Goal: Task Accomplishment & Management: Use online tool/utility

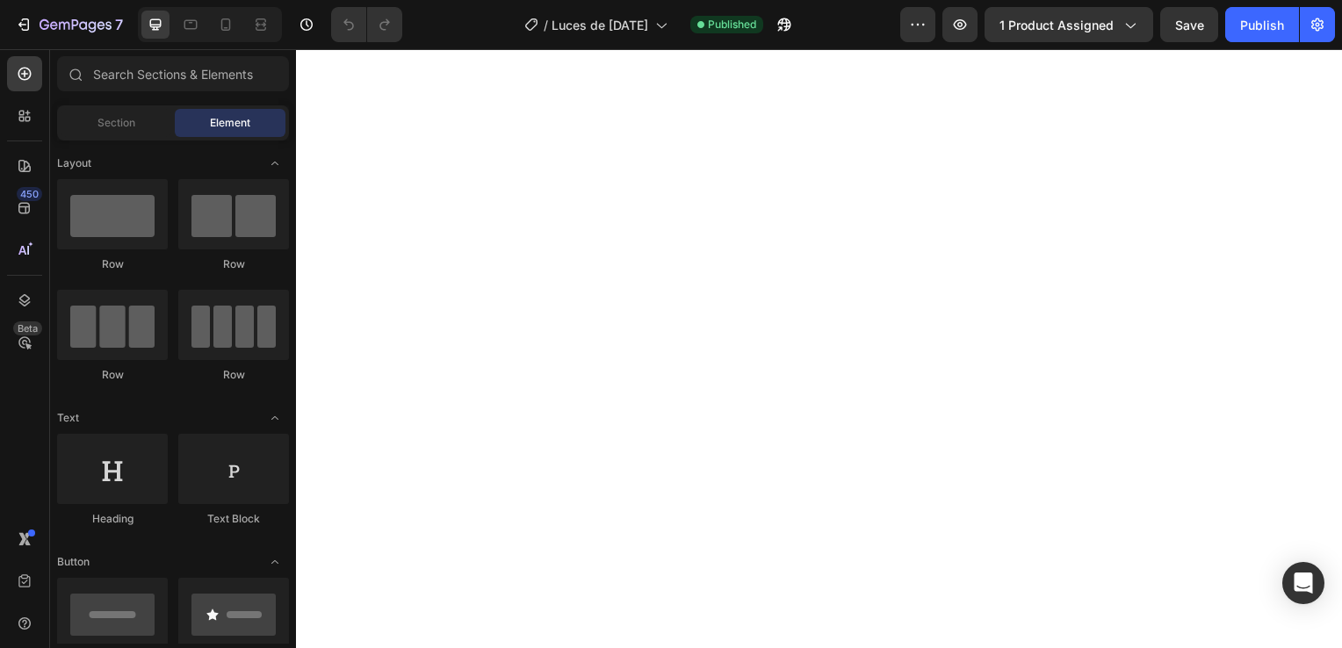
scroll to position [3073, 0]
click at [223, 23] on icon at bounding box center [226, 25] width 18 height 18
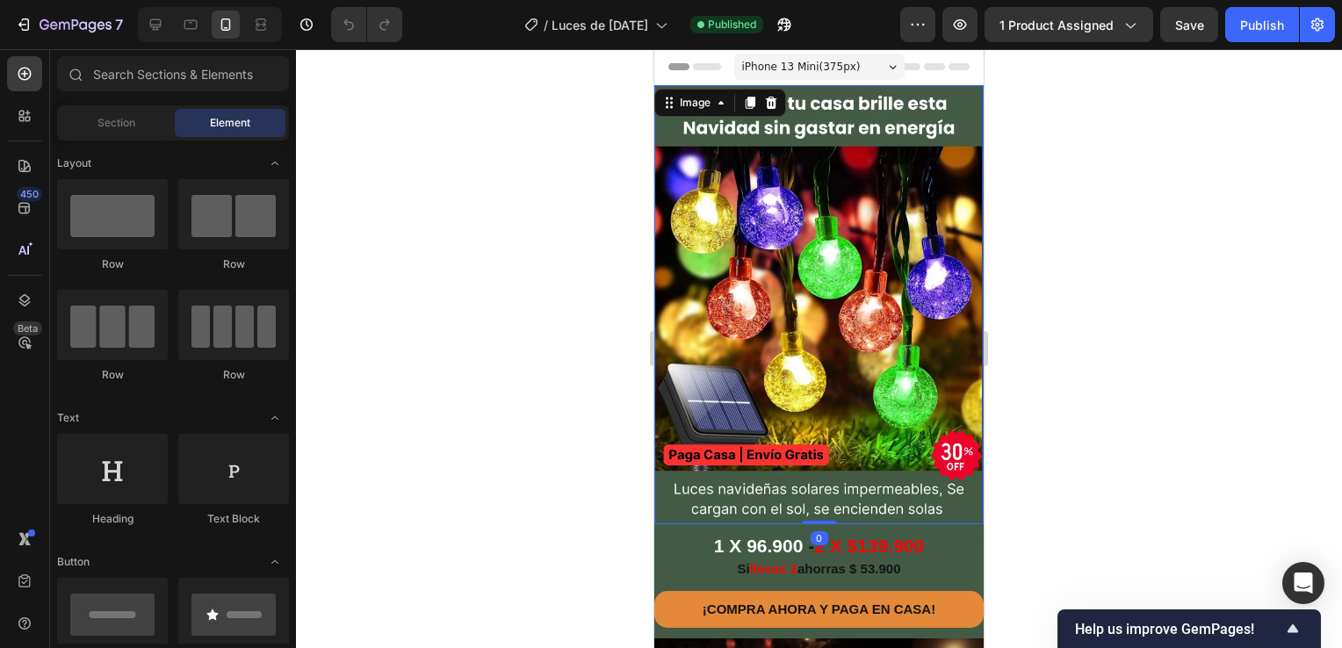
click at [871, 258] on img at bounding box center [818, 304] width 329 height 439
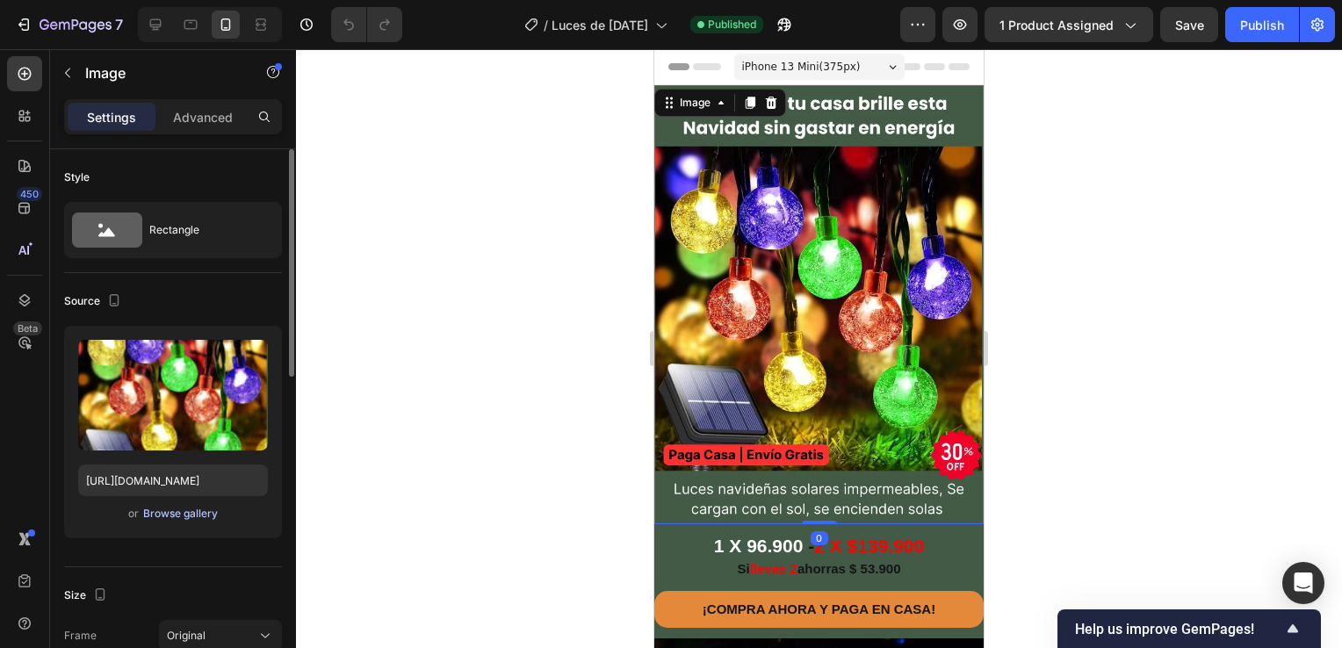
click at [183, 509] on div "Browse gallery" at bounding box center [180, 514] width 75 height 16
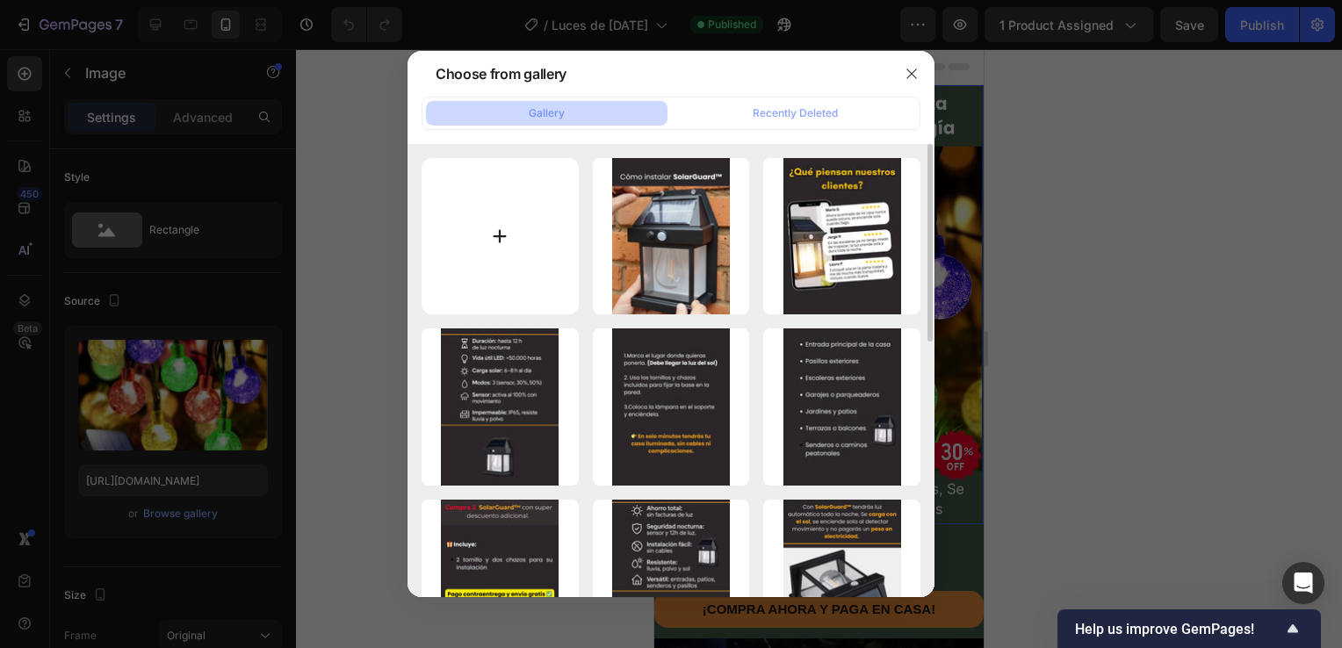
click at [540, 241] on input "file" at bounding box center [499, 236] width 157 height 157
type input "C:\fakepath\1 (13).webp"
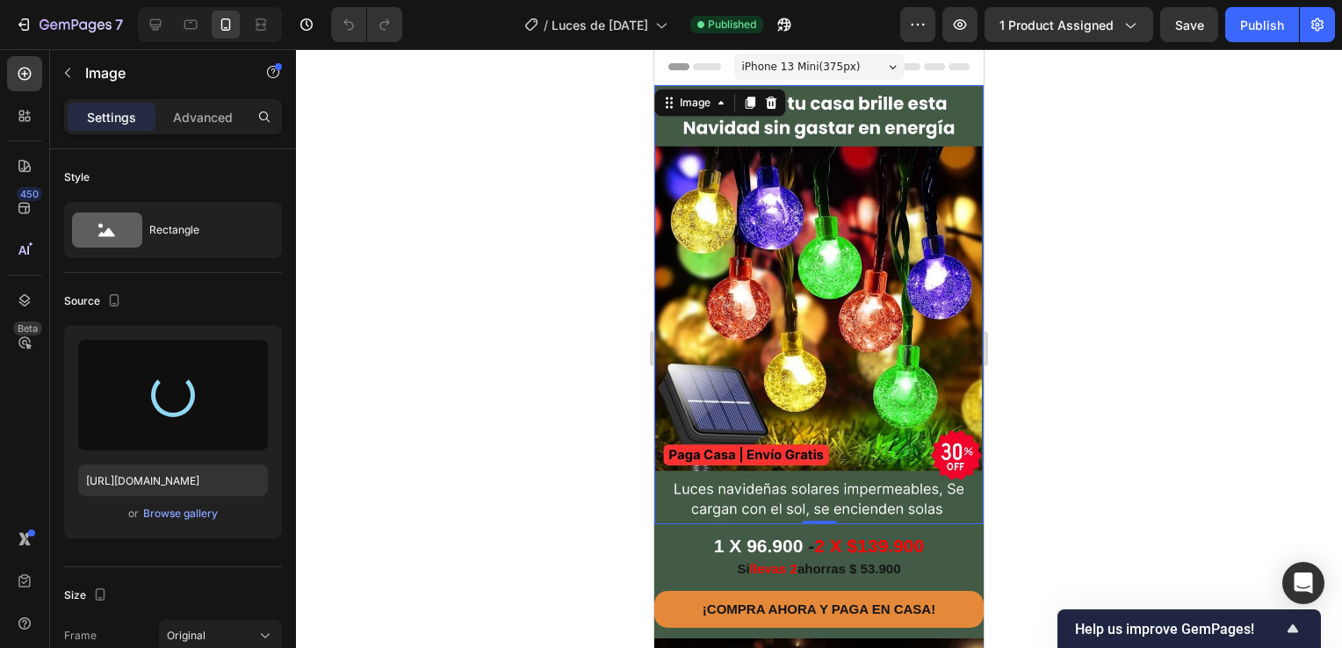
type input "[URL][DOMAIN_NAME]"
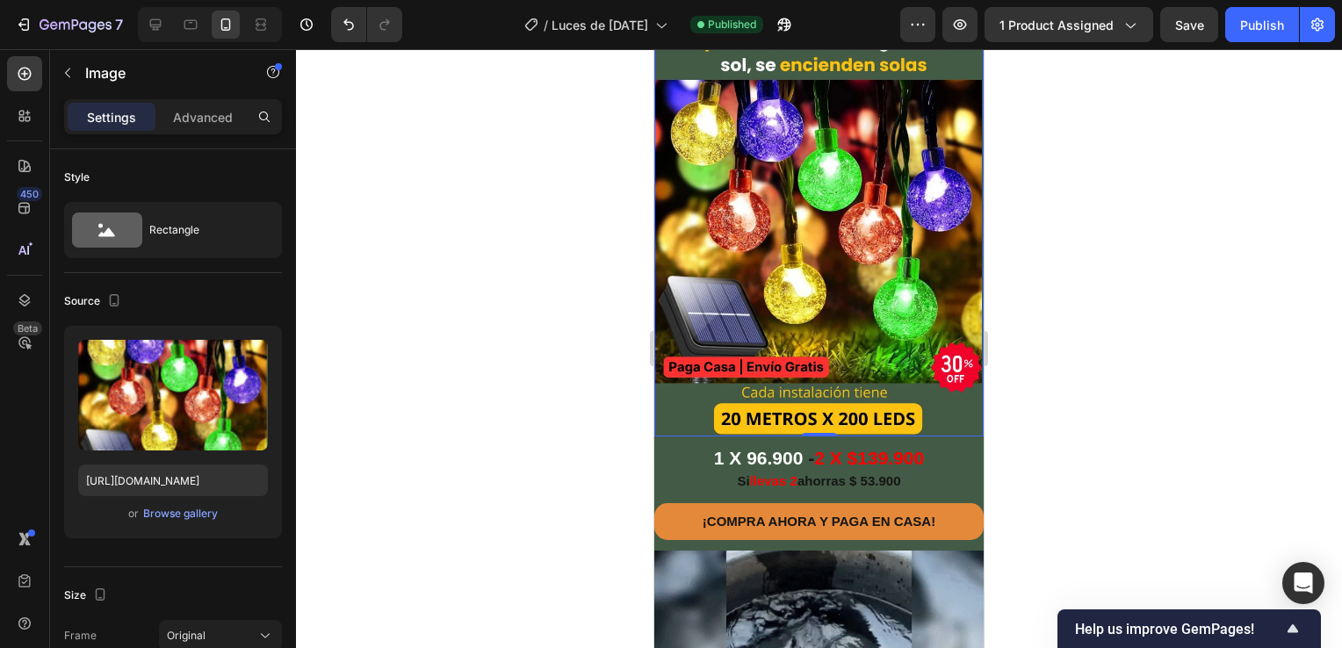
scroll to position [263, 0]
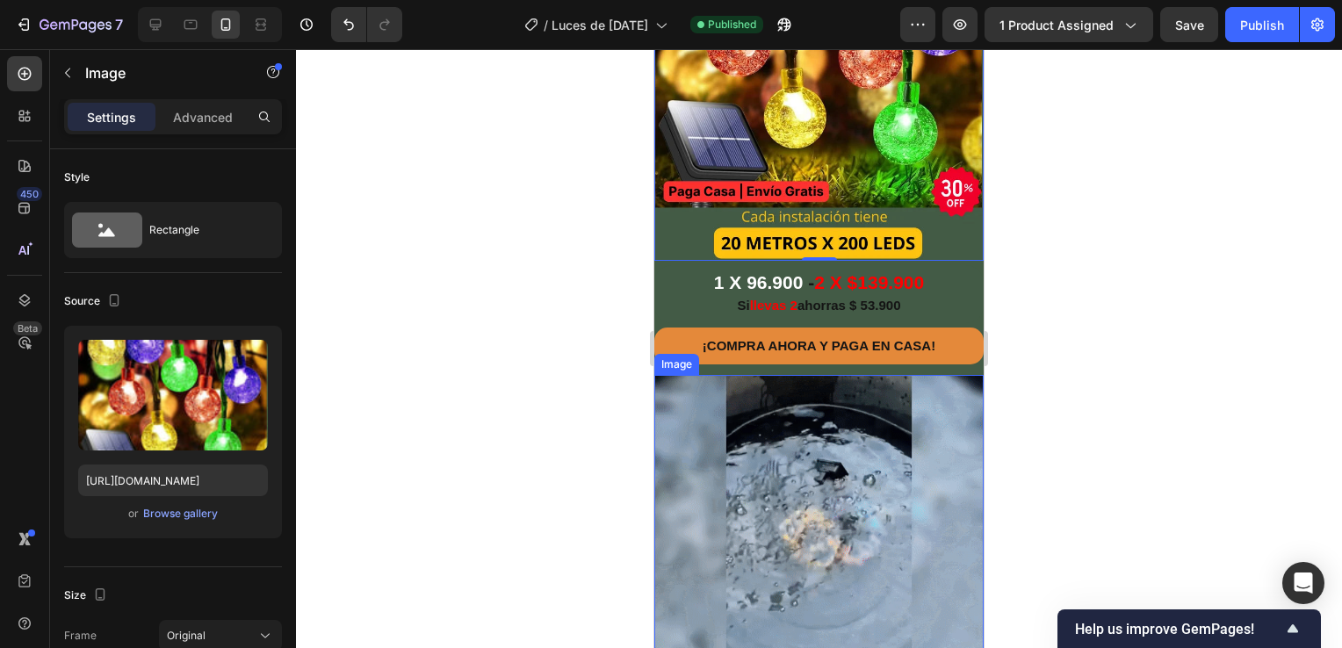
click at [776, 494] on img at bounding box center [818, 539] width 329 height 329
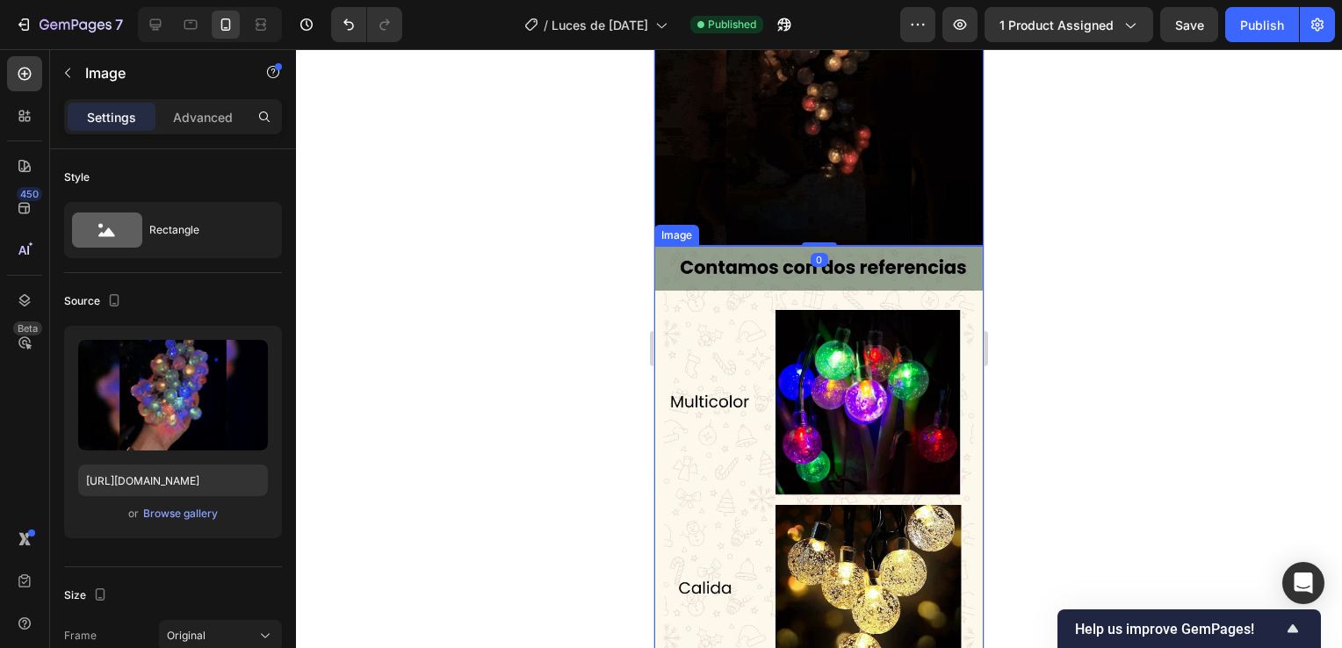
scroll to position [790, 0]
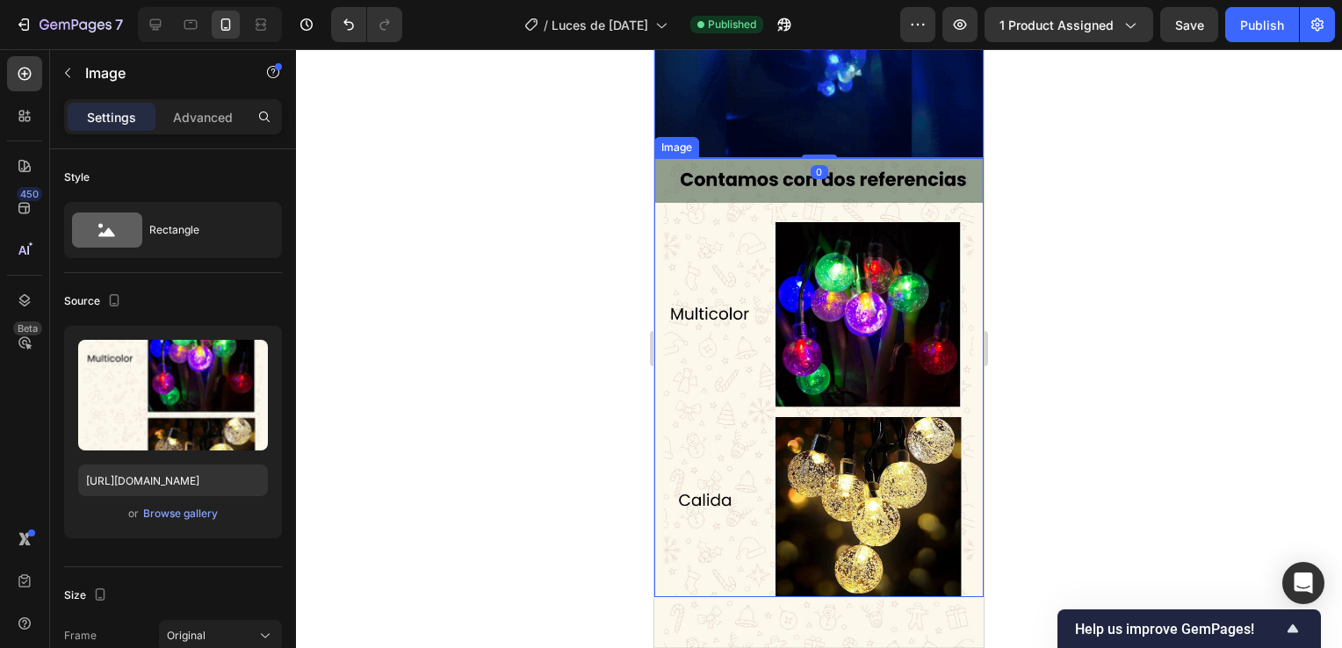
click at [774, 331] on img at bounding box center [818, 377] width 329 height 439
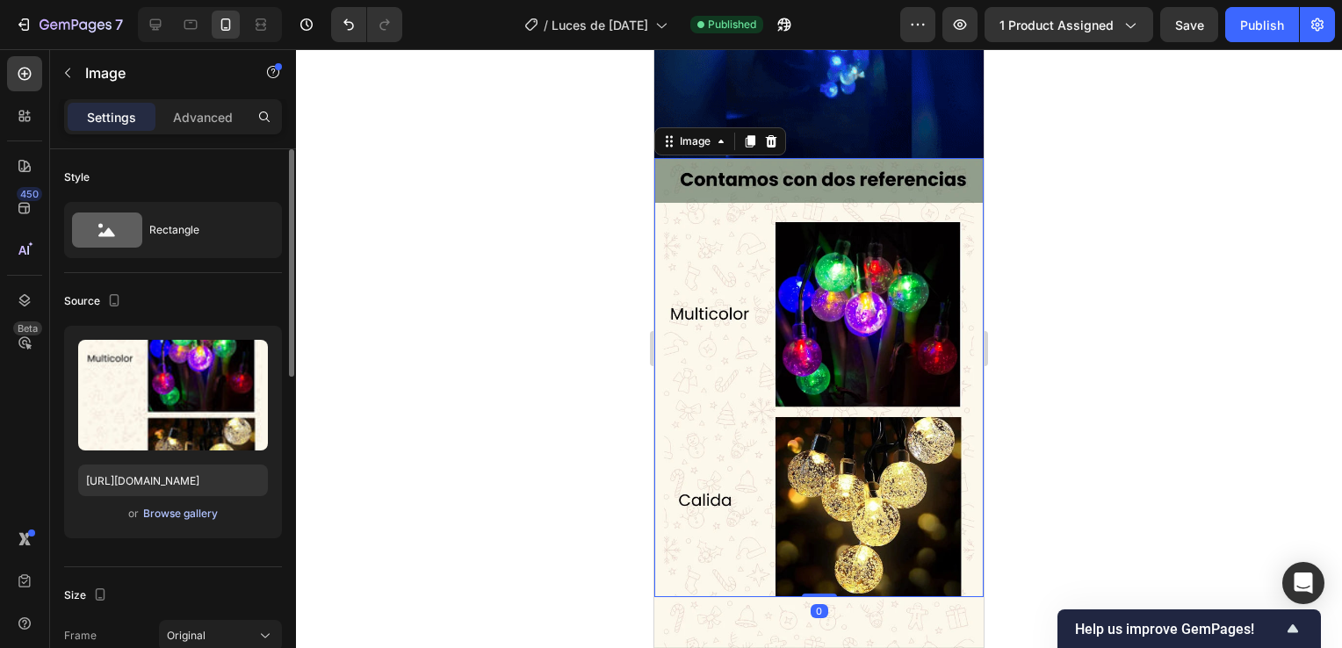
click at [171, 513] on div "Browse gallery" at bounding box center [180, 514] width 75 height 16
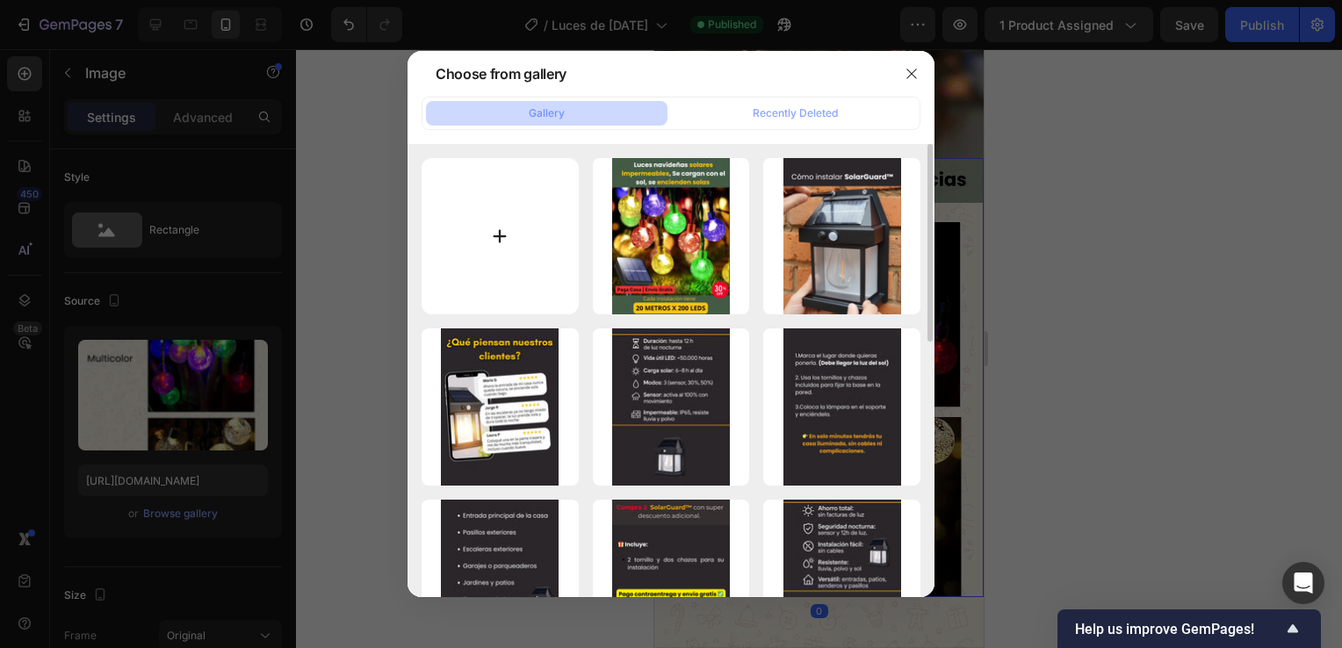
click at [521, 255] on input "file" at bounding box center [499, 236] width 157 height 157
type input "C:\fakepath\2 (13).webp"
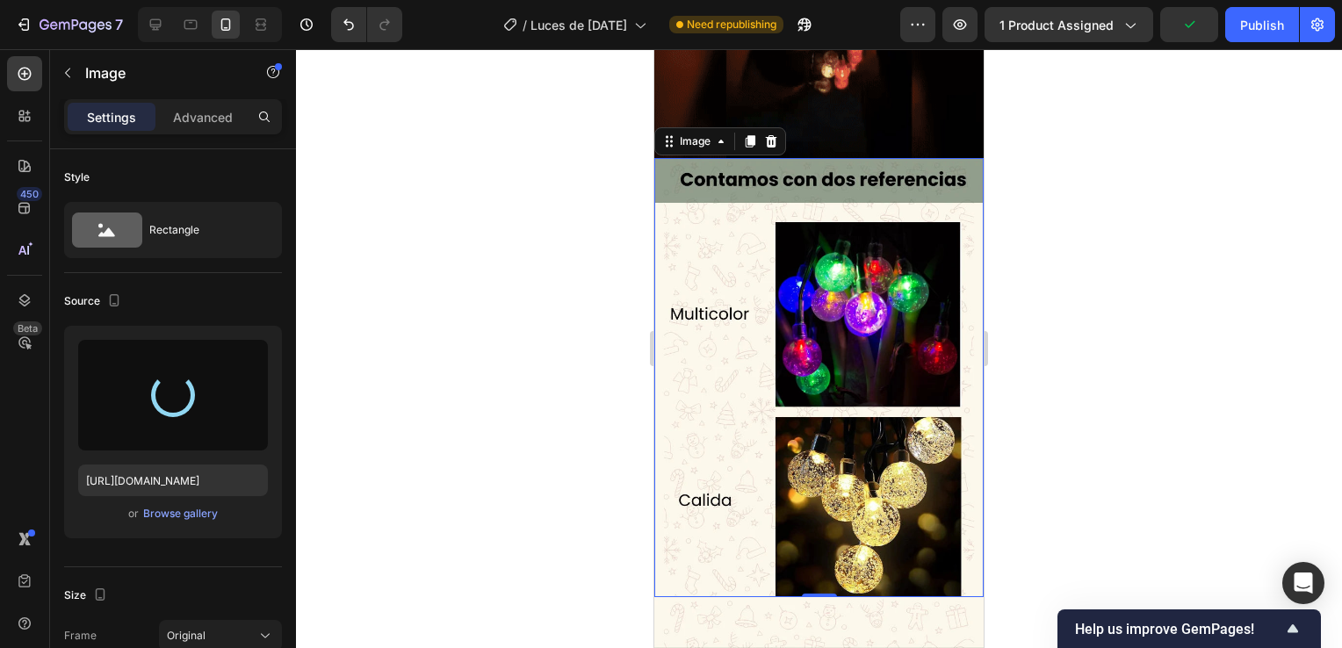
type input "[URL][DOMAIN_NAME]"
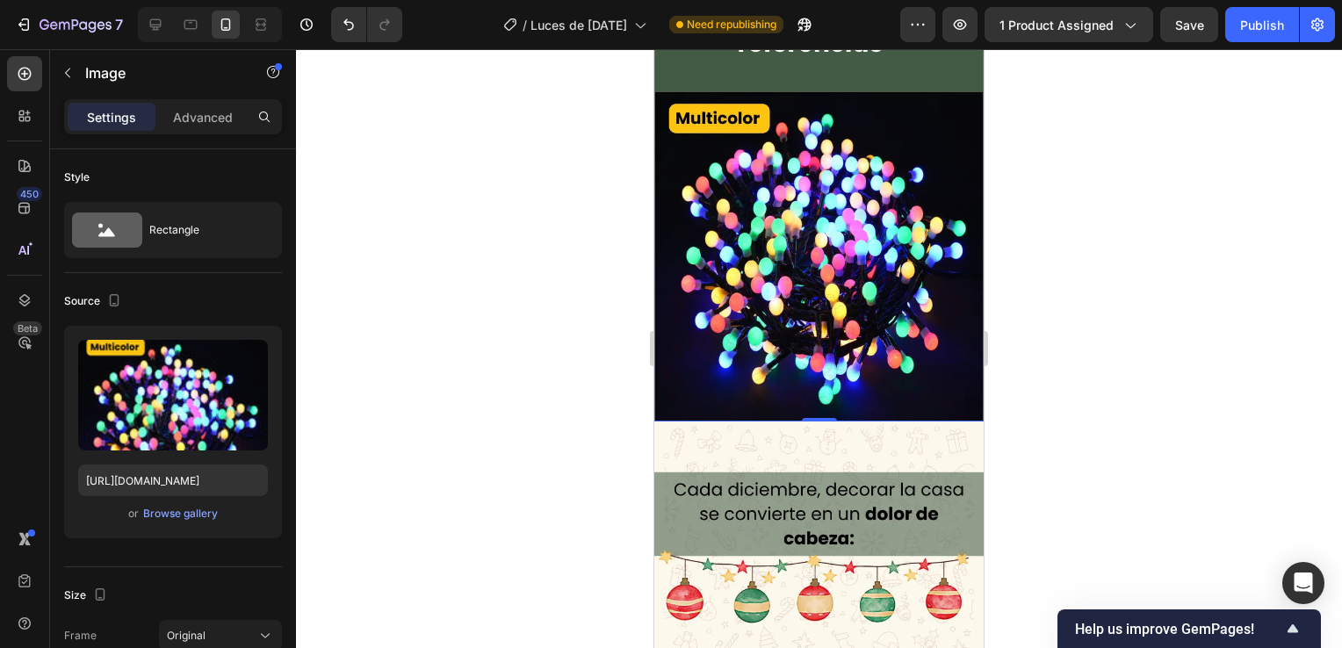
scroll to position [1141, 0]
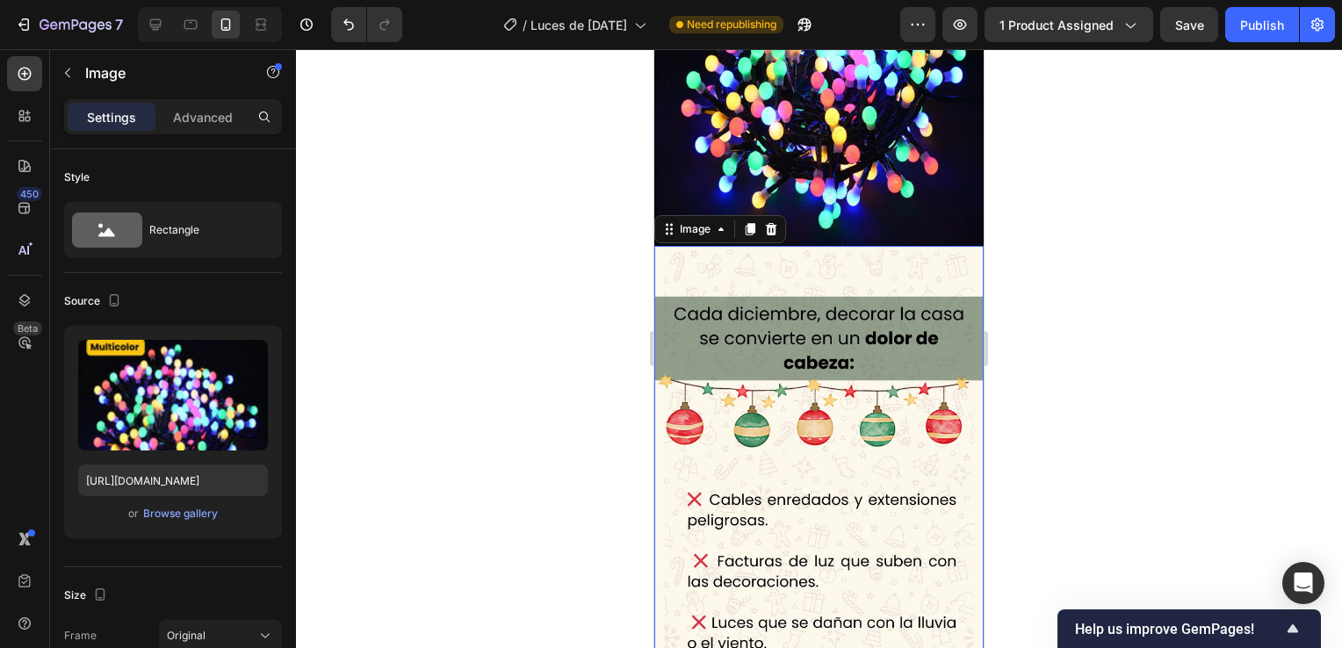
drag, startPoint x: 746, startPoint y: 314, endPoint x: 1156, endPoint y: 426, distance: 424.9
click at [746, 314] on img at bounding box center [818, 465] width 329 height 439
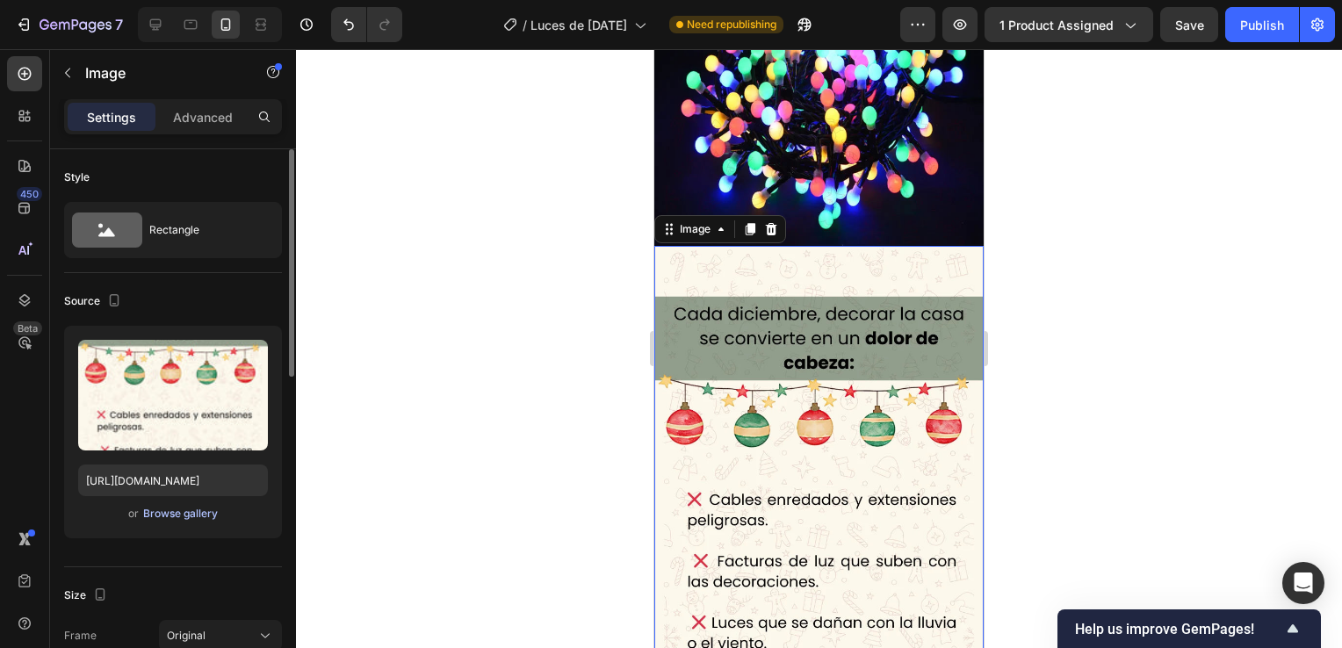
click at [198, 513] on div "Browse gallery" at bounding box center [180, 514] width 75 height 16
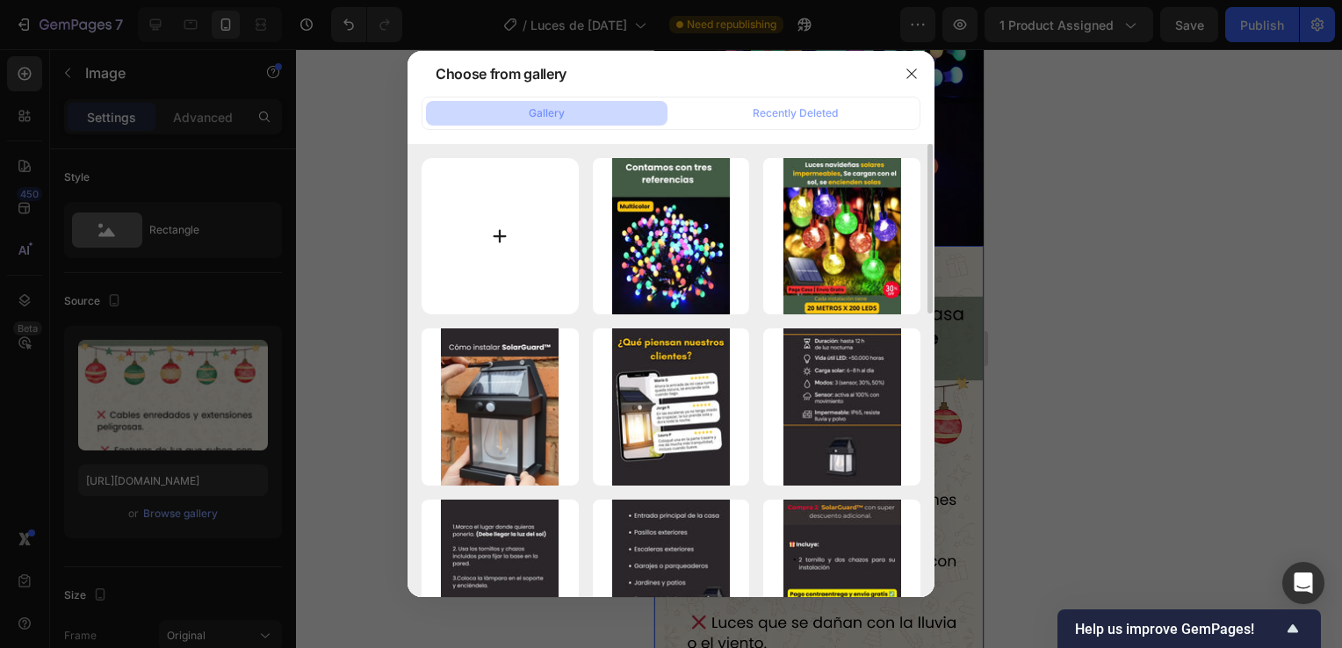
click at [512, 274] on input "file" at bounding box center [499, 236] width 157 height 157
type input "C:\fakepath\3 (13).webp"
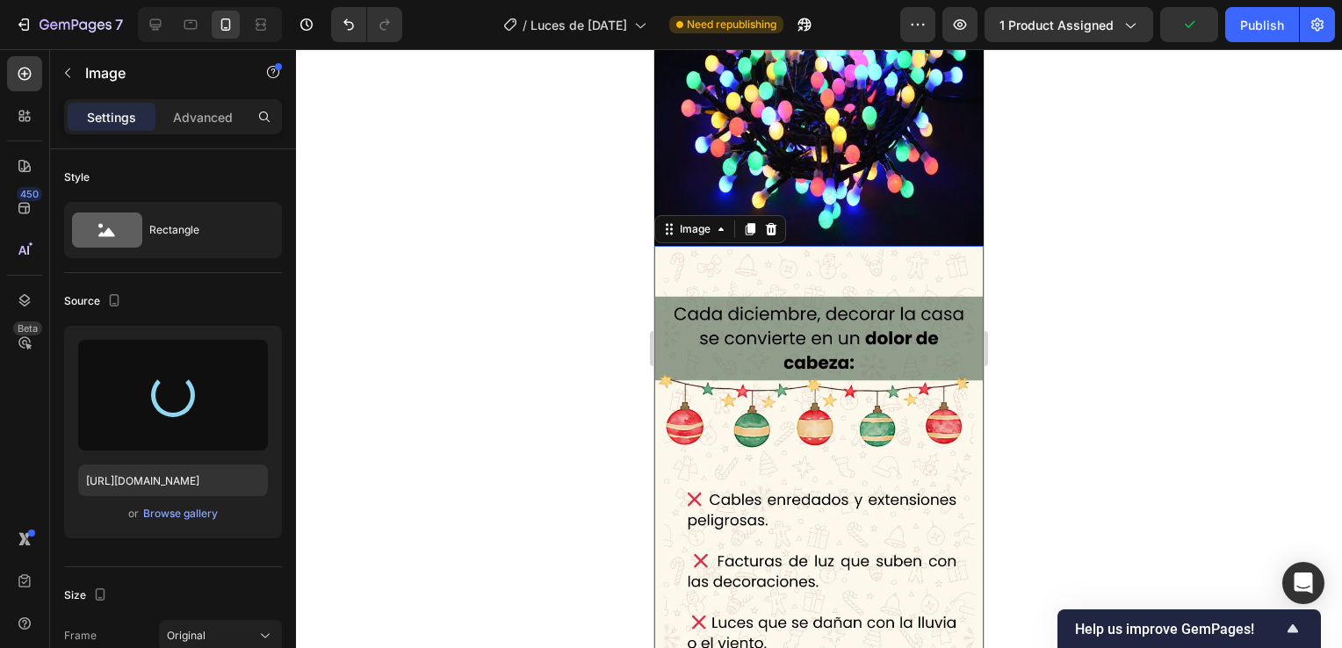
type input "[URL][DOMAIN_NAME]"
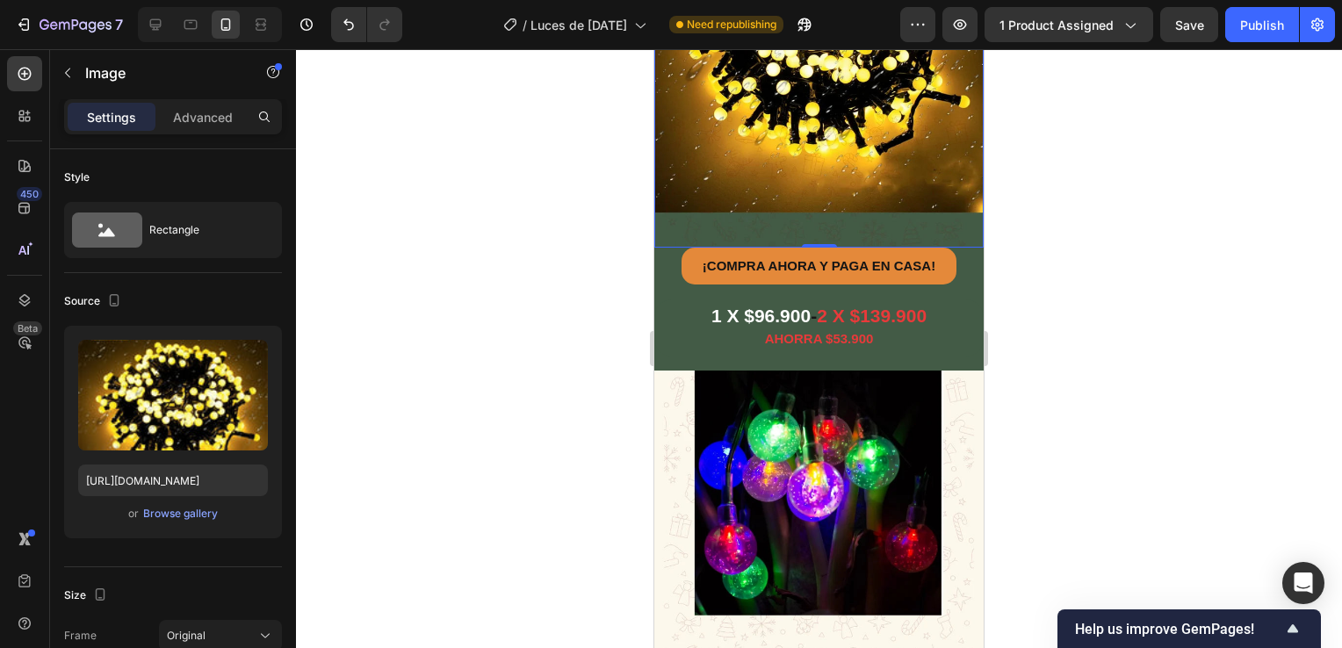
scroll to position [1580, 0]
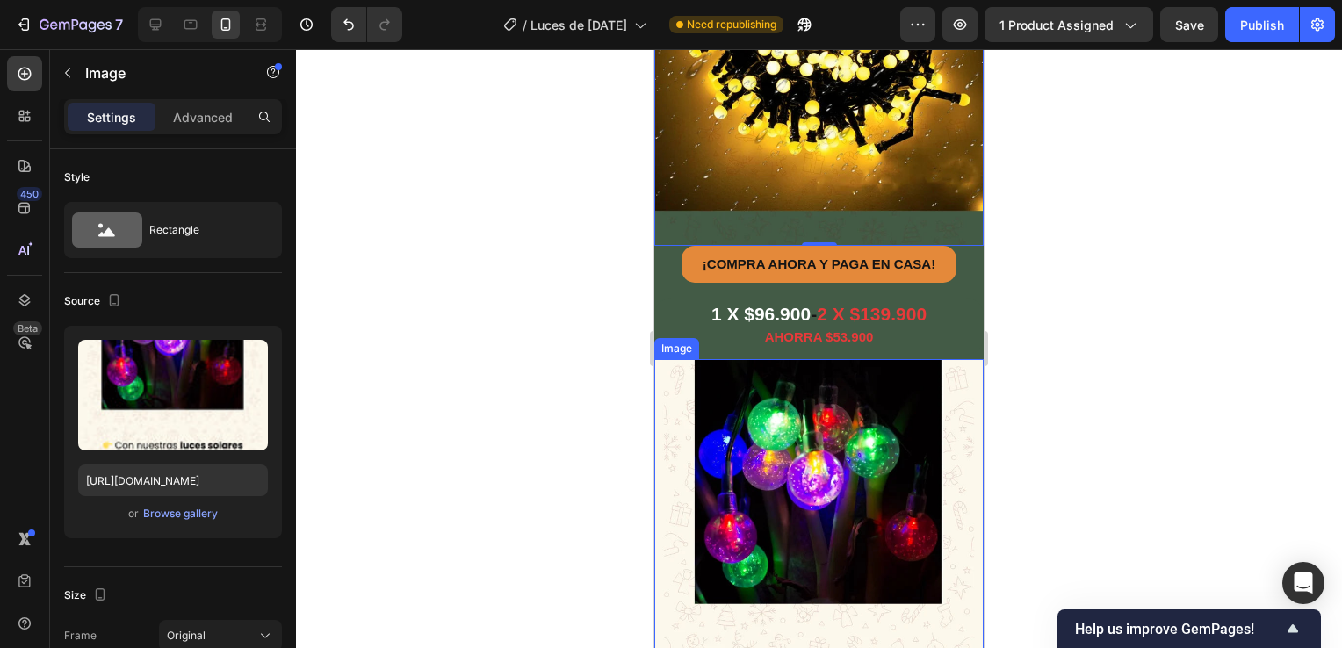
click at [795, 371] on img at bounding box center [818, 578] width 329 height 439
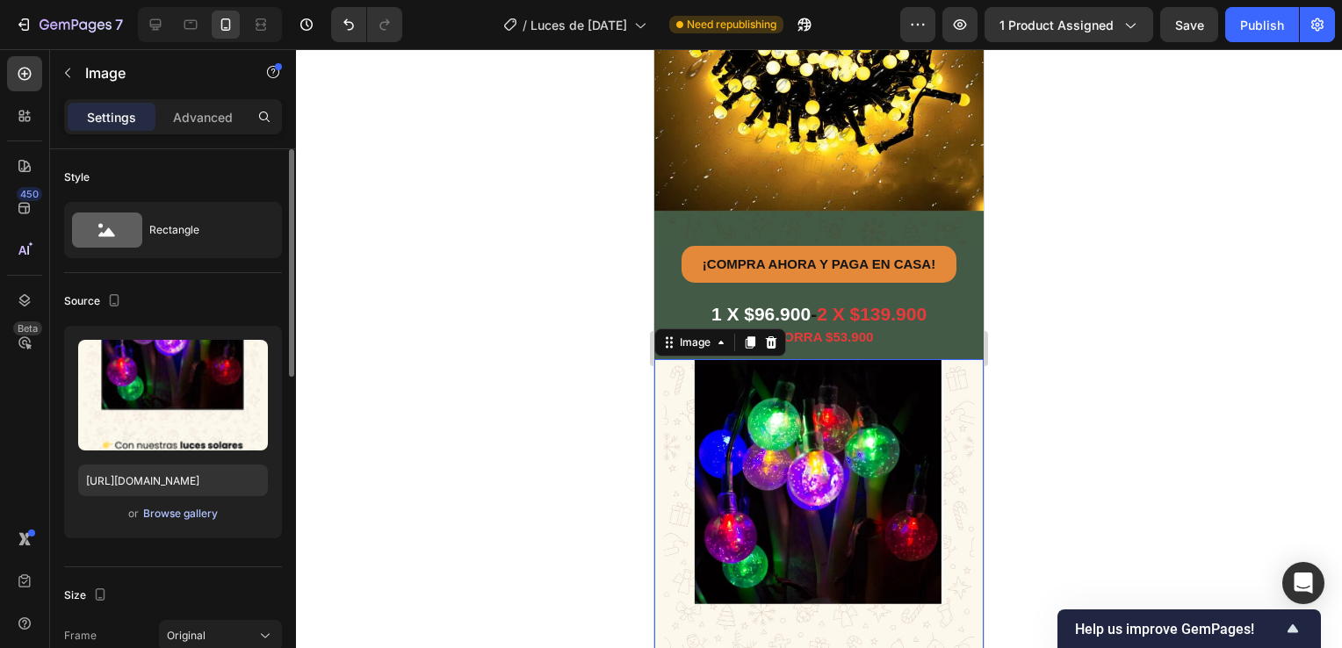
click at [169, 508] on div "Browse gallery" at bounding box center [180, 514] width 75 height 16
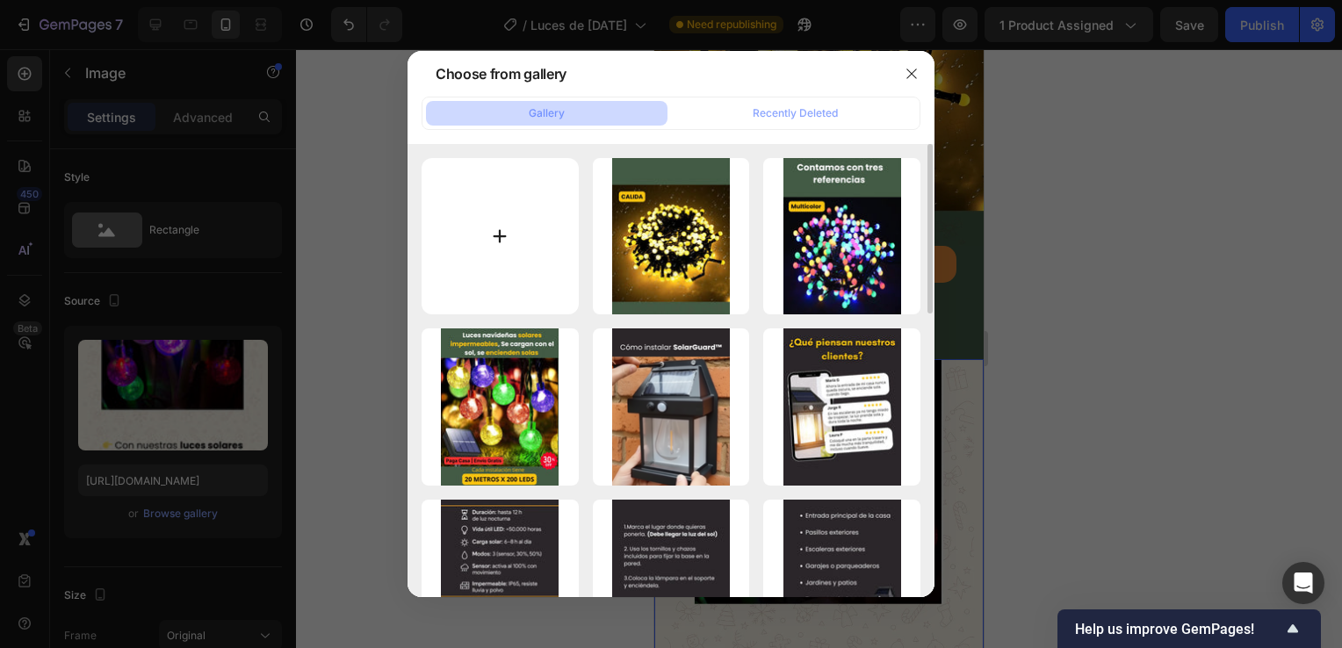
click at [556, 236] on input "file" at bounding box center [499, 236] width 157 height 157
type input "C:\fakepath\4 (12).webp"
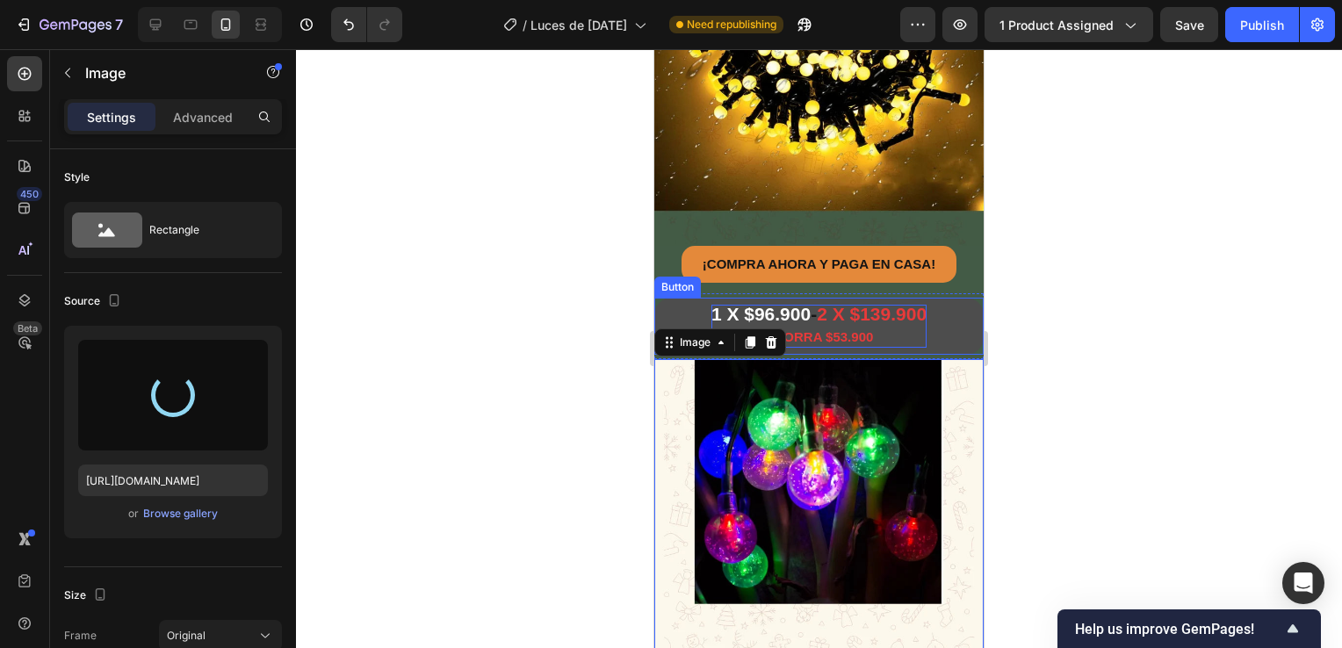
type input "[URL][DOMAIN_NAME]"
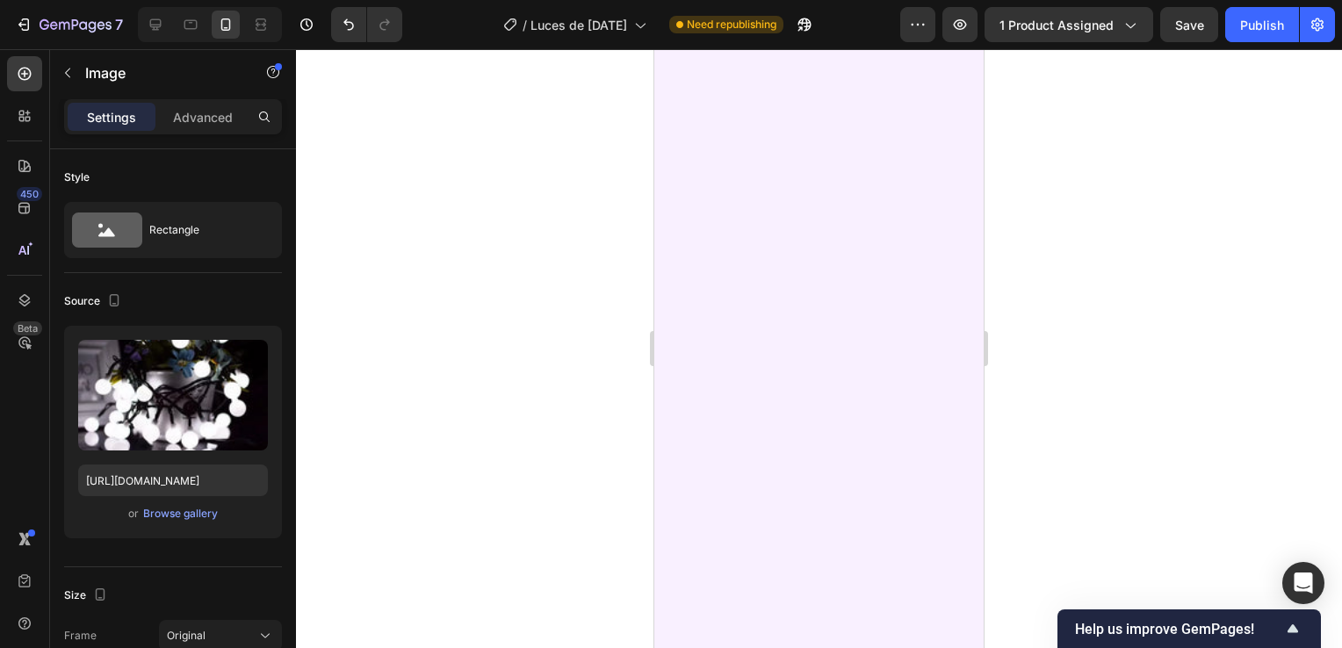
scroll to position [2195, 0]
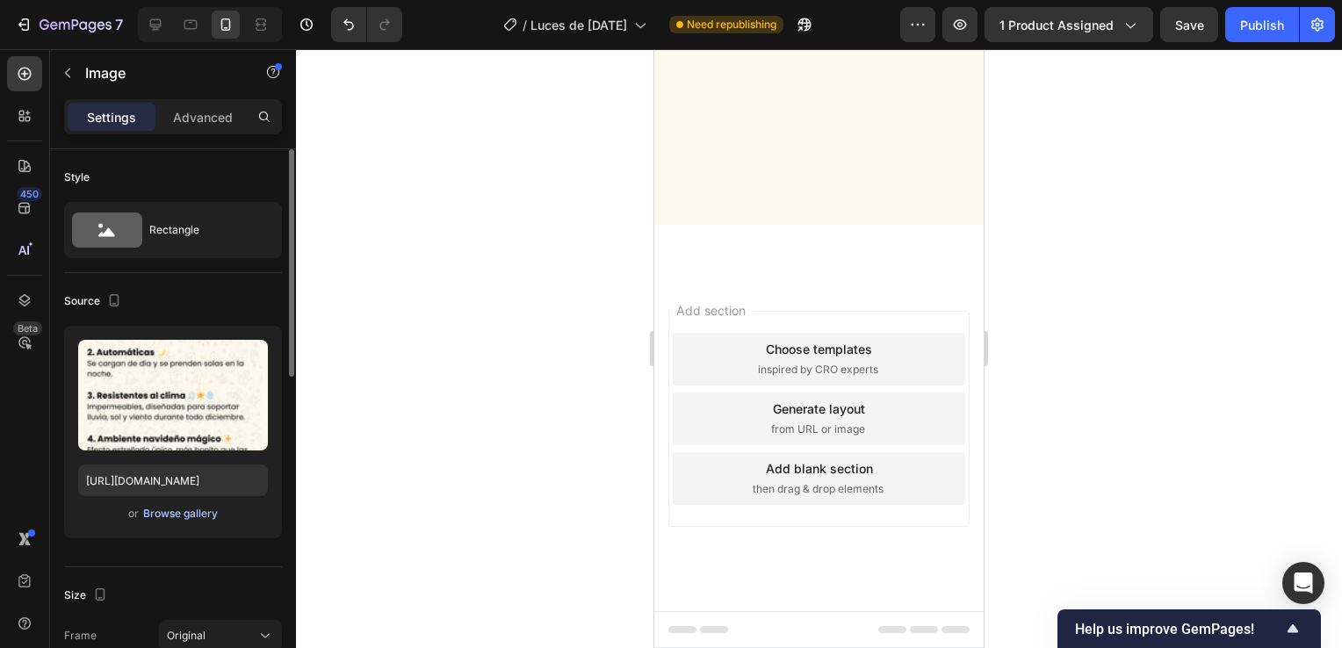
click at [186, 507] on div "Browse gallery" at bounding box center [180, 514] width 75 height 16
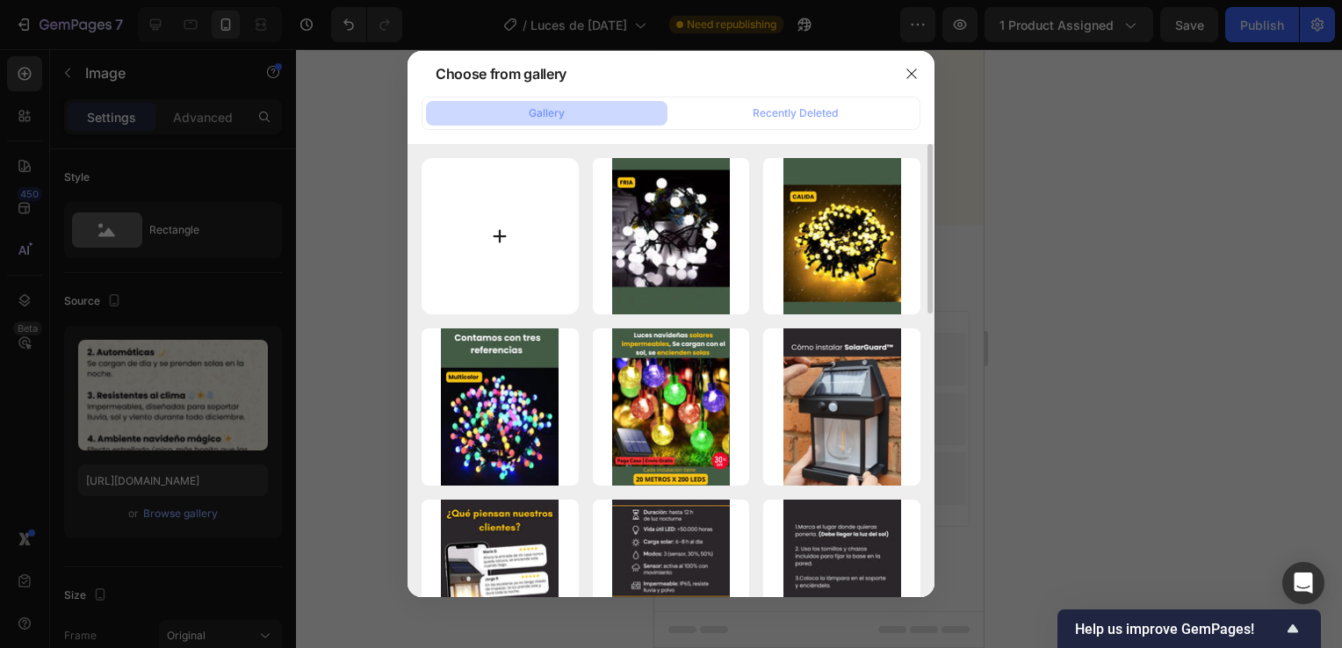
click at [491, 241] on input "file" at bounding box center [499, 236] width 157 height 157
type input "C:\fakepath\5 (9).webp"
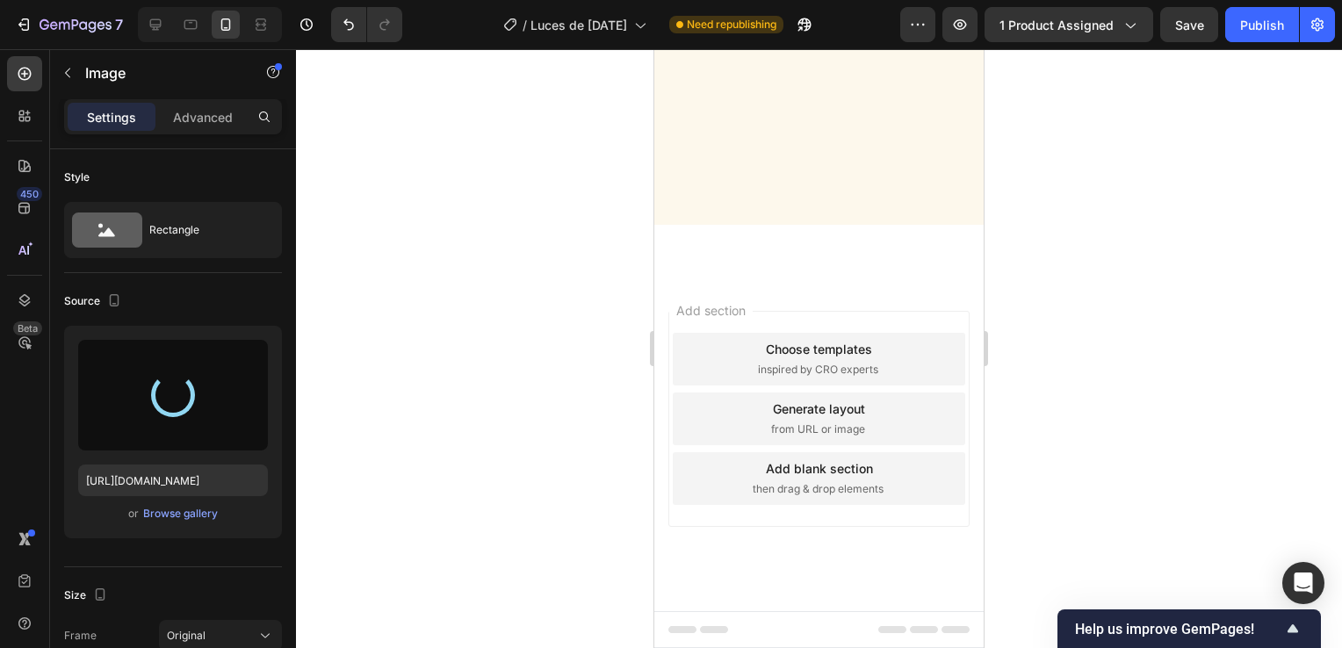
type input "[URL][DOMAIN_NAME]"
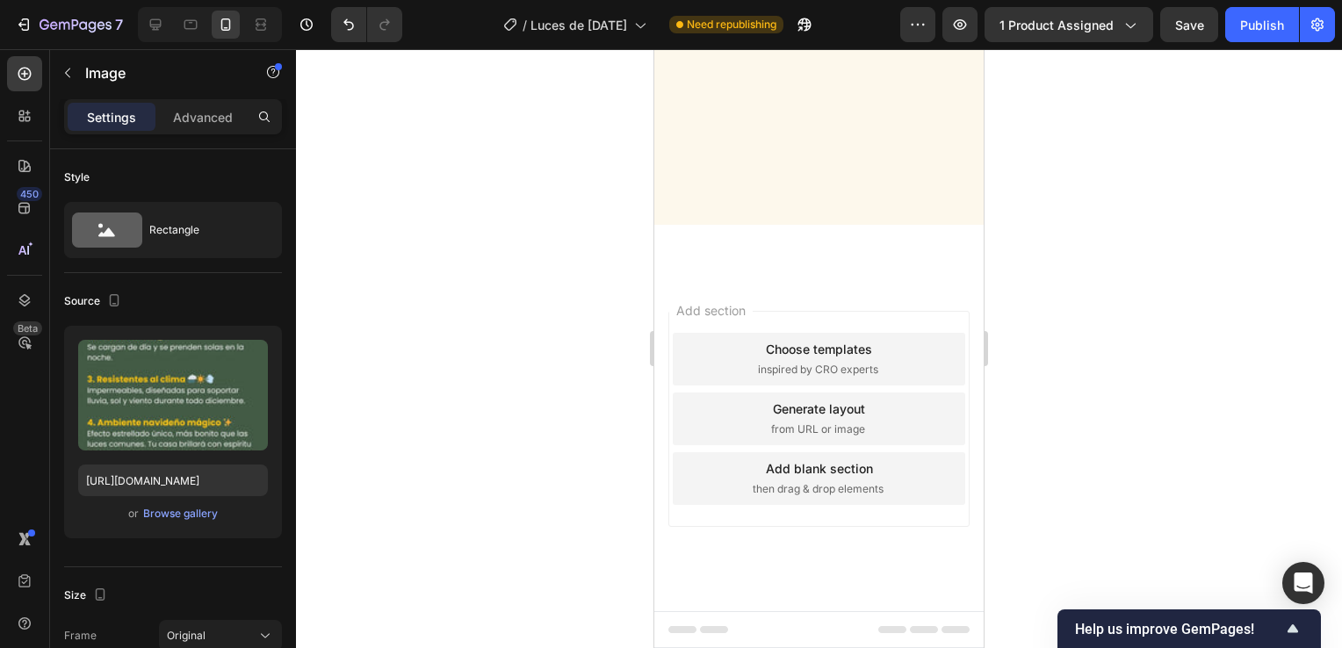
scroll to position [2546, 0]
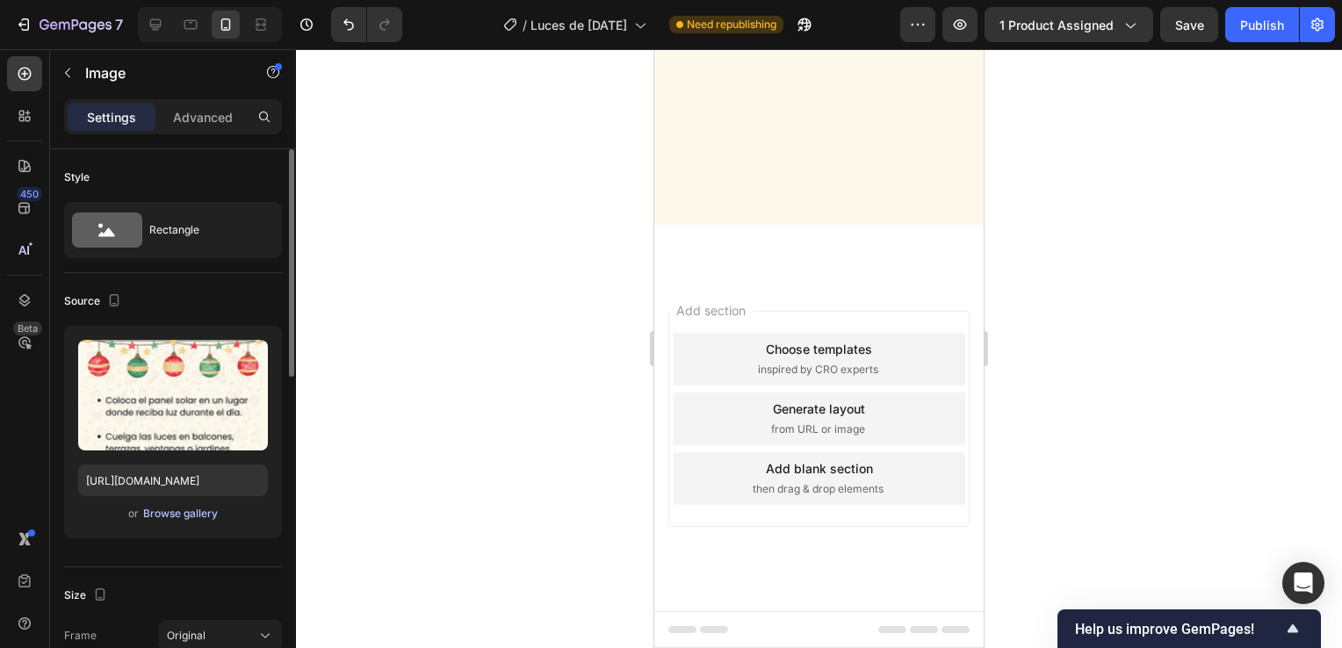
click at [179, 509] on div "Browse gallery" at bounding box center [180, 514] width 75 height 16
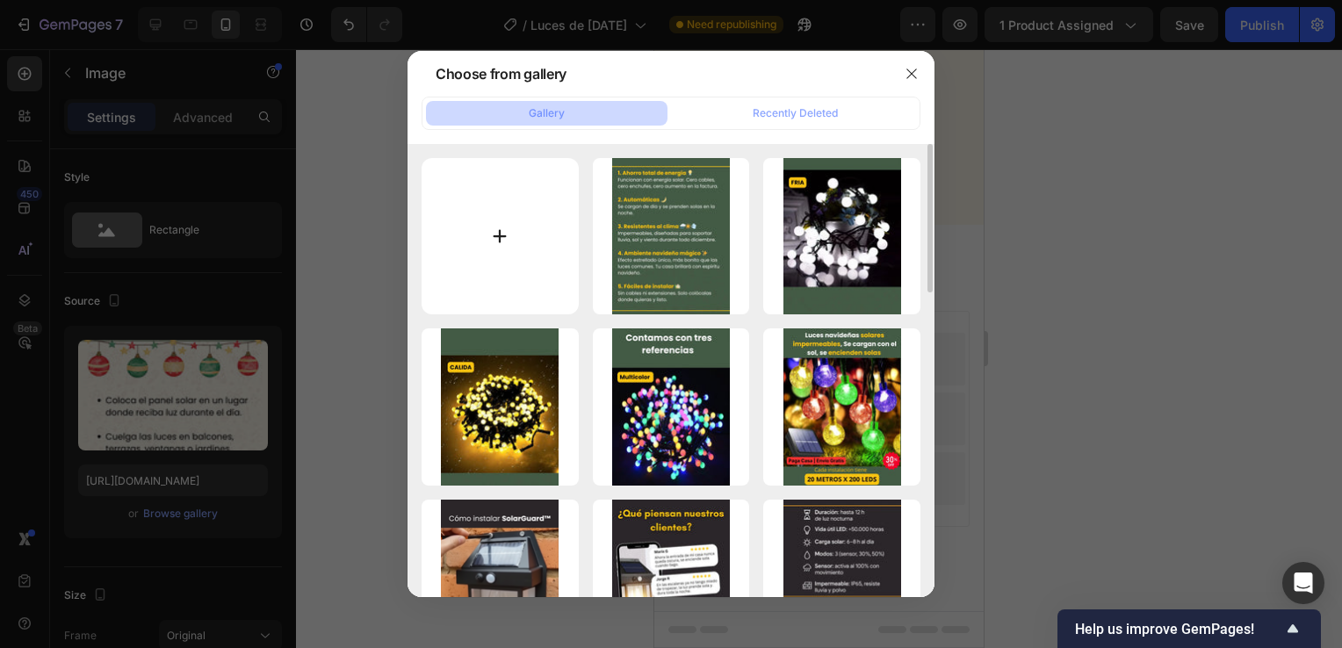
click at [540, 258] on input "file" at bounding box center [499, 236] width 157 height 157
type input "C:\fakepath\6 (9).webp"
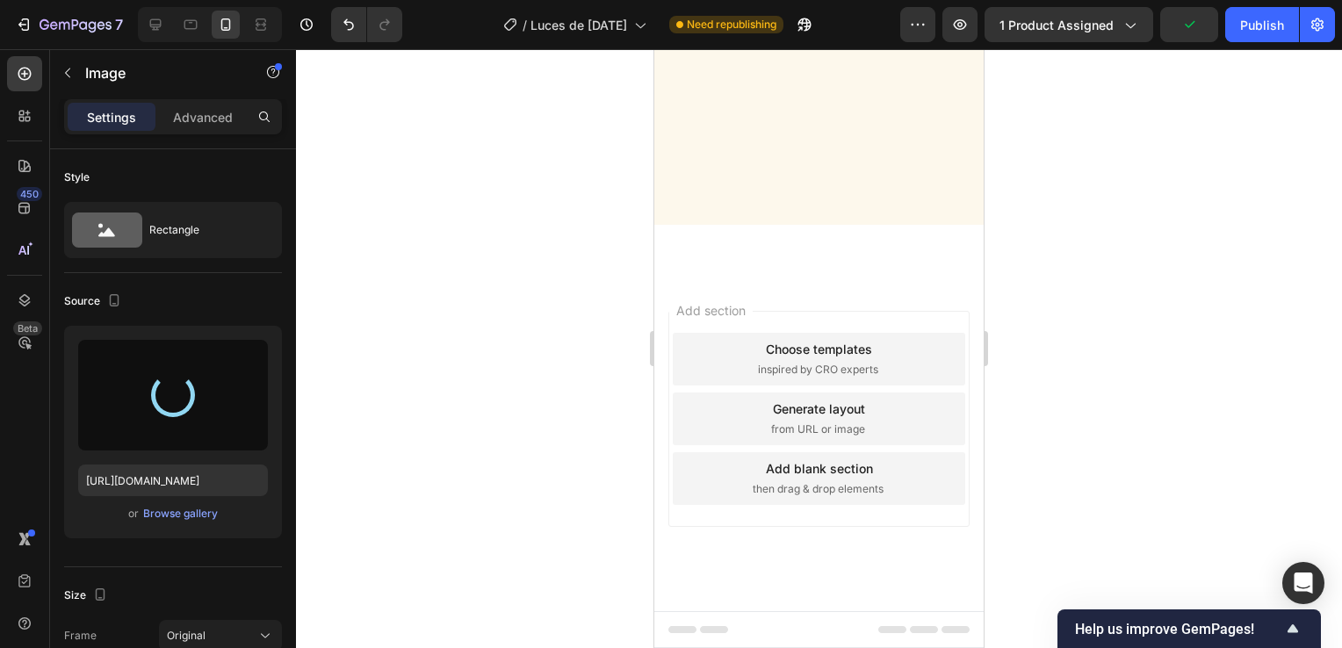
type input "[URL][DOMAIN_NAME]"
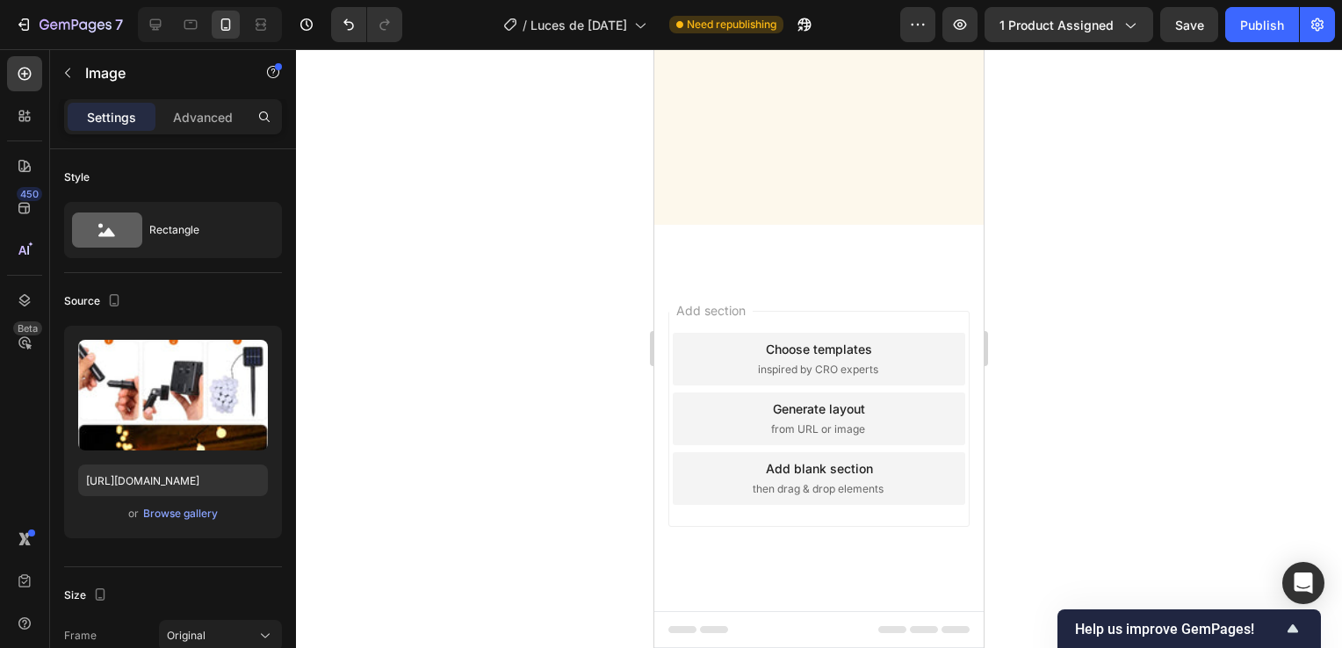
scroll to position [3073, 0]
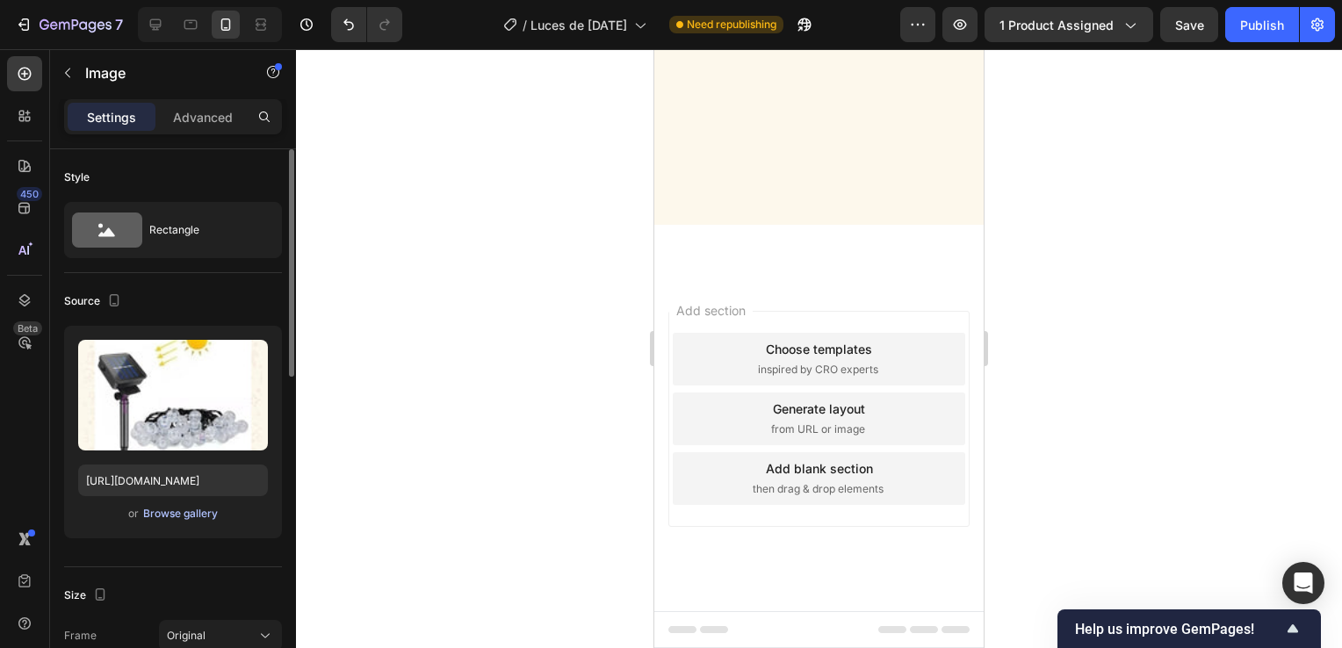
click at [178, 508] on div "Browse gallery" at bounding box center [180, 514] width 75 height 16
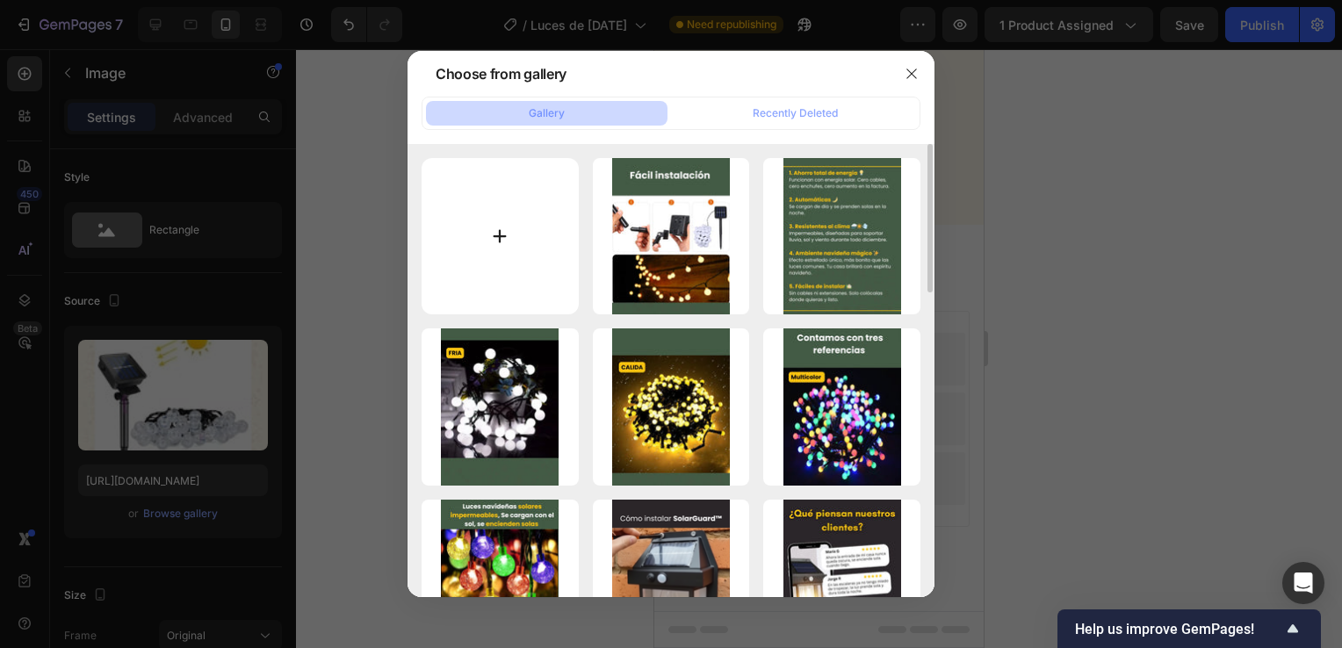
click at [524, 237] on input "file" at bounding box center [499, 236] width 157 height 157
type input "C:\fakepath\7 (6).webp"
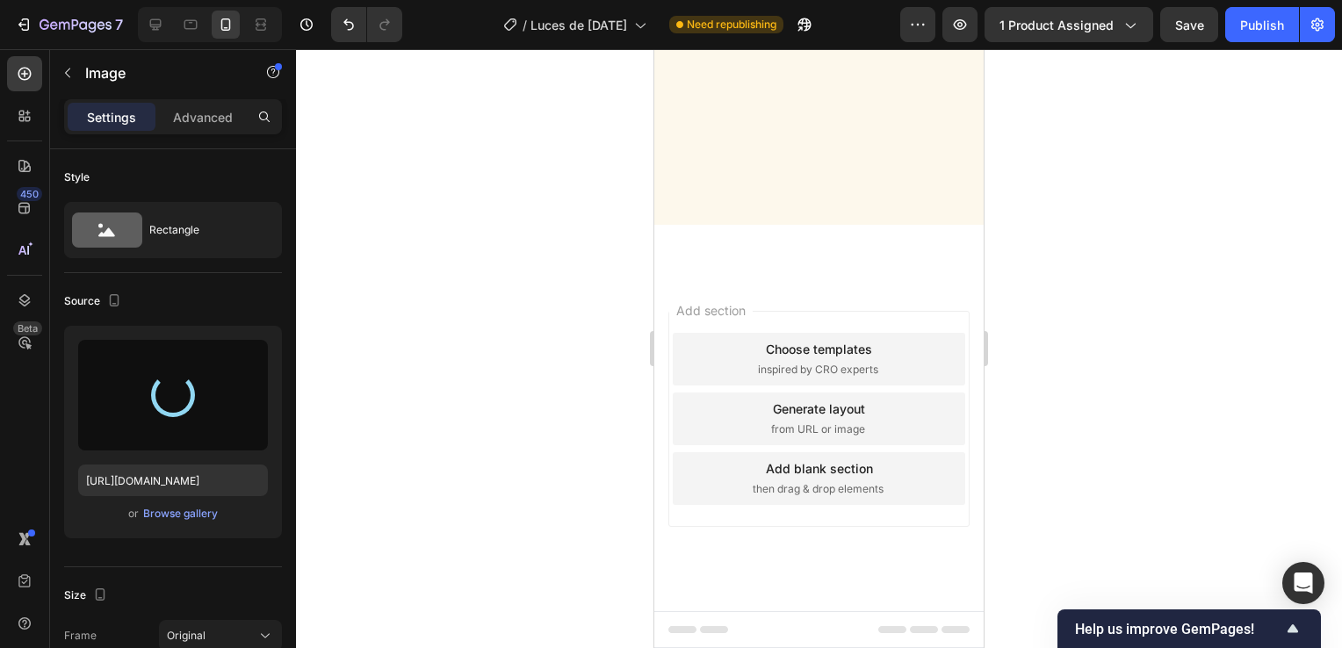
type input "[URL][DOMAIN_NAME]"
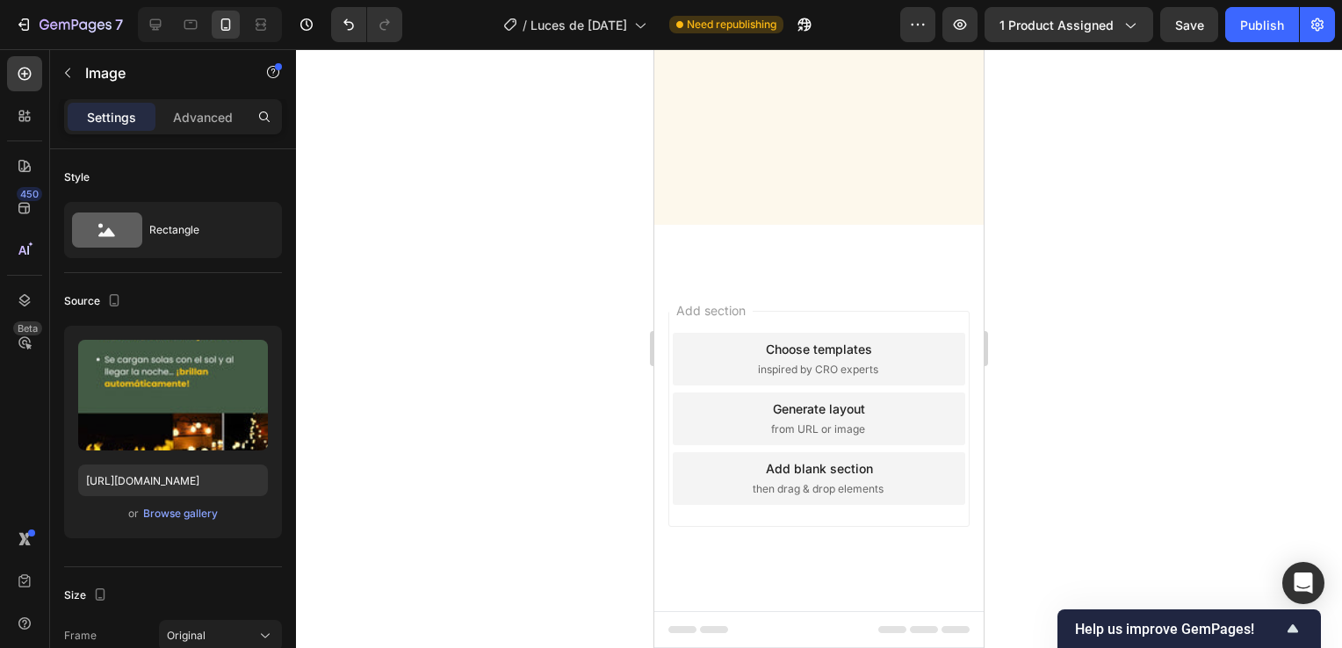
scroll to position [3424, 0]
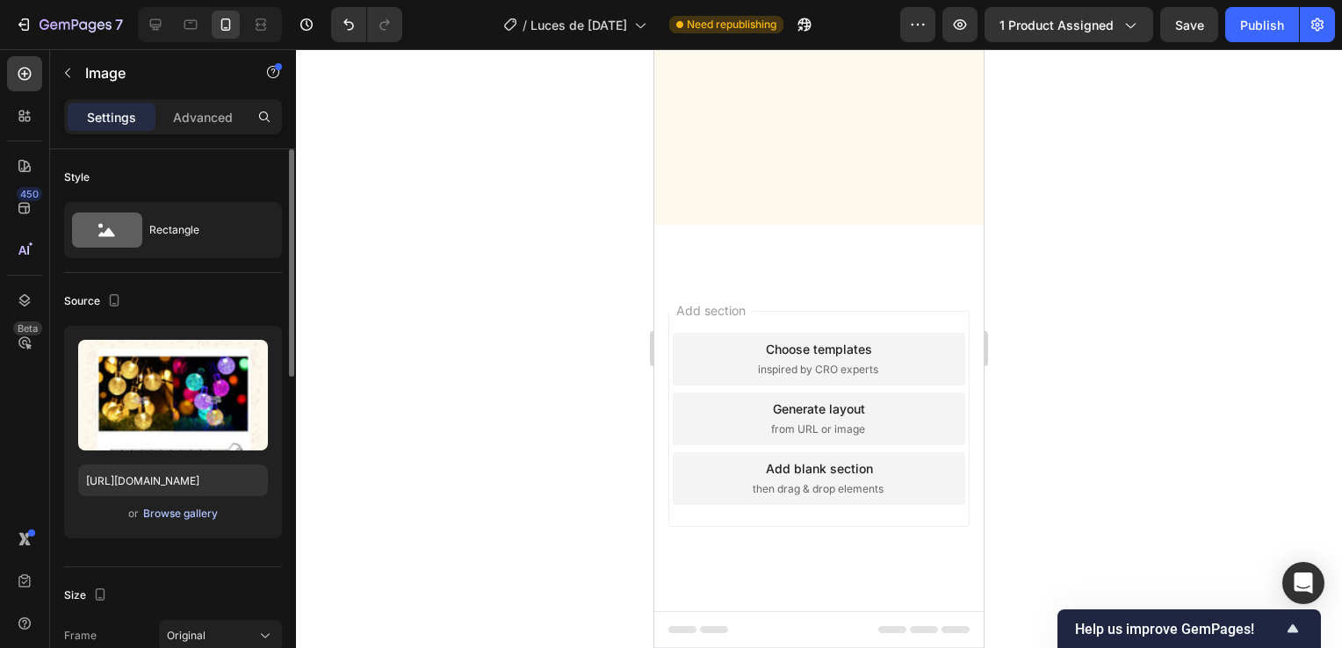
click at [168, 512] on div "Browse gallery" at bounding box center [180, 514] width 75 height 16
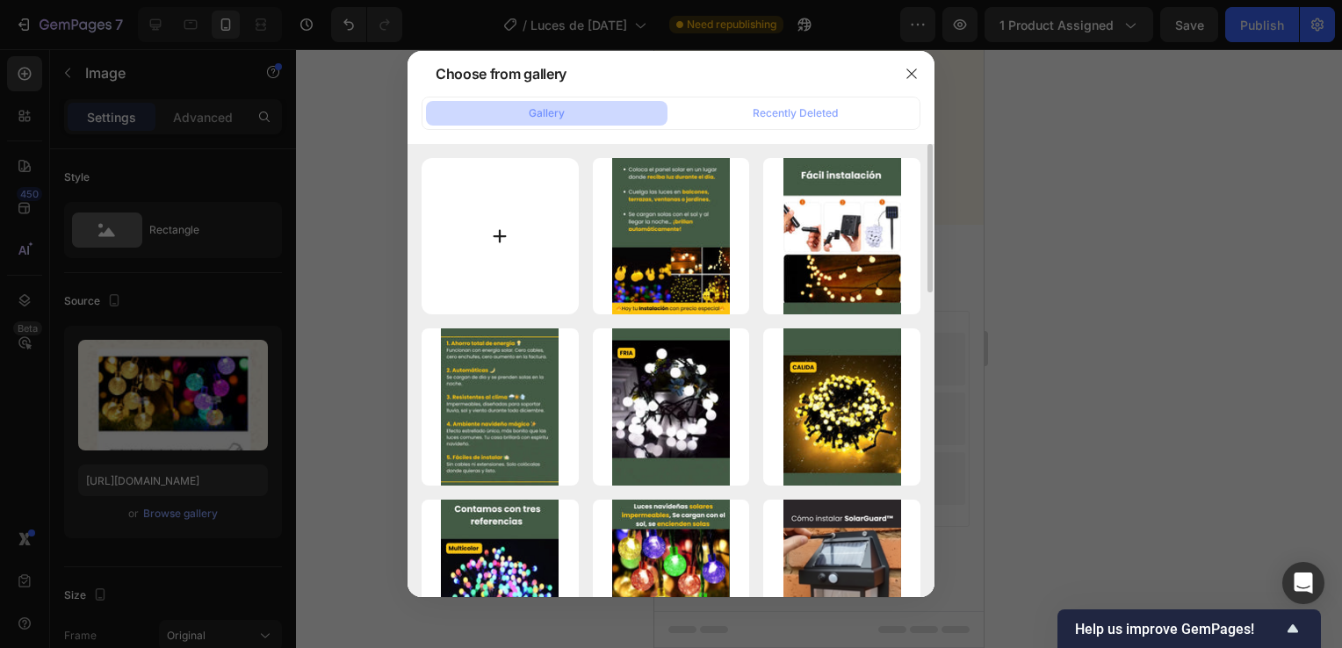
click at [507, 260] on input "file" at bounding box center [499, 236] width 157 height 157
type input "C:\fakepath\8 (3).webp"
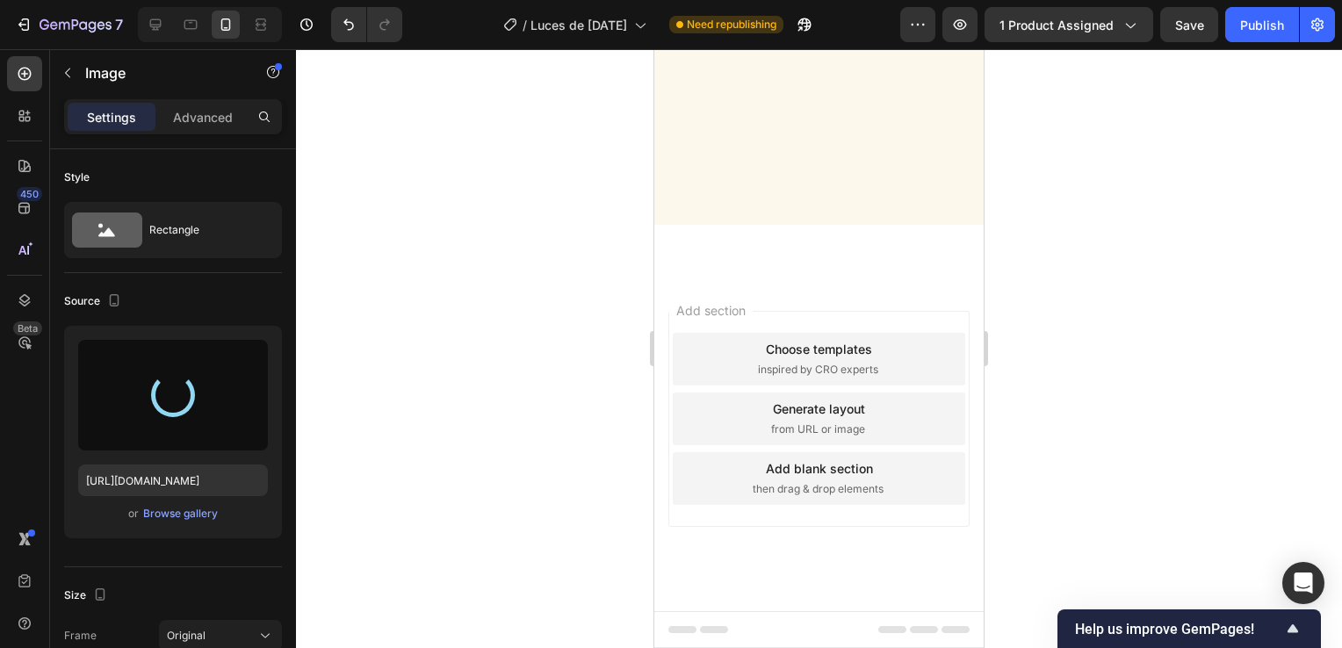
type input "[URL][DOMAIN_NAME]"
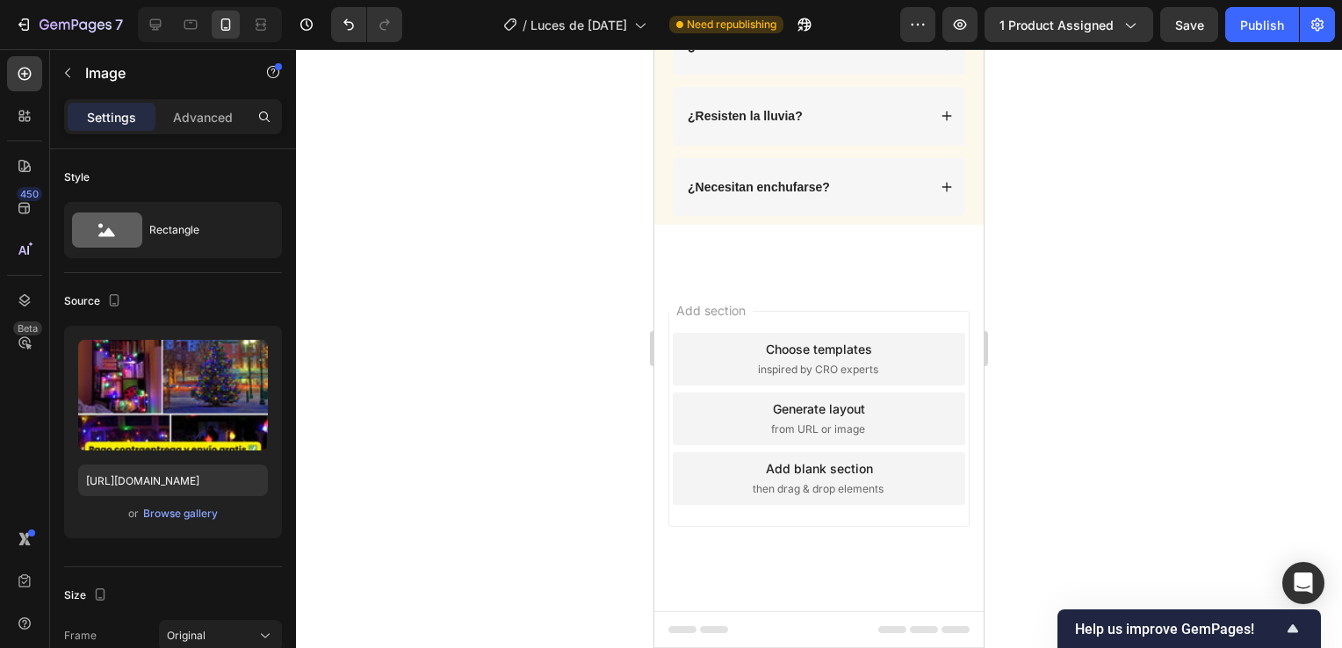
scroll to position [3951, 0]
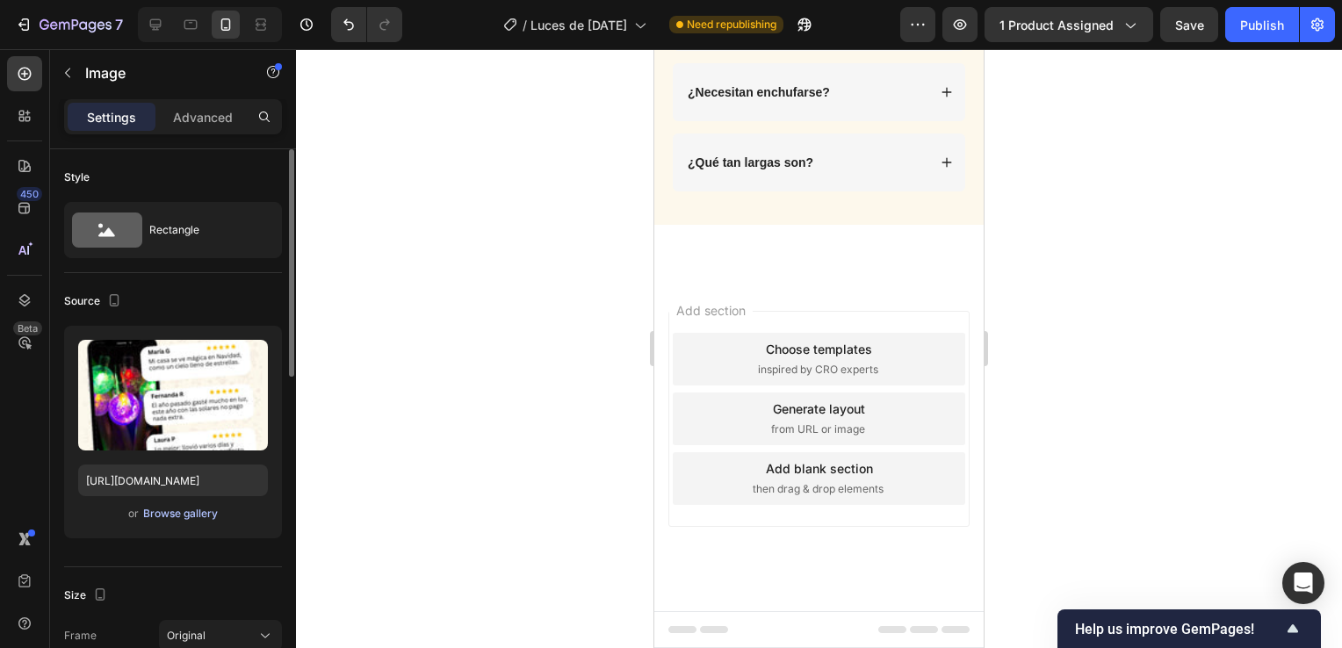
click at [197, 515] on div "Browse gallery" at bounding box center [180, 514] width 75 height 16
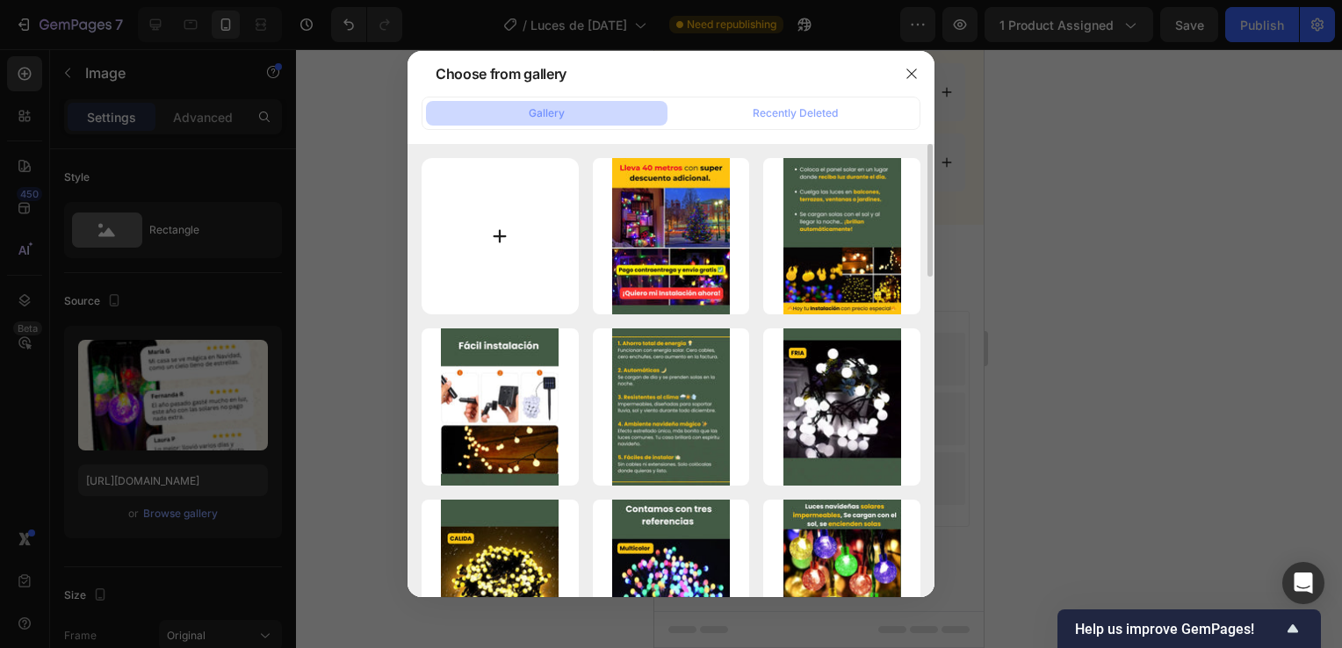
click at [490, 255] on input "file" at bounding box center [499, 236] width 157 height 157
type input "C:\fakepath\9 (3).webp"
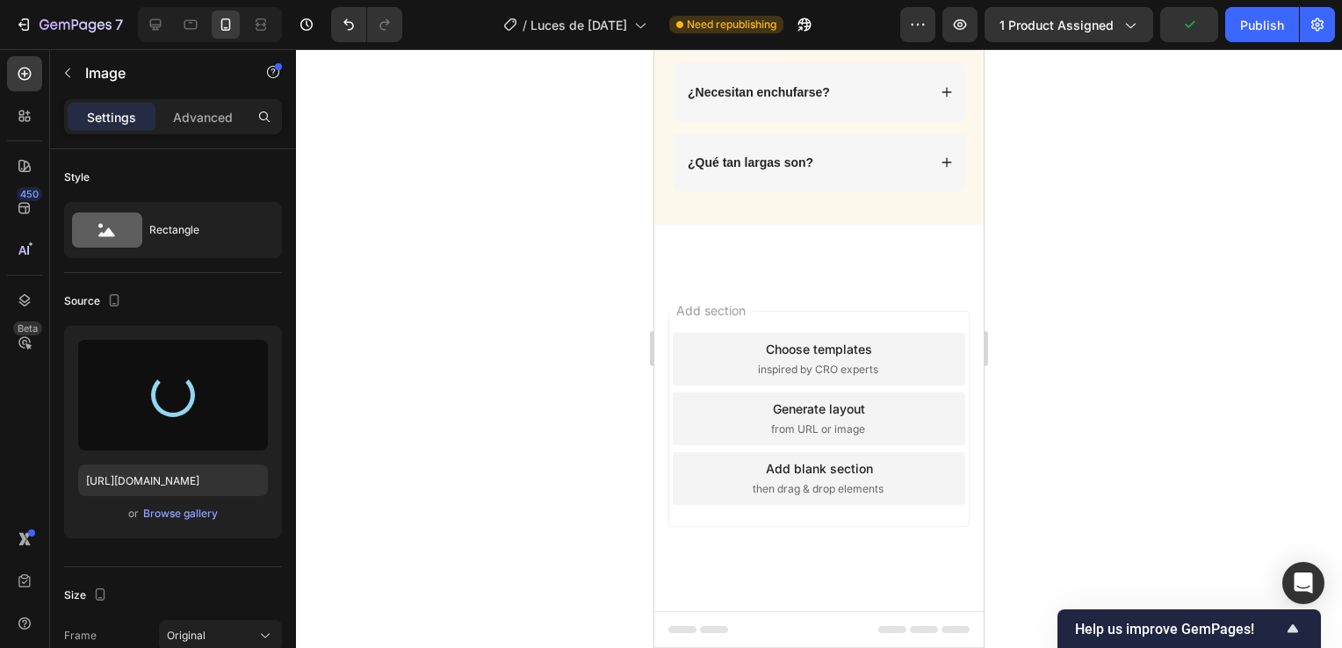
type input "[URL][DOMAIN_NAME]"
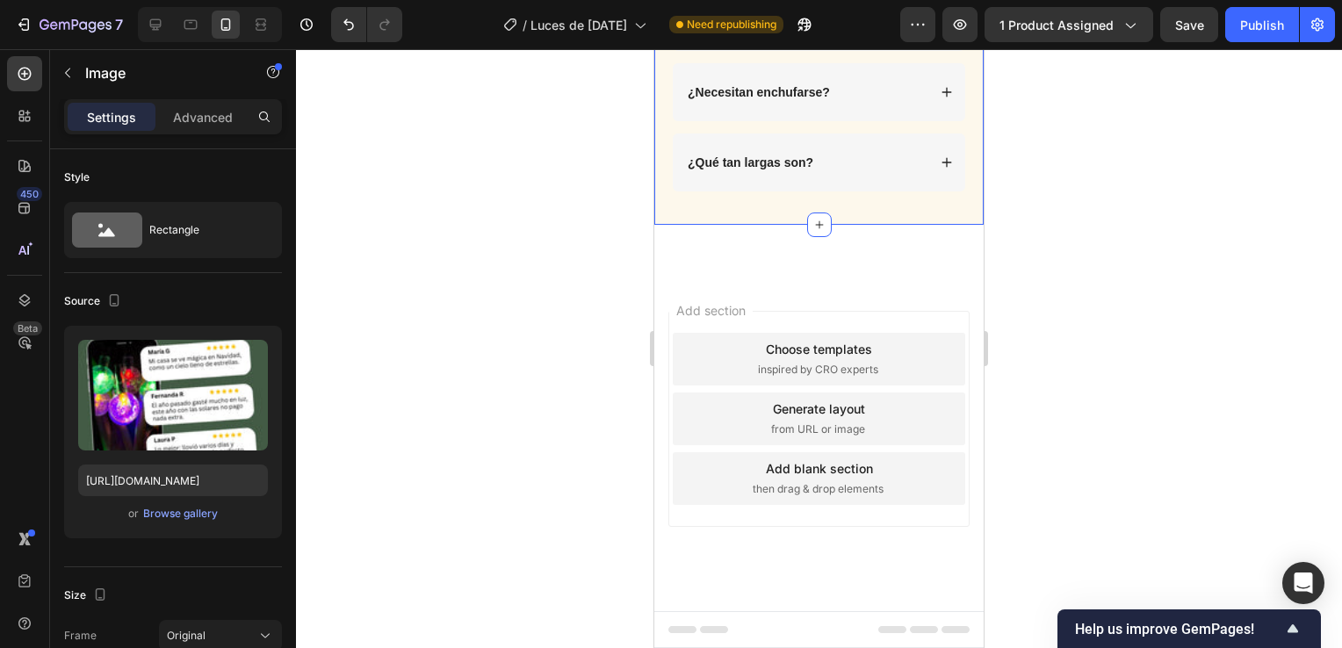
drag, startPoint x: 663, startPoint y: 501, endPoint x: 1292, endPoint y: 558, distance: 631.2
click at [663, 225] on div "PREGUNTAS FRECUENTES Heading Row ¿Funcionan si está nublado? ¿Resisten la lluvi…" at bounding box center [818, 44] width 329 height 362
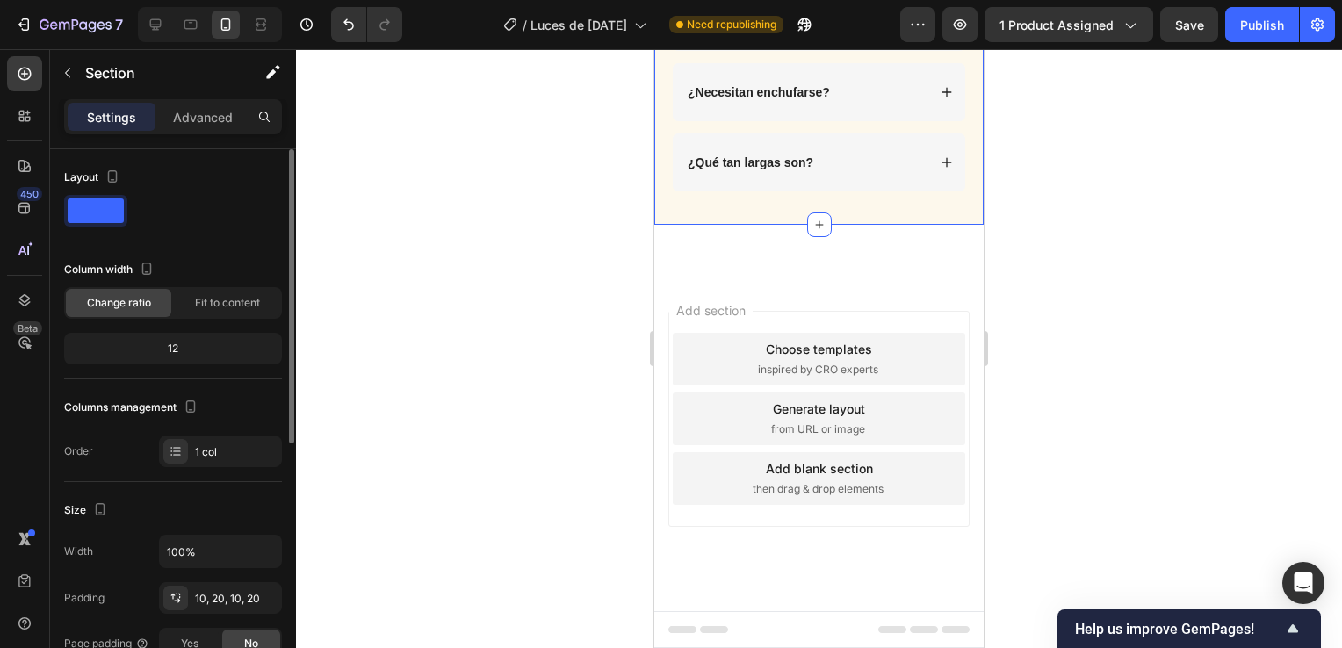
scroll to position [263, 0]
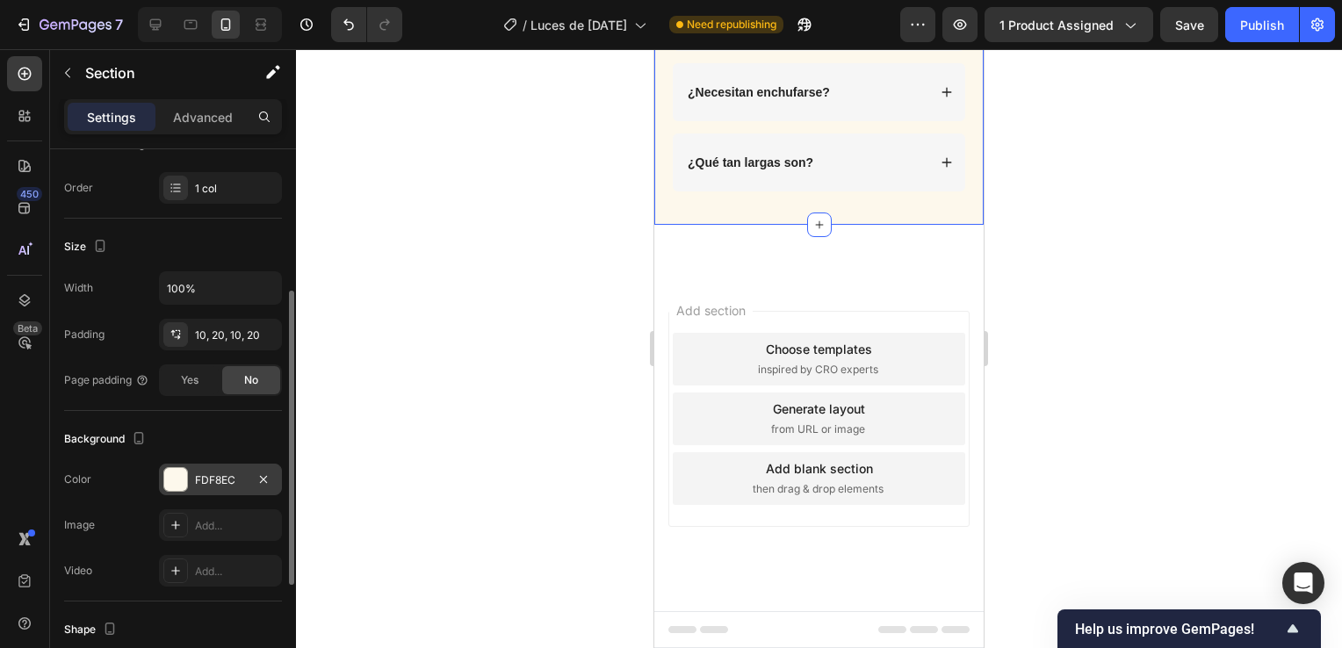
click at [176, 493] on div "FDF8EC" at bounding box center [220, 480] width 123 height 32
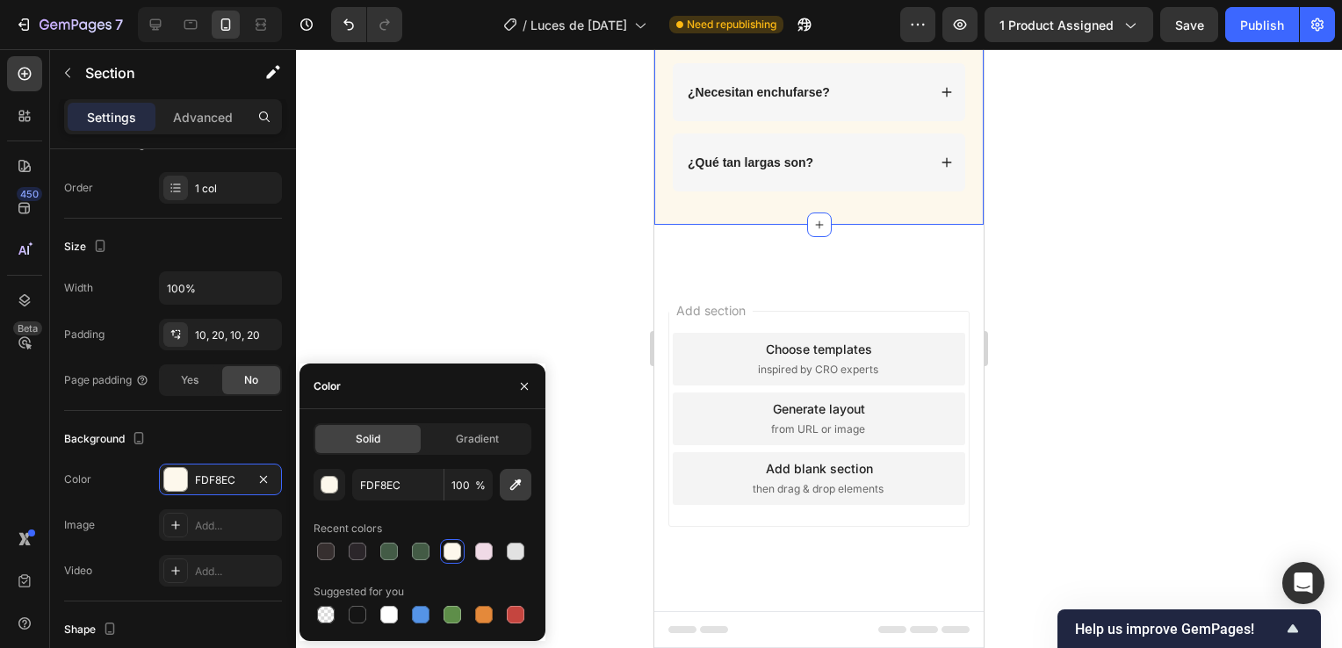
click at [507, 486] on icon "button" at bounding box center [516, 485] width 18 height 18
type input "435B45"
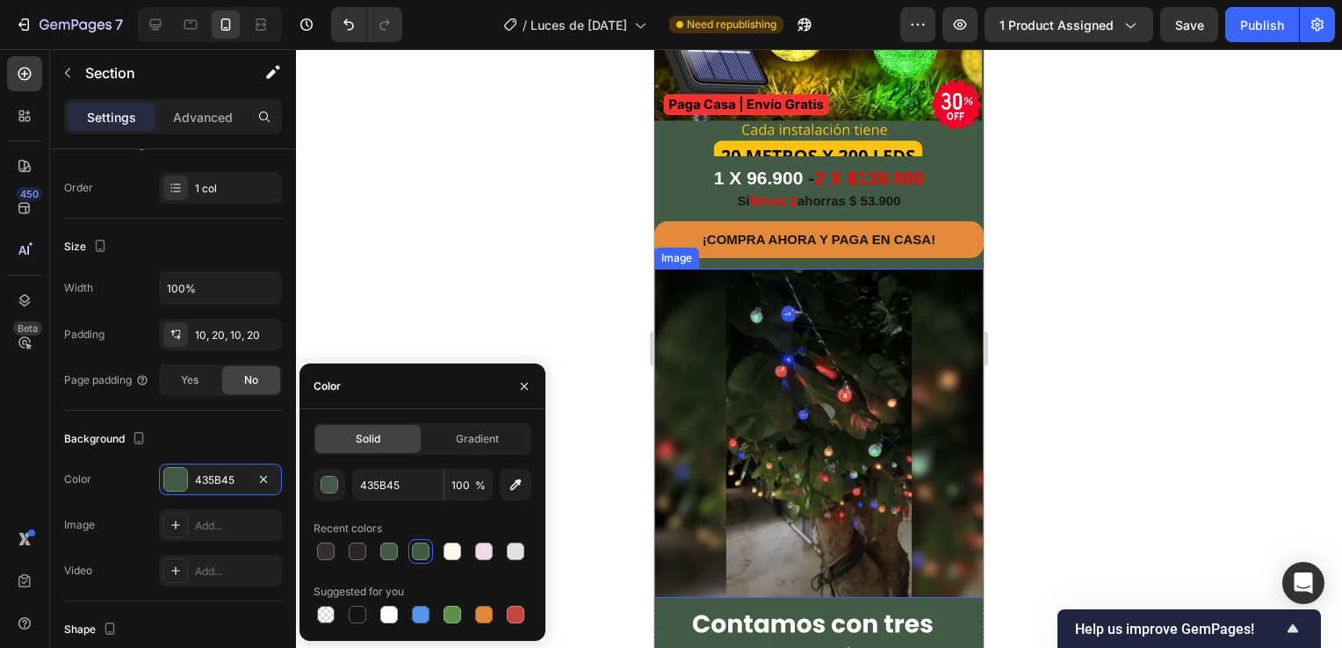
scroll to position [88, 0]
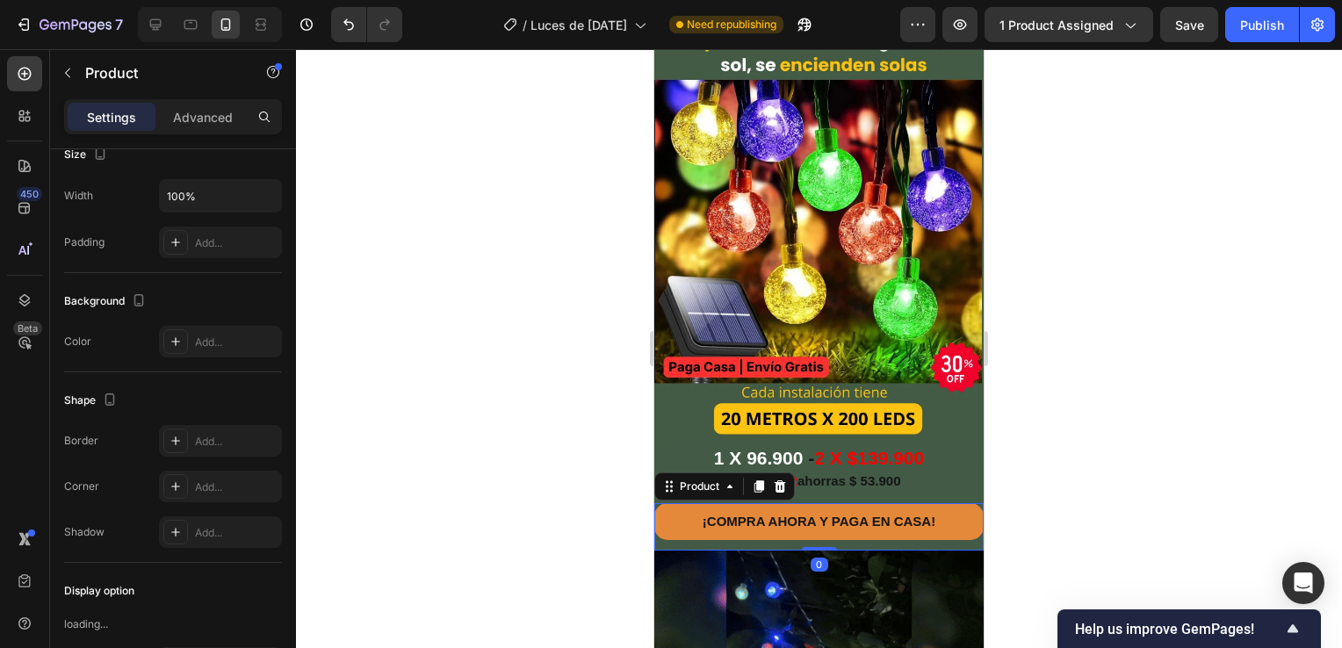
click at [663, 528] on div "¡COMPRA AHORA Y PAGA EN CASA! Button" at bounding box center [818, 526] width 329 height 47
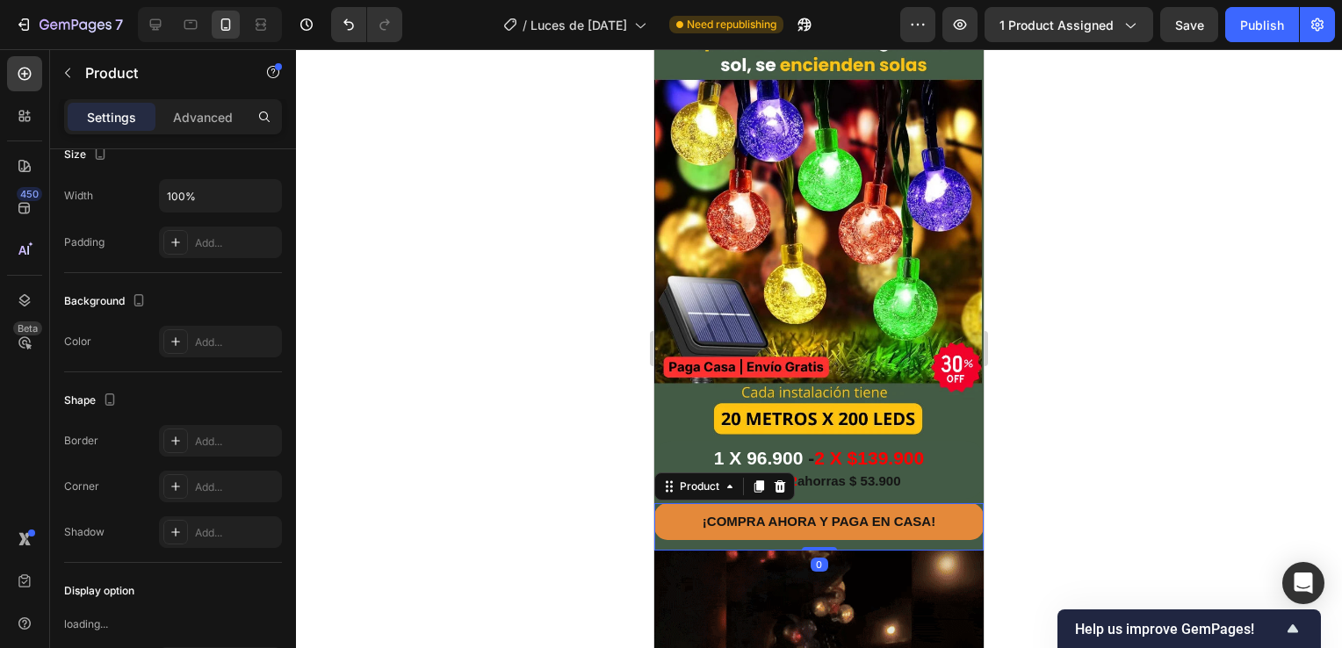
scroll to position [0, 0]
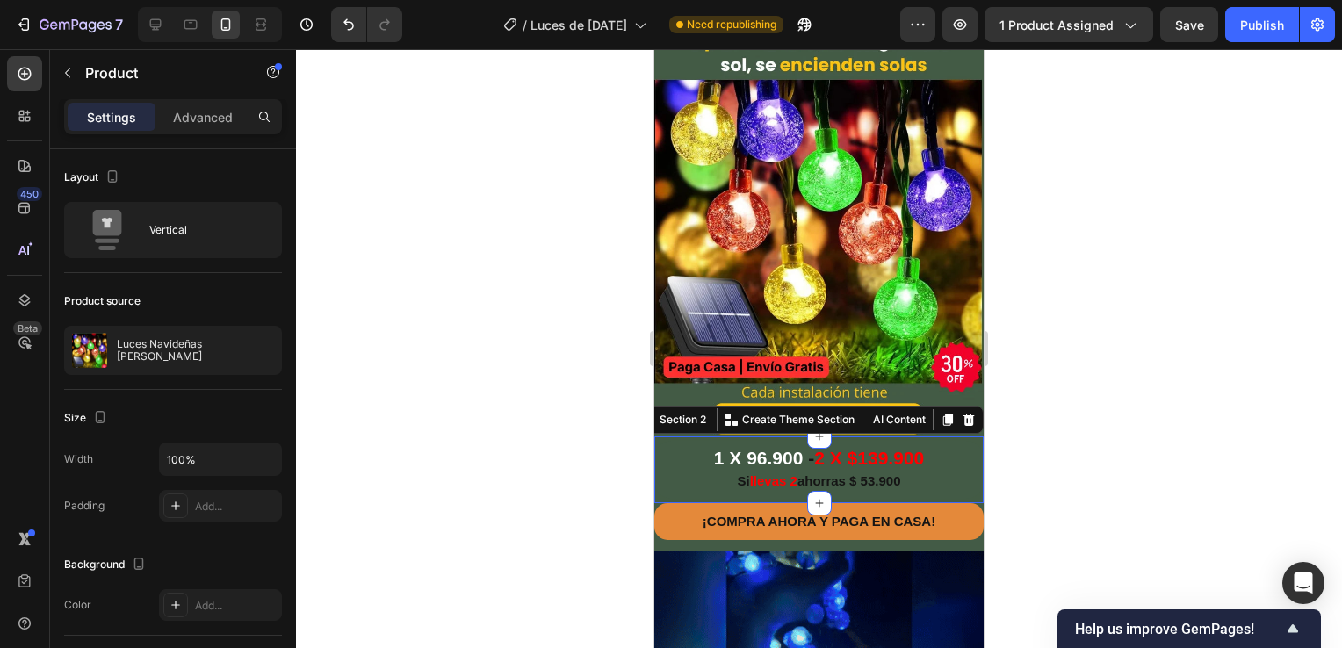
click at [962, 479] on div "1 X 96.900 - 2 X $139.900 Si llevas 2 ahorras $ 53.900 Button Section 2 You can…" at bounding box center [818, 469] width 329 height 67
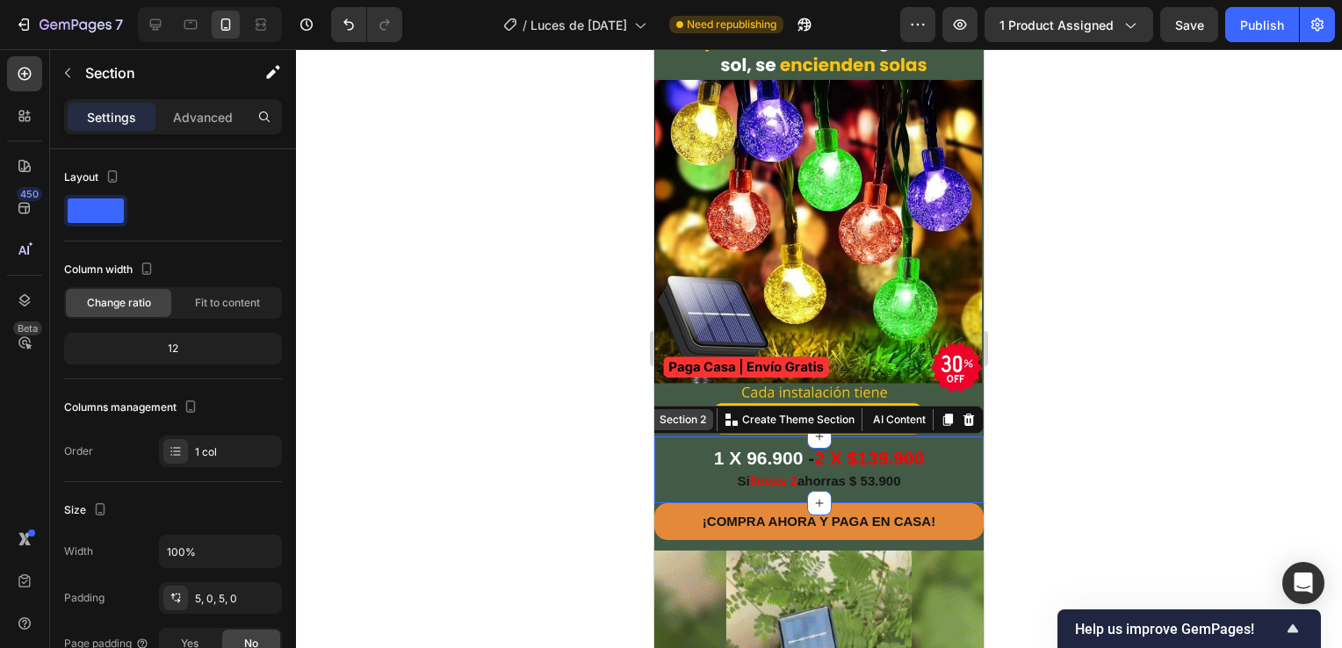
click at [678, 412] on div "Section 2" at bounding box center [683, 420] width 54 height 16
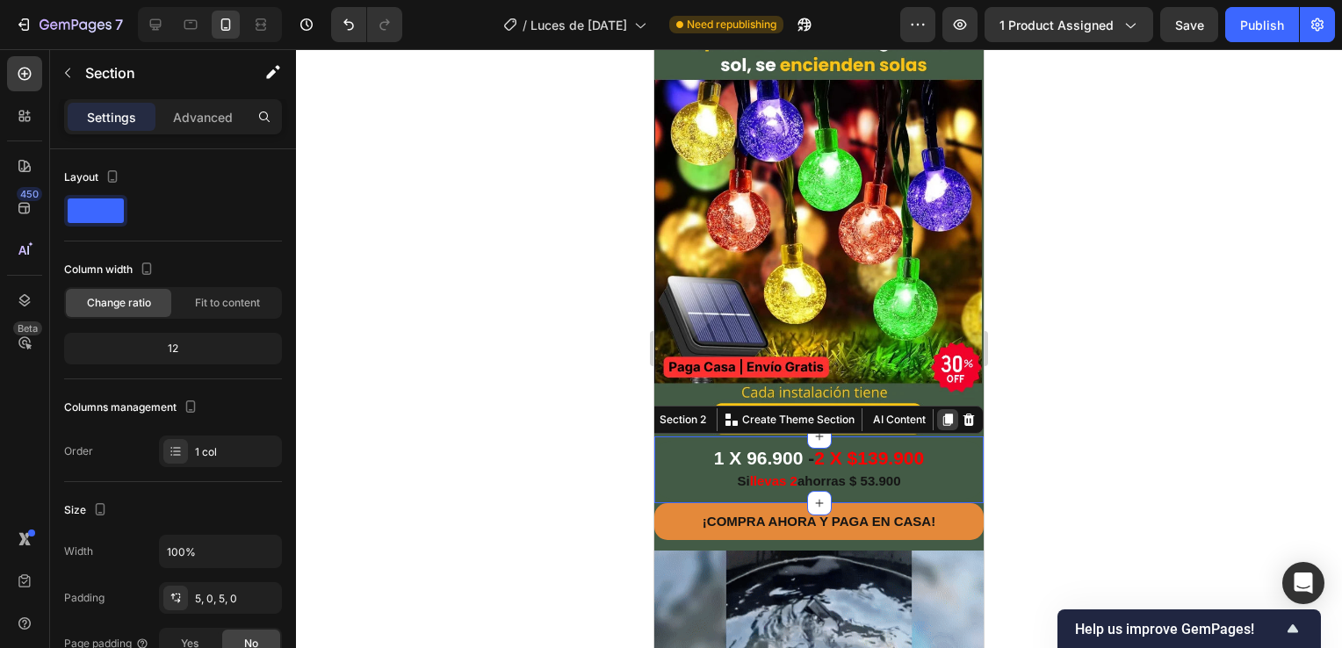
click at [943, 414] on icon at bounding box center [948, 420] width 10 height 12
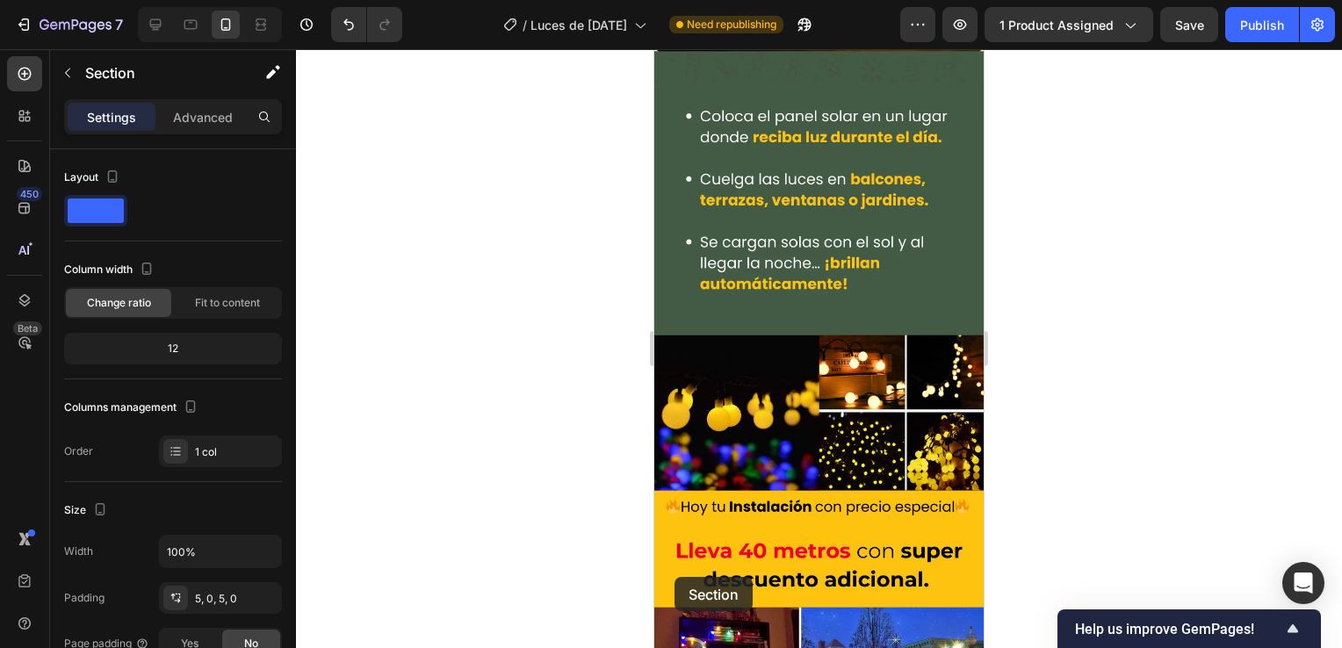
scroll to position [3256, 0]
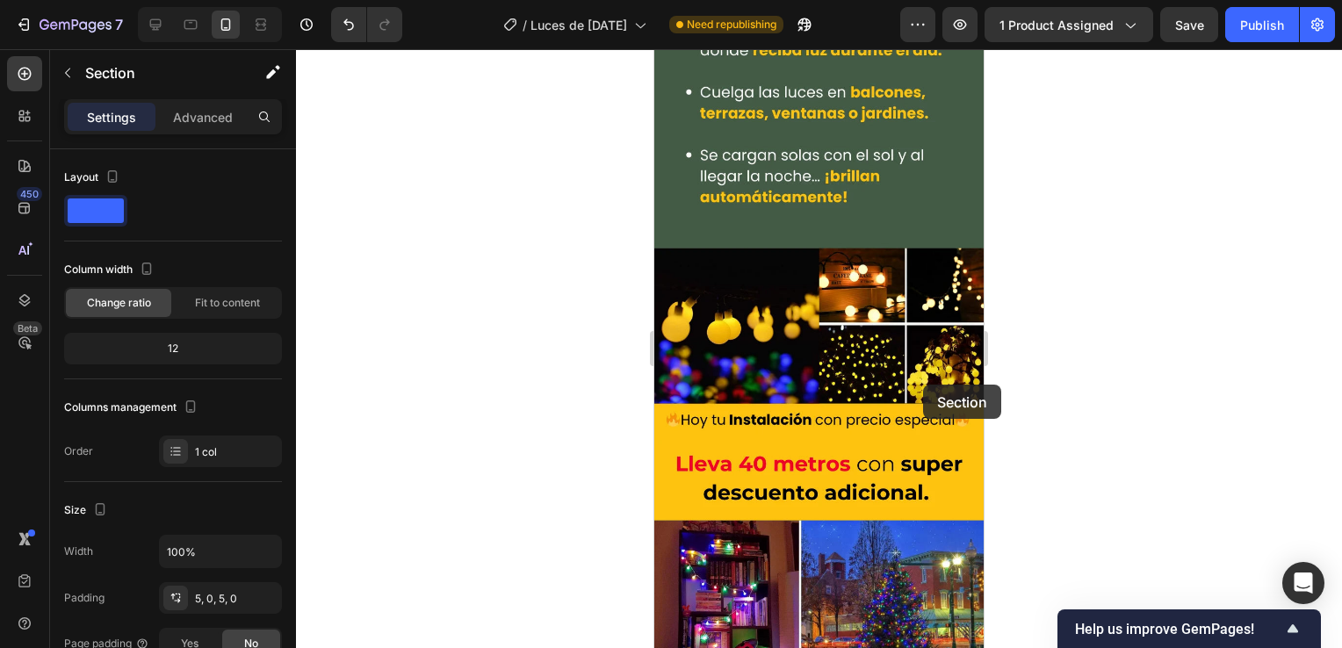
drag, startPoint x: 674, startPoint y: 471, endPoint x: 923, endPoint y: 385, distance: 262.9
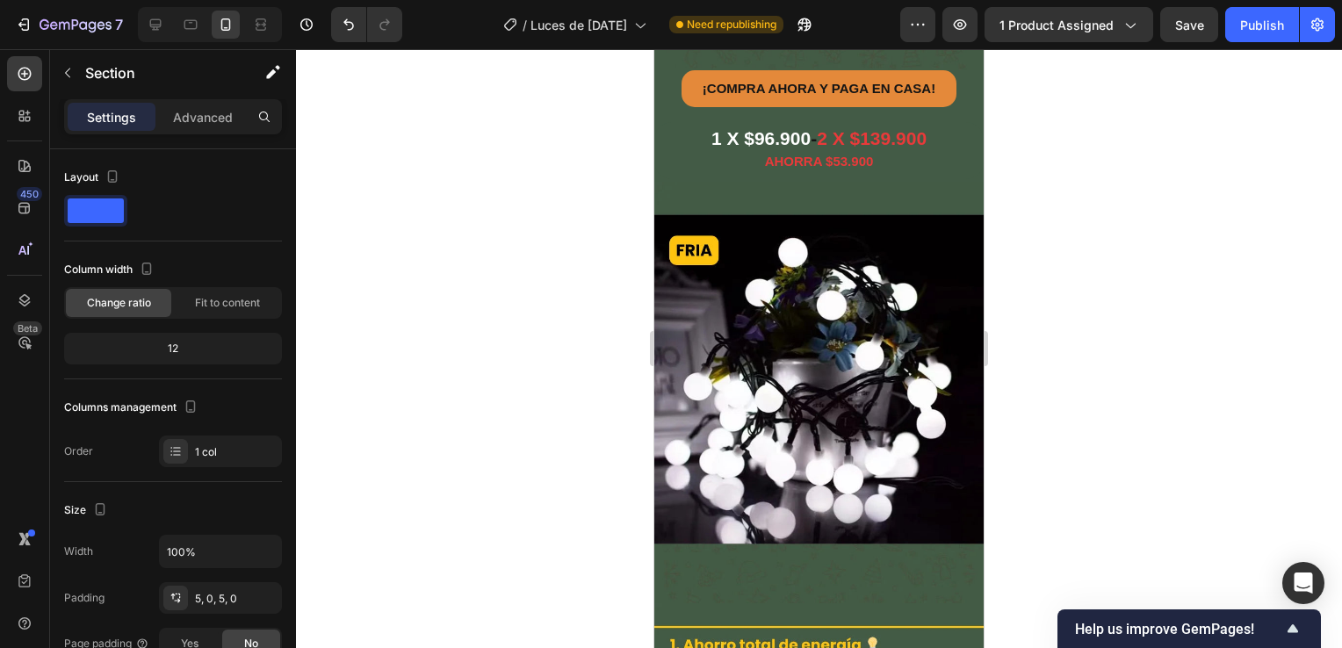
scroll to position [1580, 0]
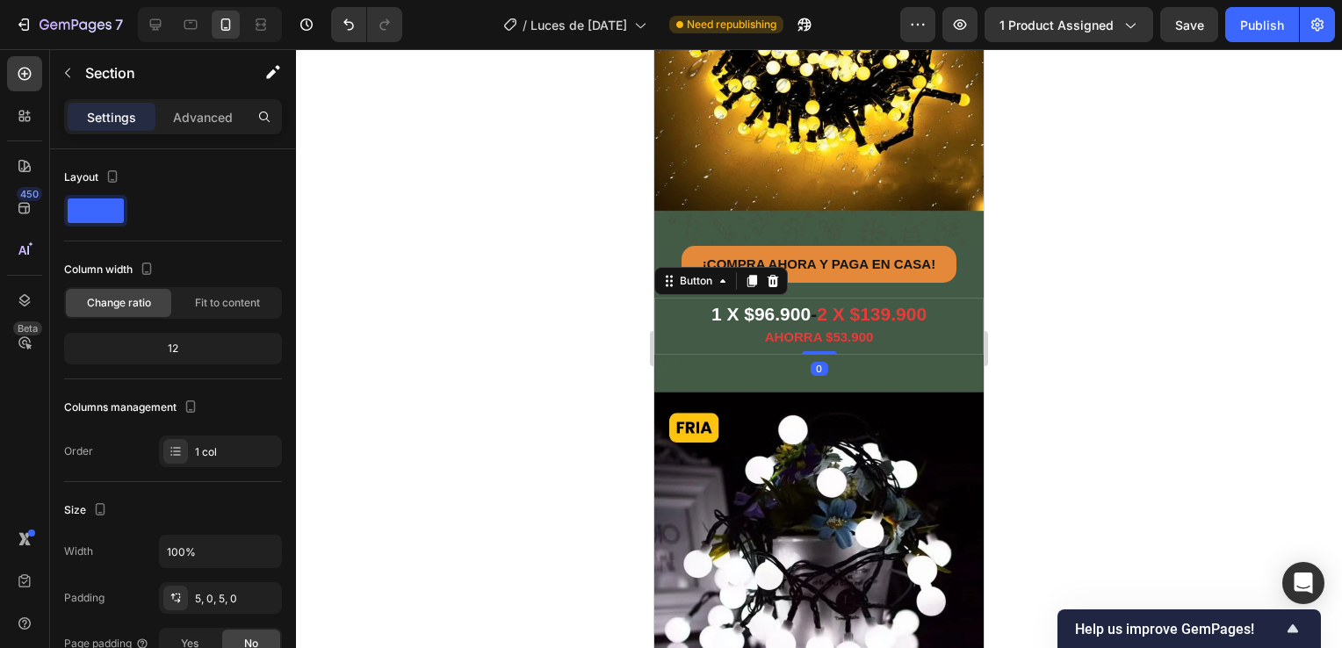
click at [960, 303] on div "1 X $96.900 - 2 X $139.900 AHORRA $53.900 Button 0" at bounding box center [818, 326] width 329 height 57
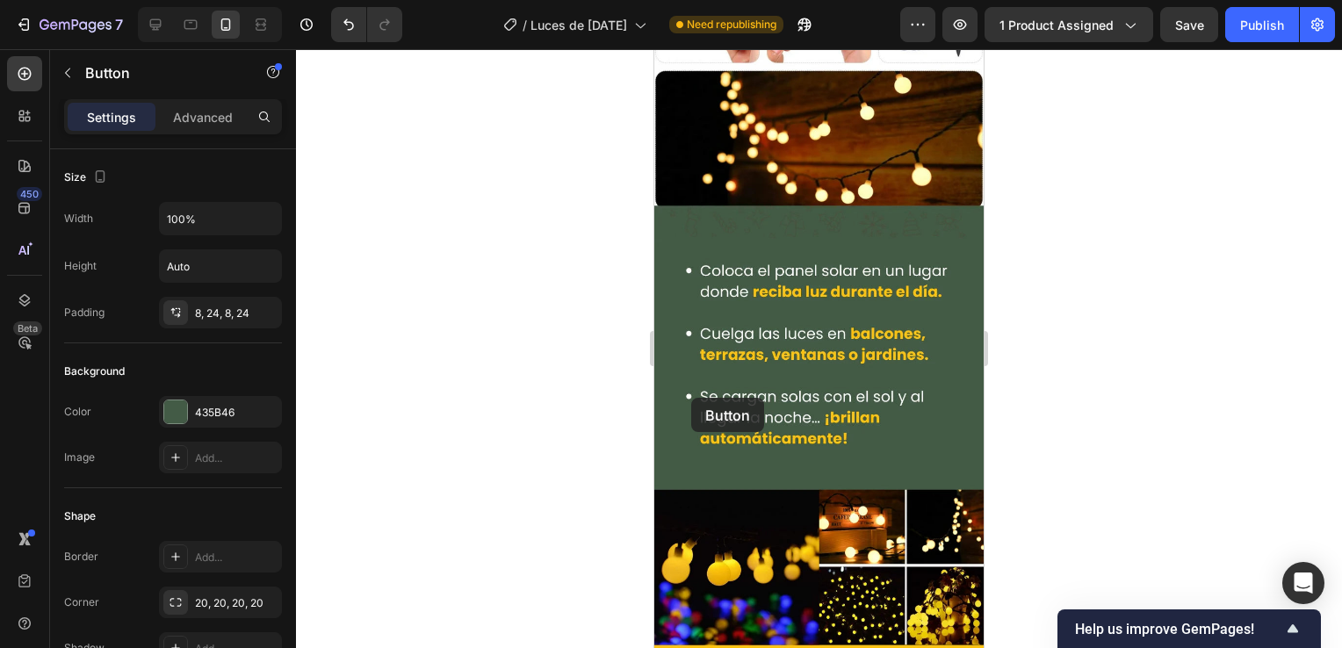
scroll to position [3161, 0]
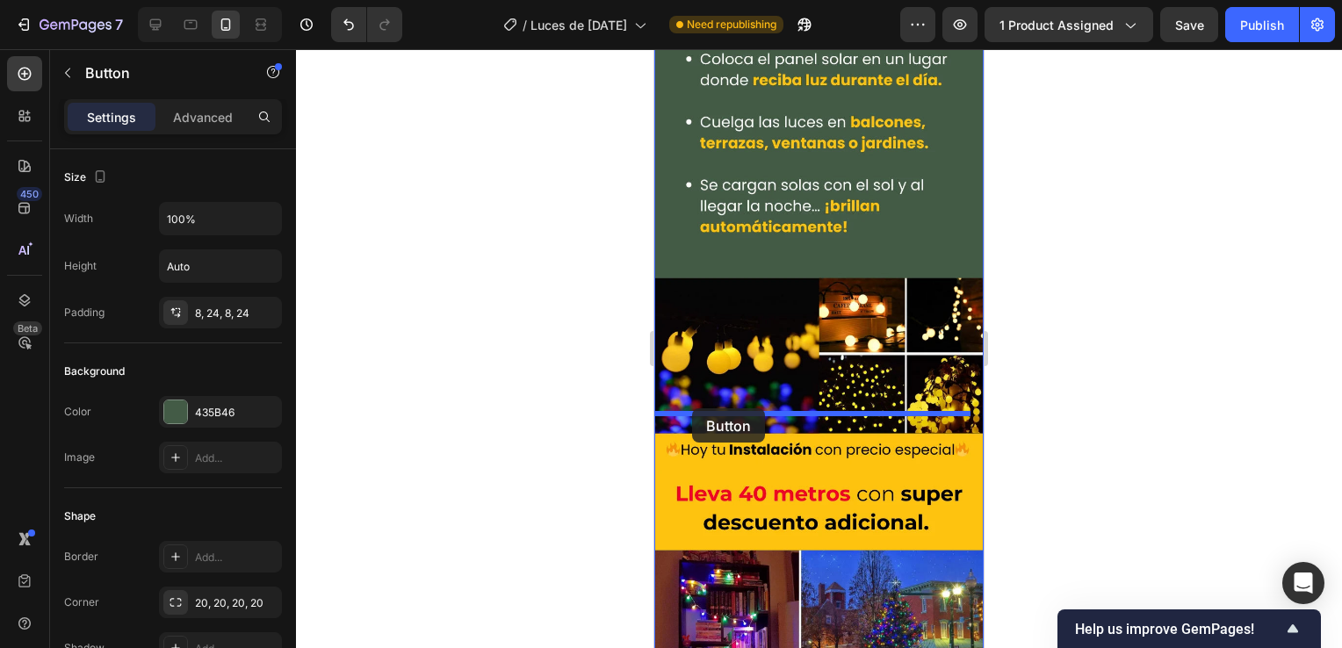
drag, startPoint x: 664, startPoint y: 234, endPoint x: 692, endPoint y: 408, distance: 177.0
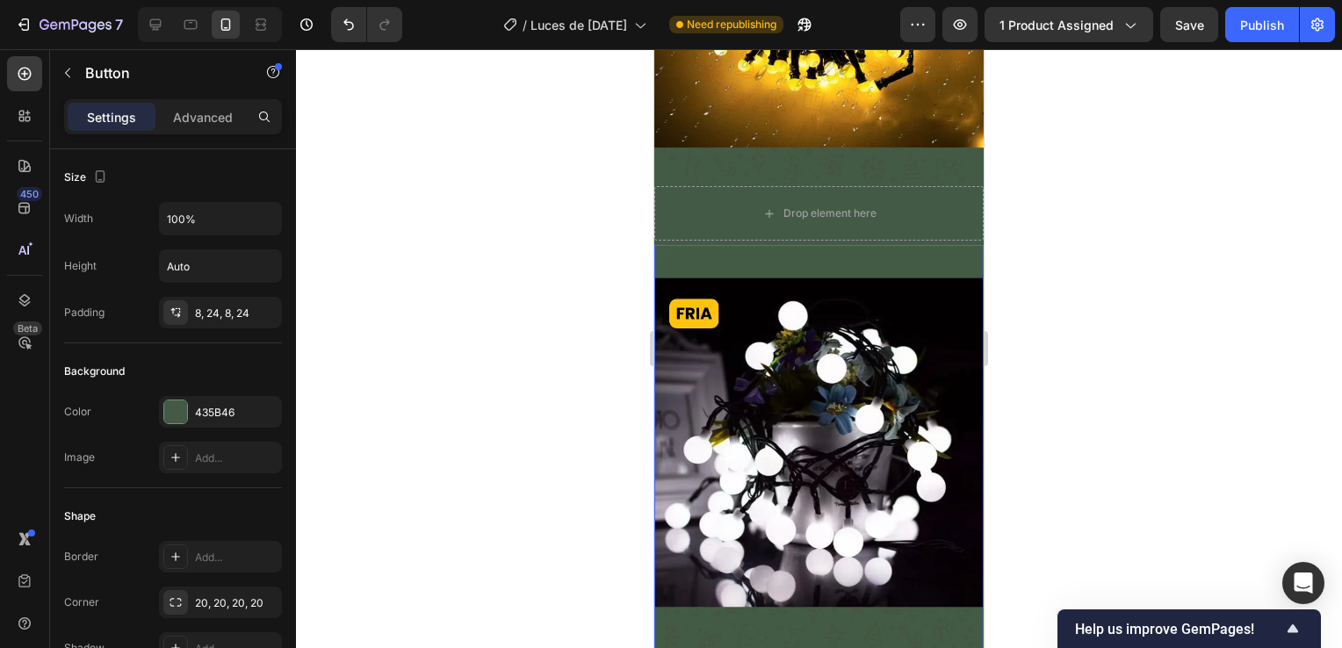
scroll to position [1493, 0]
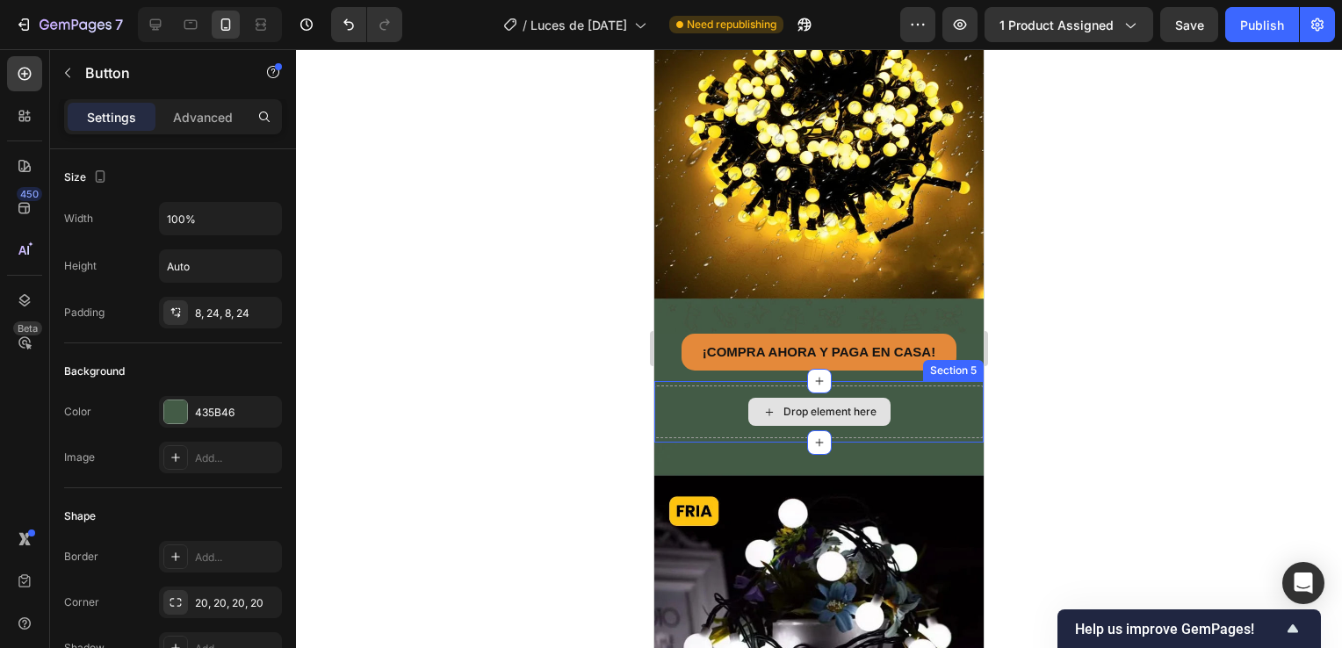
click at [673, 385] on div "Drop element here" at bounding box center [818, 411] width 329 height 53
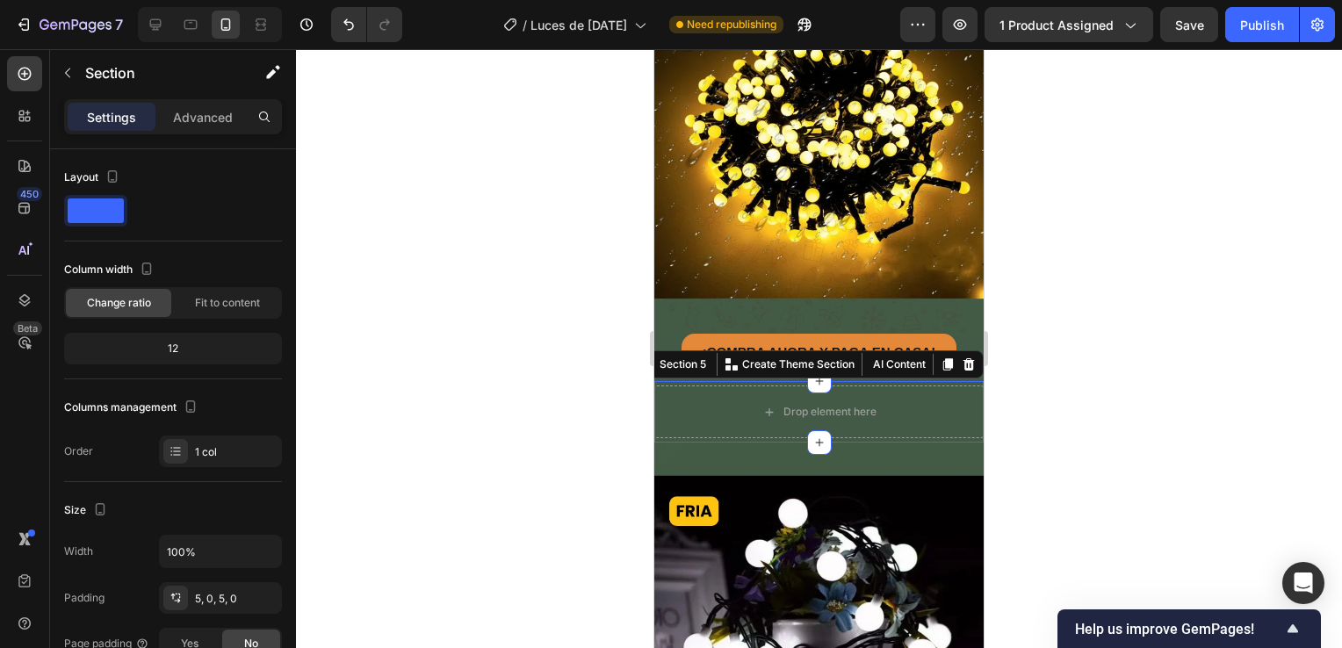
click at [963, 358] on icon at bounding box center [968, 364] width 11 height 12
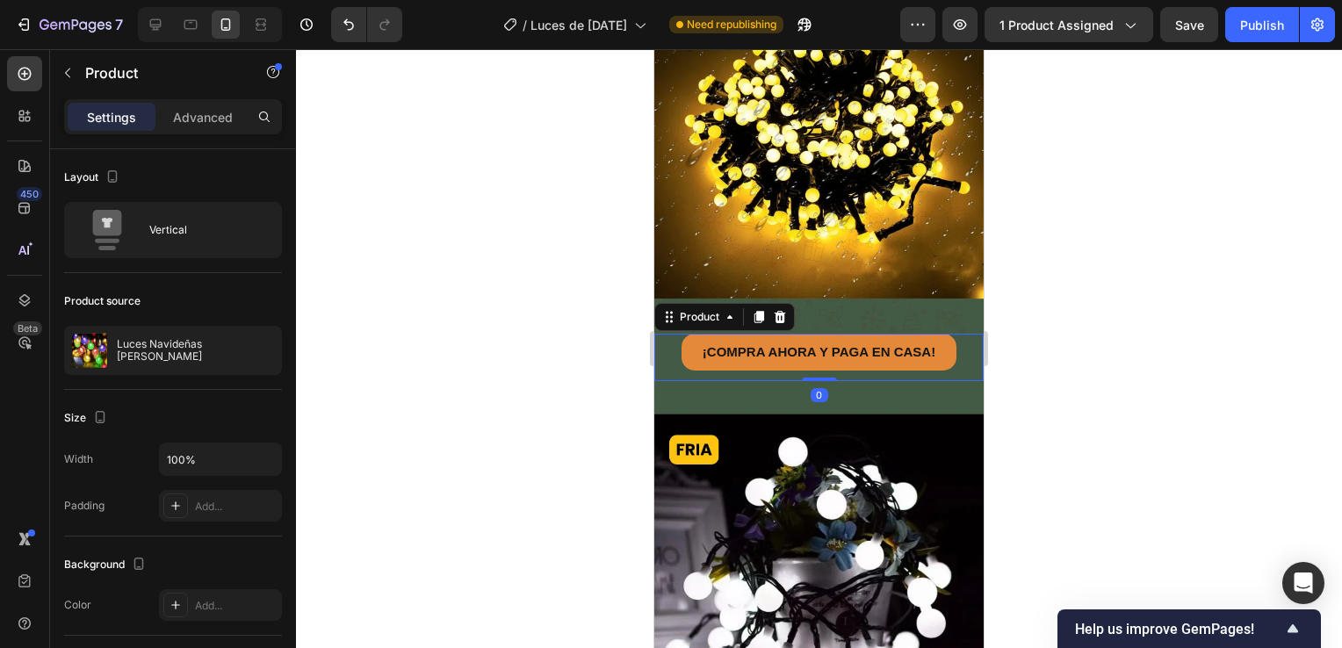
click at [663, 334] on div "¡COMPRA AHORA Y PAGA EN CASA! Button" at bounding box center [818, 357] width 329 height 47
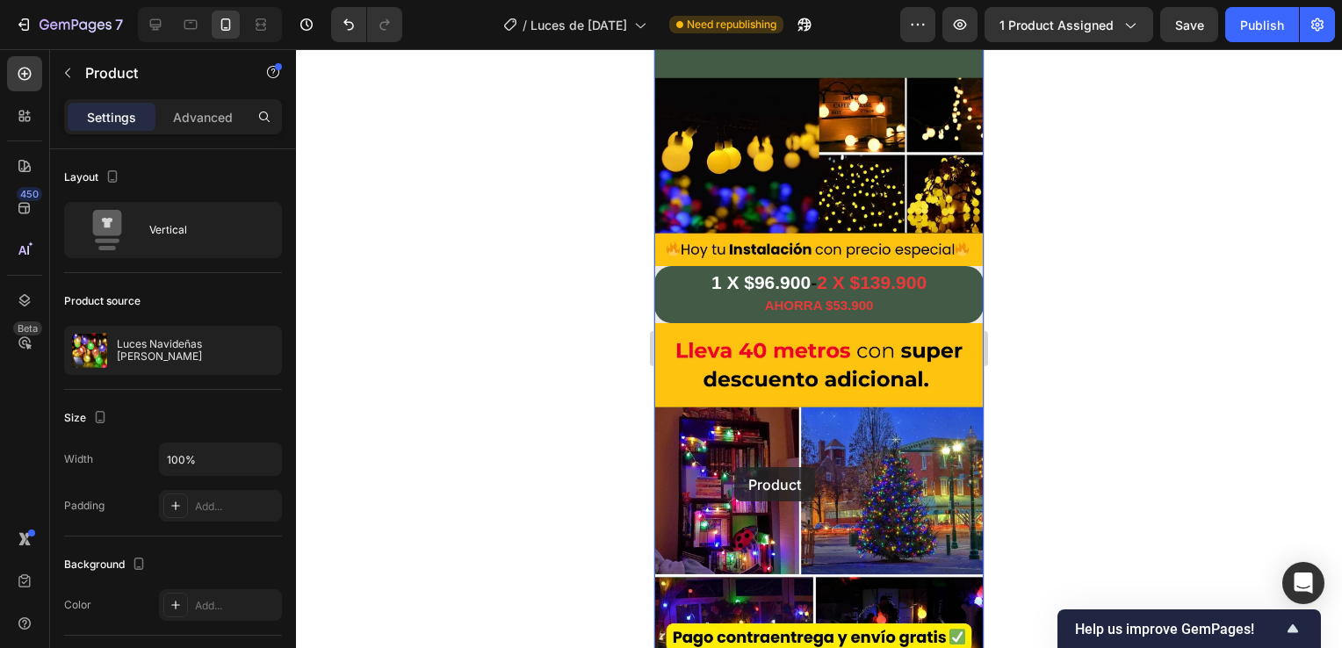
scroll to position [3336, 0]
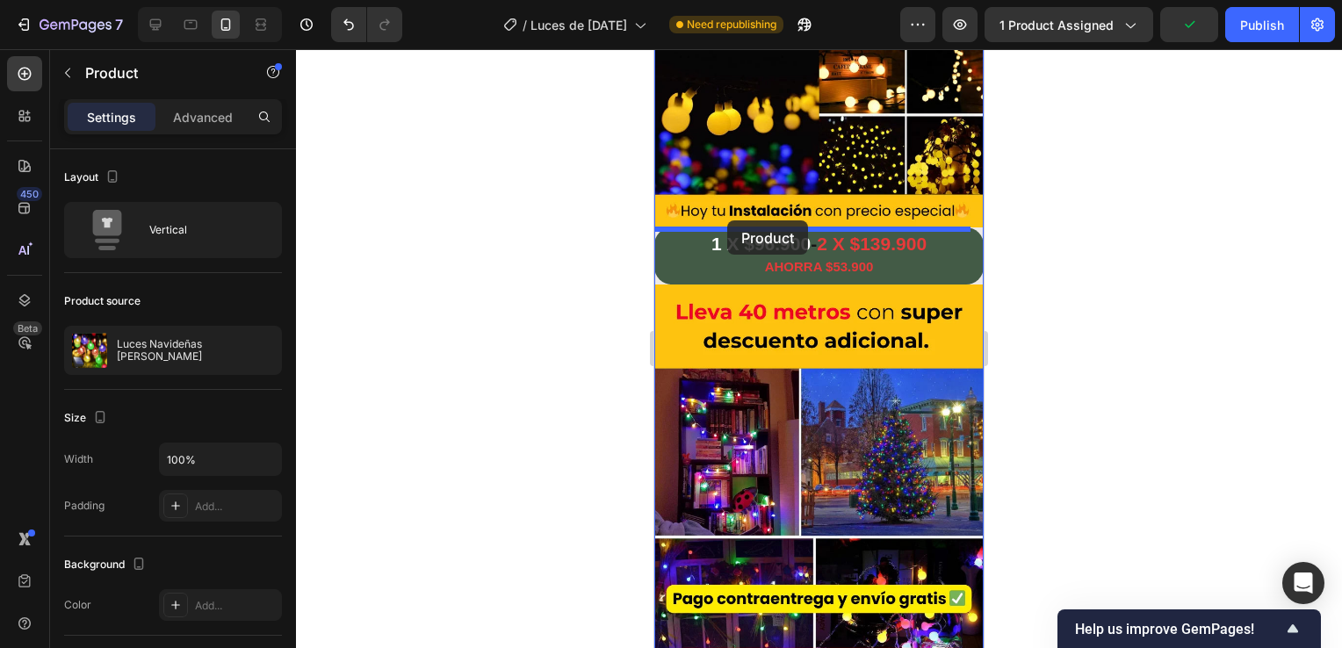
drag, startPoint x: 670, startPoint y: 269, endPoint x: 727, endPoint y: 220, distance: 74.8
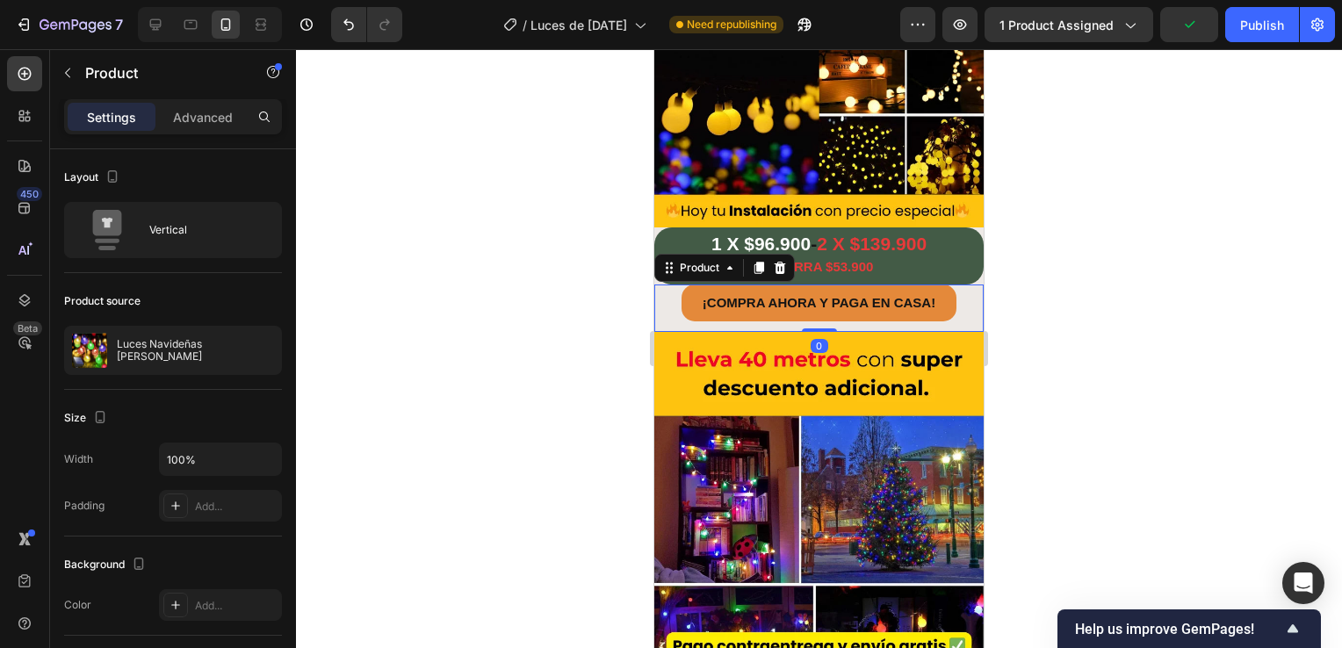
click at [1141, 397] on div at bounding box center [819, 348] width 1046 height 599
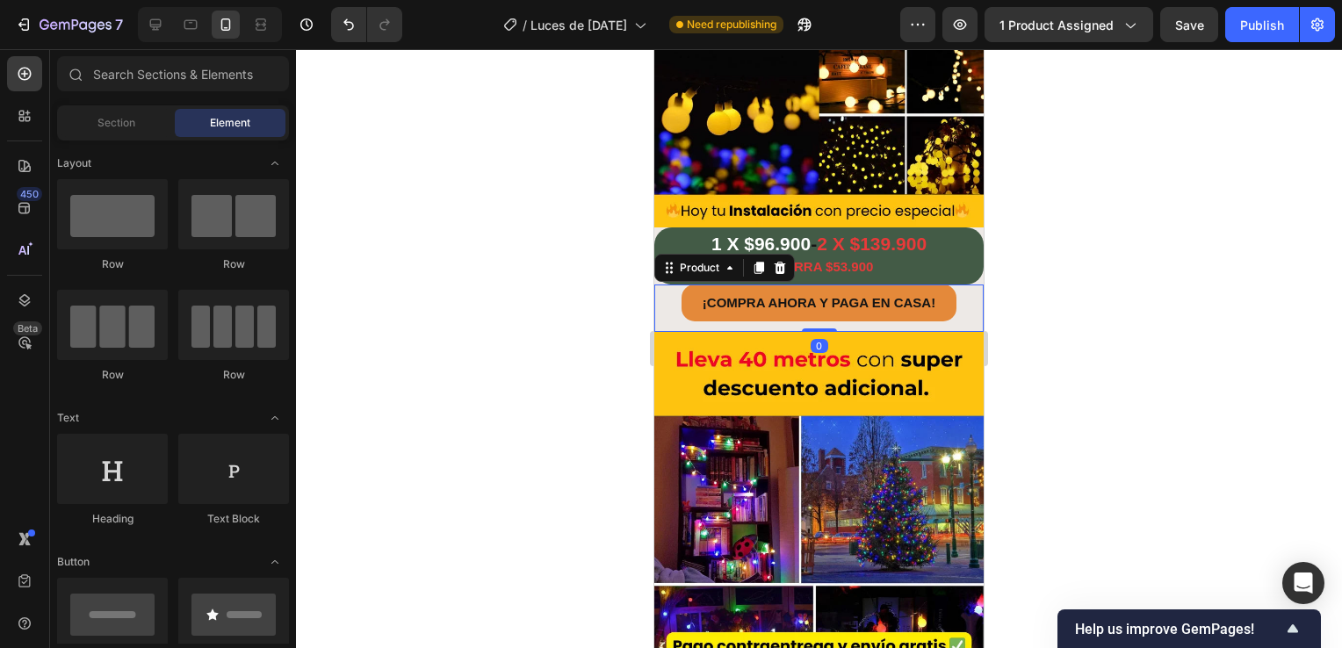
click at [660, 284] on div "¡COMPRA AHORA Y PAGA EN CASA! Button" at bounding box center [818, 307] width 329 height 47
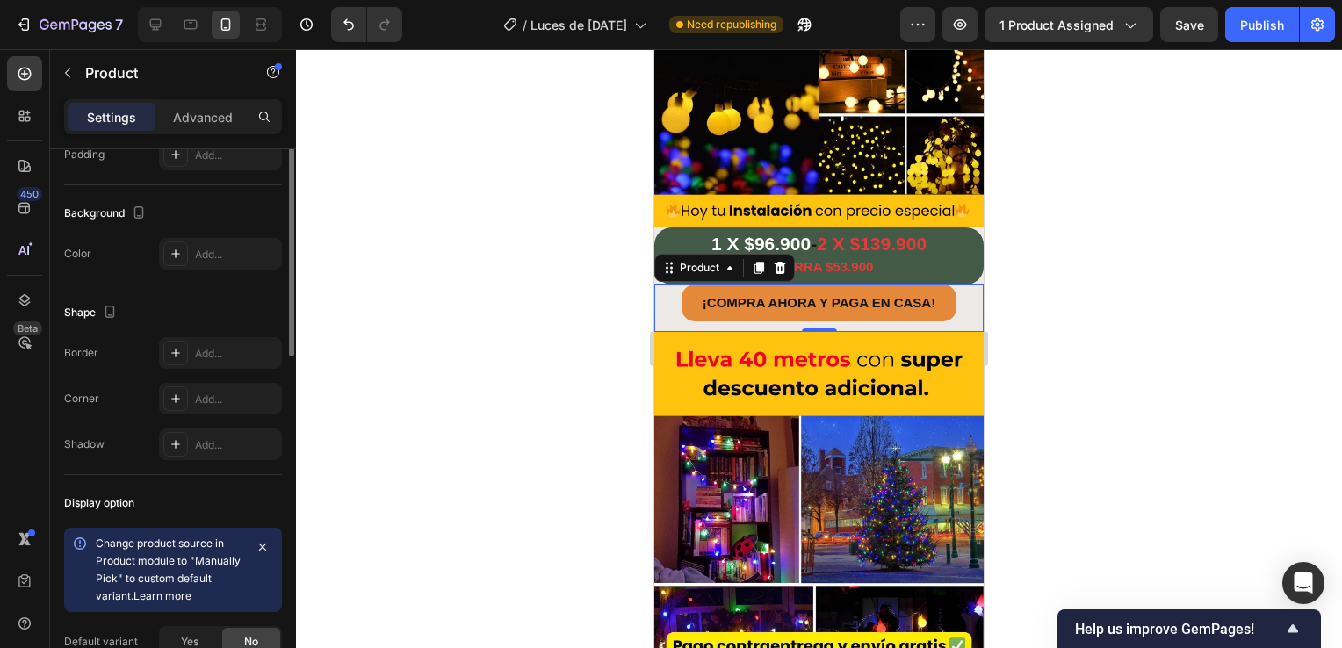
scroll to position [176, 0]
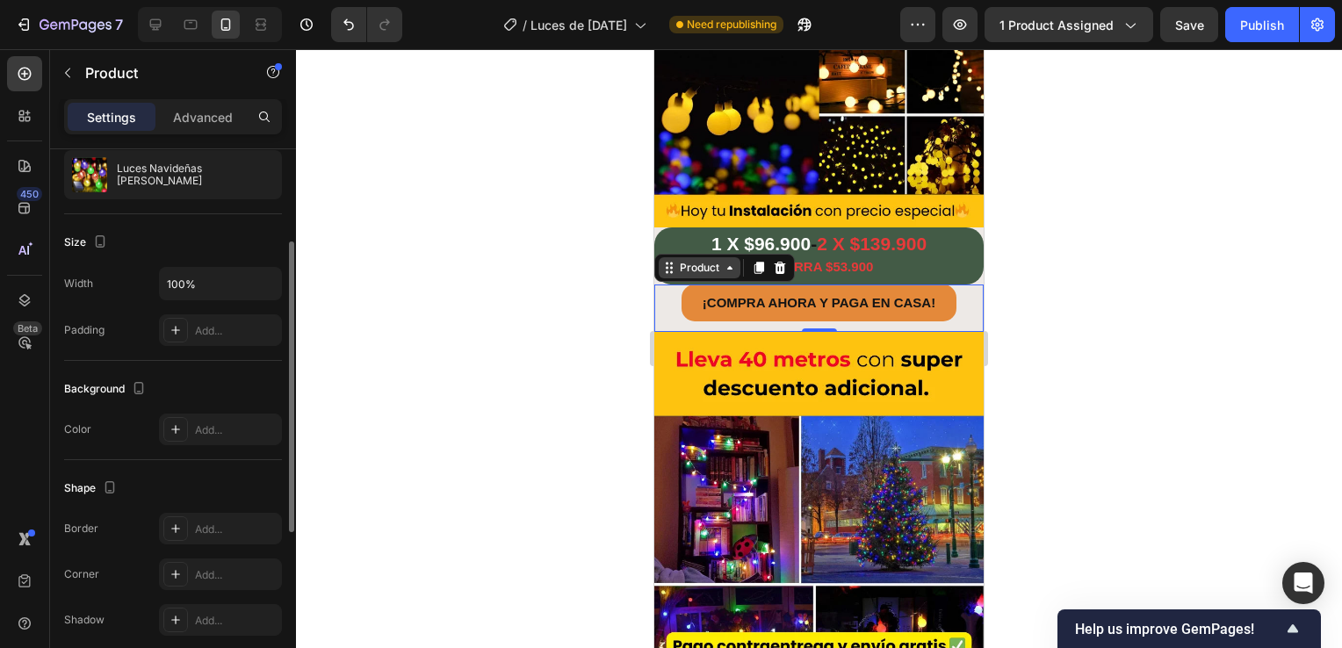
click at [719, 260] on div "Product" at bounding box center [699, 268] width 47 height 16
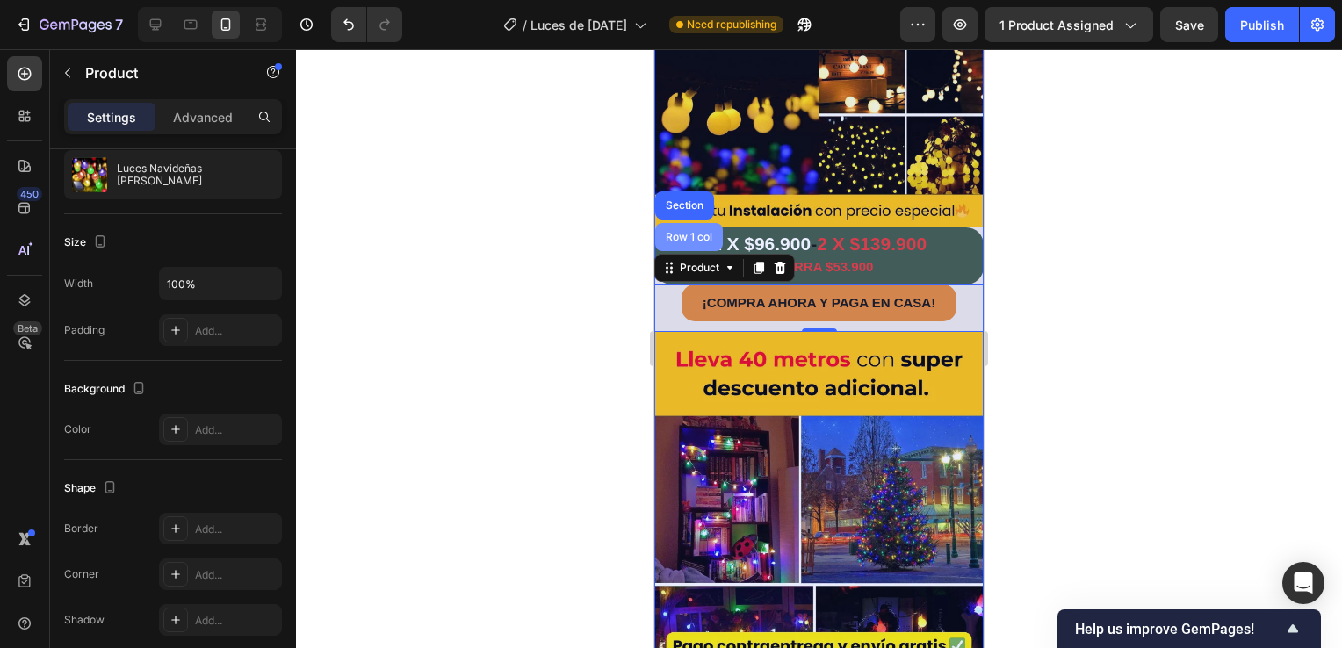
click at [685, 232] on div "Row 1 col" at bounding box center [689, 237] width 54 height 11
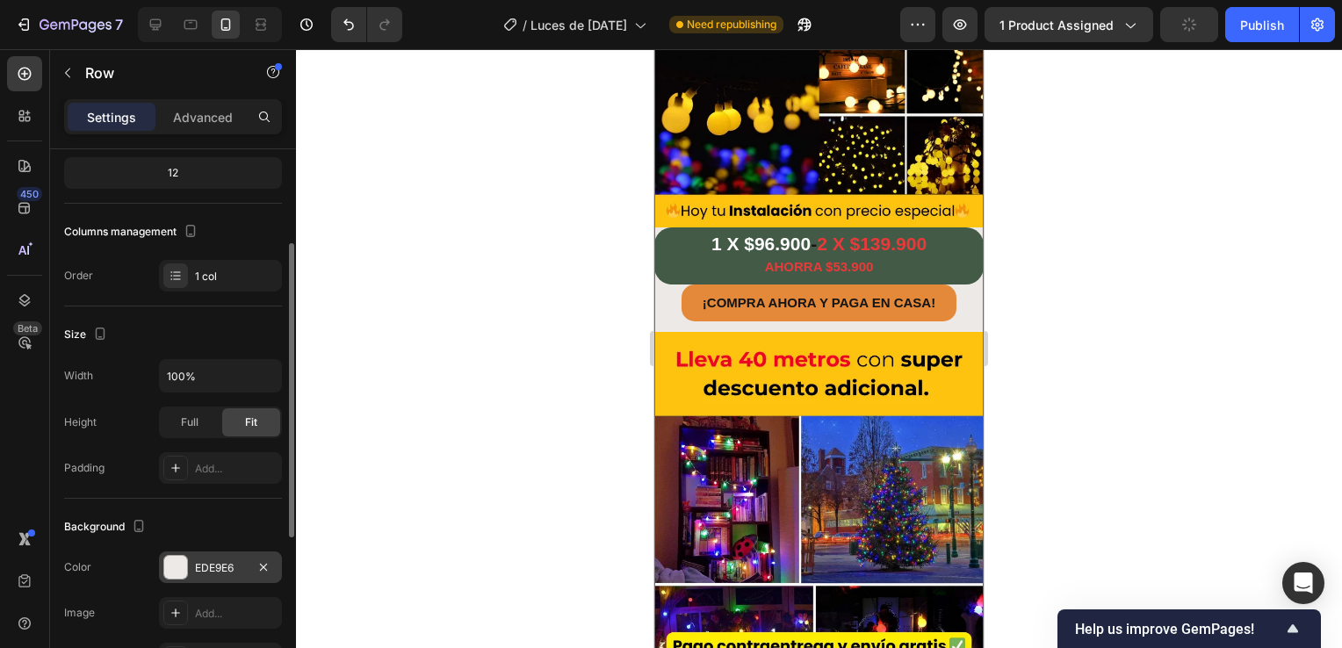
click at [173, 572] on div at bounding box center [175, 567] width 23 height 23
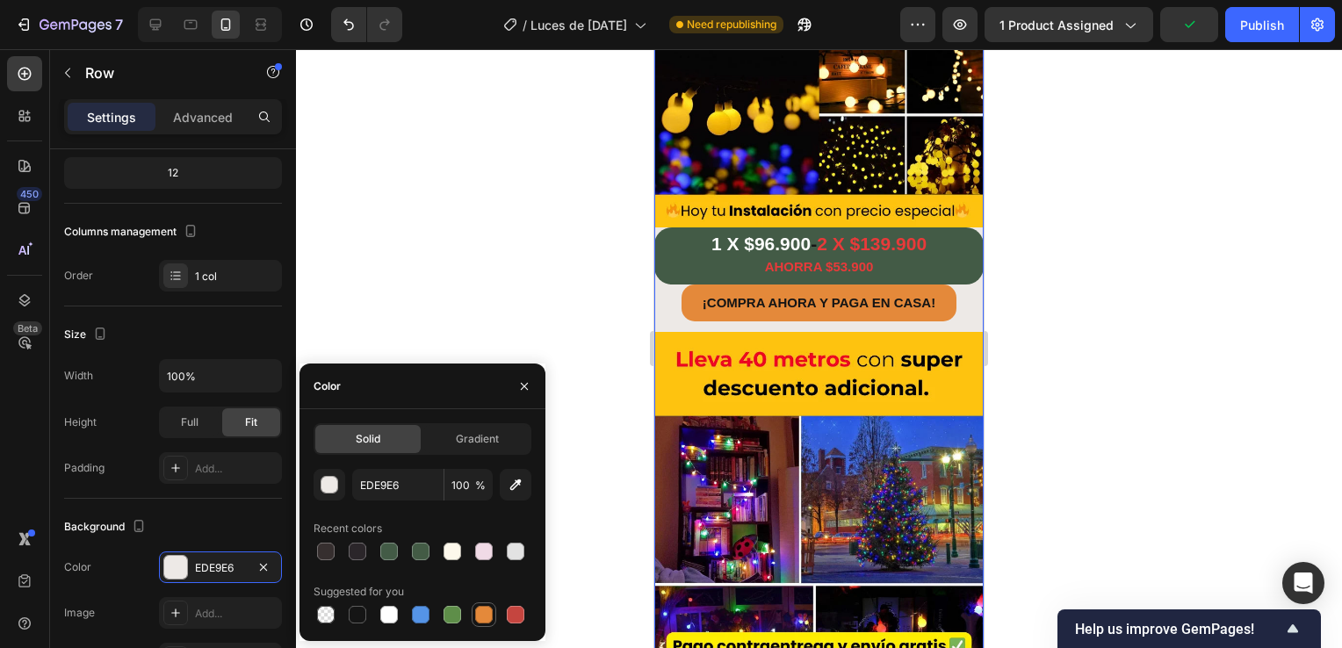
click at [483, 616] on div at bounding box center [484, 615] width 18 height 18
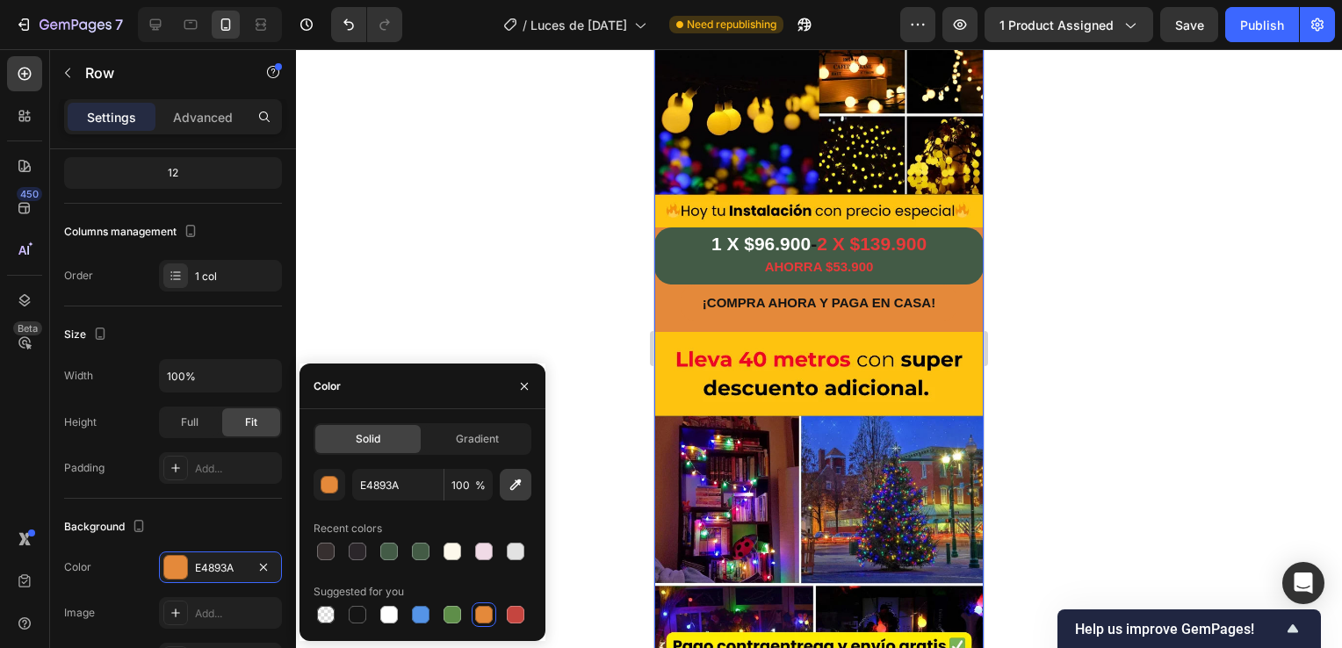
click at [522, 480] on icon "button" at bounding box center [516, 485] width 18 height 18
type input "FEC30F"
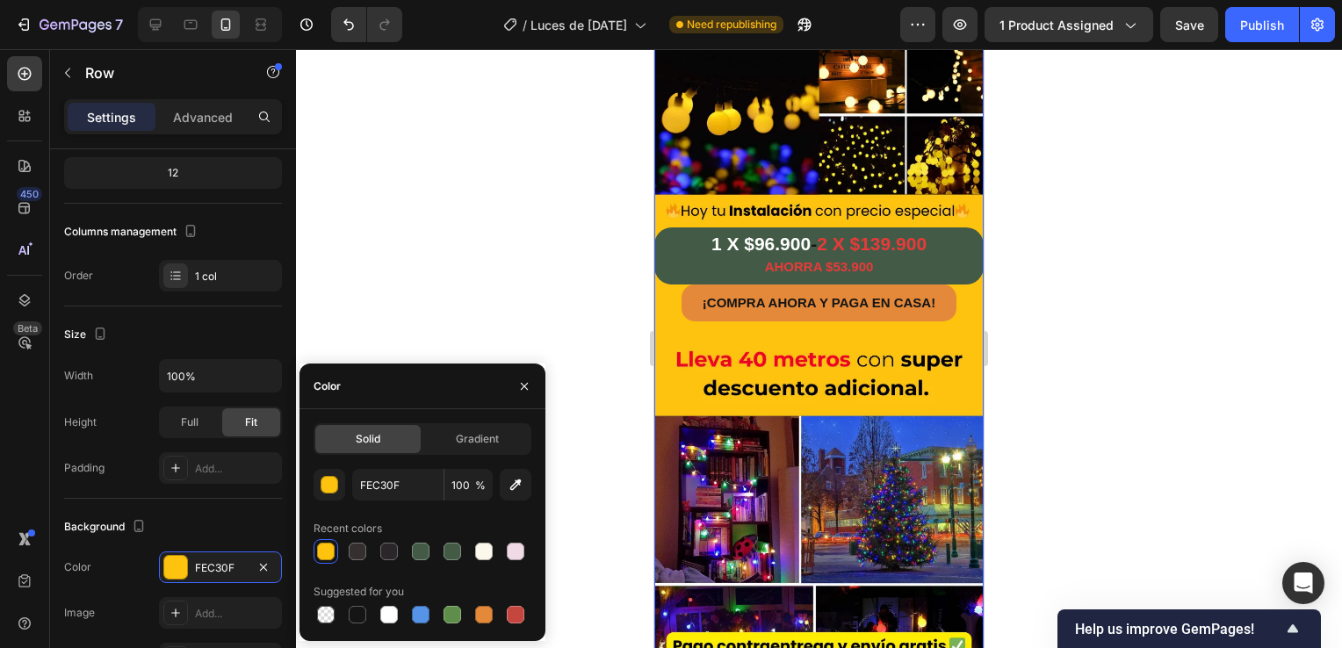
click at [1092, 311] on div at bounding box center [819, 348] width 1046 height 599
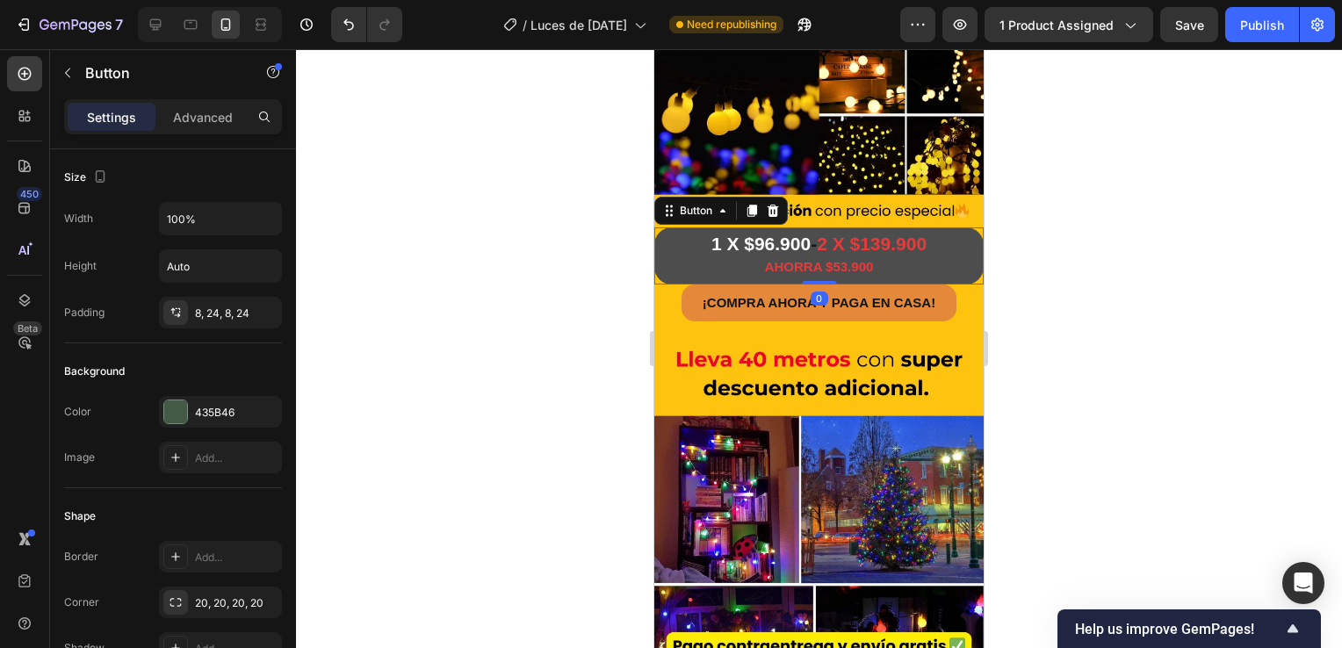
click at [666, 227] on button "1 X $96.900 - 2 X $139.900 AHORRA $53.900" at bounding box center [818, 255] width 329 height 57
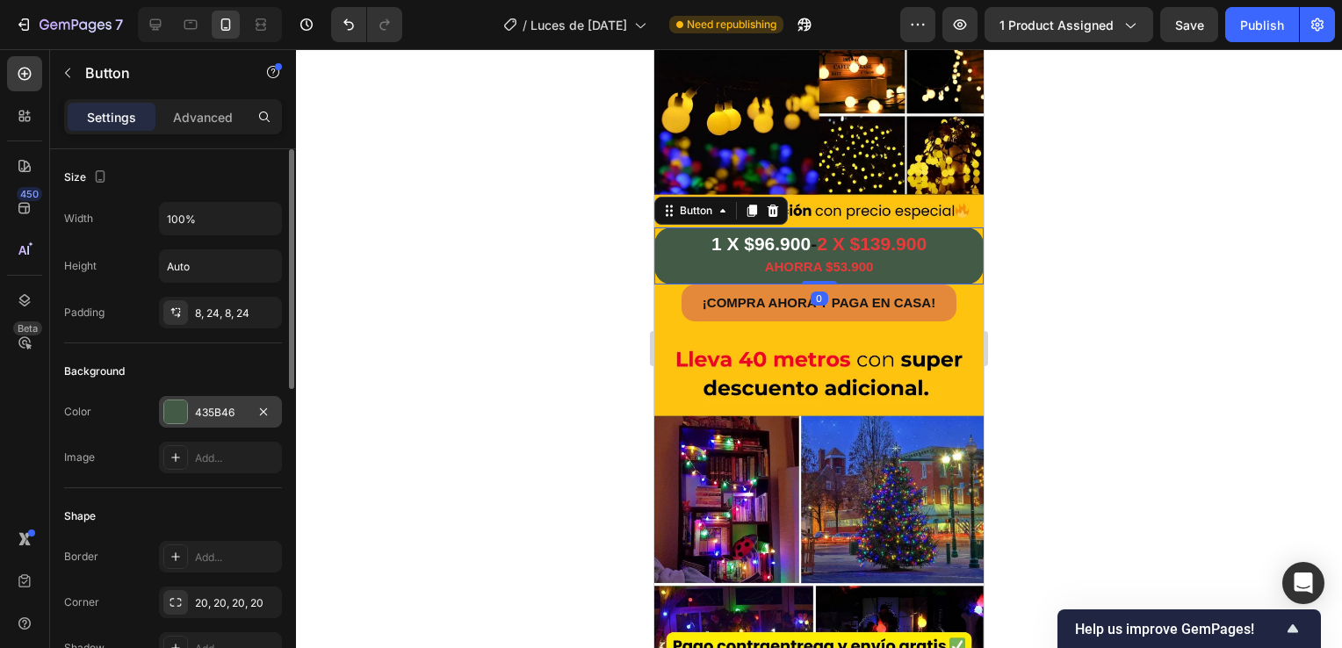
click at [188, 419] on div "435B46" at bounding box center [220, 412] width 123 height 32
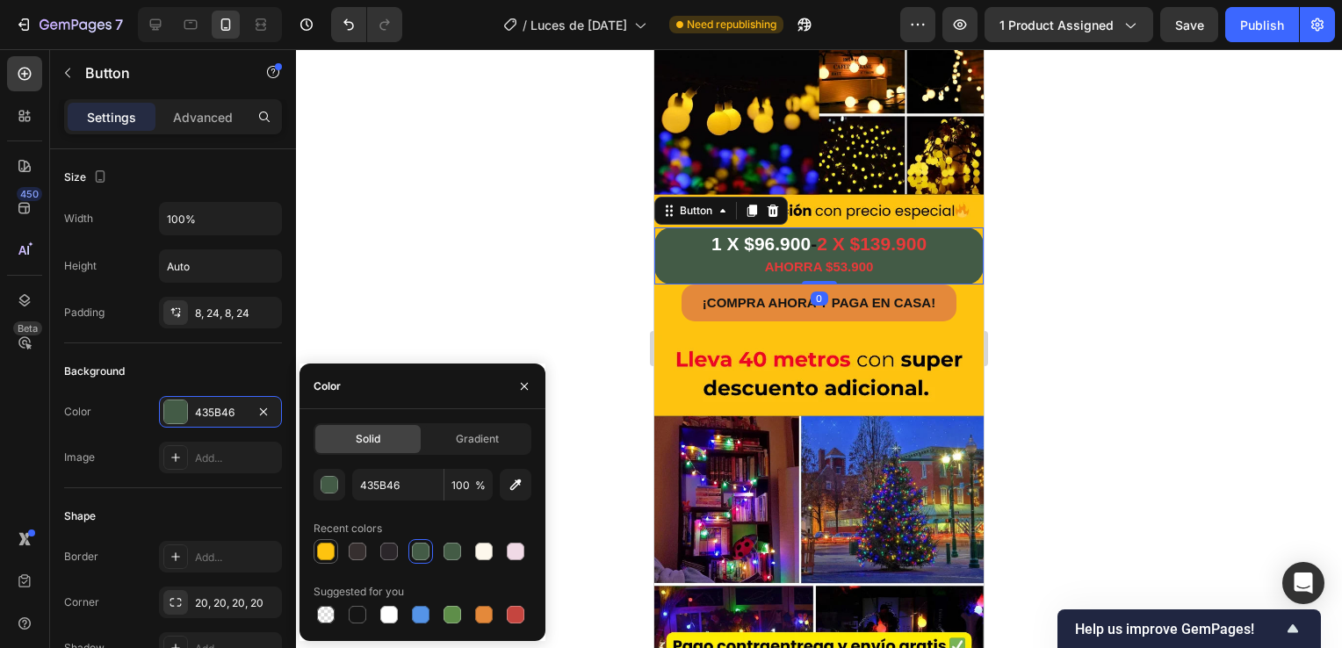
click at [324, 558] on div at bounding box center [326, 552] width 18 height 18
type input "FEC30F"
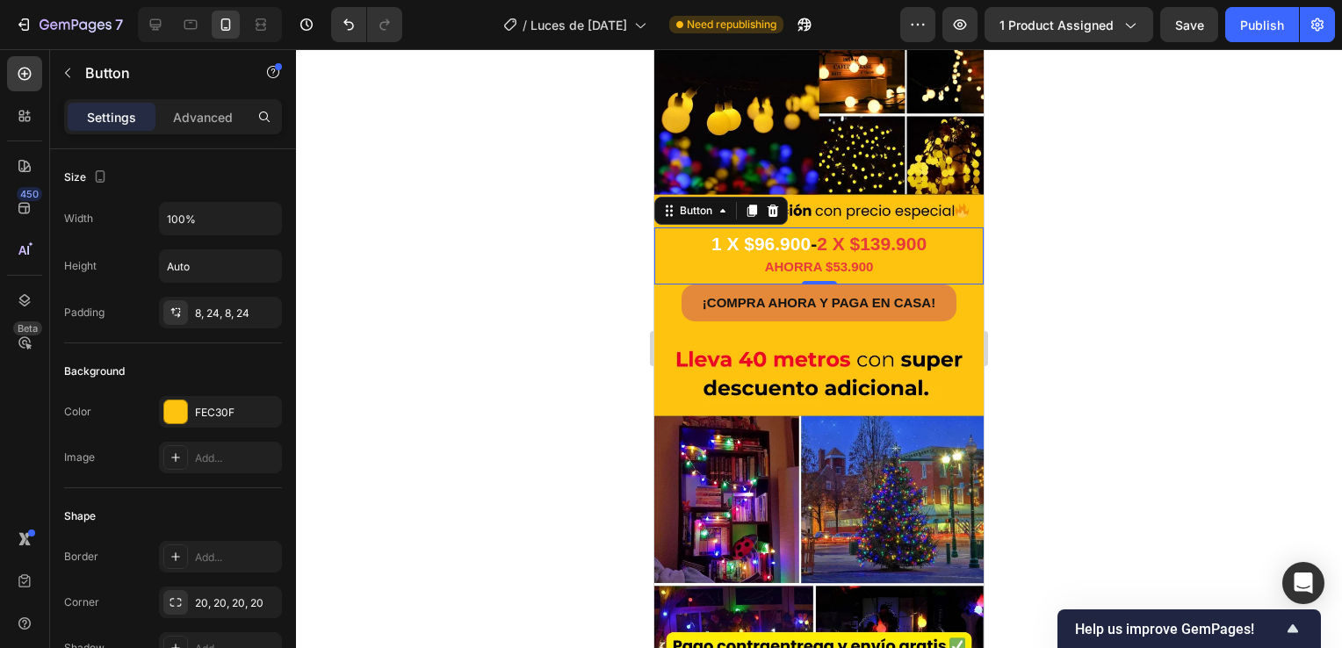
click at [477, 272] on div at bounding box center [819, 348] width 1046 height 599
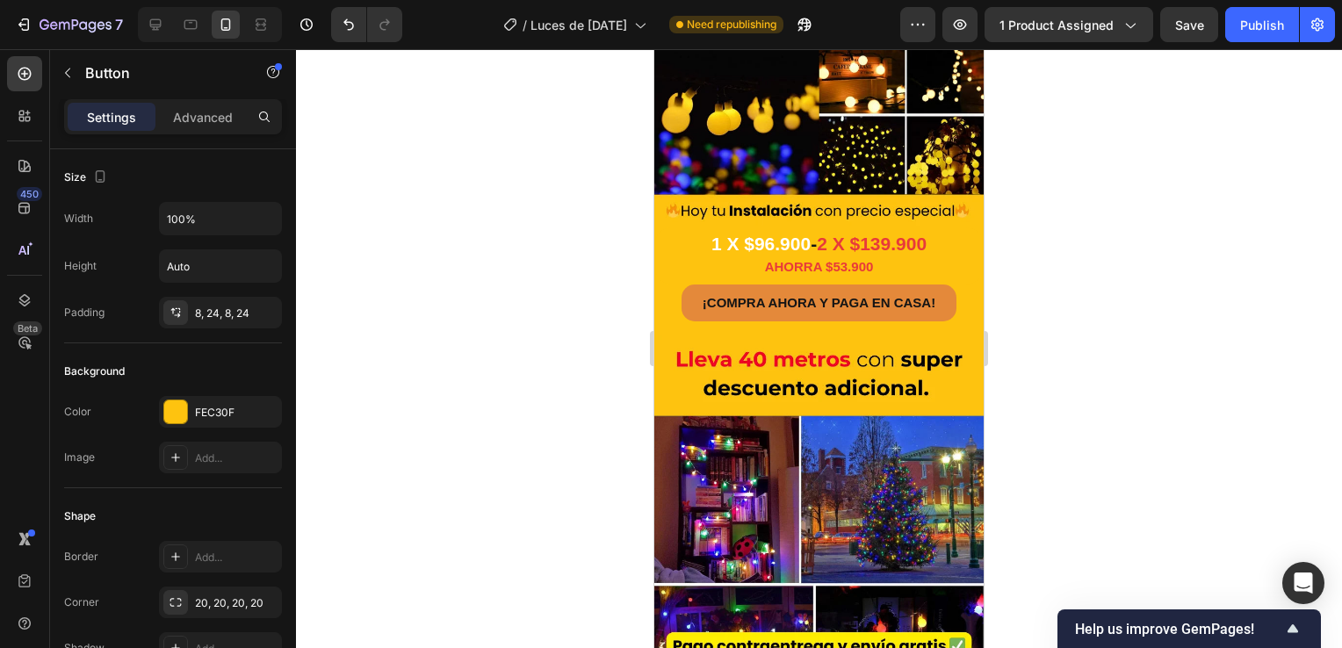
click at [477, 272] on div at bounding box center [819, 348] width 1046 height 599
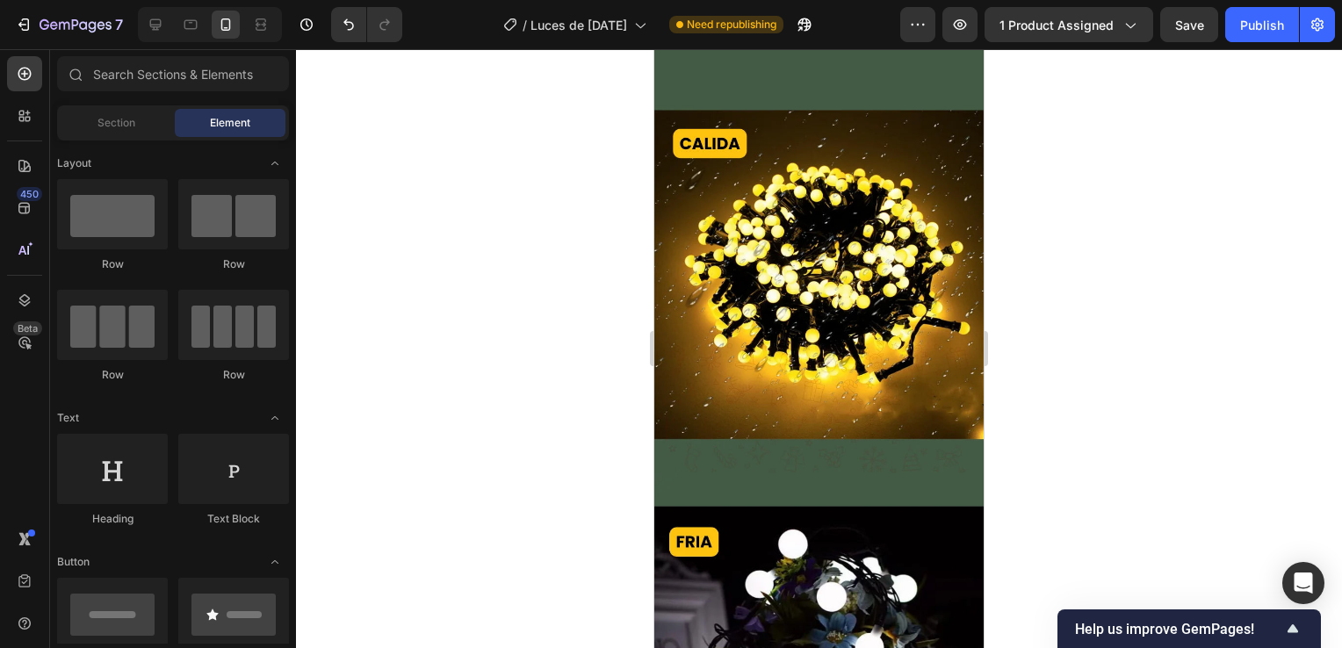
scroll to position [1493, 0]
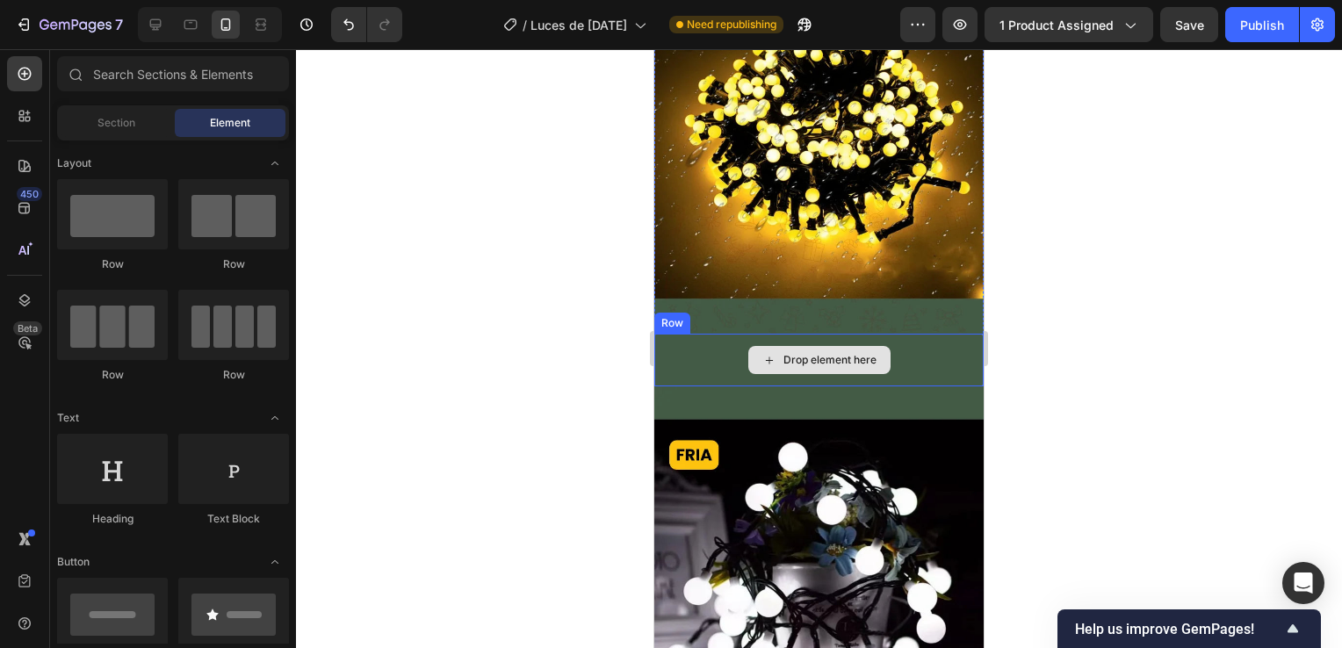
click at [694, 334] on div "Drop element here" at bounding box center [818, 360] width 329 height 53
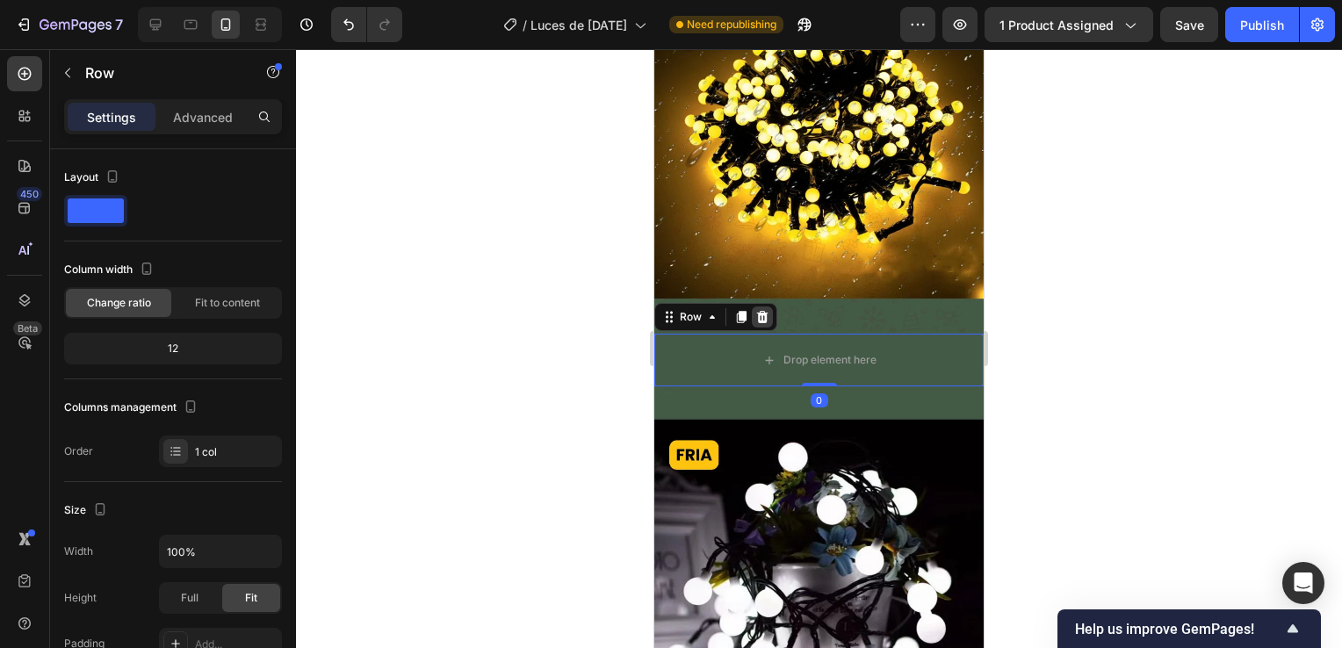
click at [766, 310] on icon at bounding box center [762, 317] width 14 height 14
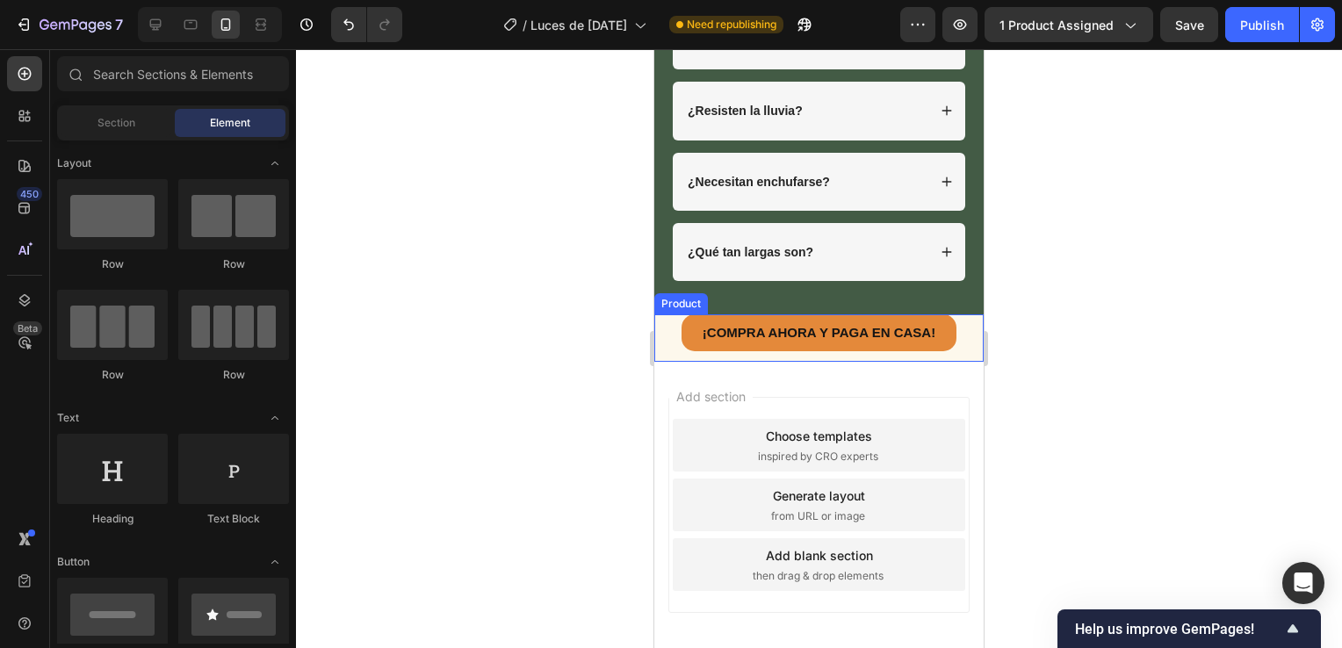
scroll to position [4517, 0]
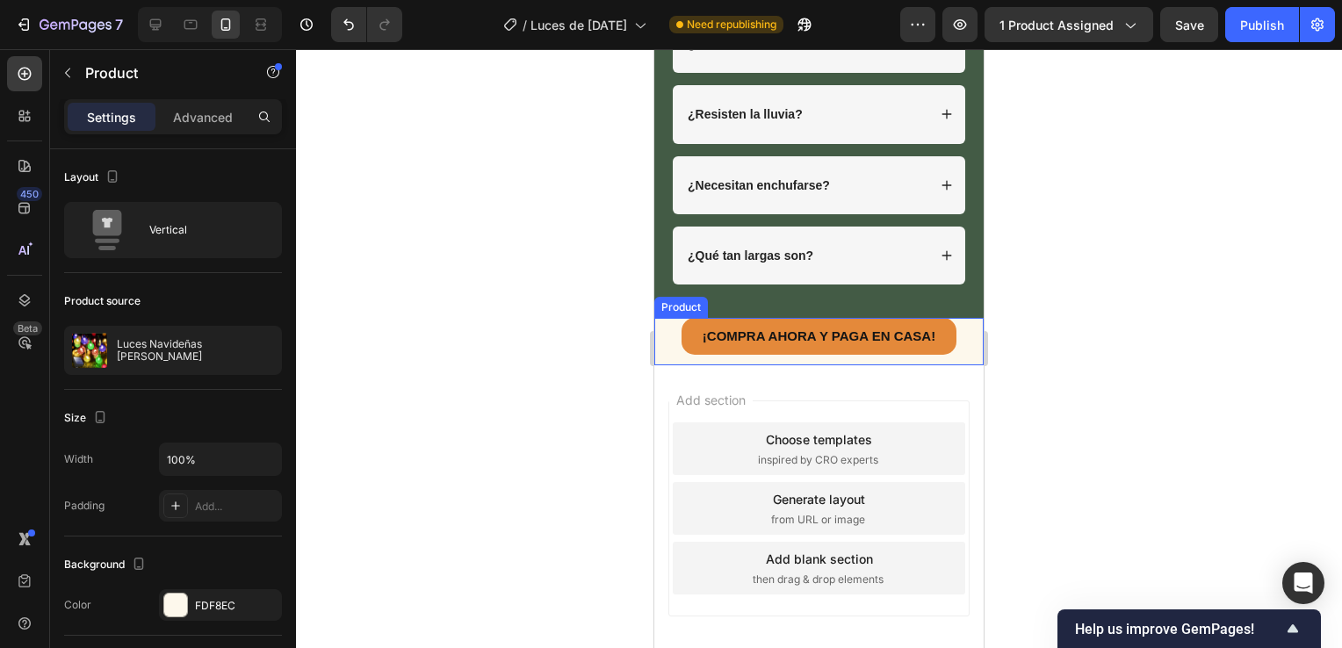
click at [671, 356] on div "¡COMPRA AHORA Y PAGA EN CASA! Button" at bounding box center [818, 341] width 329 height 47
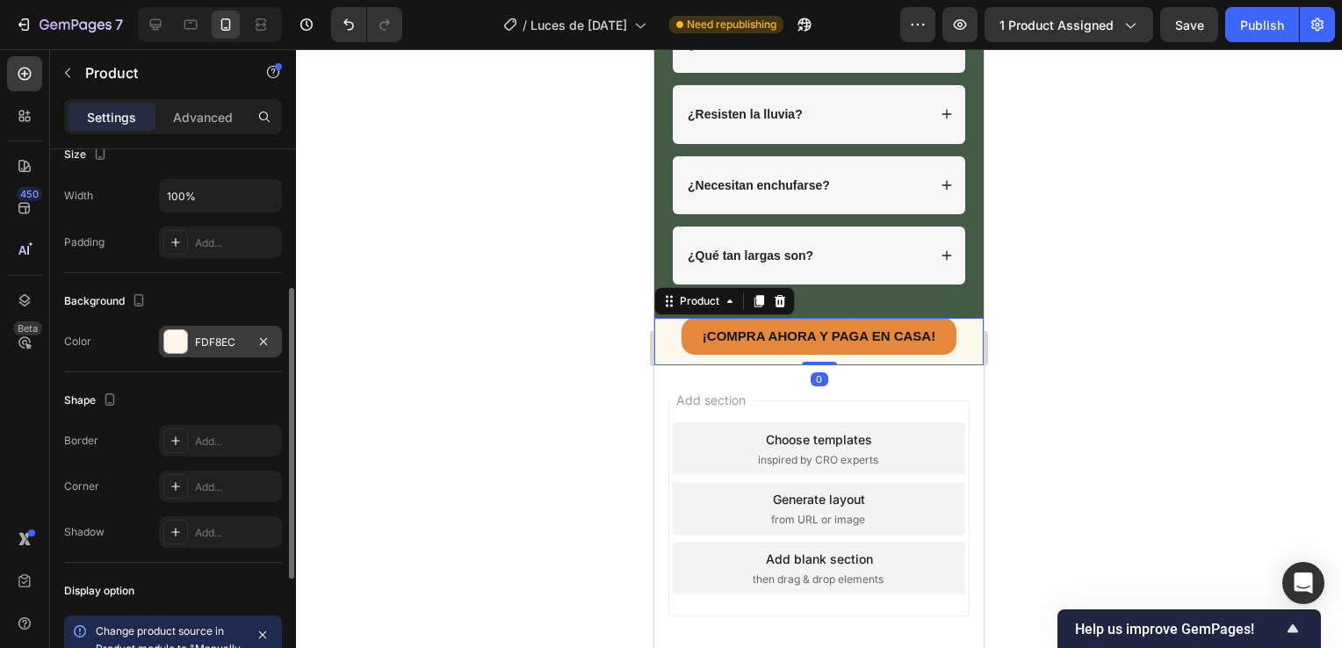
click at [172, 344] on div at bounding box center [175, 341] width 23 height 23
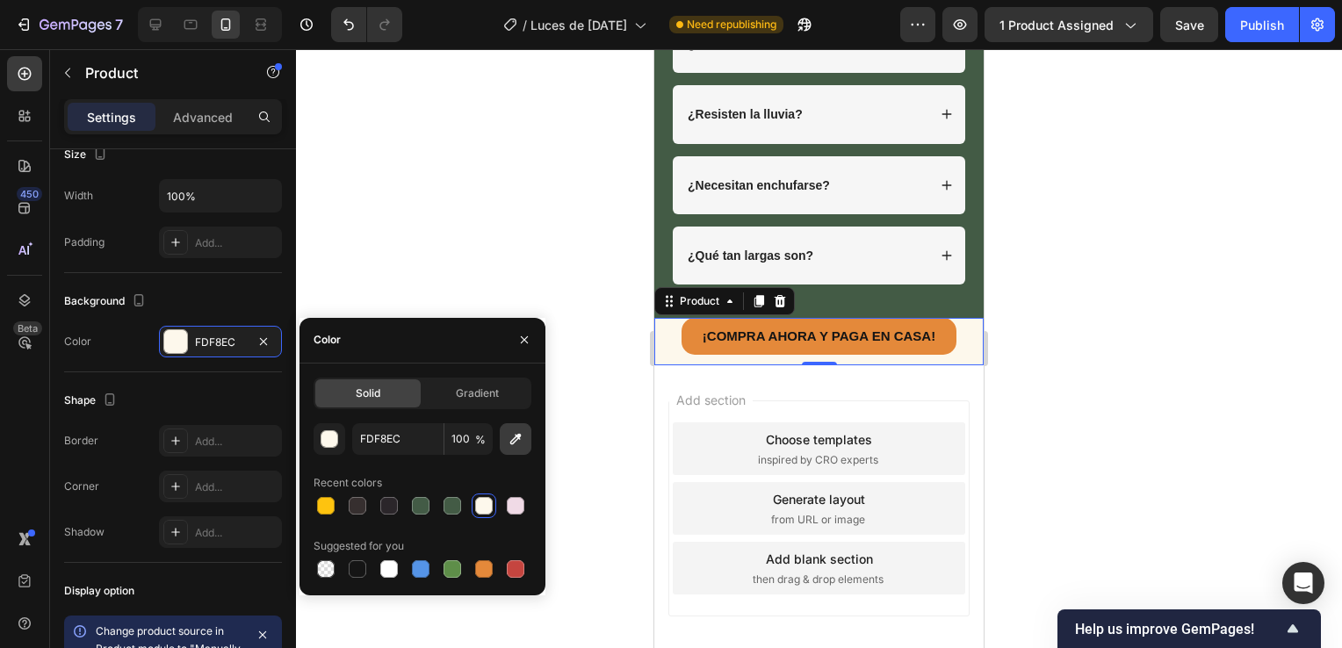
click at [522, 447] on icon "button" at bounding box center [516, 439] width 18 height 18
type input "435B45"
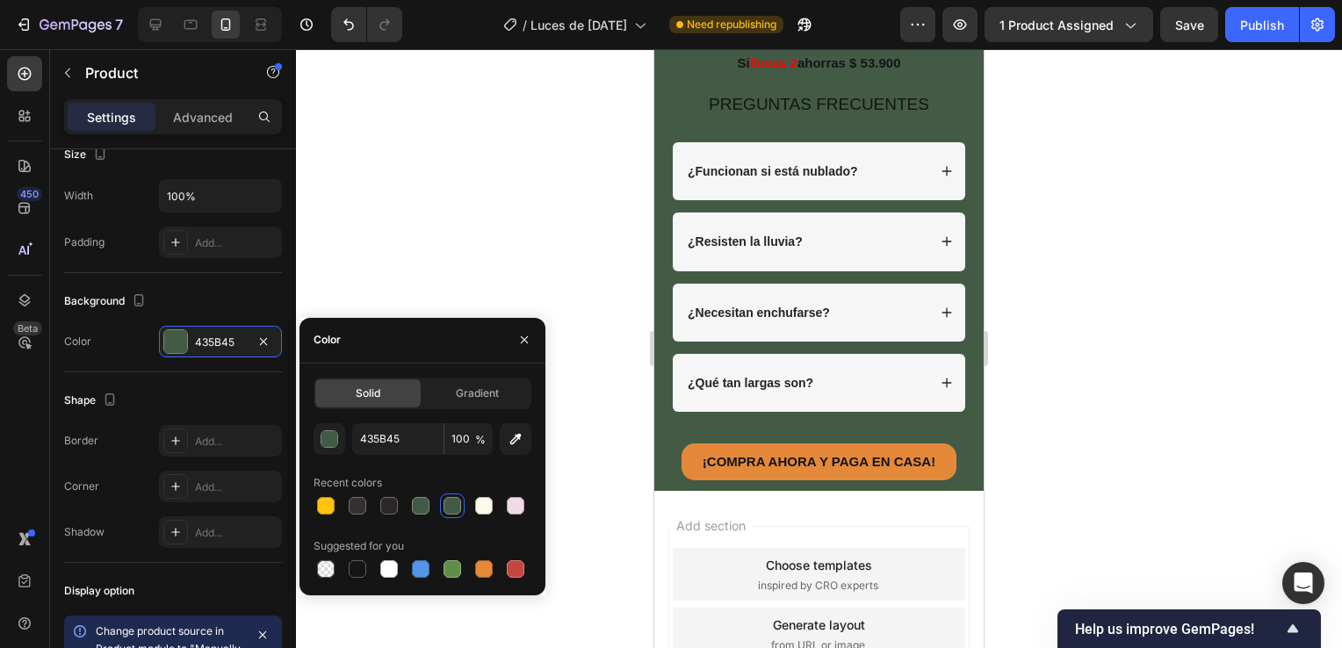
scroll to position [4127, 0]
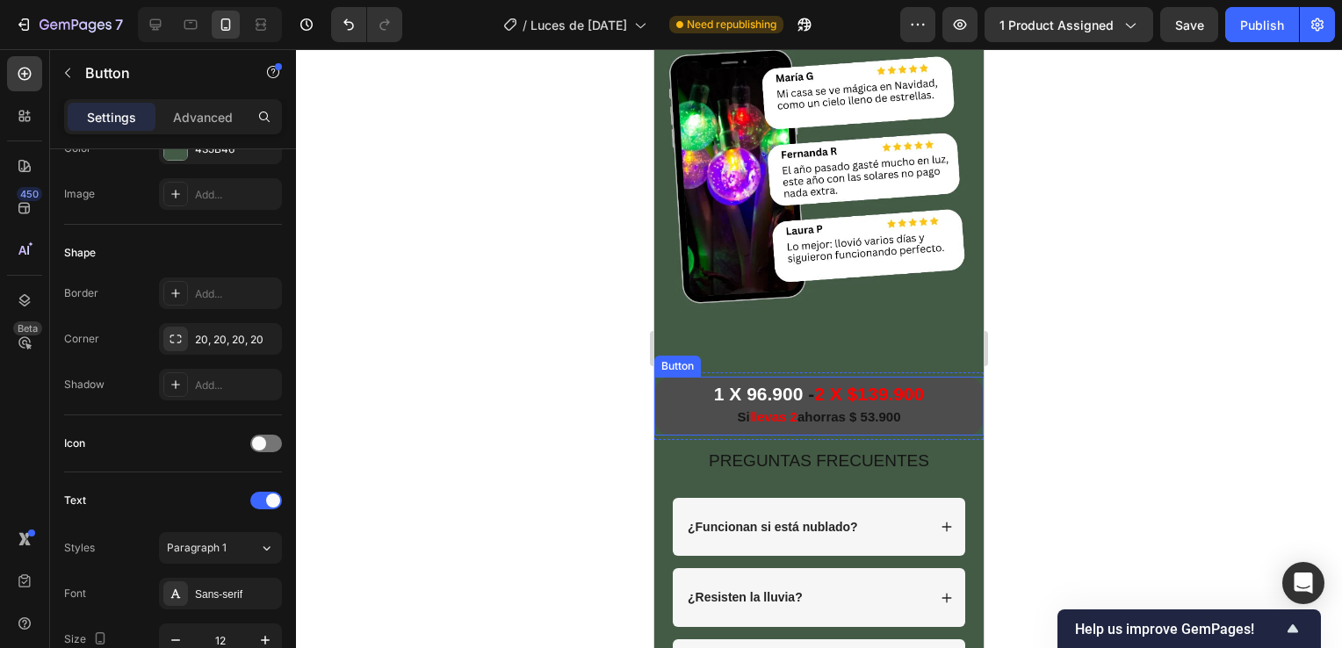
click at [674, 377] on button "1 X 96.900 - 2 X $139.900 Si llevas 2 ahorras $ 53.900" at bounding box center [818, 406] width 329 height 58
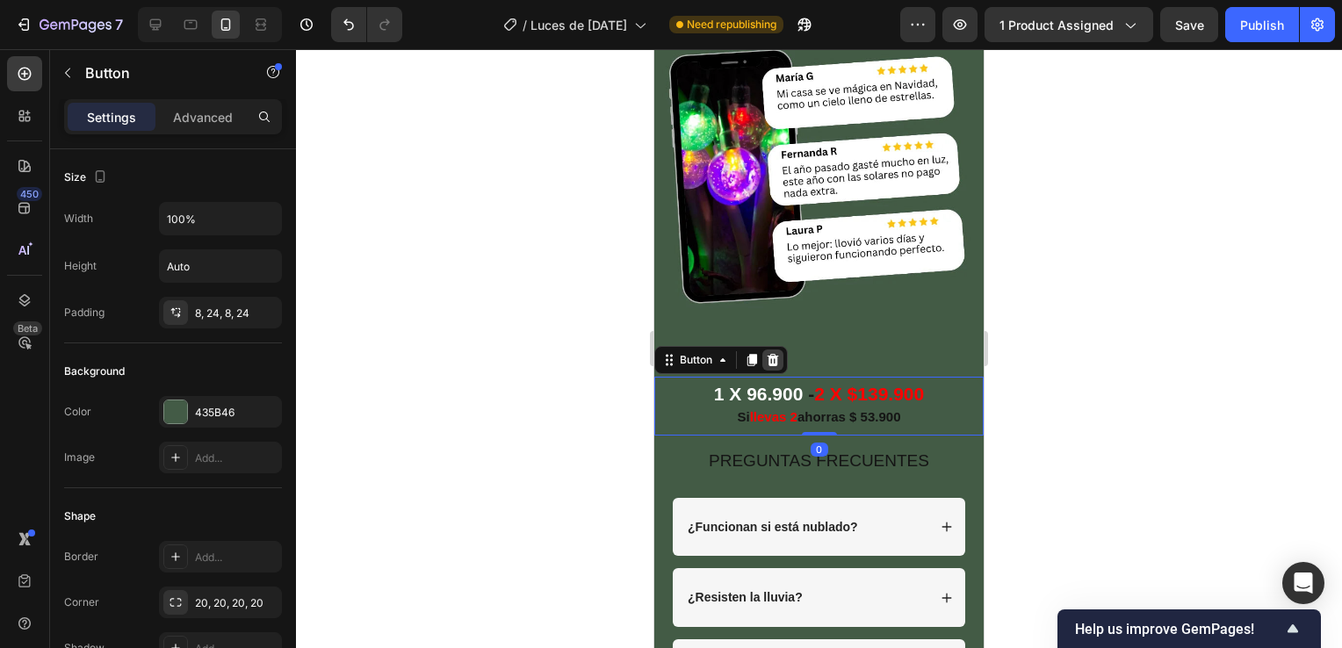
click at [768, 353] on icon at bounding box center [773, 360] width 14 height 14
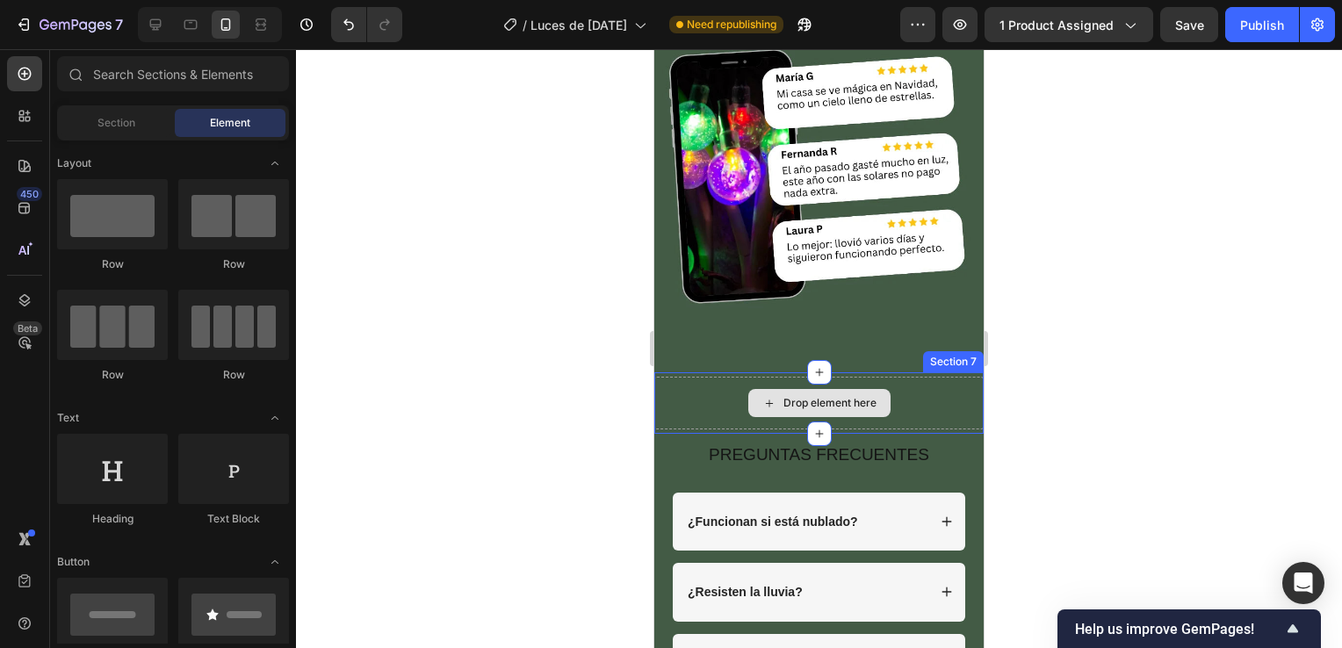
click at [670, 377] on div "Drop element here" at bounding box center [818, 403] width 329 height 53
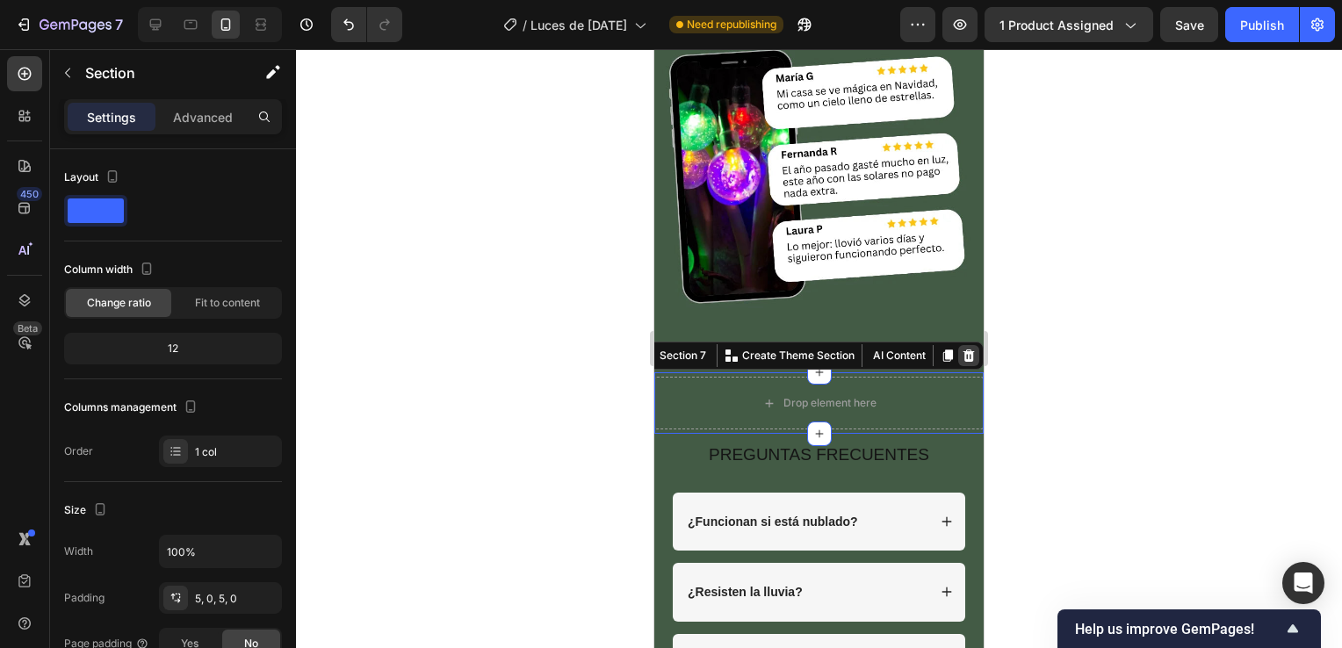
click at [961, 349] on icon at bounding box center [968, 356] width 14 height 14
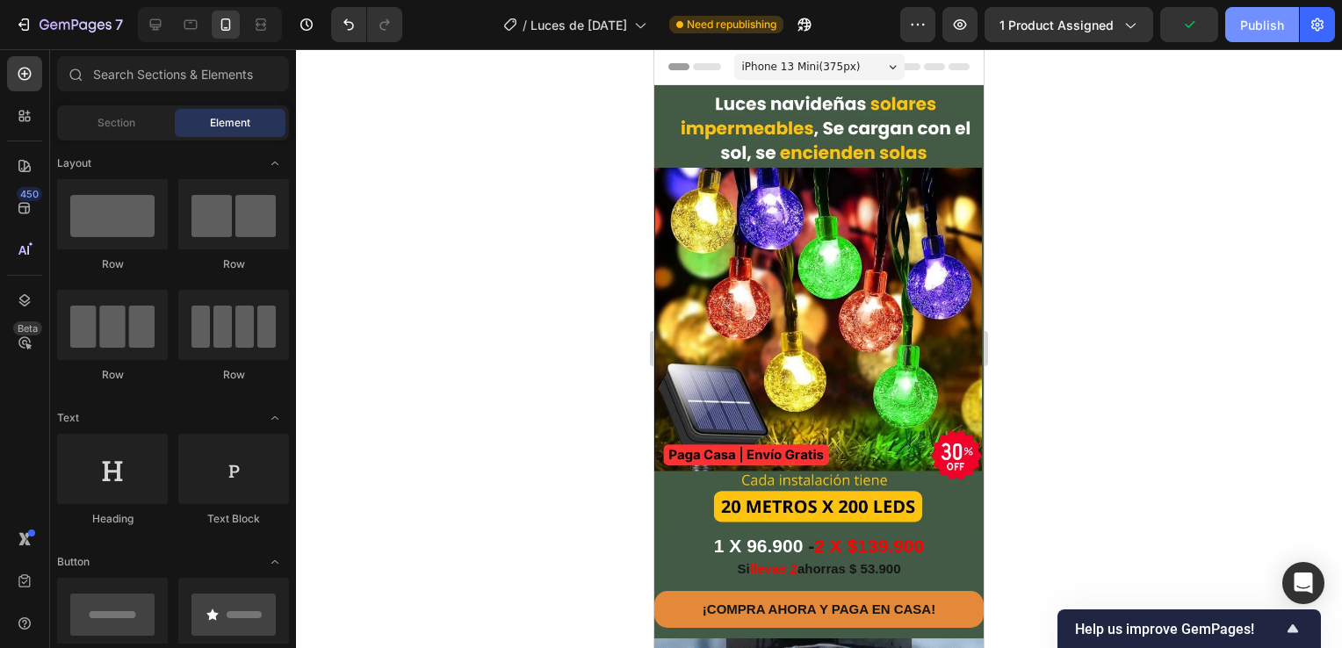
click at [1239, 27] on button "Publish" at bounding box center [1262, 24] width 74 height 35
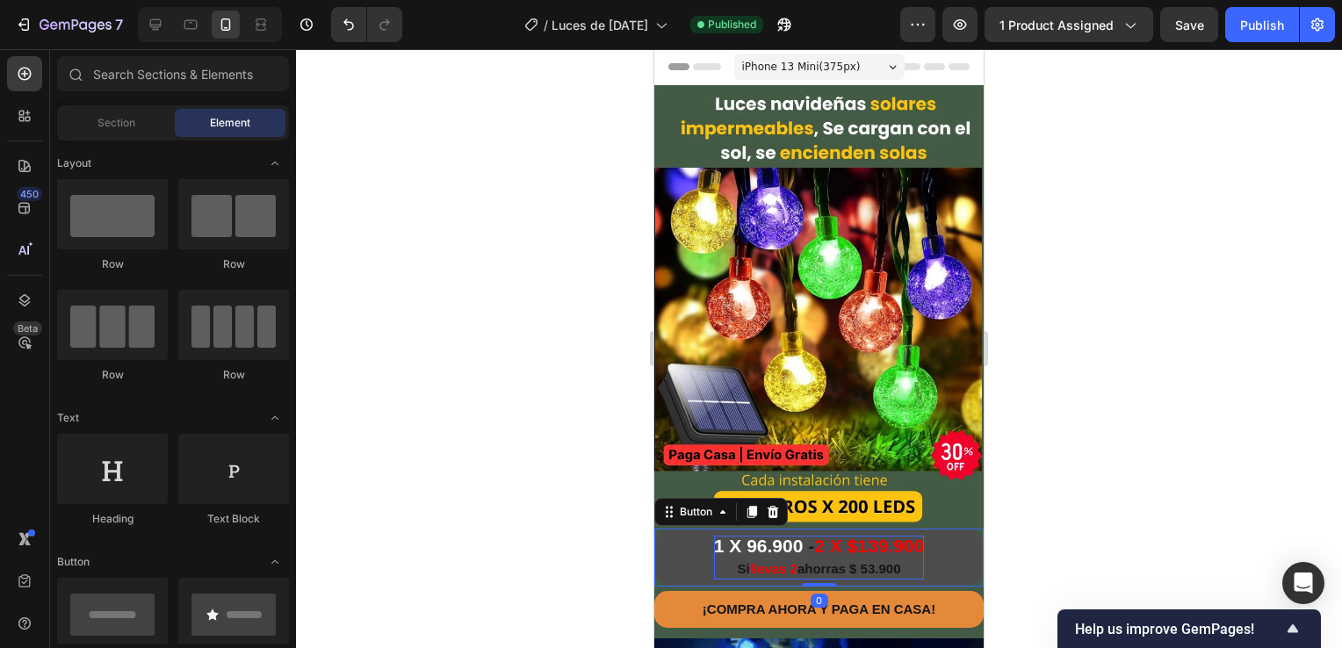
click at [802, 536] on span at bounding box center [804, 546] width 5 height 20
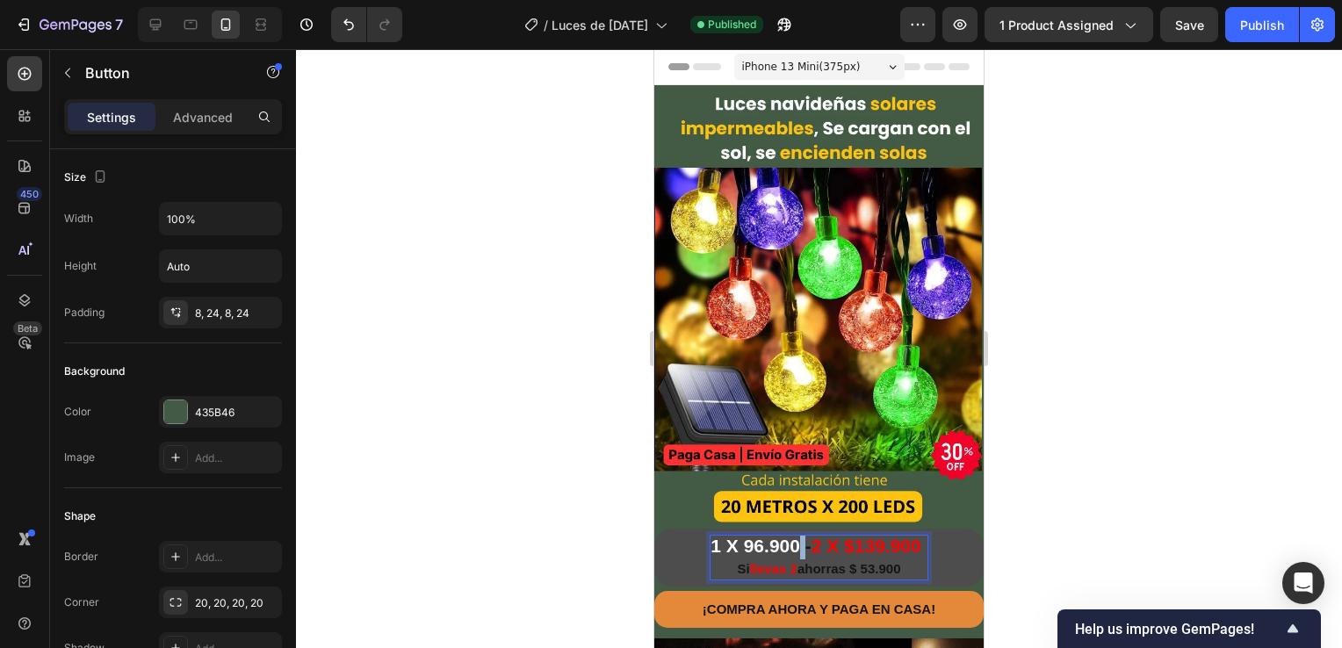
click at [795, 536] on p "1 X 96.900 - 2 X $139.900 Si llevas 2 ahorras $ 53.900" at bounding box center [818, 558] width 216 height 44
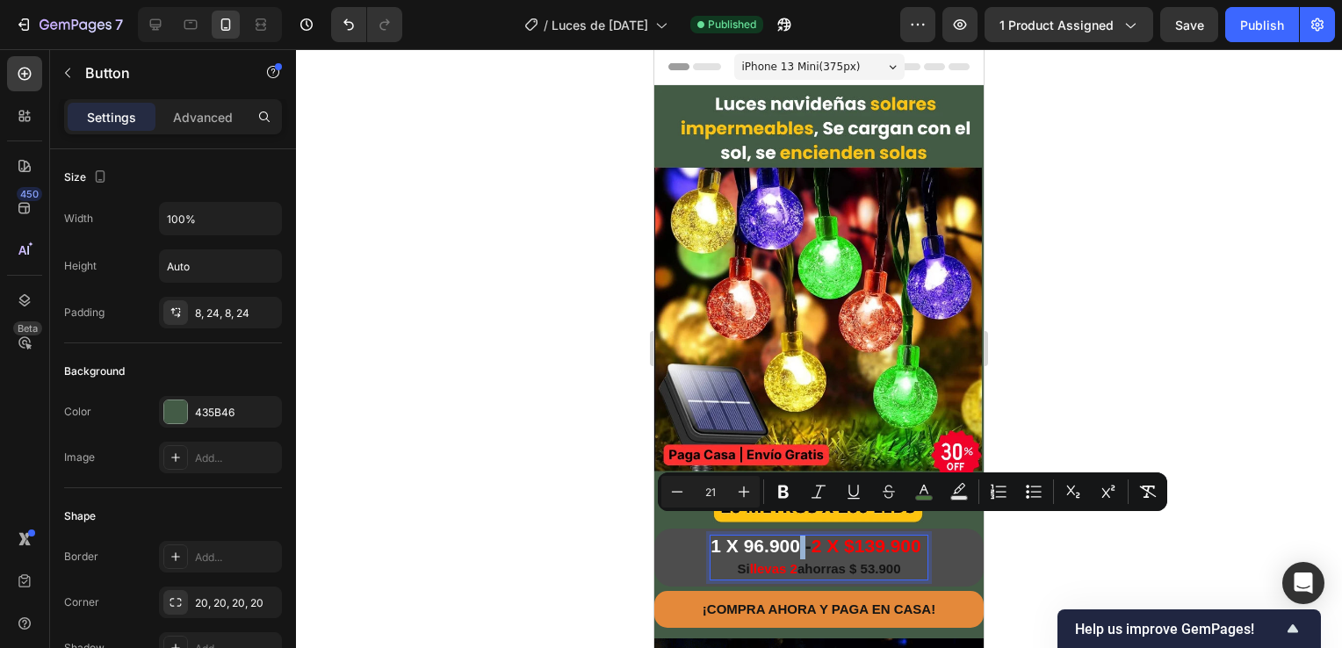
click at [800, 536] on span "Rich Text Editor. Editing area: main" at bounding box center [802, 546] width 5 height 20
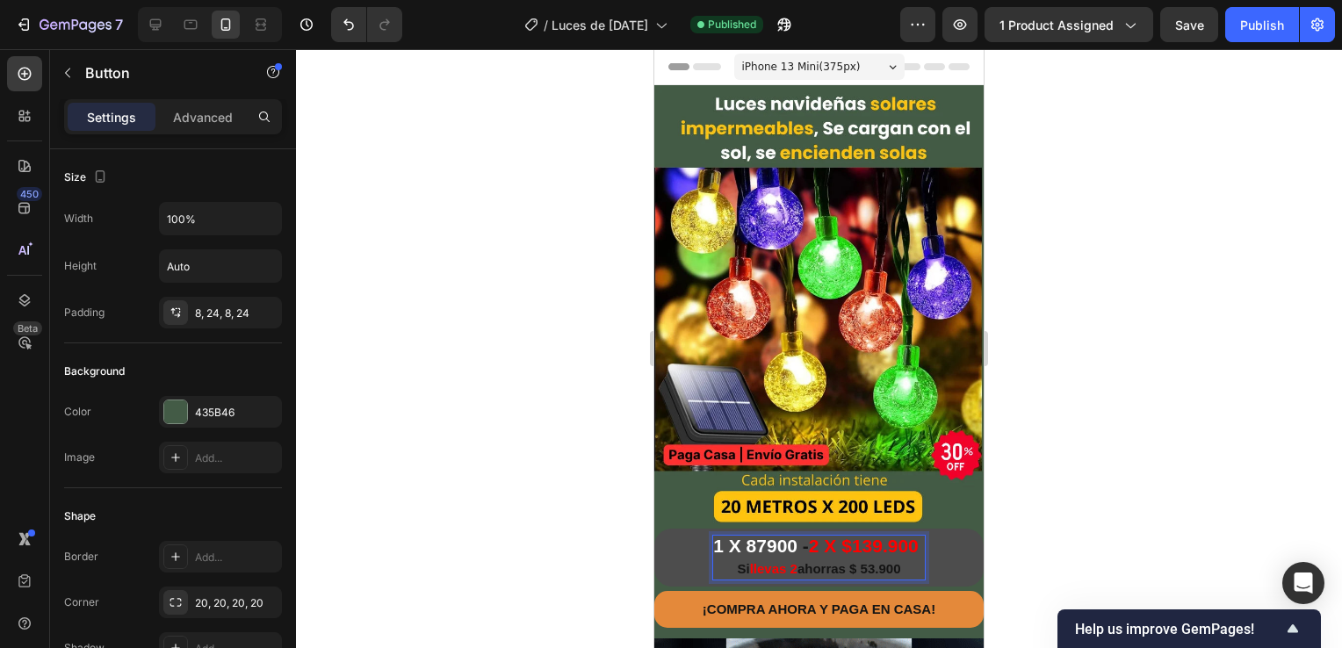
click at [741, 536] on span "1 X 87900" at bounding box center [755, 546] width 84 height 20
click at [759, 536] on span "1 X $87900" at bounding box center [755, 546] width 94 height 20
click at [1009, 489] on div at bounding box center [819, 348] width 1046 height 599
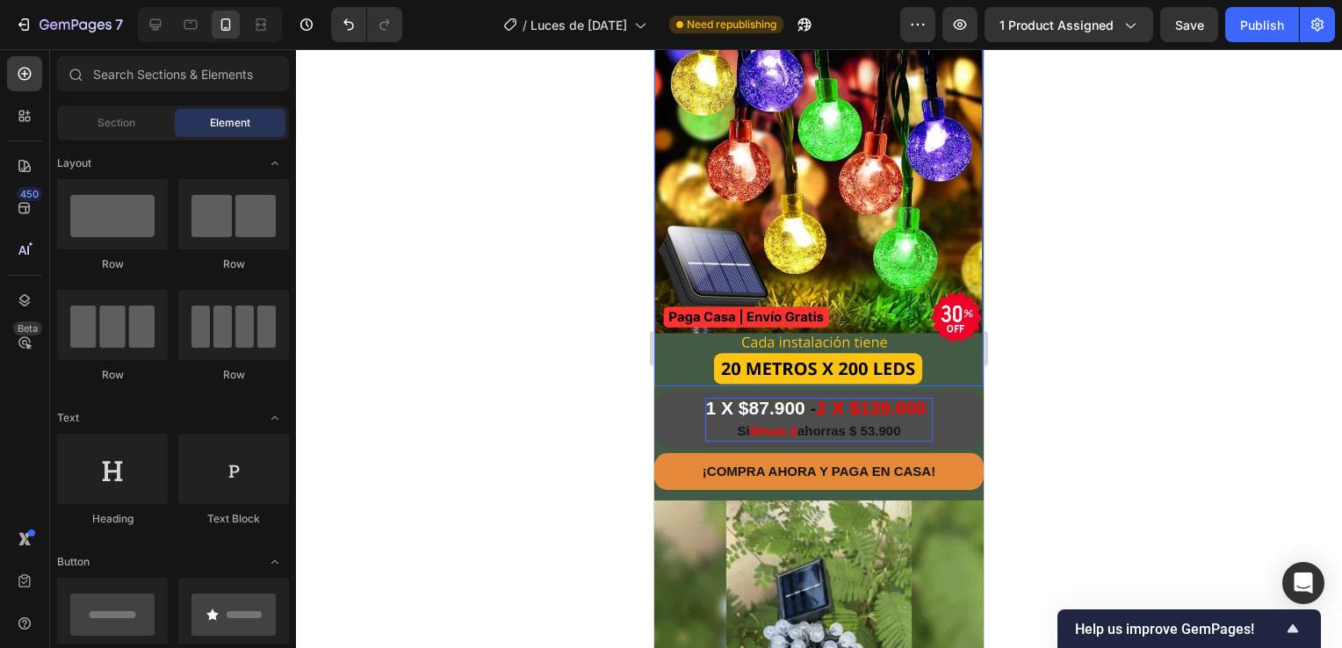
scroll to position [176, 0]
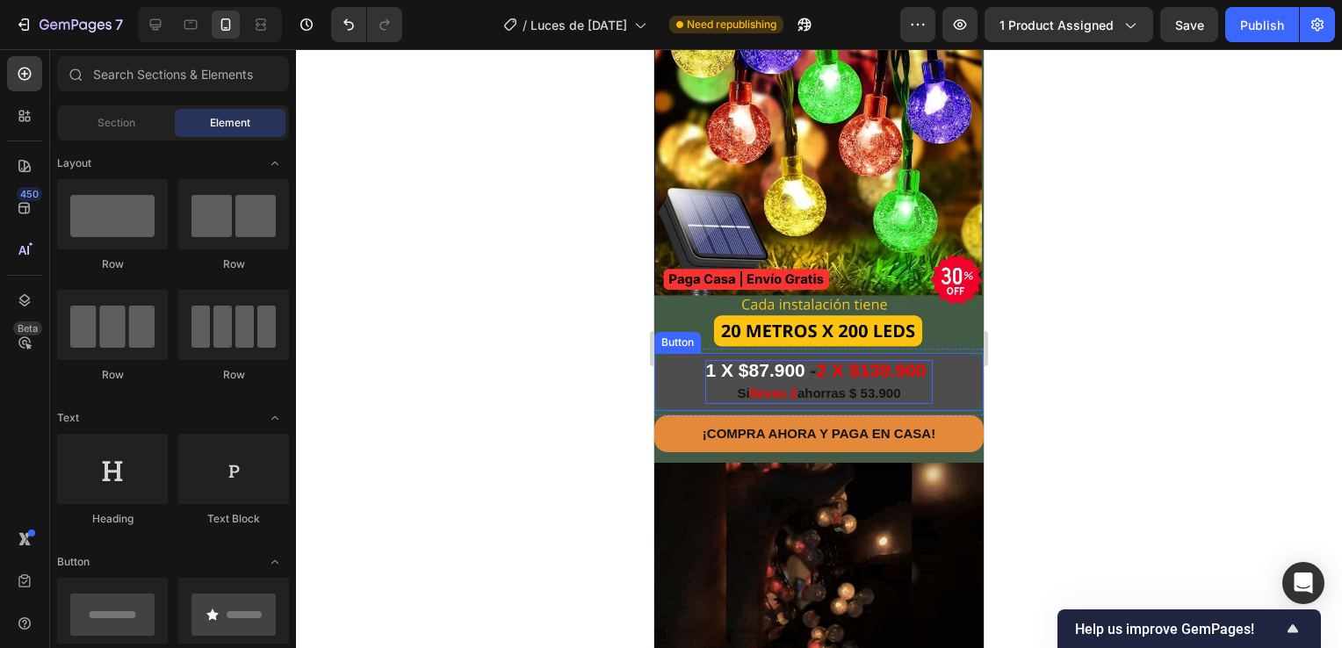
click at [884, 360] on span "2 X $139.900" at bounding box center [872, 370] width 110 height 20
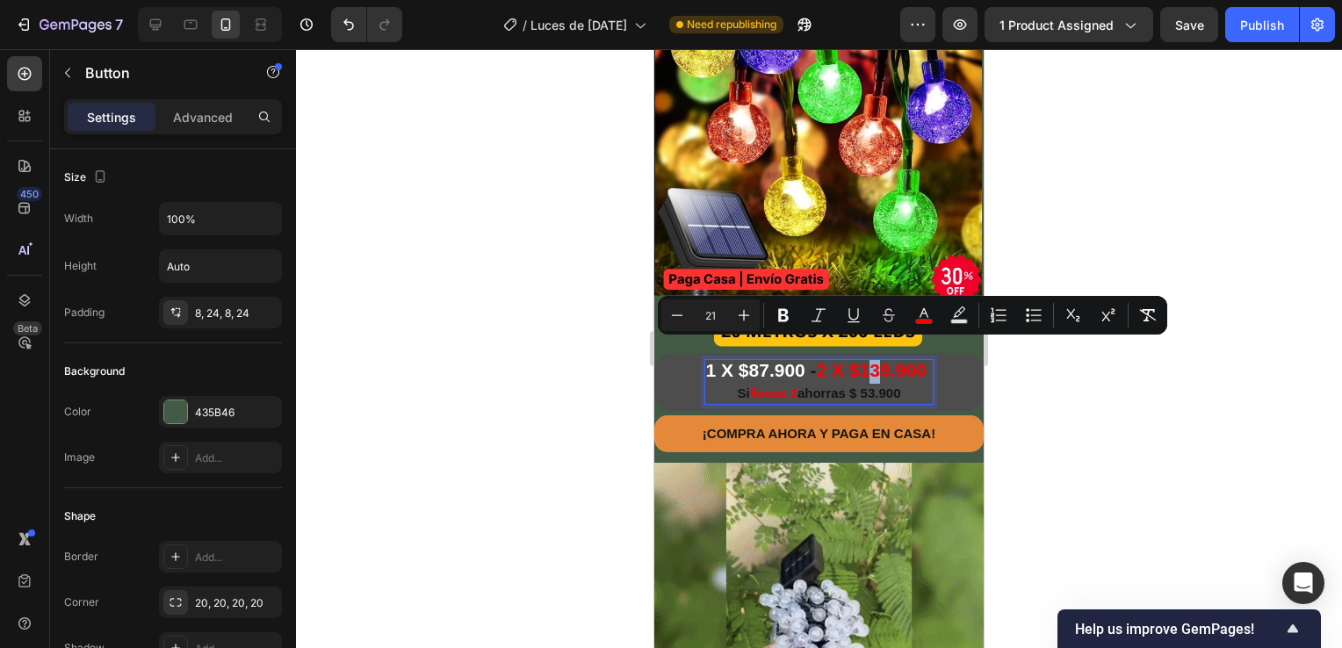
drag, startPoint x: 867, startPoint y: 353, endPoint x: 880, endPoint y: 354, distance: 12.3
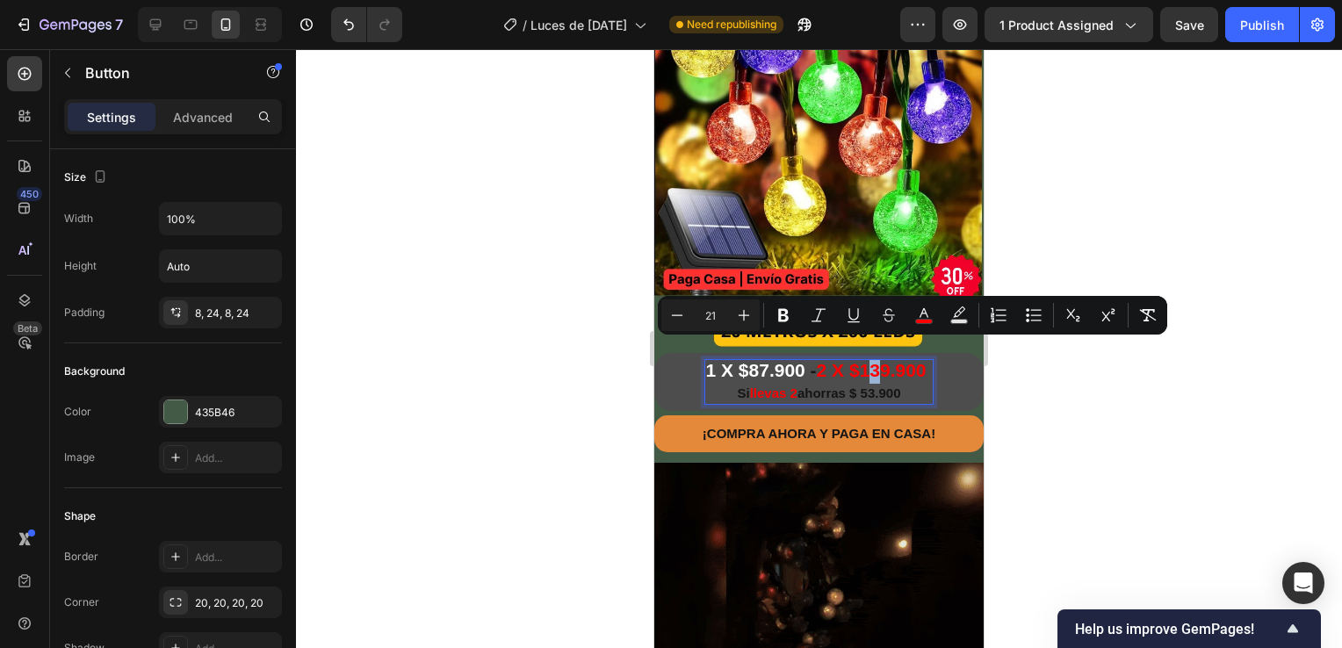
click at [880, 360] on span "2 X $139.900" at bounding box center [872, 370] width 110 height 20
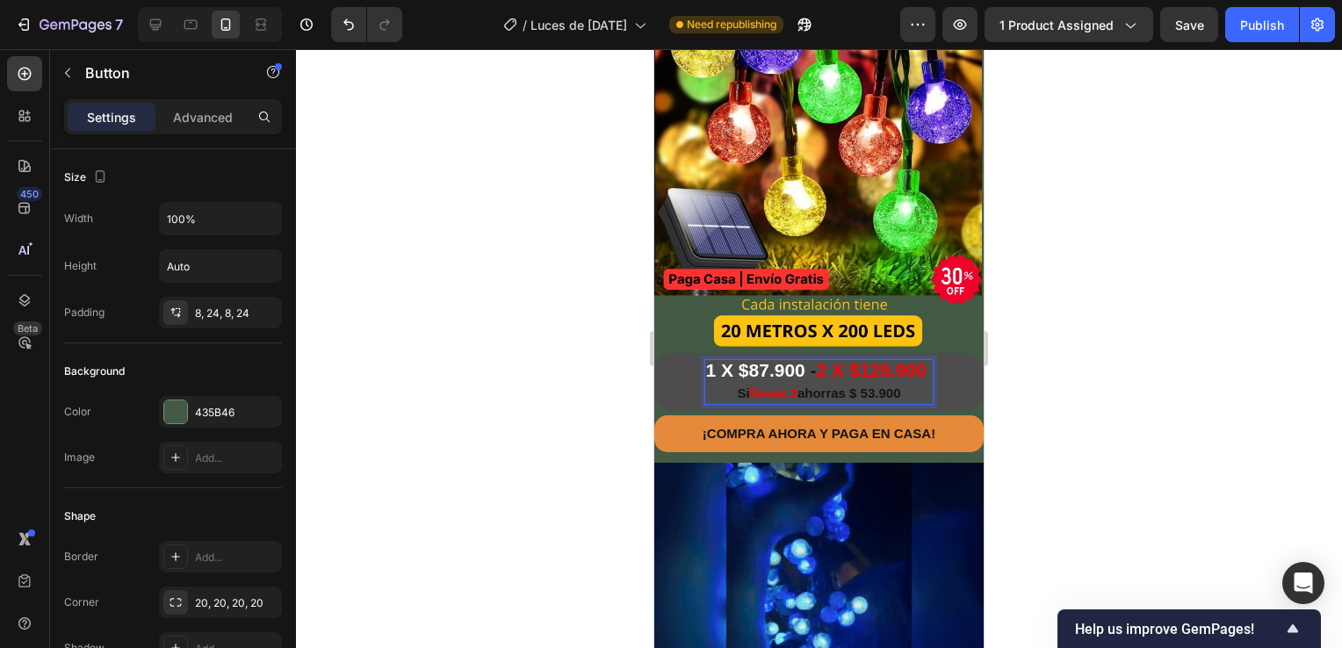
click at [1039, 392] on div at bounding box center [819, 348] width 1046 height 599
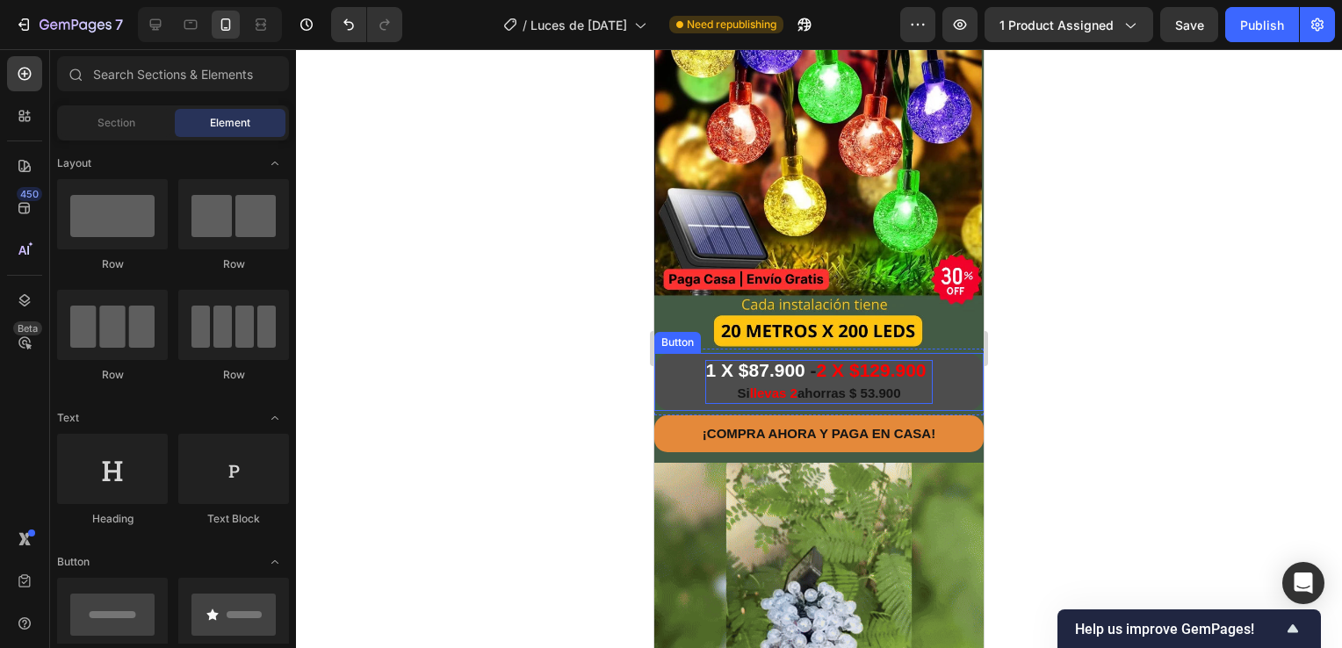
click at [889, 385] on span "ahorras $ 53.900" at bounding box center [849, 392] width 104 height 15
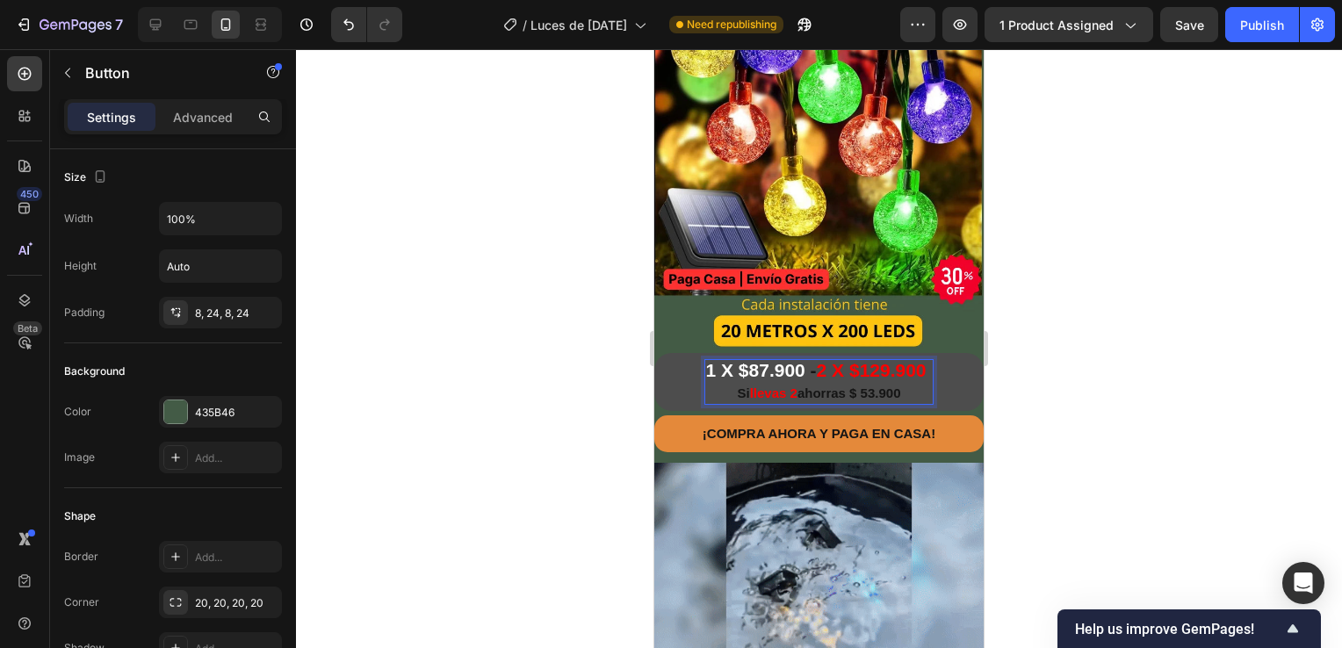
click at [896, 385] on span "ahorras $ 53.900" at bounding box center [849, 392] width 104 height 15
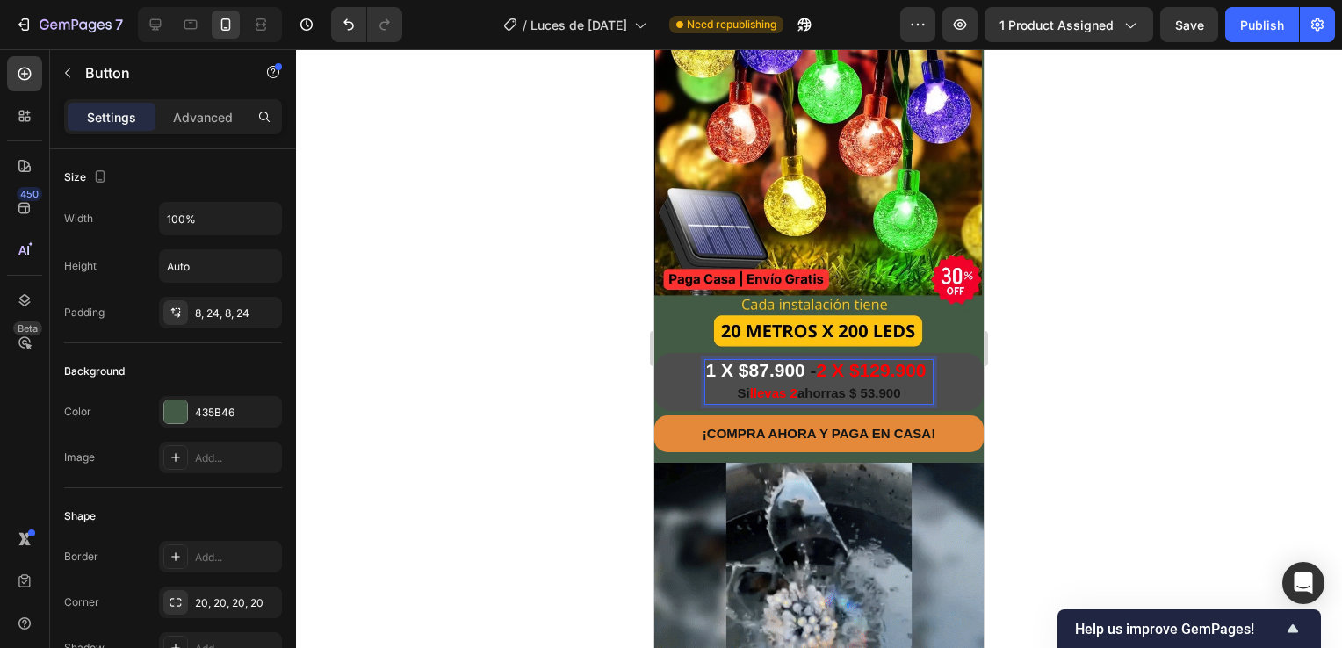
drag, startPoint x: 896, startPoint y: 373, endPoint x: 860, endPoint y: 378, distance: 36.4
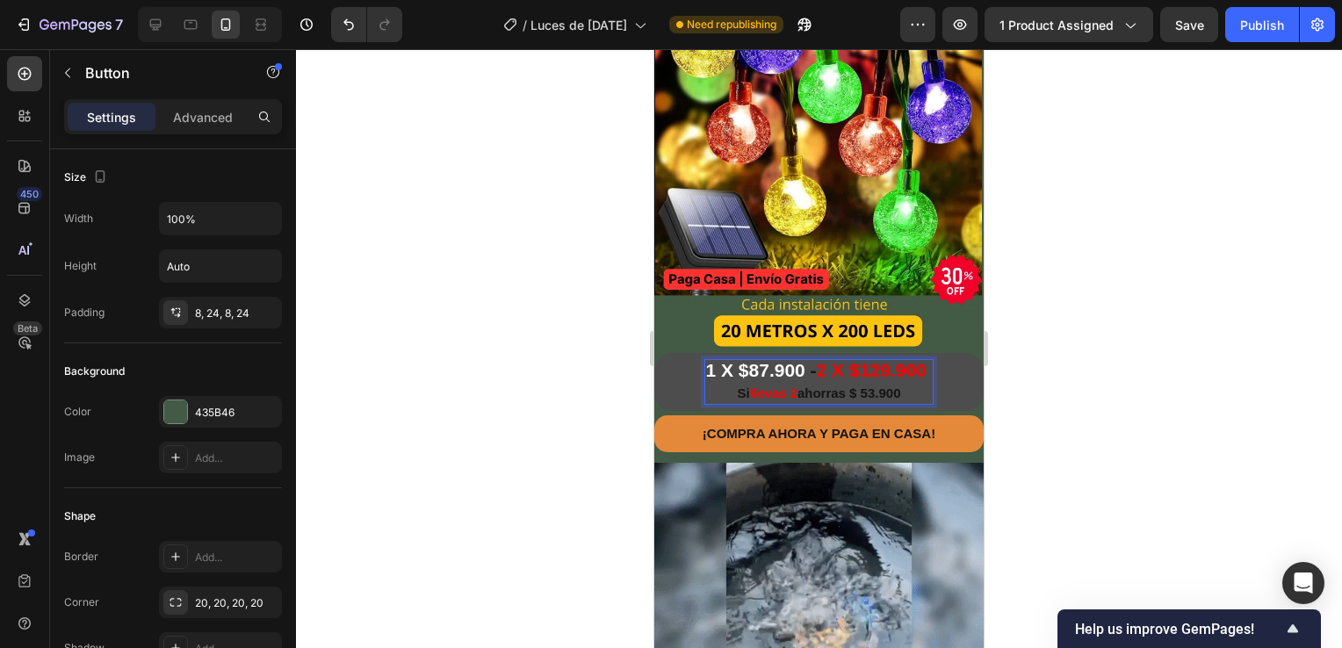
click at [860, 385] on span "ahorras $ 53.900" at bounding box center [849, 392] width 104 height 15
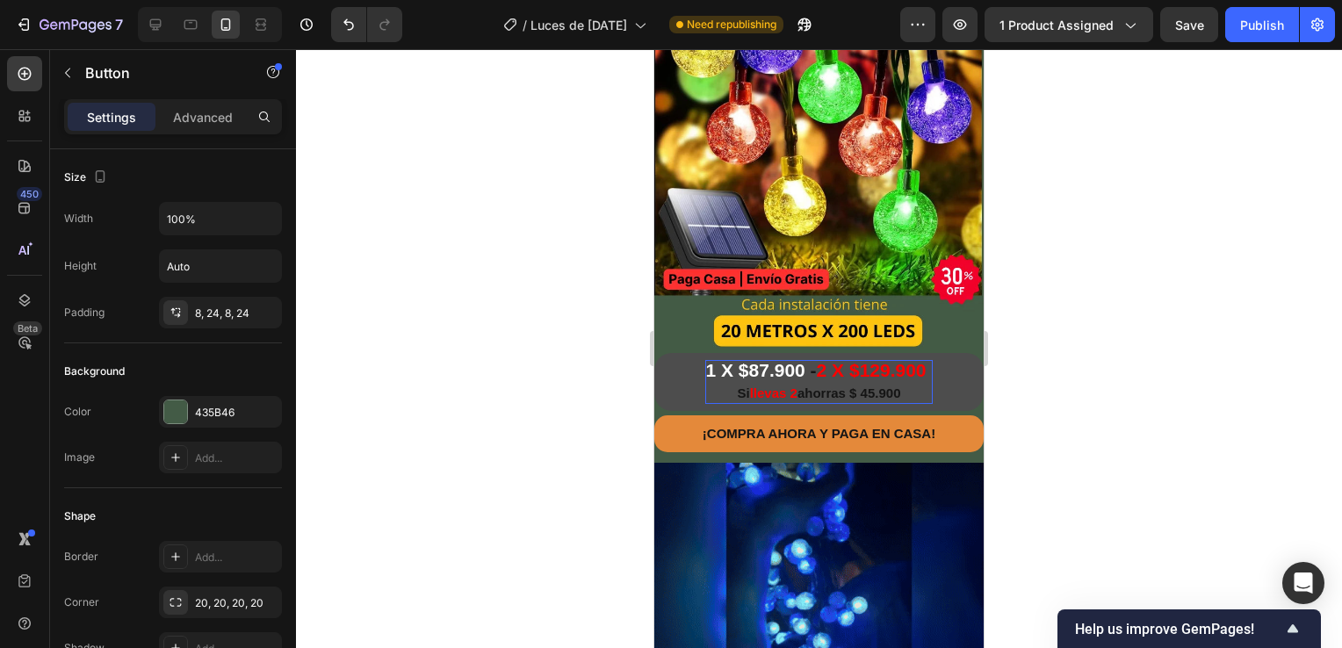
click at [1073, 403] on div at bounding box center [819, 348] width 1046 height 599
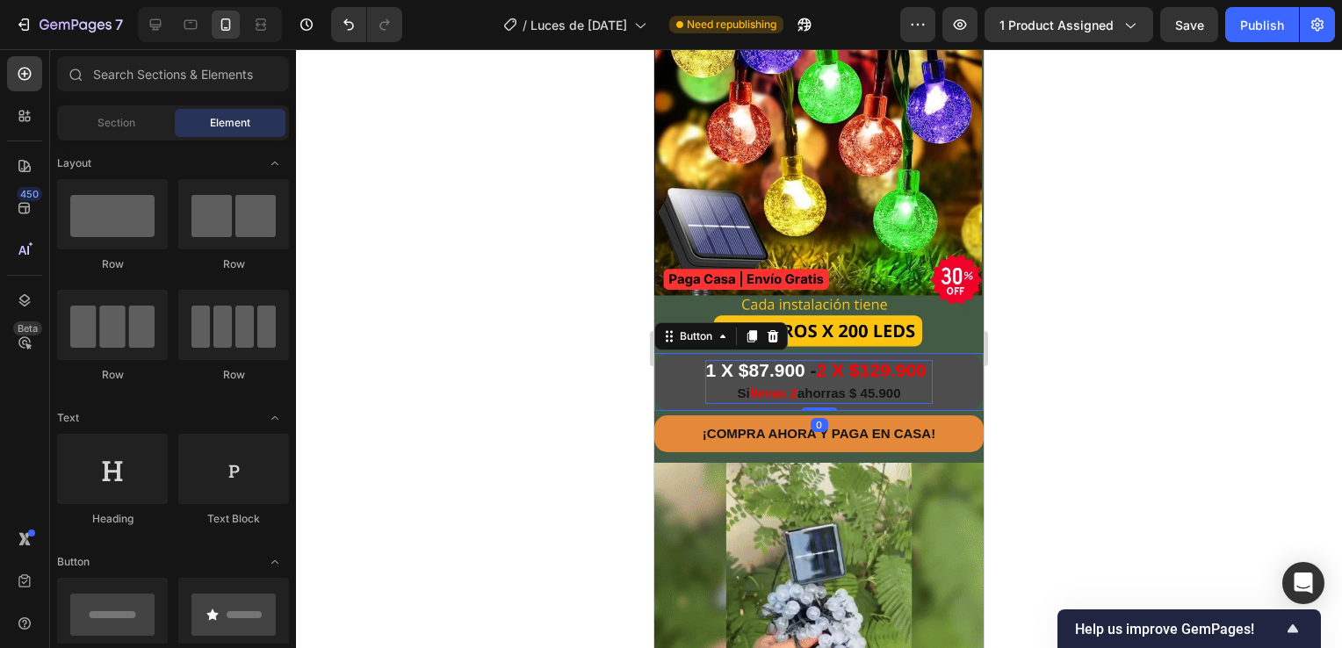
click at [792, 360] on span "1 X $87.900" at bounding box center [754, 370] width 99 height 20
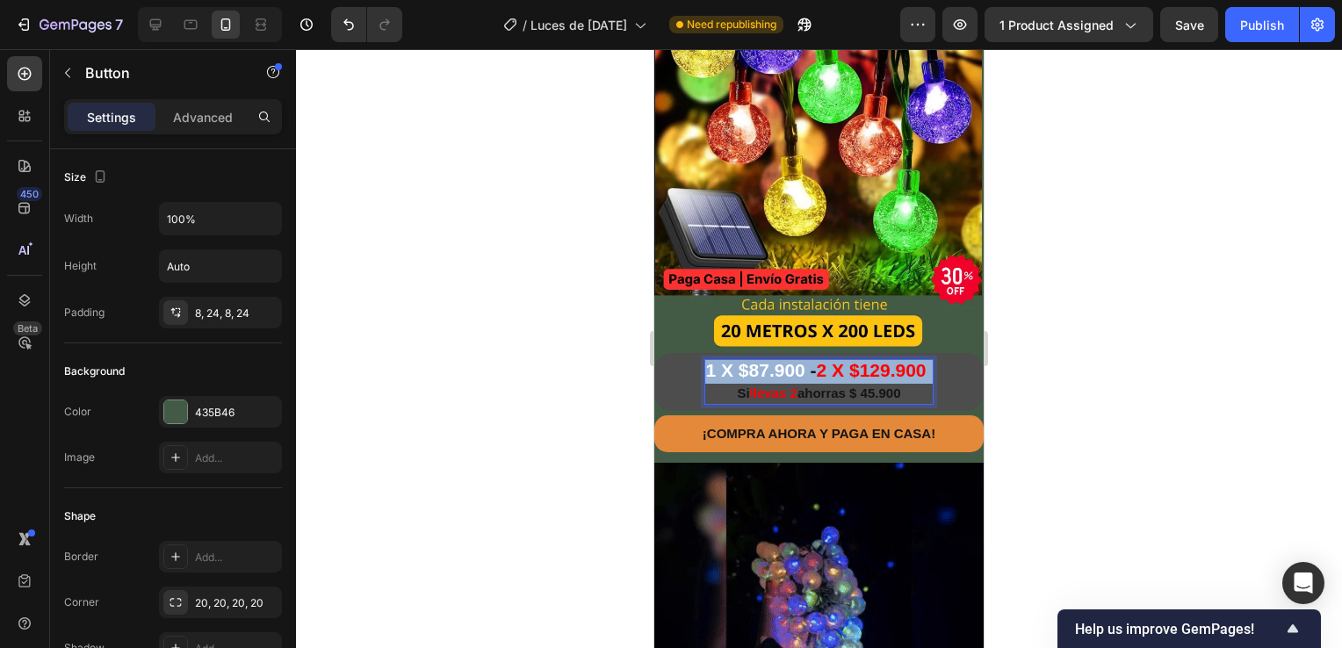
click at [792, 360] on span "1 X $87.900" at bounding box center [754, 370] width 99 height 20
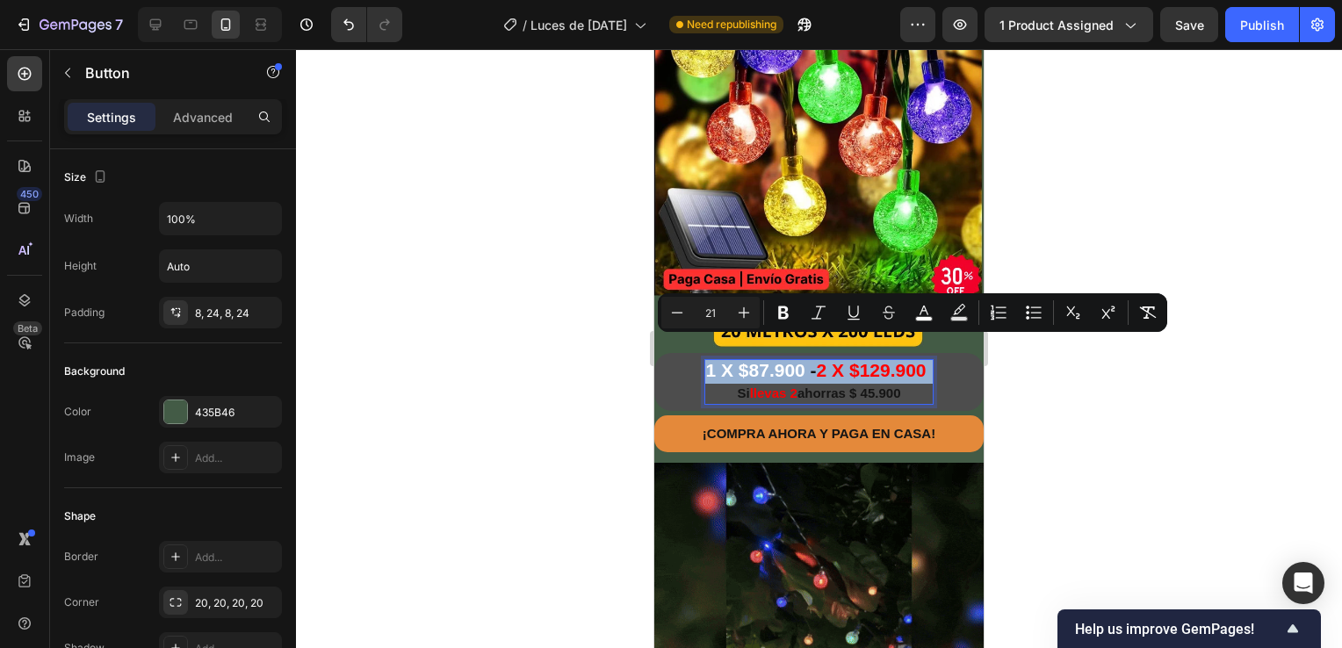
click at [794, 360] on span "1 X $87.900" at bounding box center [754, 370] width 99 height 20
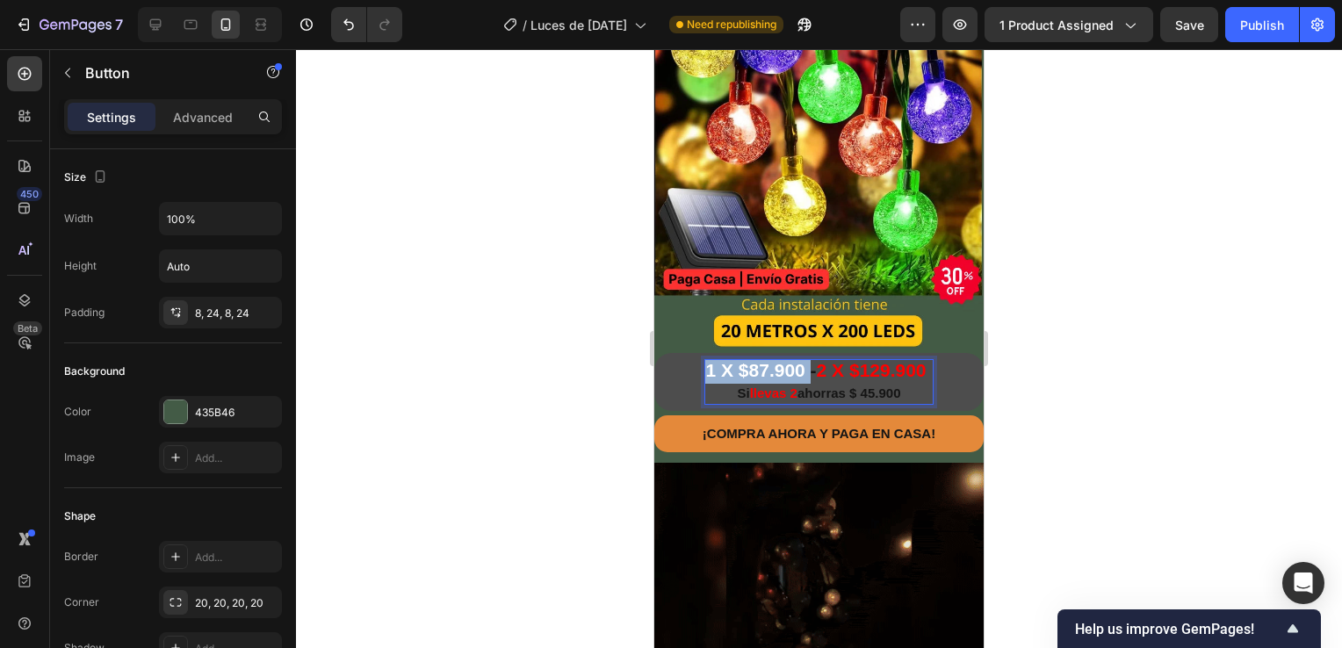
drag, startPoint x: 795, startPoint y: 352, endPoint x: 700, endPoint y: 353, distance: 95.7
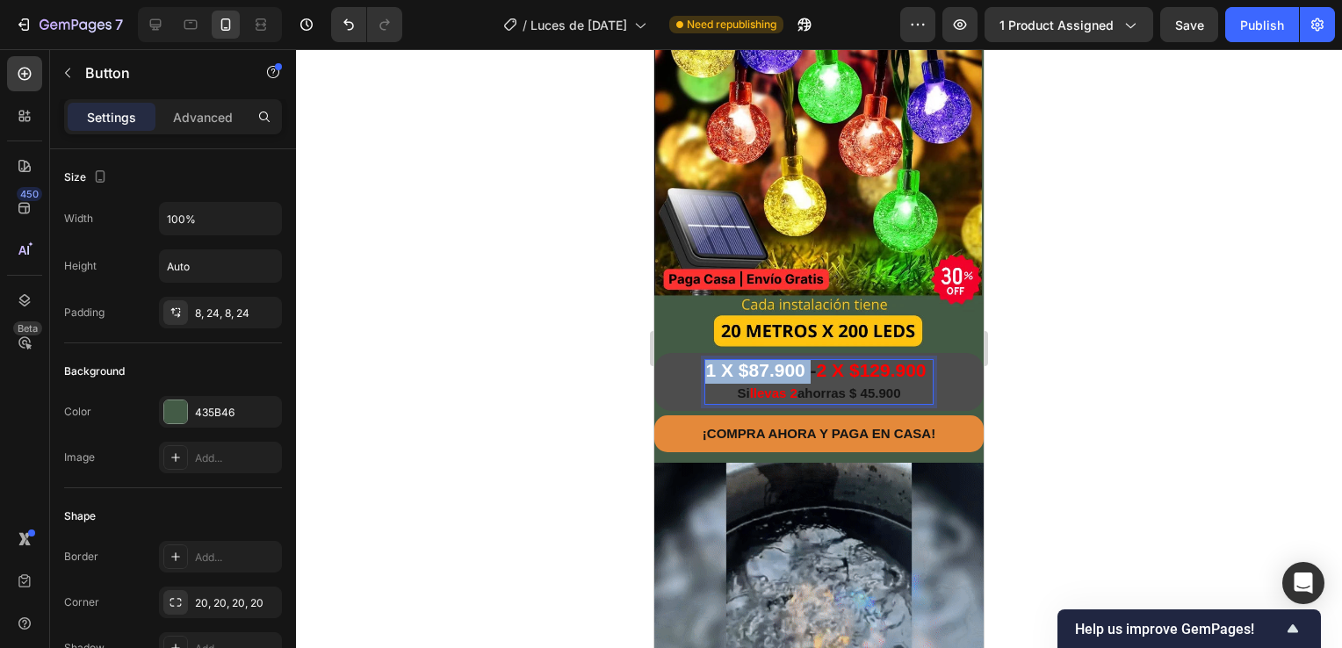
click at [705, 360] on p "1 X $87.900 - 2 X $129.900 Si llevas 2 ahorras $ 45.900" at bounding box center [818, 382] width 227 height 44
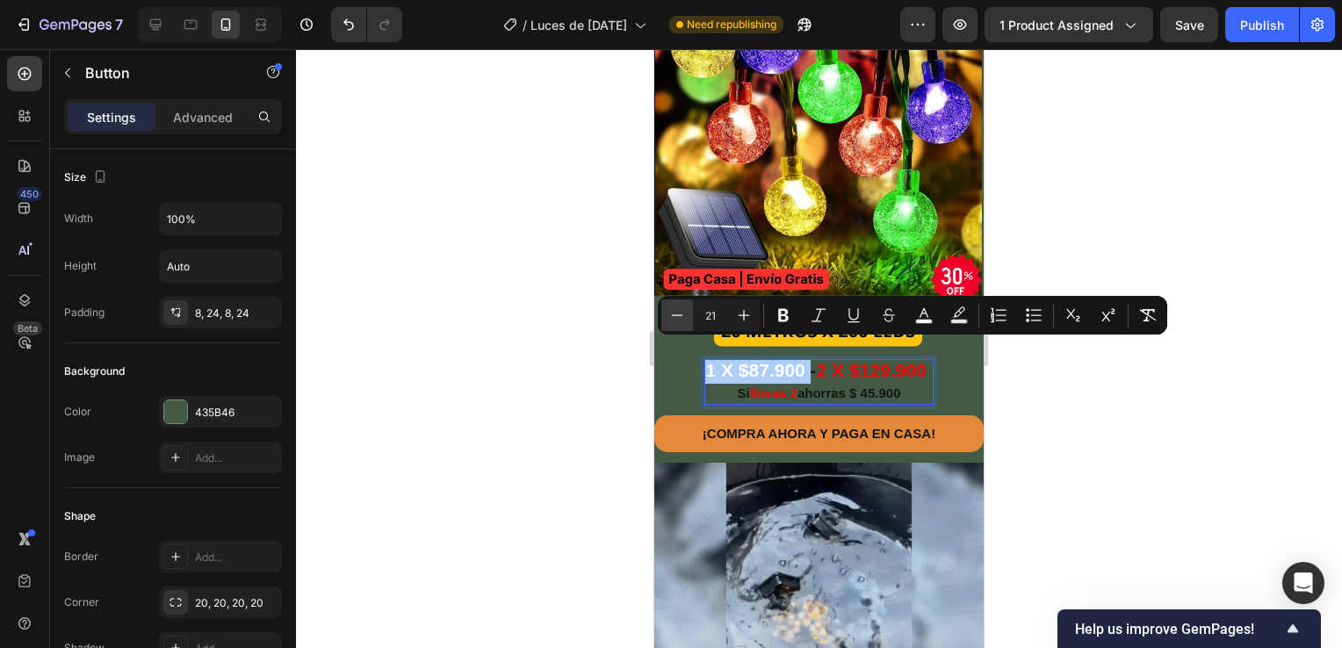
click at [680, 313] on icon "Editor contextual toolbar" at bounding box center [677, 315] width 18 height 18
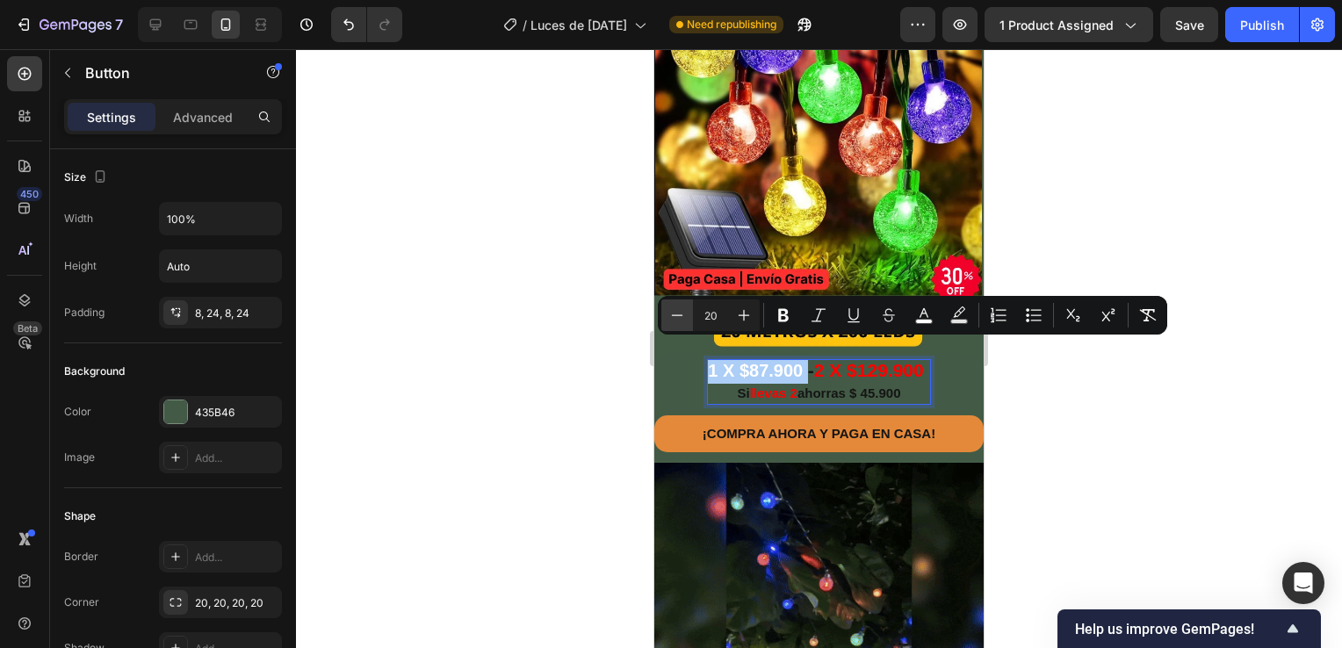
click at [680, 313] on icon "Editor contextual toolbar" at bounding box center [677, 315] width 18 height 18
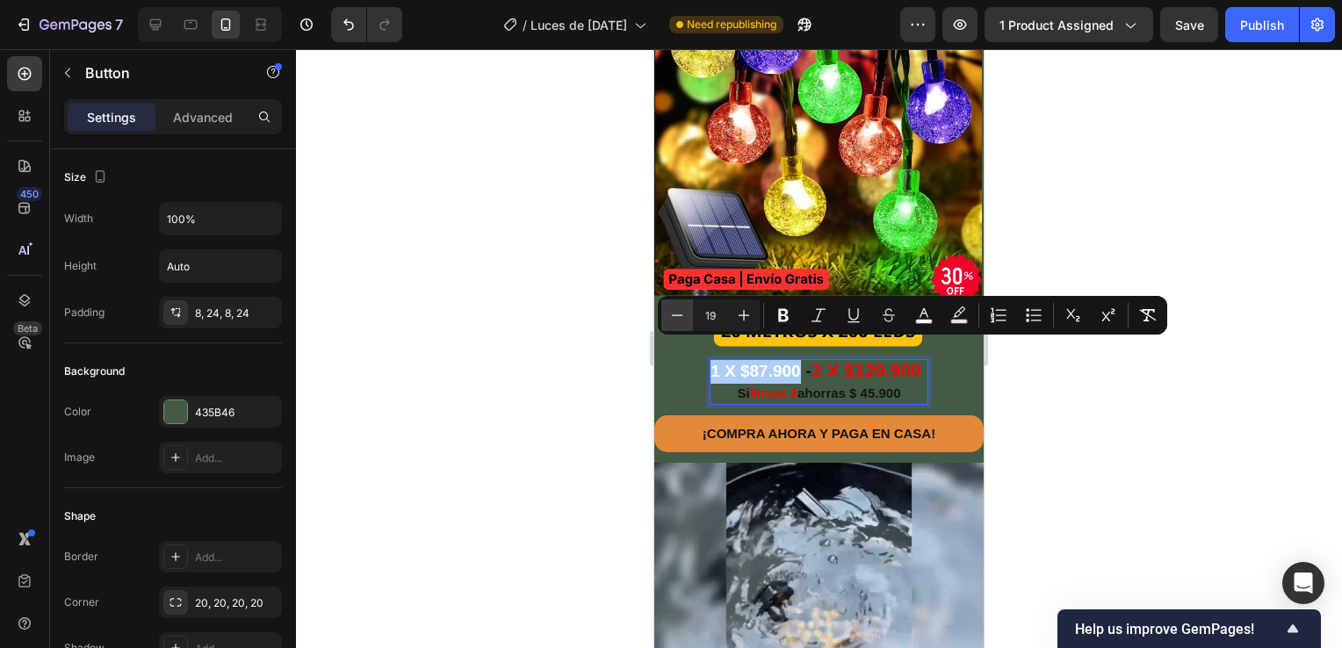
click at [680, 313] on icon "Editor contextual toolbar" at bounding box center [677, 315] width 18 height 18
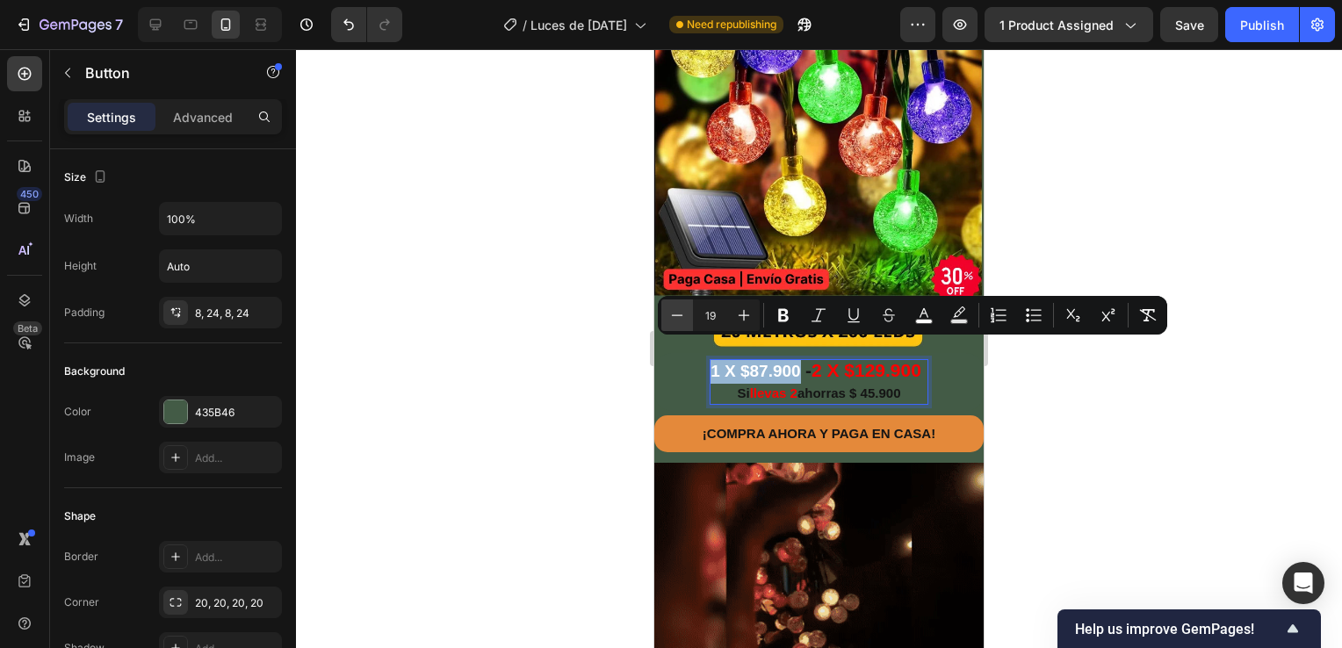
type input "18"
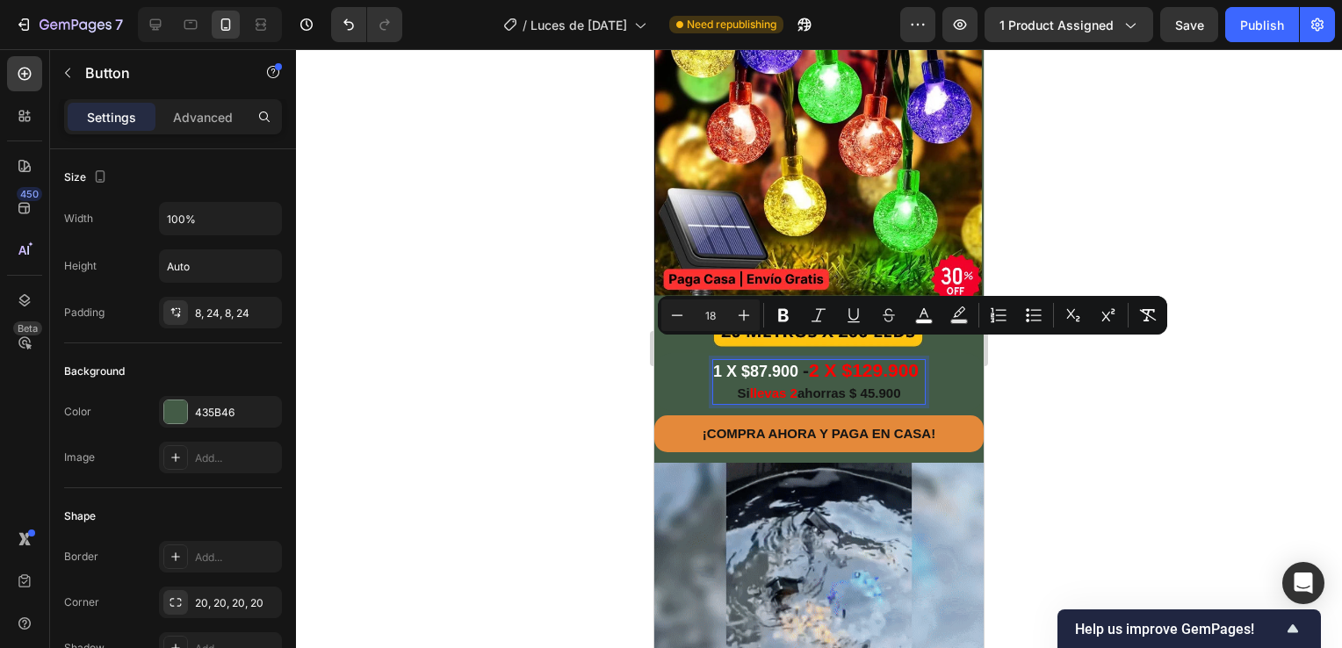
click at [1102, 445] on div at bounding box center [819, 348] width 1046 height 599
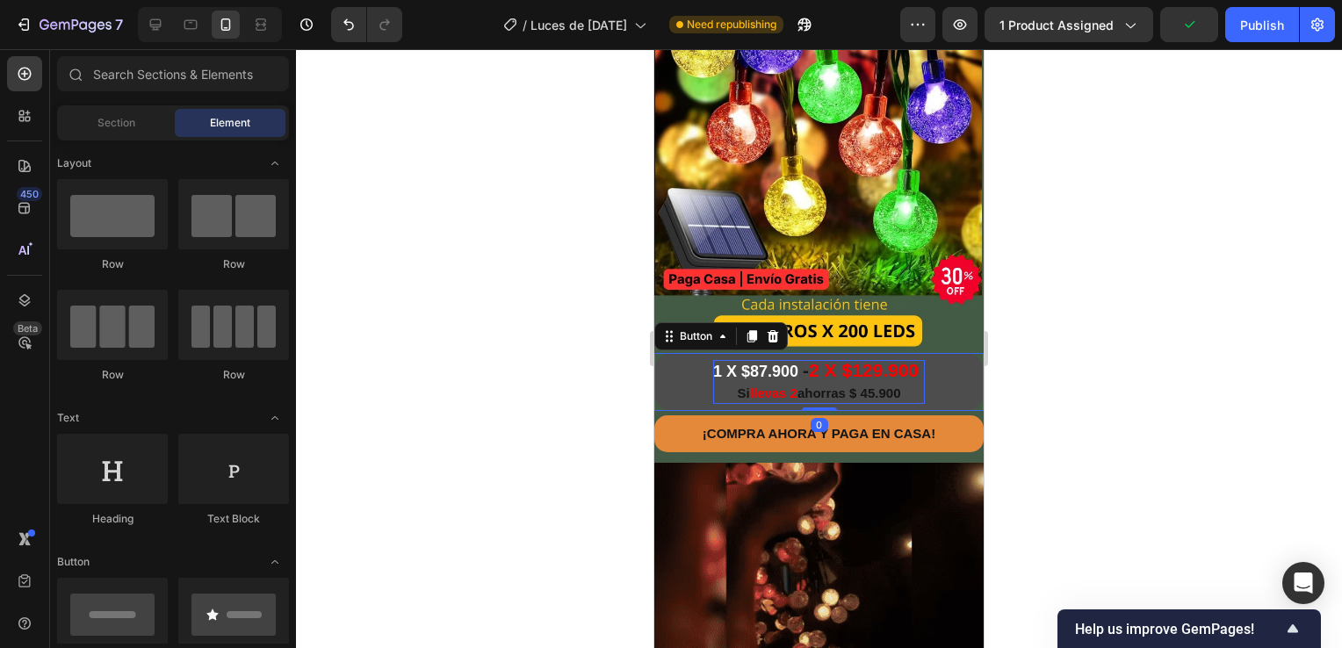
click at [831, 360] on span "2 X $129.900" at bounding box center [864, 370] width 110 height 20
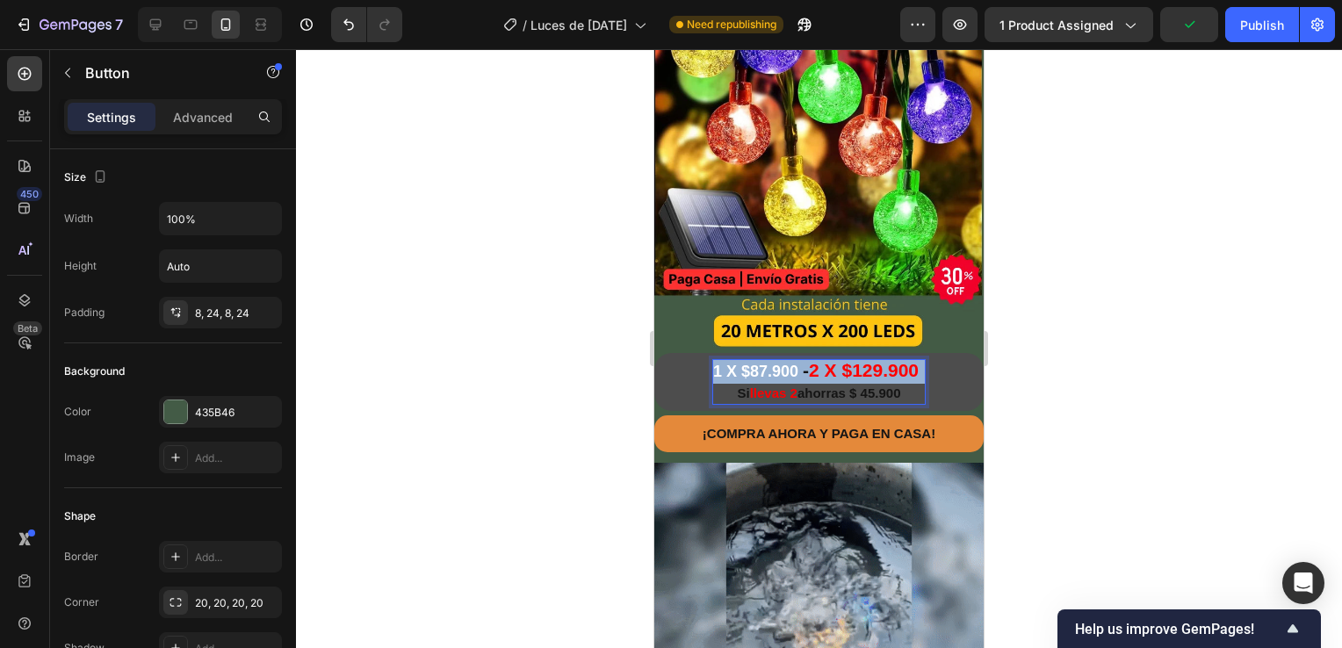
click at [831, 360] on span "2 X $129.900" at bounding box center [864, 370] width 110 height 20
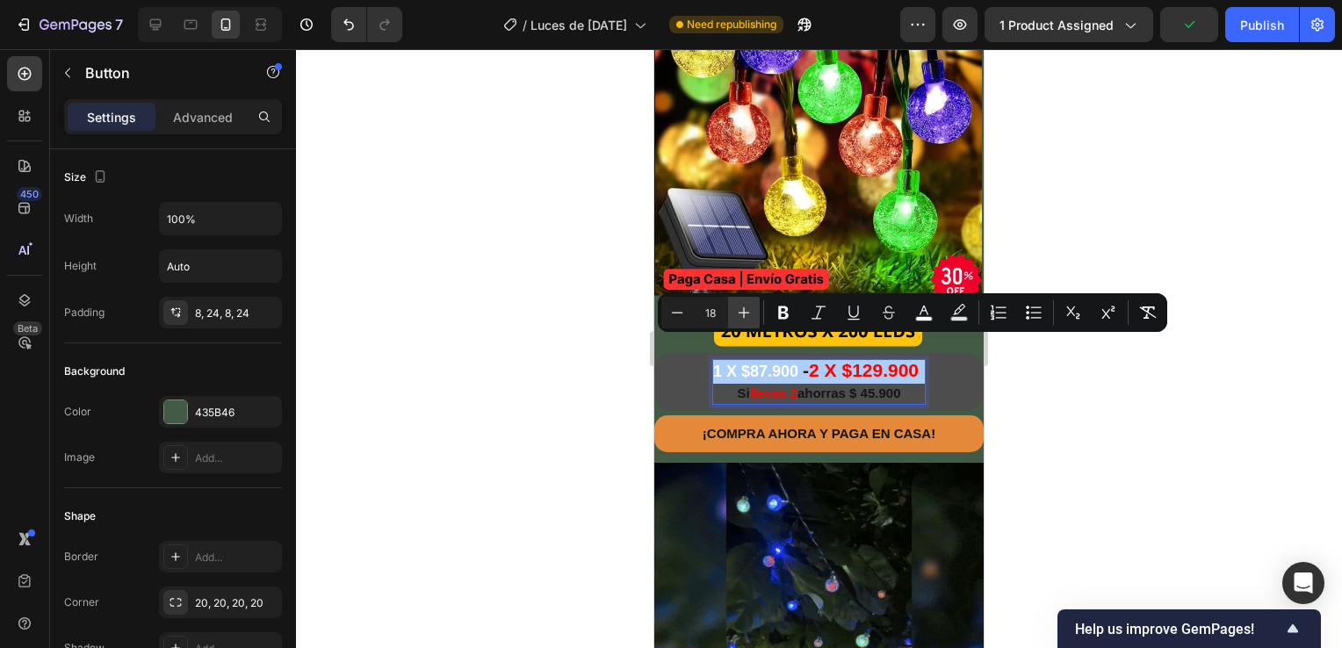
click at [745, 307] on icon "Editor contextual toolbar" at bounding box center [744, 313] width 18 height 18
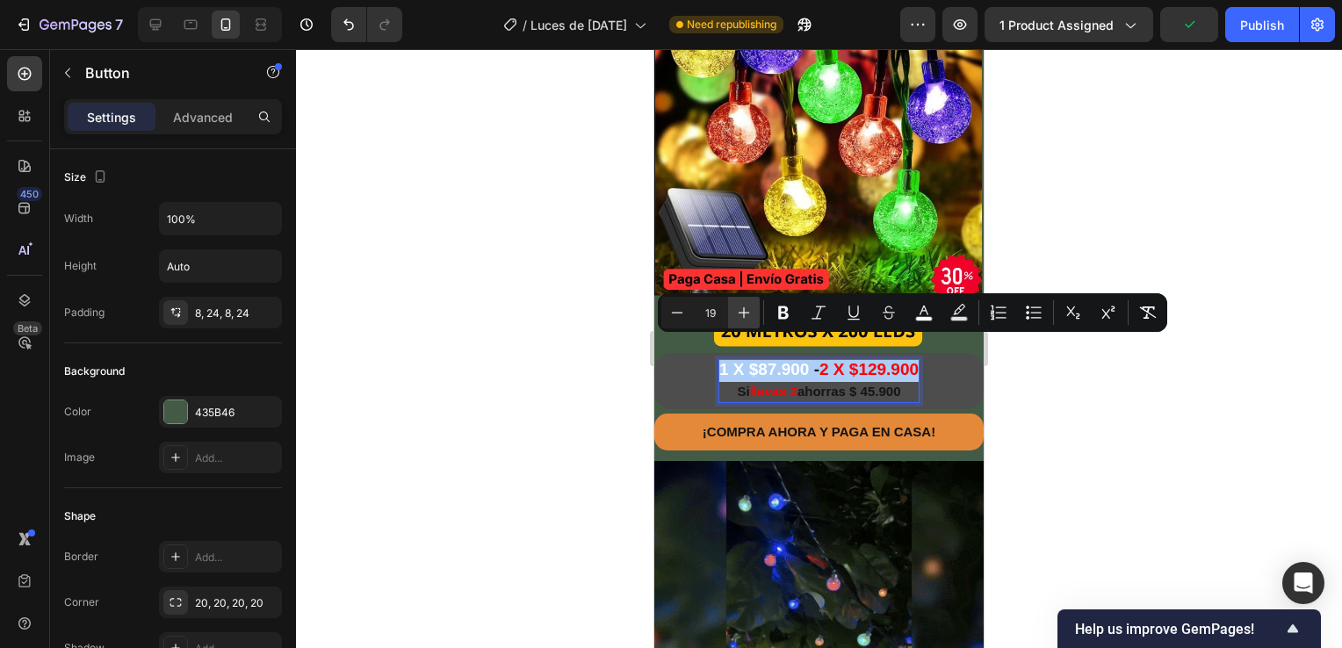
click at [745, 307] on icon "Editor contextual toolbar" at bounding box center [744, 313] width 18 height 18
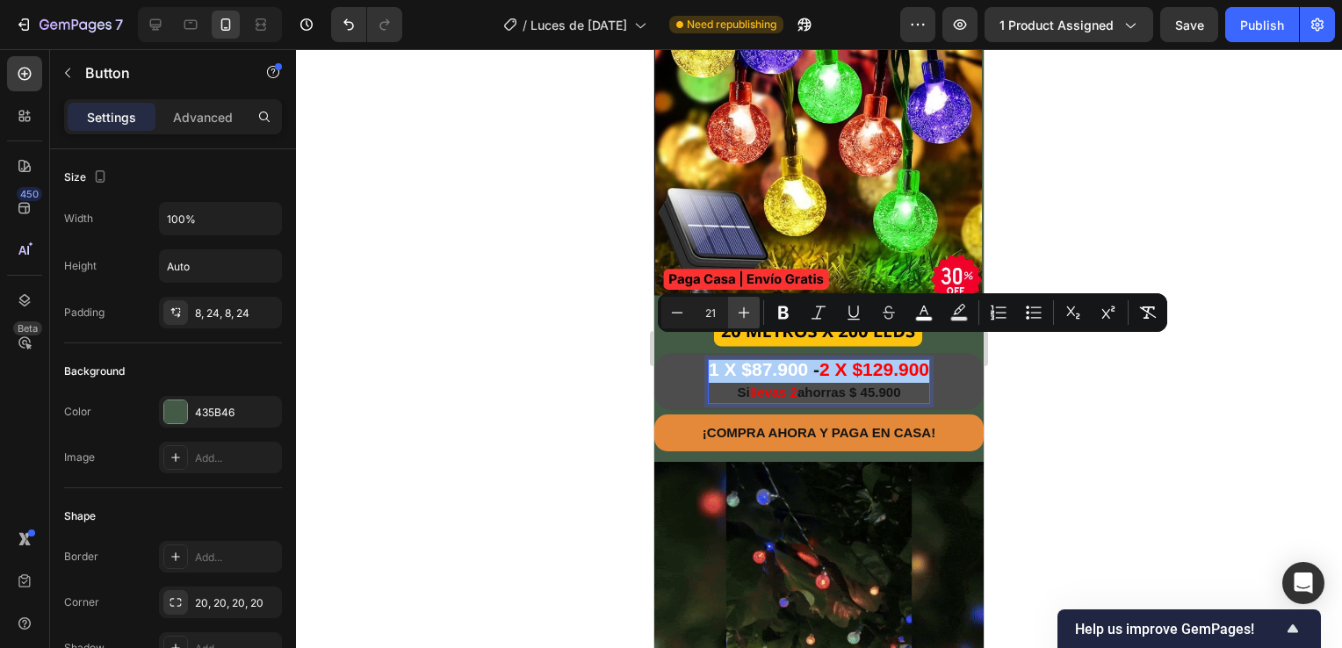
click at [745, 307] on icon "Editor contextual toolbar" at bounding box center [744, 313] width 18 height 18
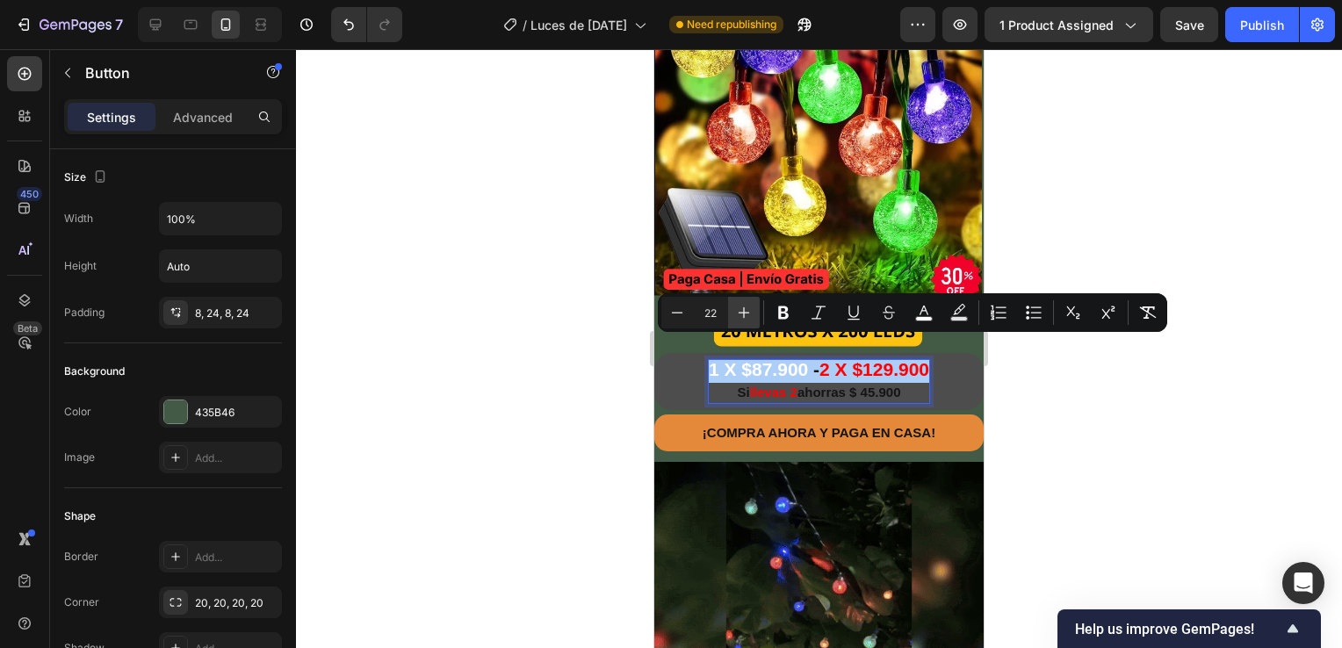
click at [745, 307] on icon "Editor contextual toolbar" at bounding box center [744, 313] width 18 height 18
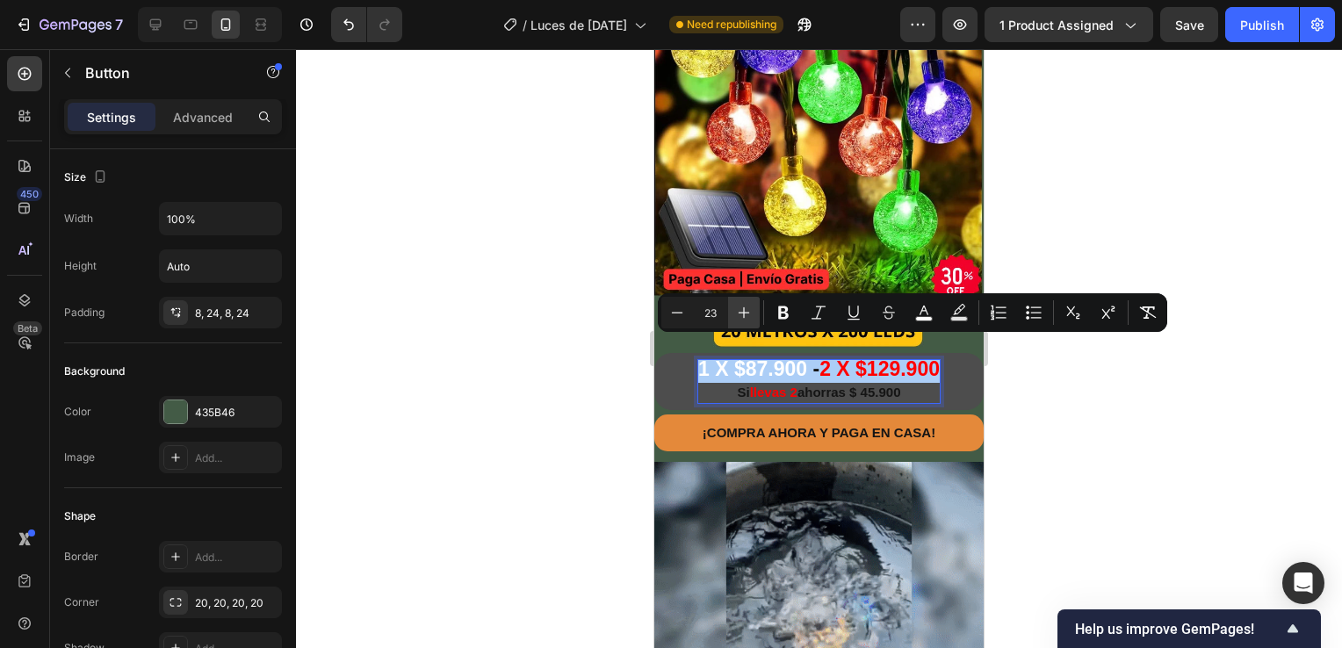
click at [745, 307] on icon "Editor contextual toolbar" at bounding box center [744, 313] width 18 height 18
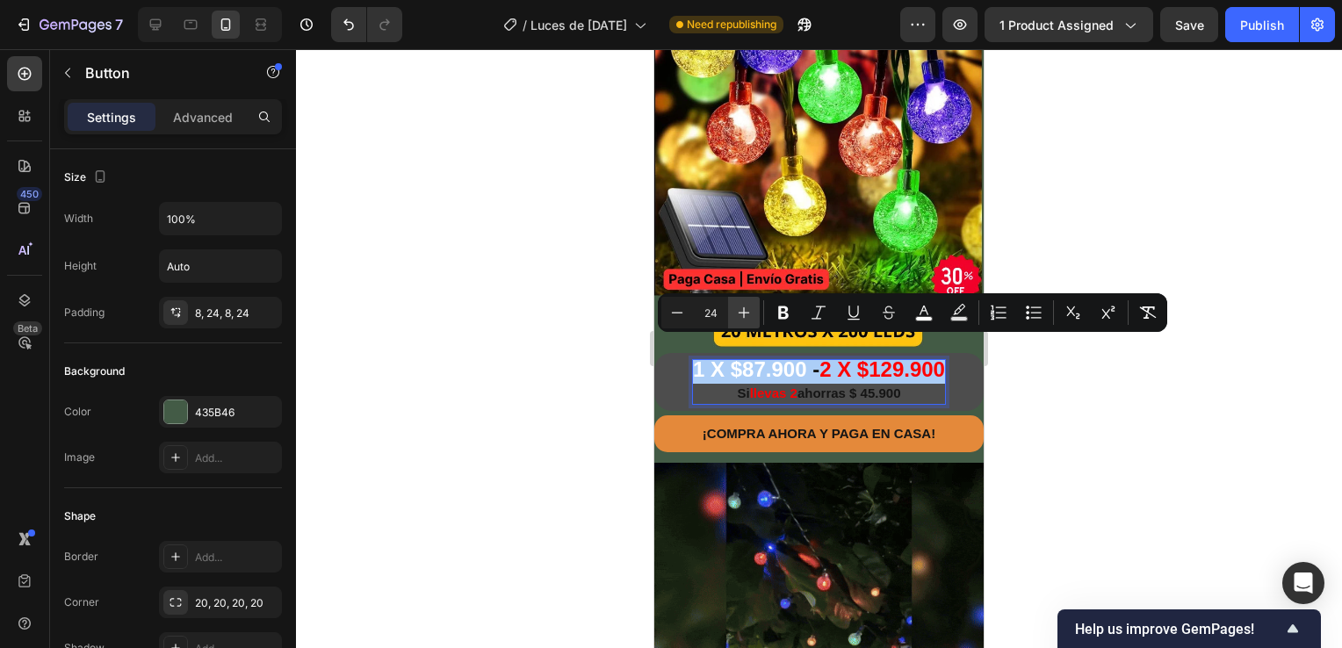
click at [745, 307] on icon "Editor contextual toolbar" at bounding box center [744, 313] width 18 height 18
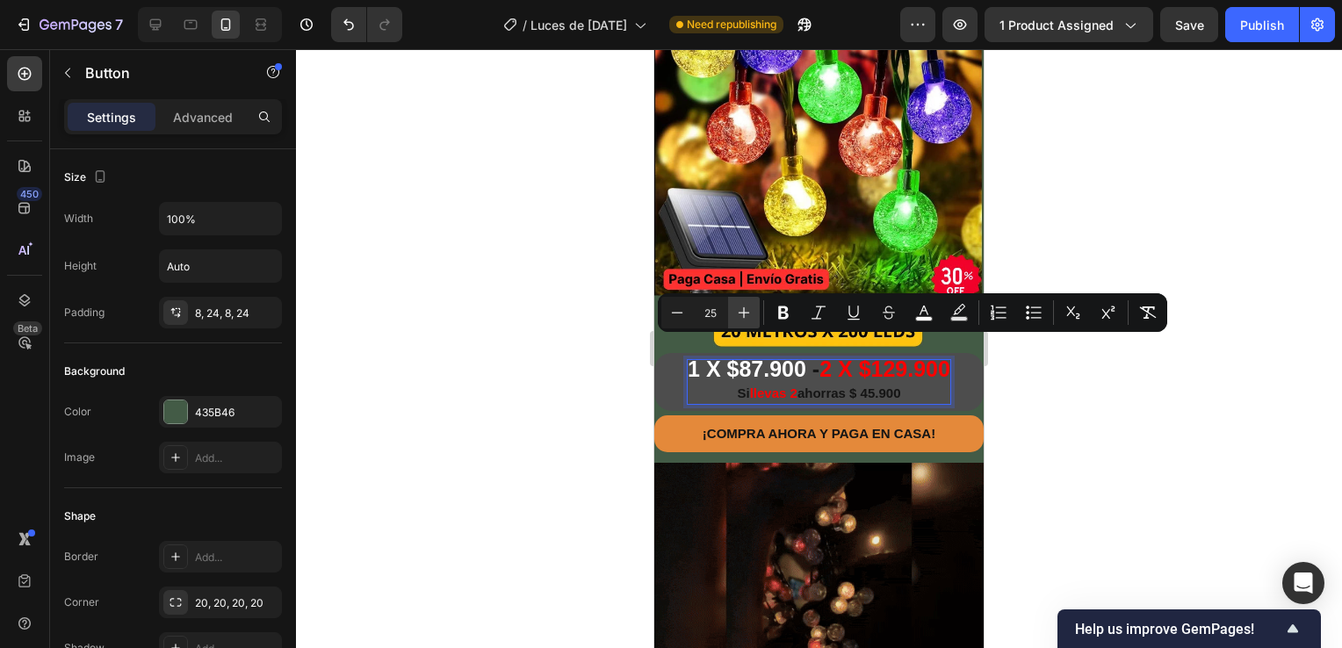
click at [745, 307] on icon "Editor contextual toolbar" at bounding box center [744, 313] width 18 height 18
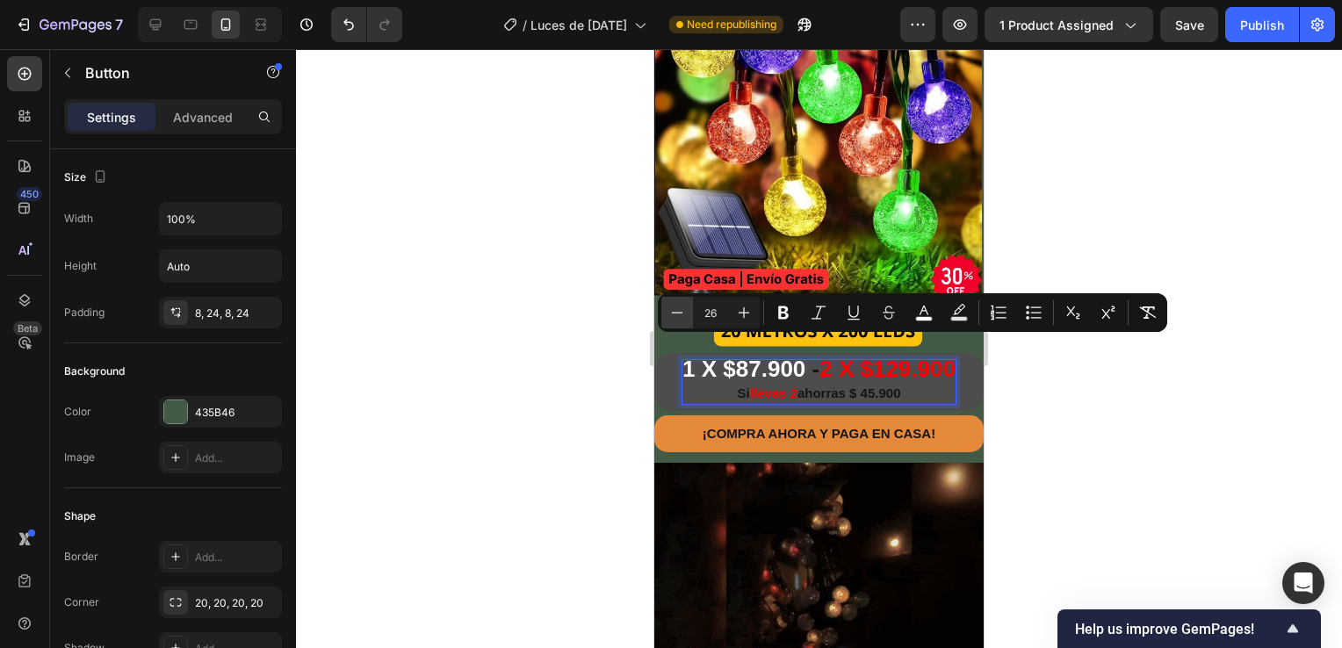
click at [676, 313] on icon "Editor contextual toolbar" at bounding box center [677, 313] width 18 height 18
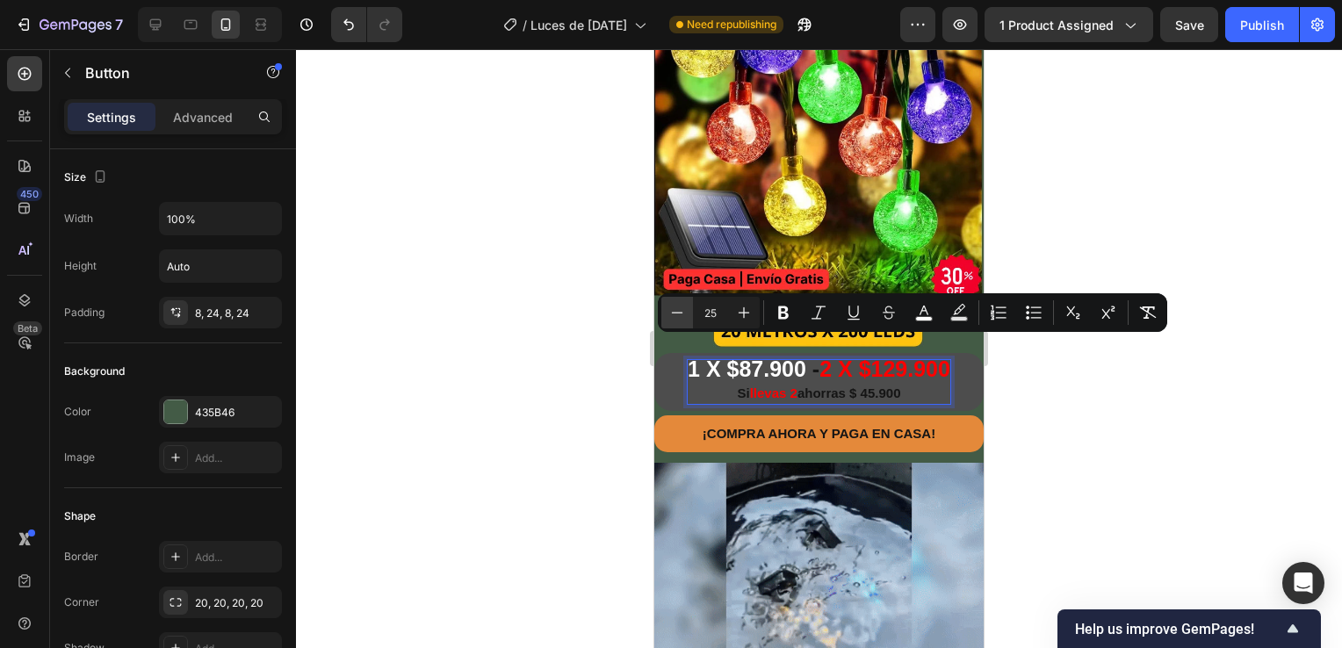
click at [676, 313] on icon "Editor contextual toolbar" at bounding box center [677, 313] width 18 height 18
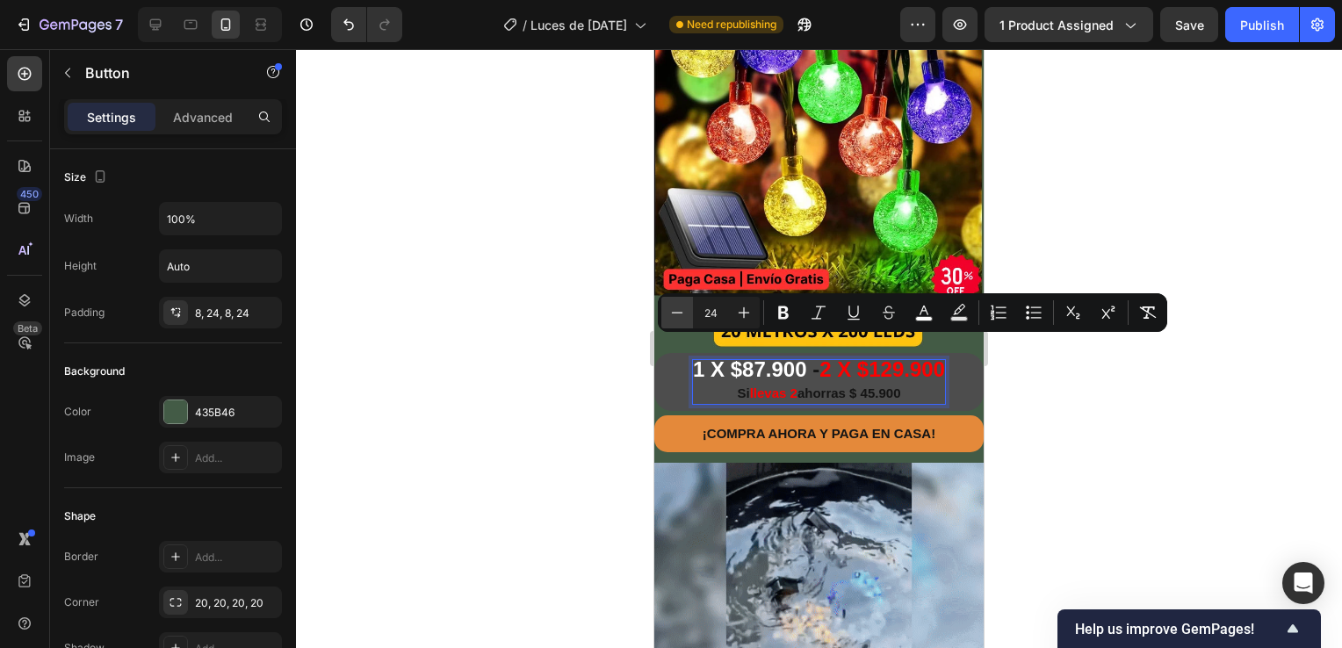
click at [676, 313] on icon "Editor contextual toolbar" at bounding box center [677, 313] width 18 height 18
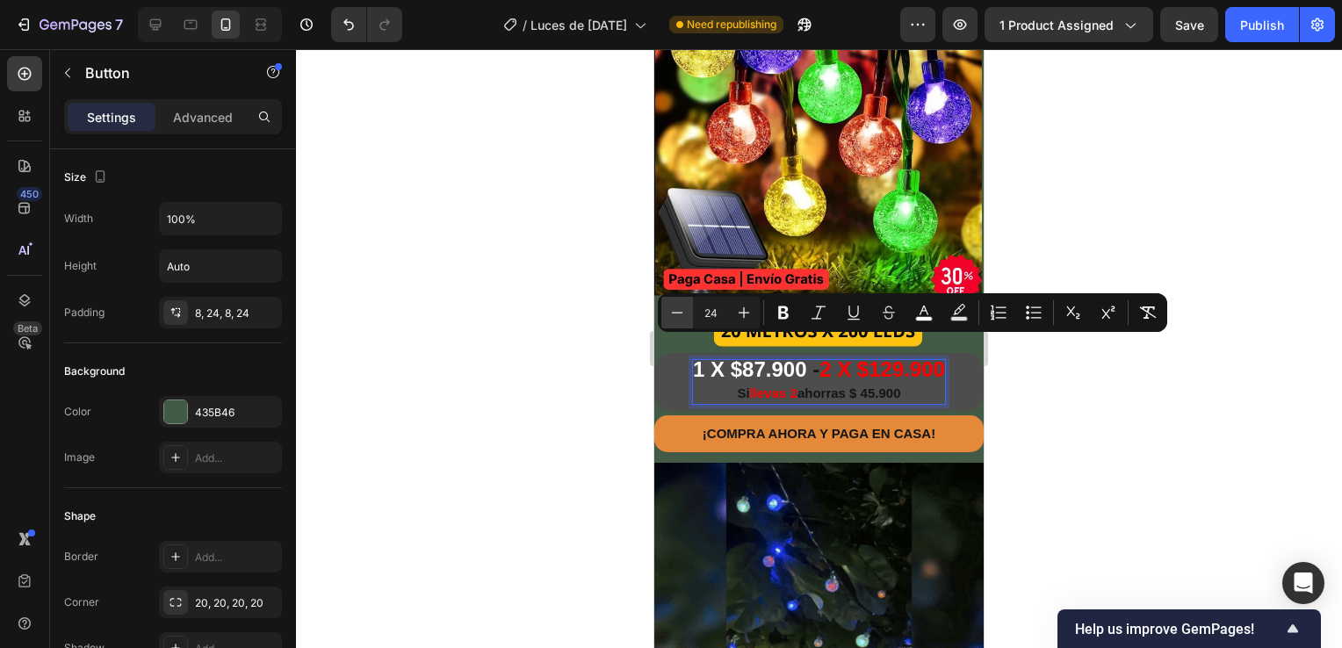
type input "23"
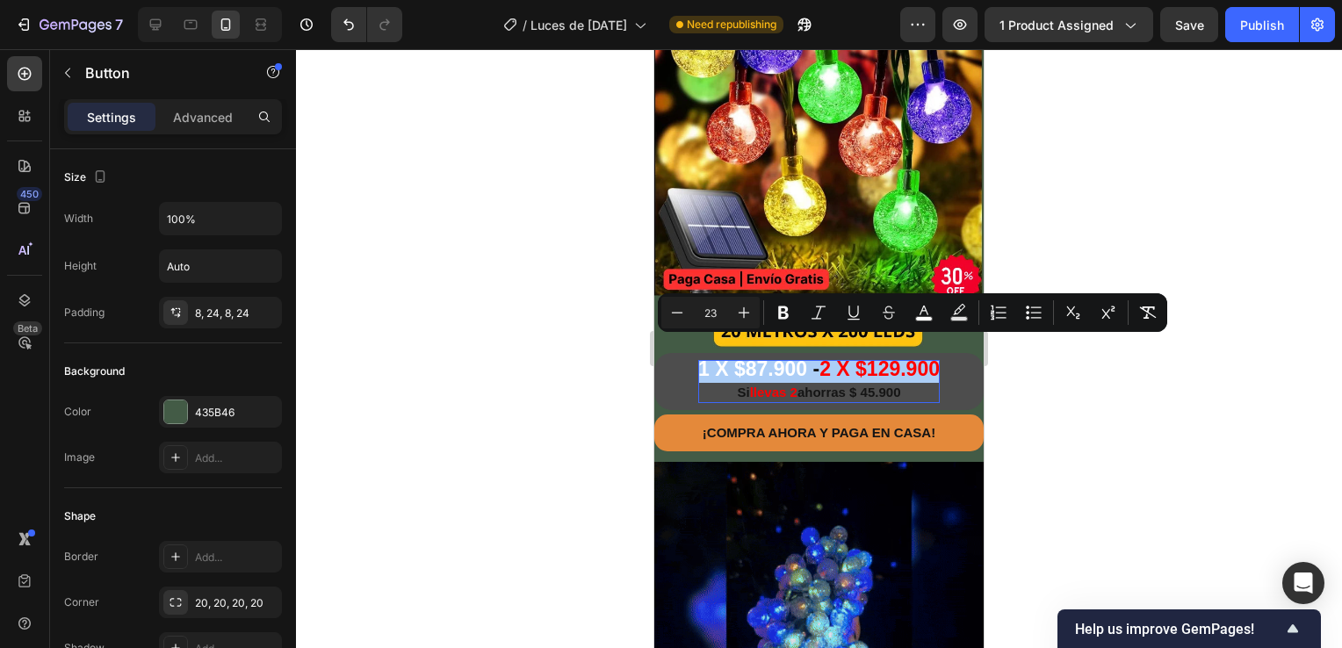
drag, startPoint x: 1082, startPoint y: 423, endPoint x: 1050, endPoint y: 417, distance: 32.2
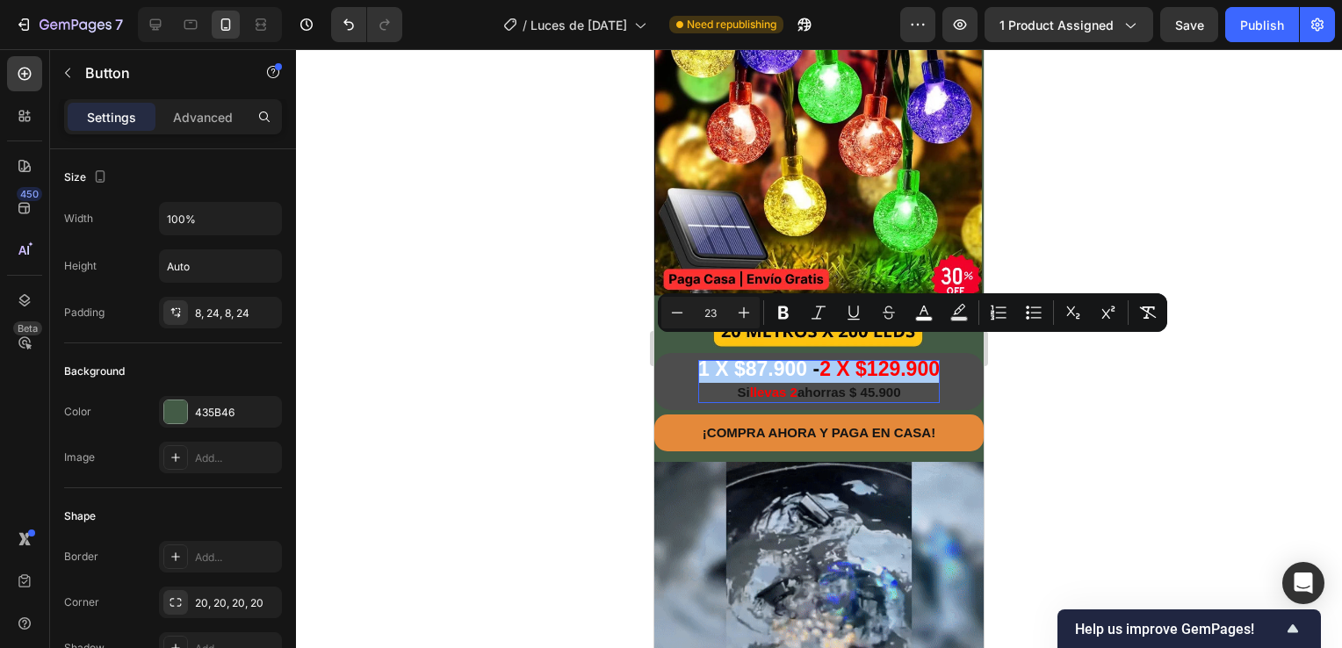
click at [1083, 423] on div at bounding box center [819, 348] width 1046 height 599
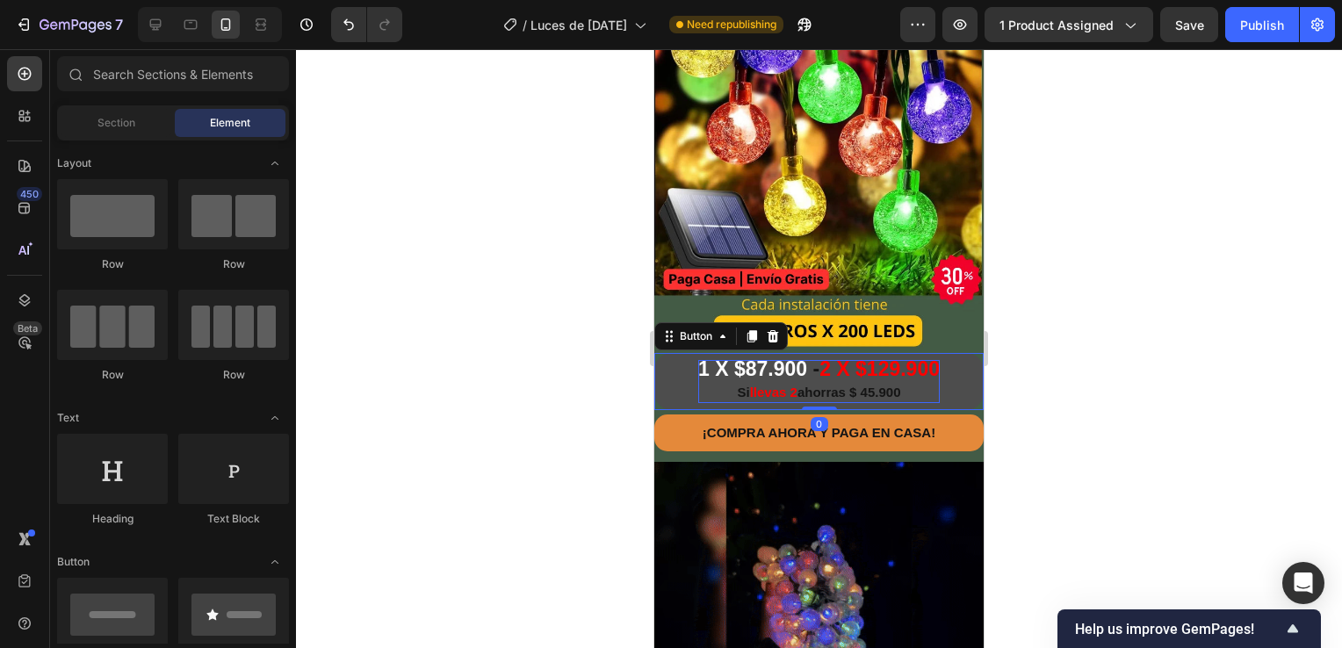
click at [768, 357] on span "1 X $87.900" at bounding box center [752, 368] width 109 height 23
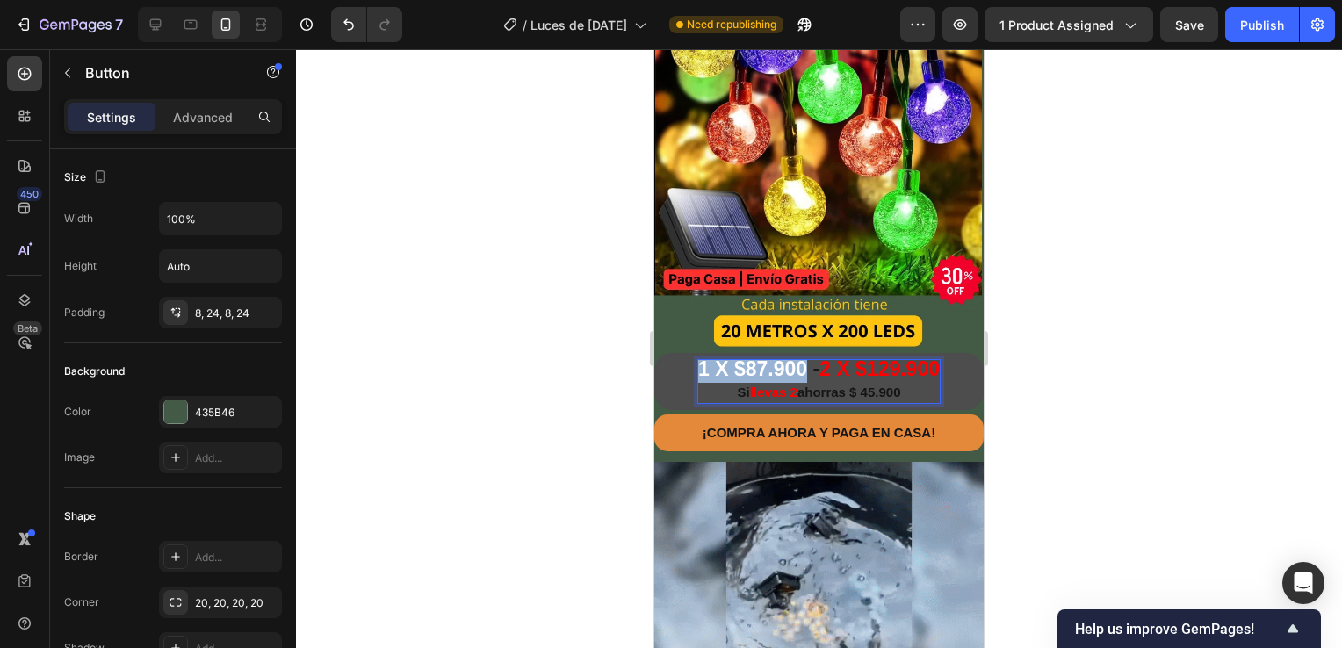
drag, startPoint x: 792, startPoint y: 349, endPoint x: 687, endPoint y: 354, distance: 105.5
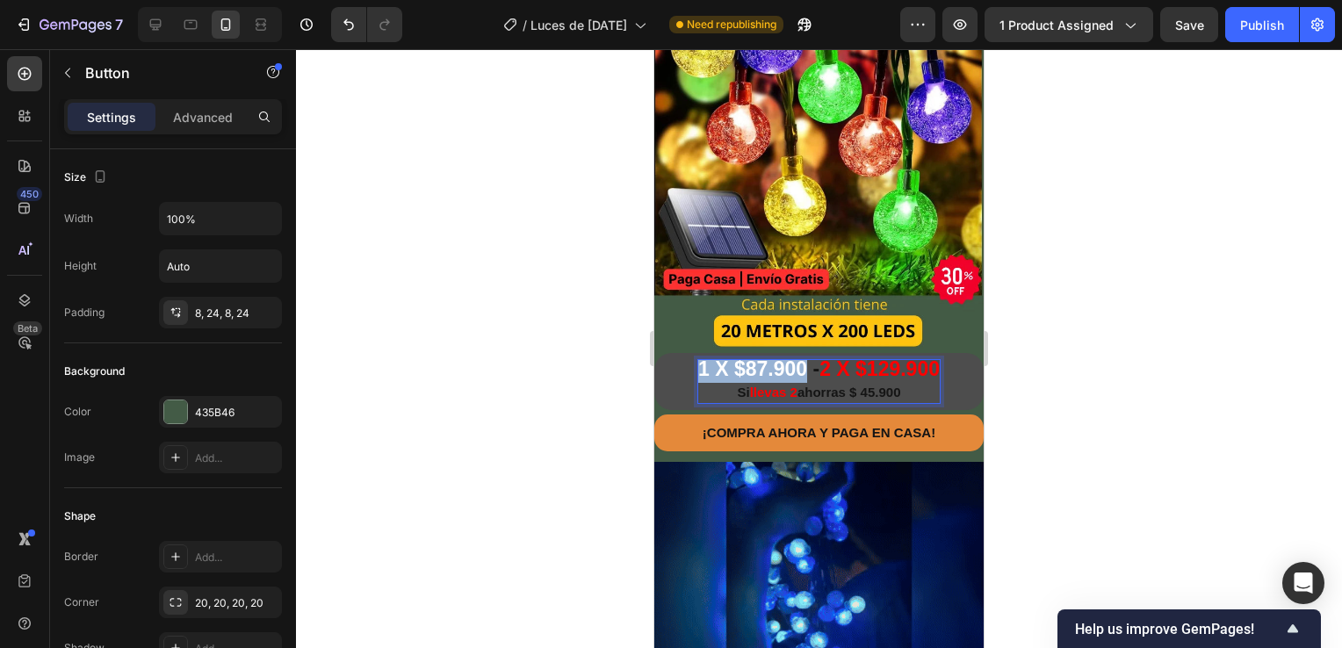
click at [698, 357] on span "1 X $87.900" at bounding box center [752, 368] width 109 height 23
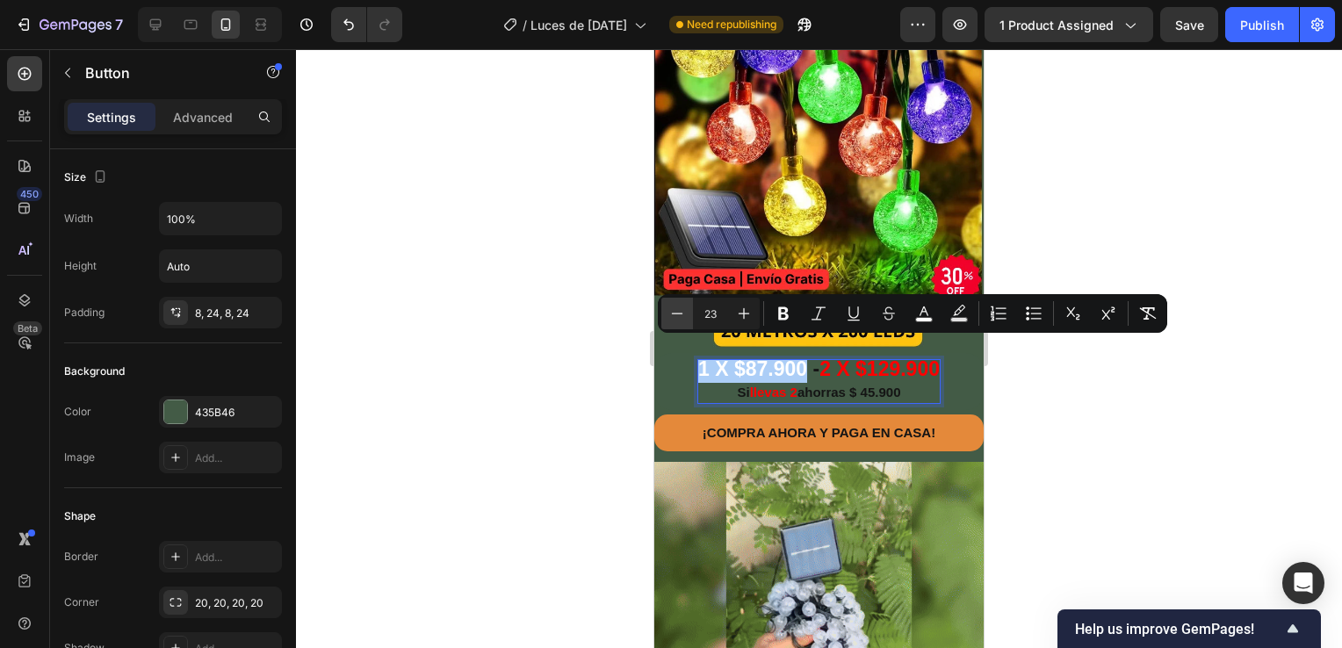
click at [676, 316] on icon "Editor contextual toolbar" at bounding box center [677, 314] width 18 height 18
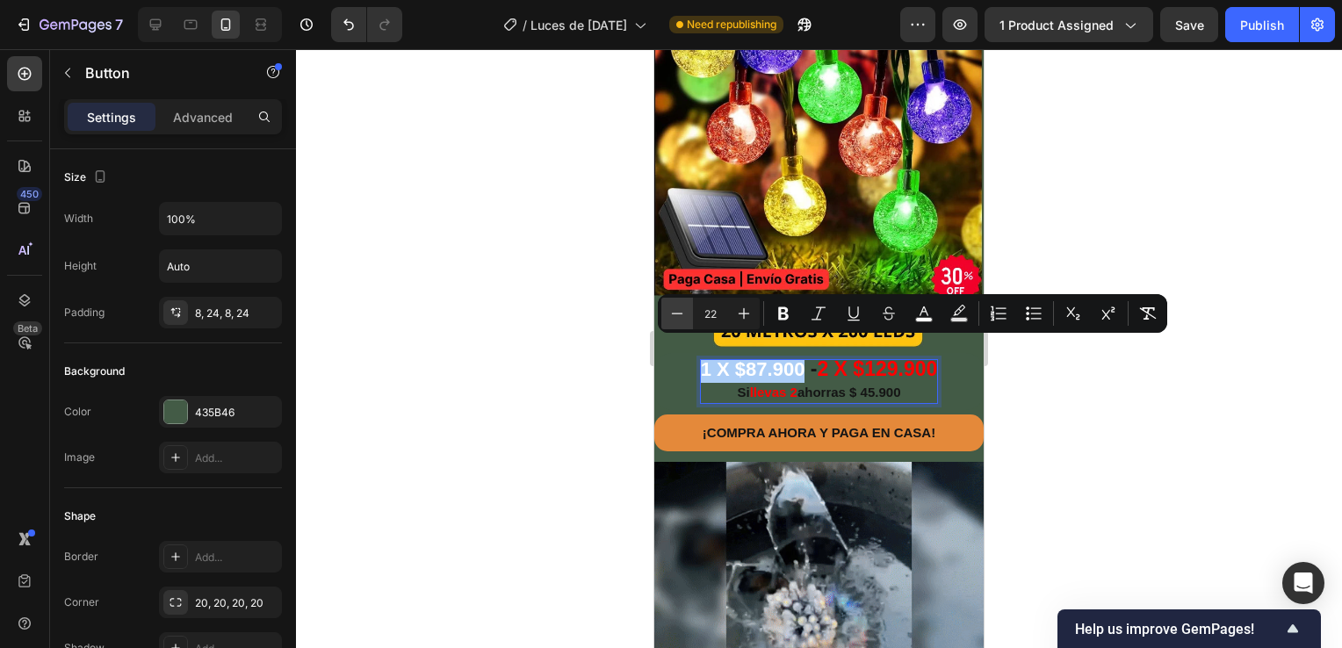
click at [676, 316] on icon "Editor contextual toolbar" at bounding box center [677, 314] width 18 height 18
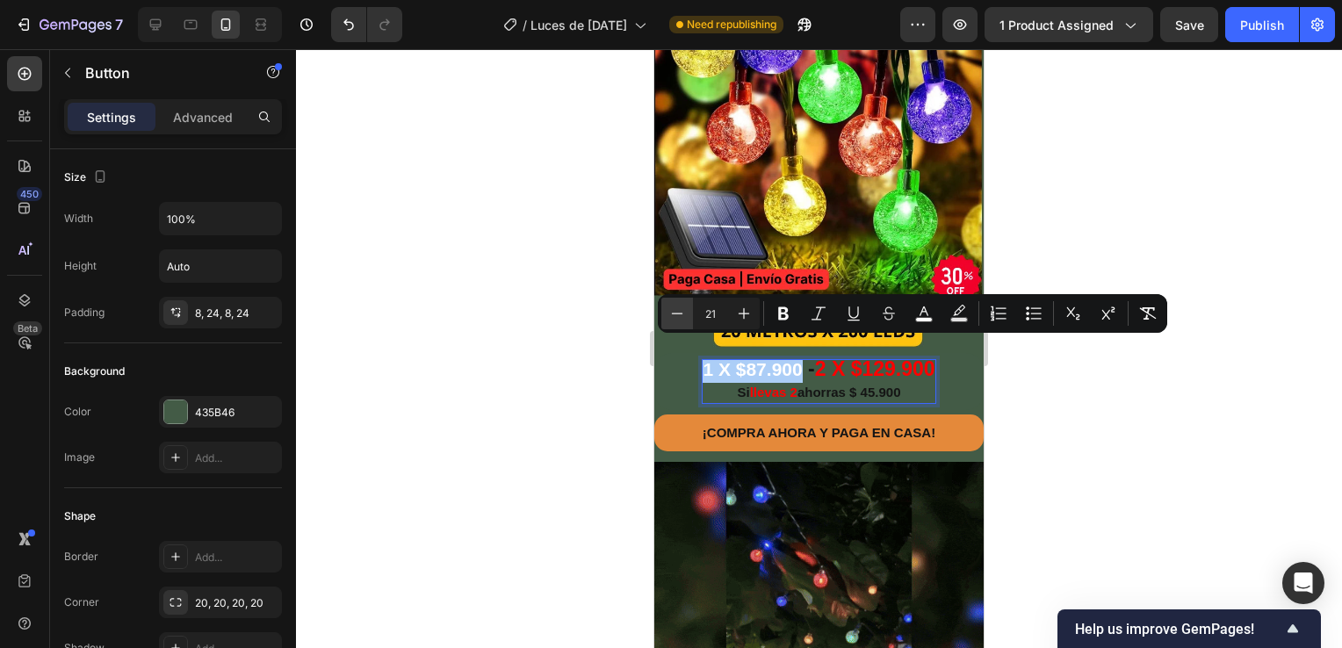
click at [676, 316] on icon "Editor contextual toolbar" at bounding box center [677, 314] width 18 height 18
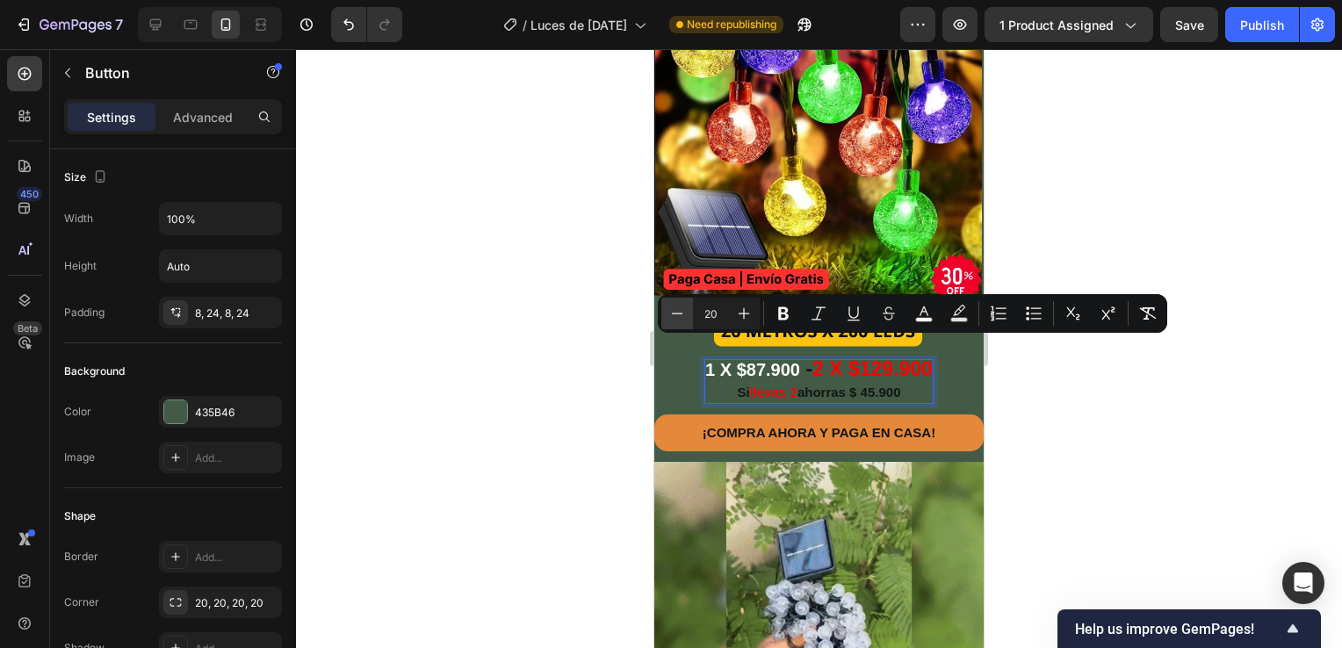
click at [676, 316] on icon "Editor contextual toolbar" at bounding box center [677, 314] width 18 height 18
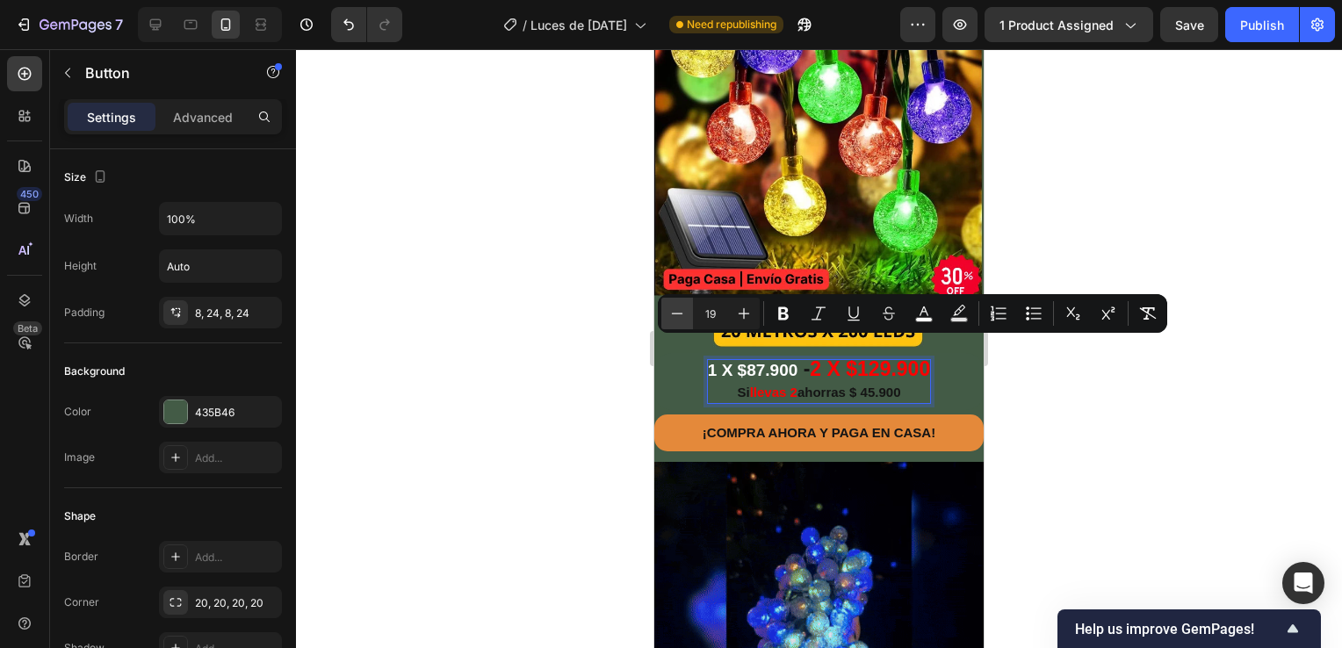
click at [676, 316] on icon "Editor contextual toolbar" at bounding box center [677, 314] width 18 height 18
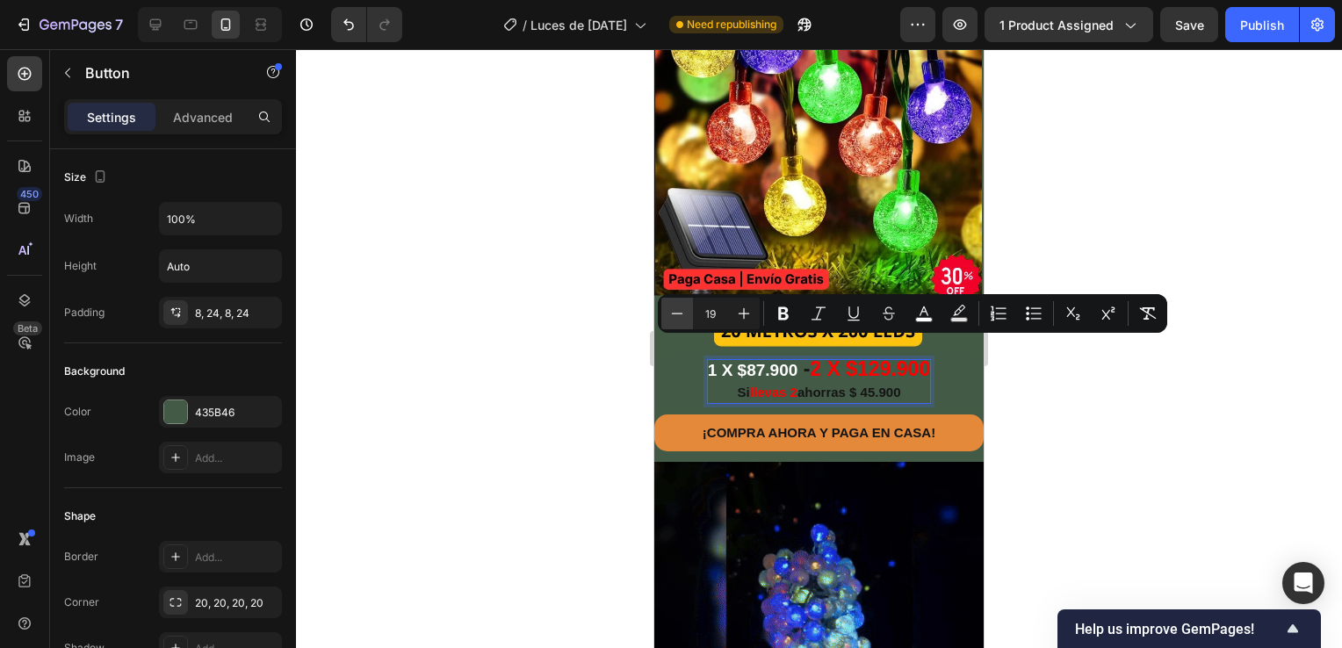
type input "18"
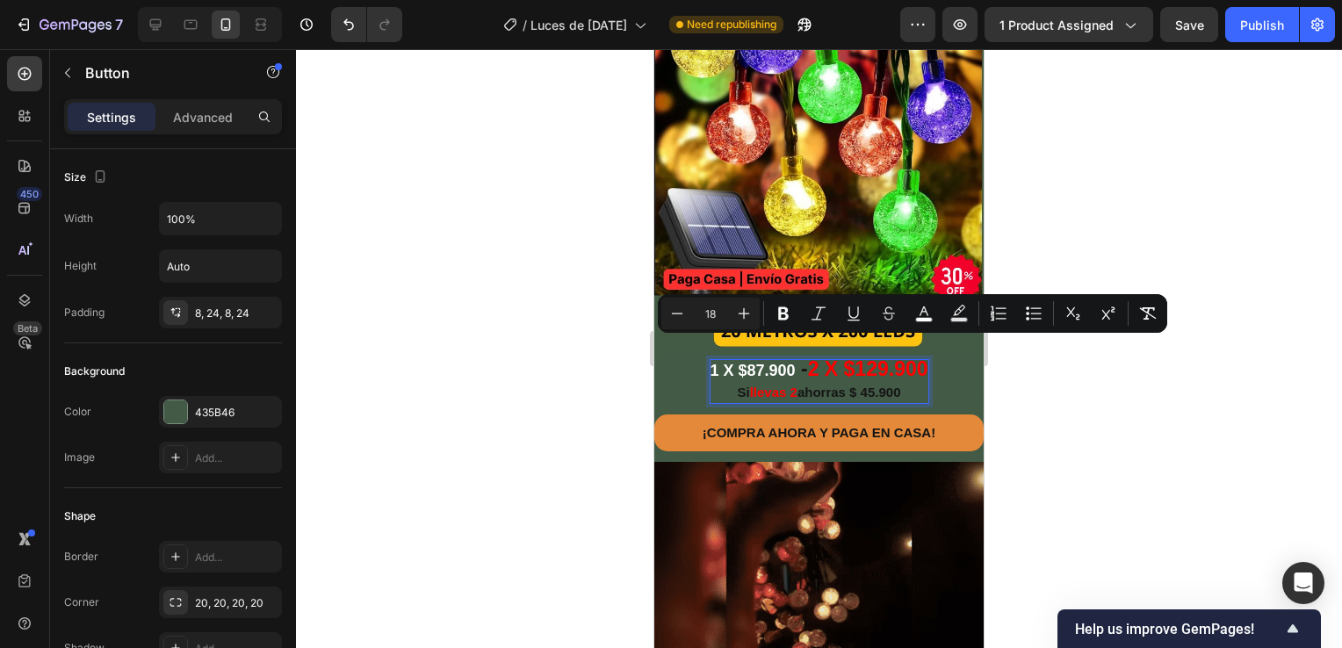
click at [1114, 429] on div at bounding box center [819, 348] width 1046 height 599
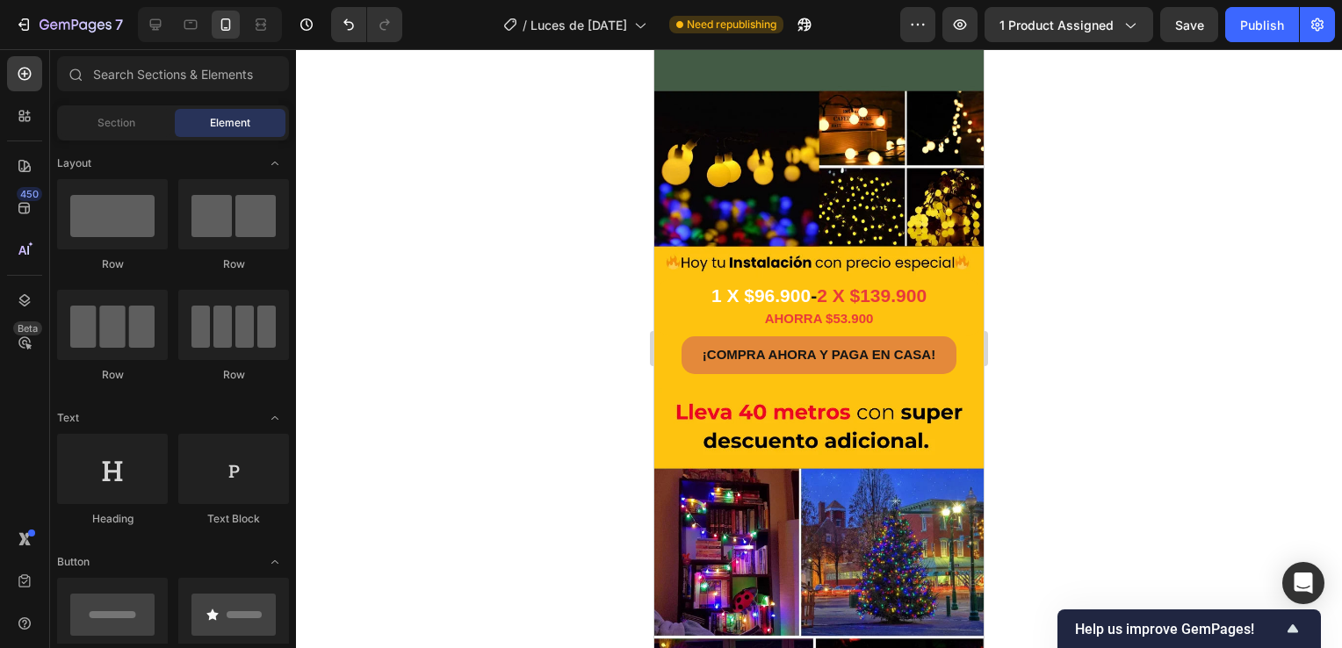
scroll to position [3161, 0]
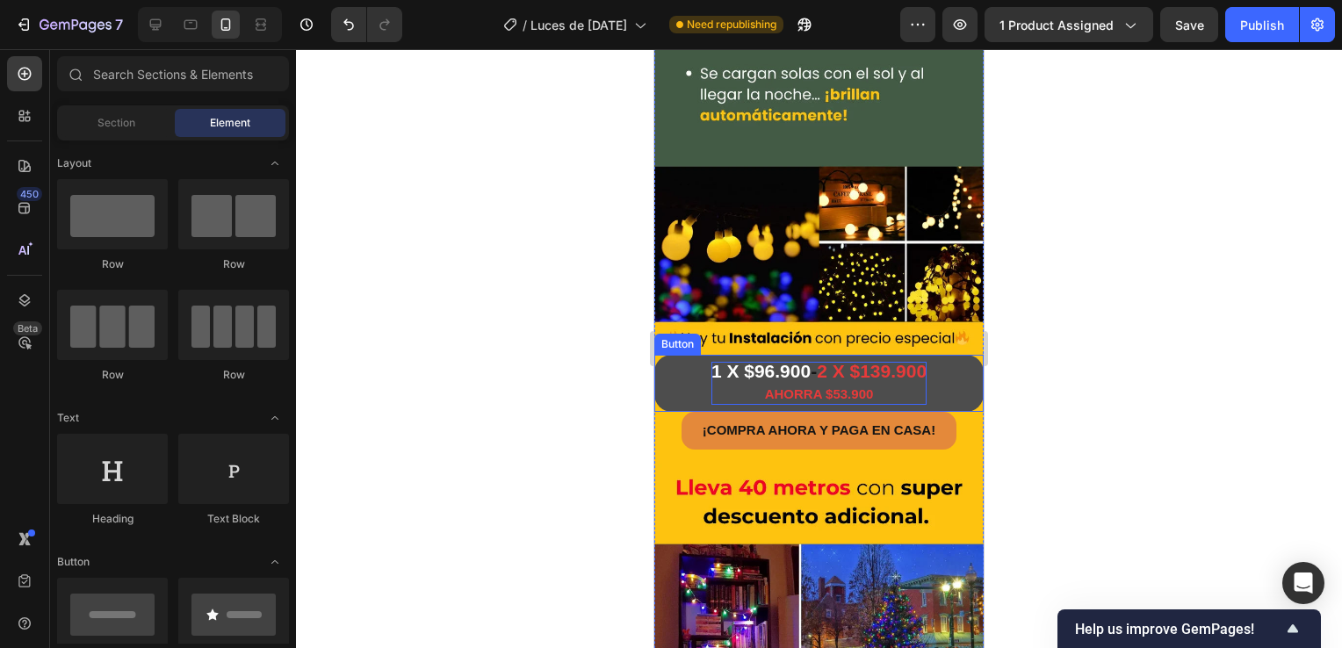
click at [796, 361] on span "1 X $96.900" at bounding box center [760, 371] width 99 height 20
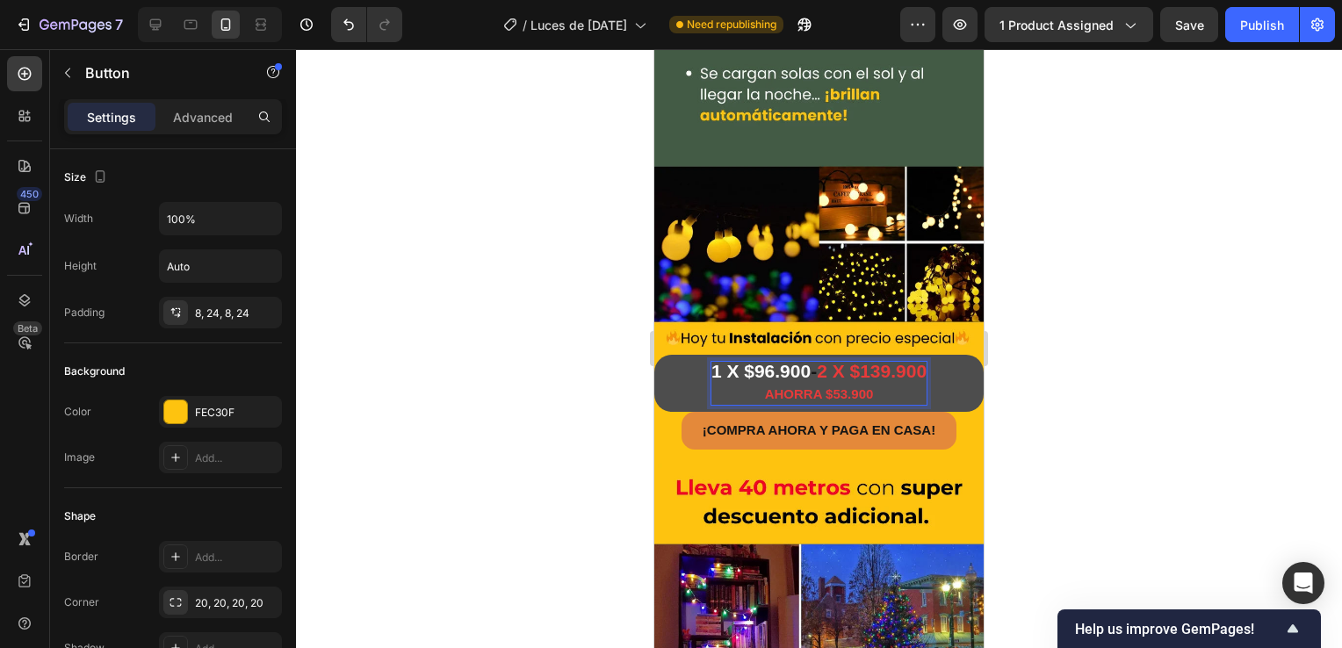
click at [796, 361] on span "1 X $96.900" at bounding box center [760, 371] width 99 height 20
click at [797, 361] on span "1 X $96.900" at bounding box center [760, 371] width 99 height 20
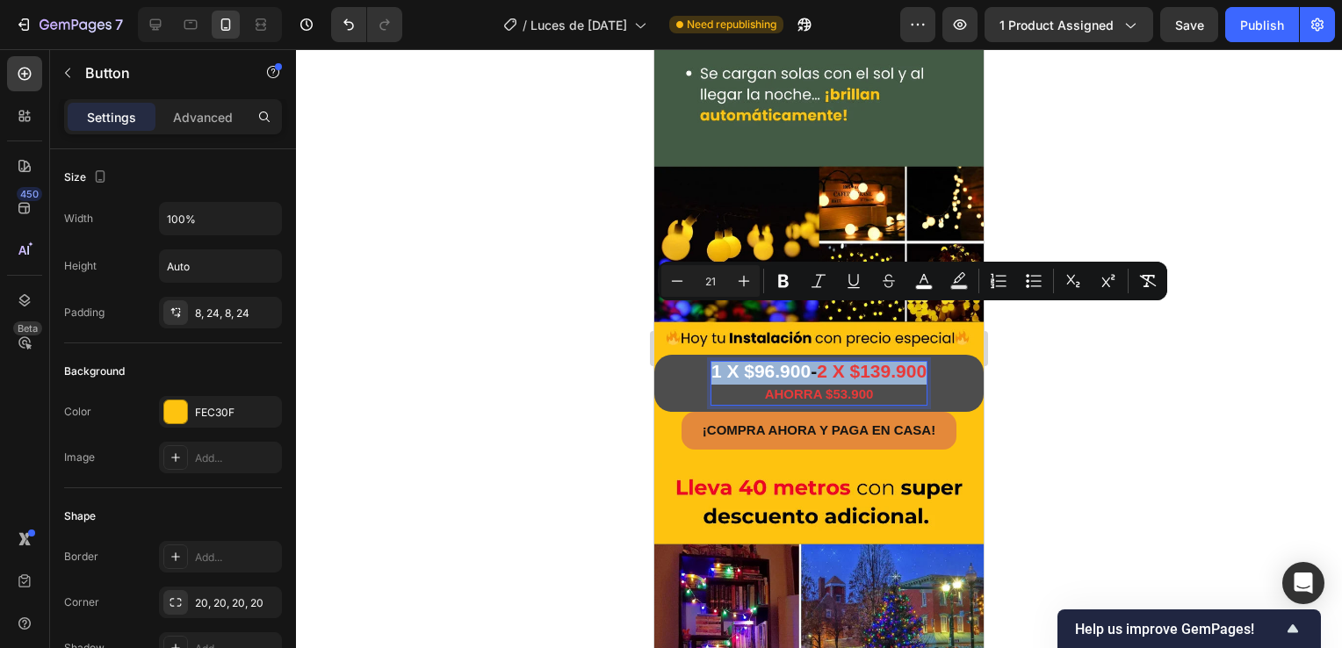
click at [810, 361] on span "-" at bounding box center [813, 371] width 6 height 20
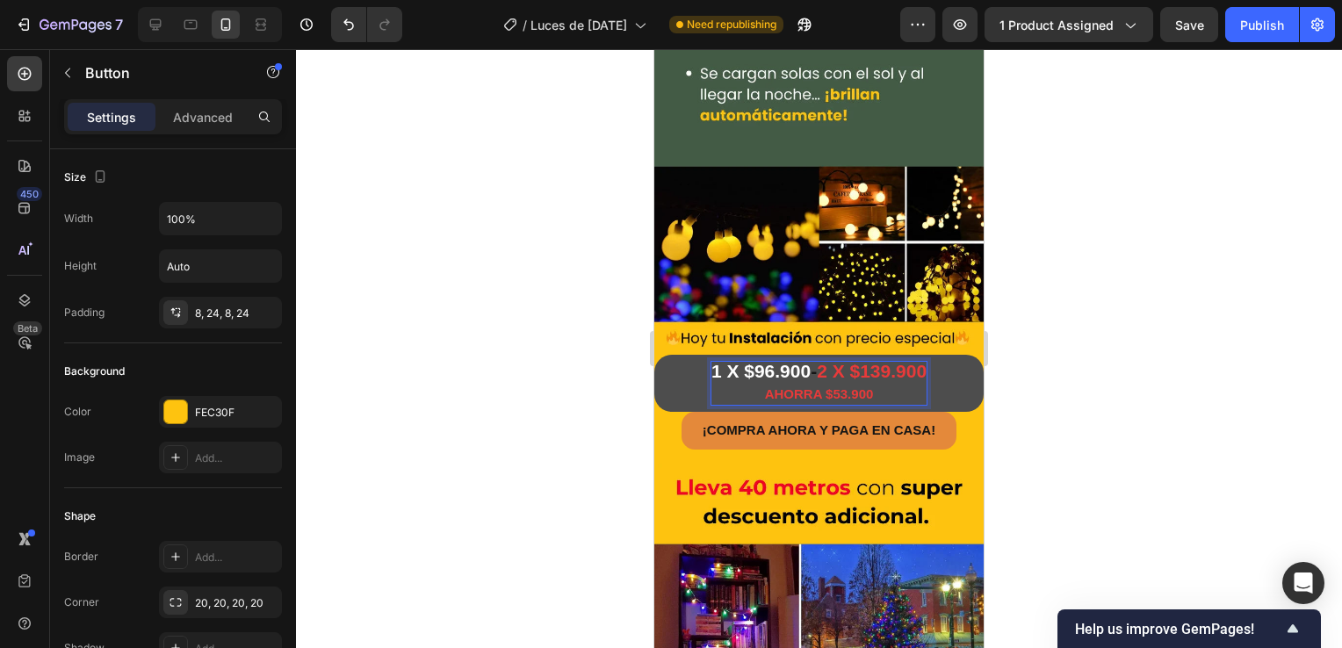
click at [799, 361] on span "1 X $96.900" at bounding box center [760, 371] width 99 height 20
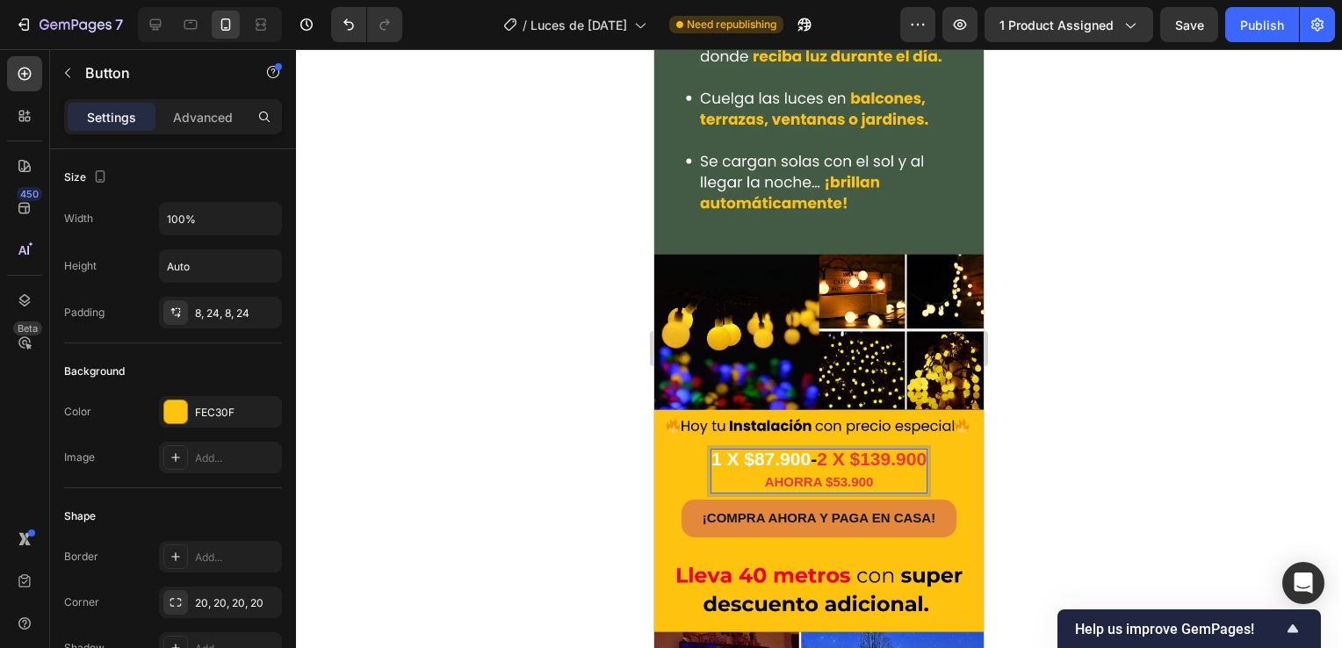
click at [874, 449] on span "2 X $139.900" at bounding box center [872, 459] width 110 height 20
click at [1062, 413] on div at bounding box center [819, 348] width 1046 height 599
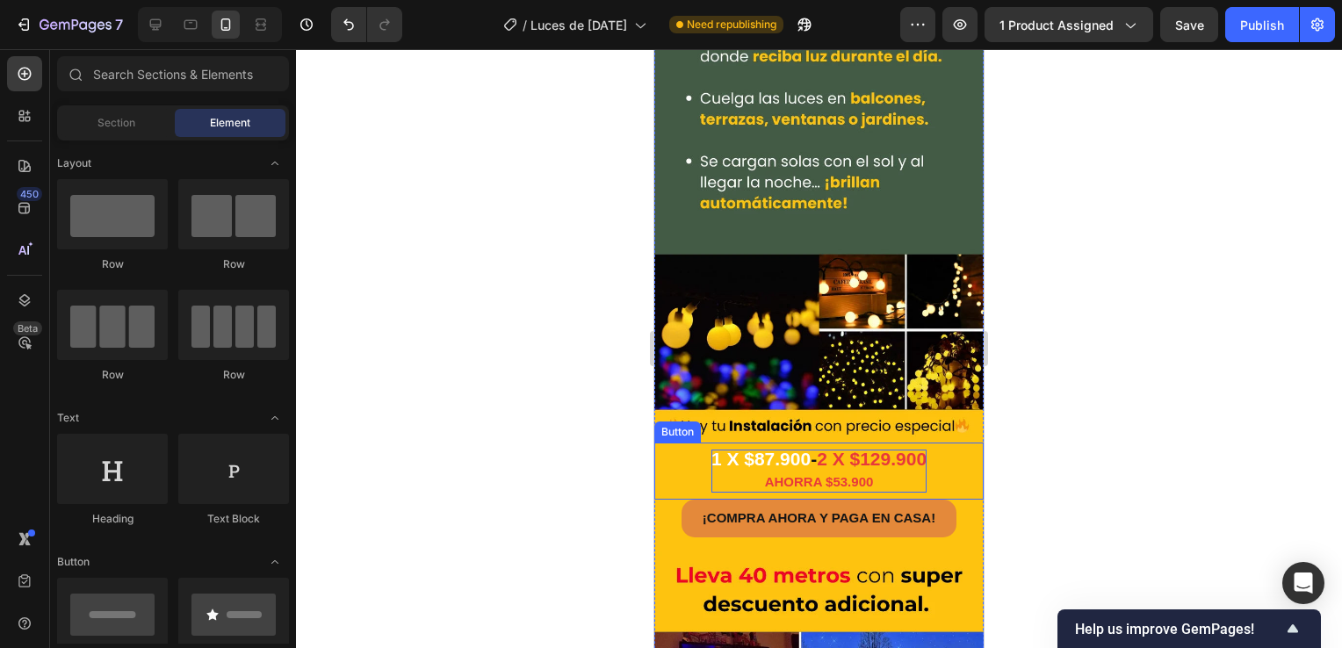
click at [787, 449] on span "1 X $87.900" at bounding box center [760, 459] width 99 height 20
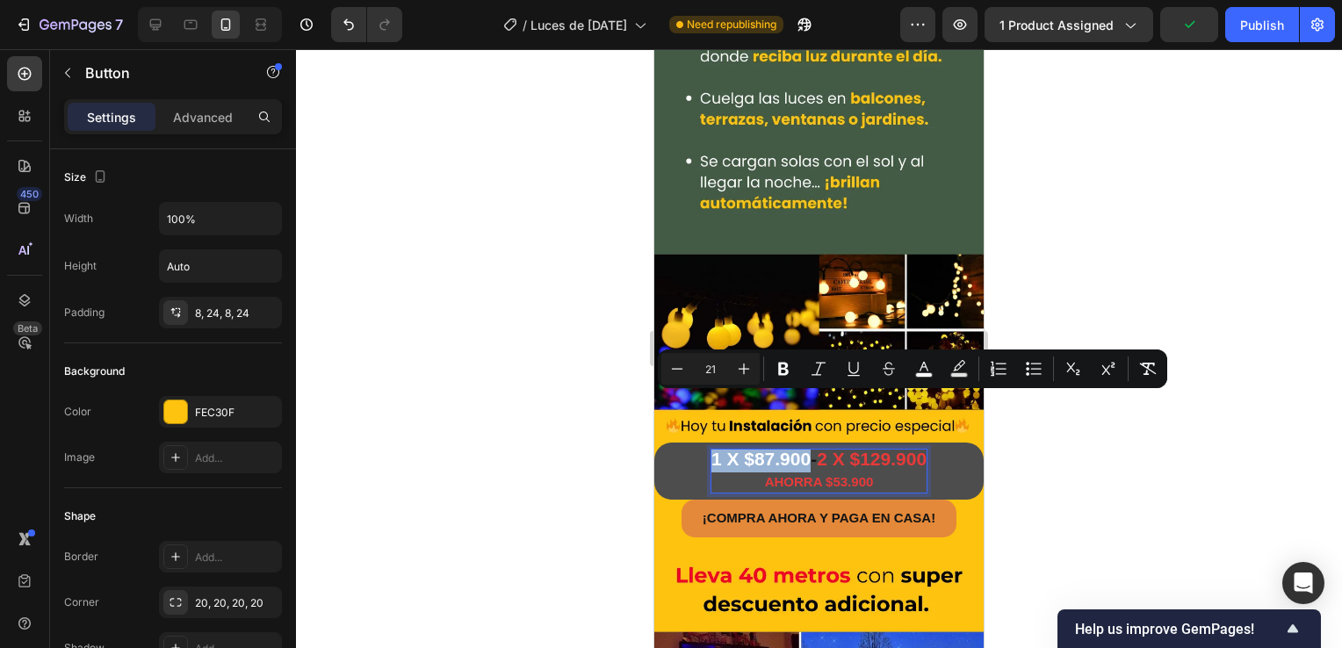
drag, startPoint x: 796, startPoint y: 406, endPoint x: 1339, endPoint y: 428, distance: 543.1
click at [683, 443] on button "1 X $87.900 - 2 X $129.900 AHORRA $53.900" at bounding box center [818, 471] width 329 height 57
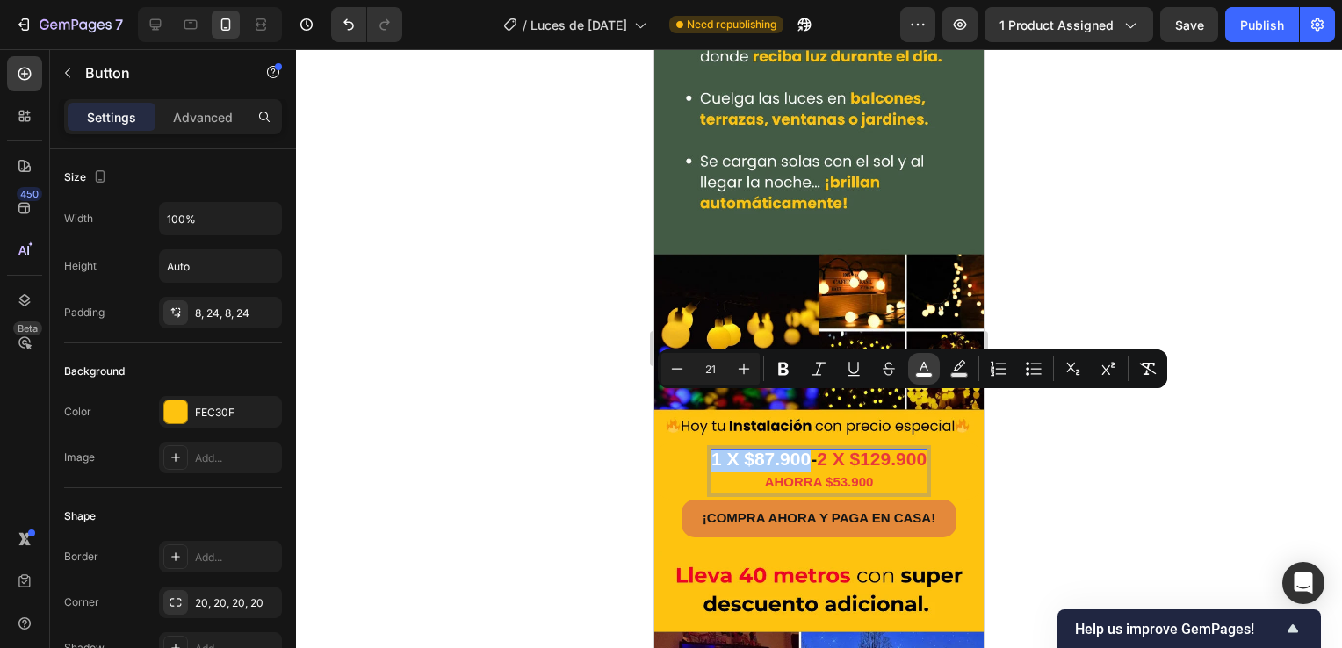
click at [914, 374] on button "color" at bounding box center [924, 369] width 32 height 32
type input "FFFFFF"
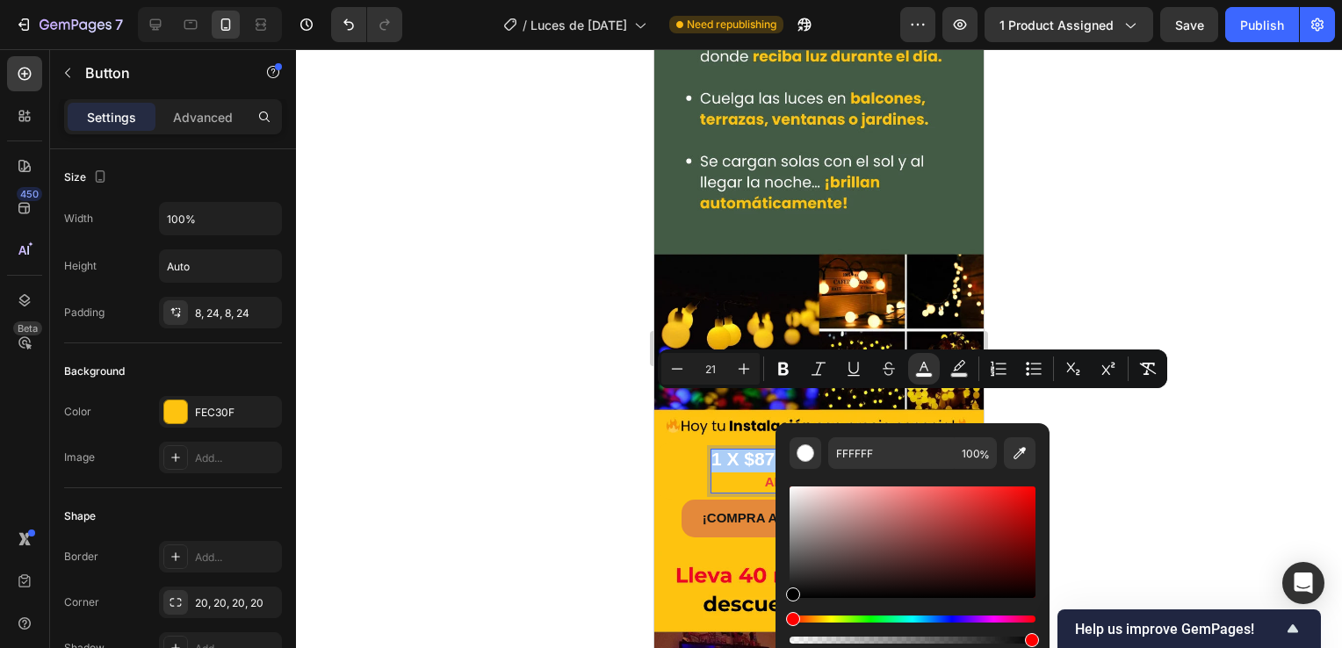
drag, startPoint x: 794, startPoint y: 490, endPoint x: 62, endPoint y: 571, distance: 735.8
click at [756, 0] on html "7 Version history / Luces de [DATE] Need republishing Preview 1 product assigne…" at bounding box center [671, 0] width 1342 height 0
type input "000000"
click at [518, 463] on div at bounding box center [819, 348] width 1046 height 599
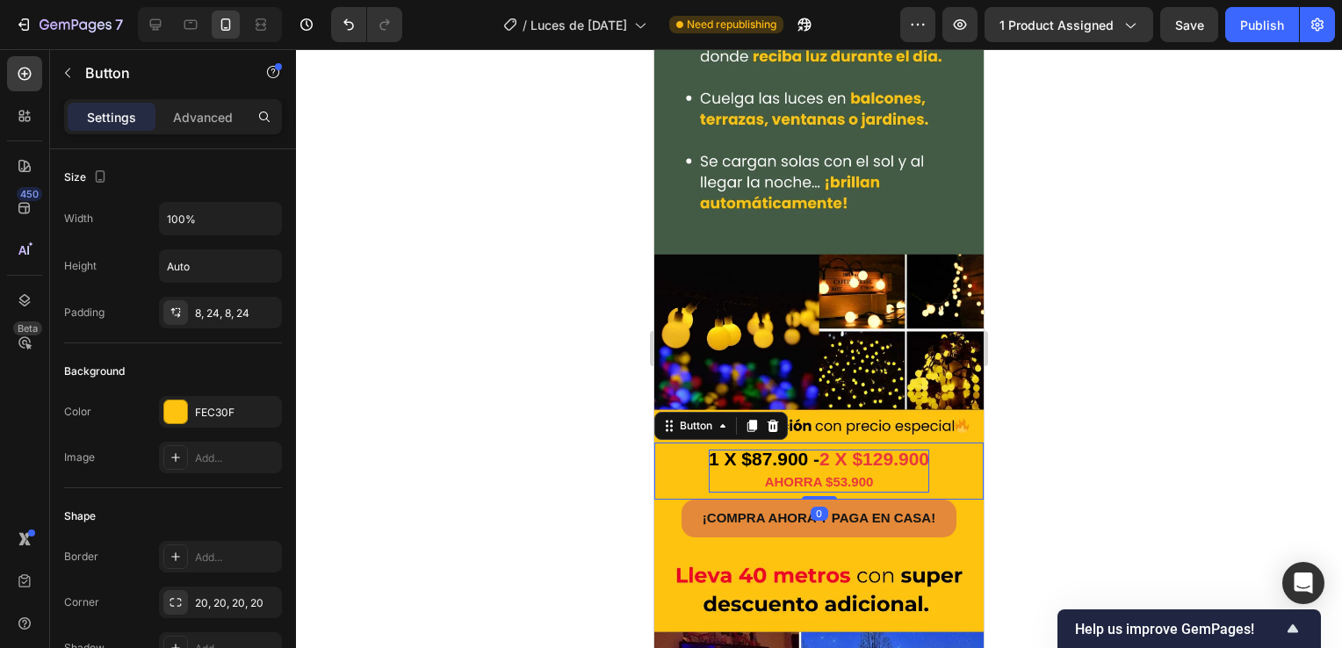
click at [797, 449] on span "1 X $87.900" at bounding box center [758, 459] width 99 height 20
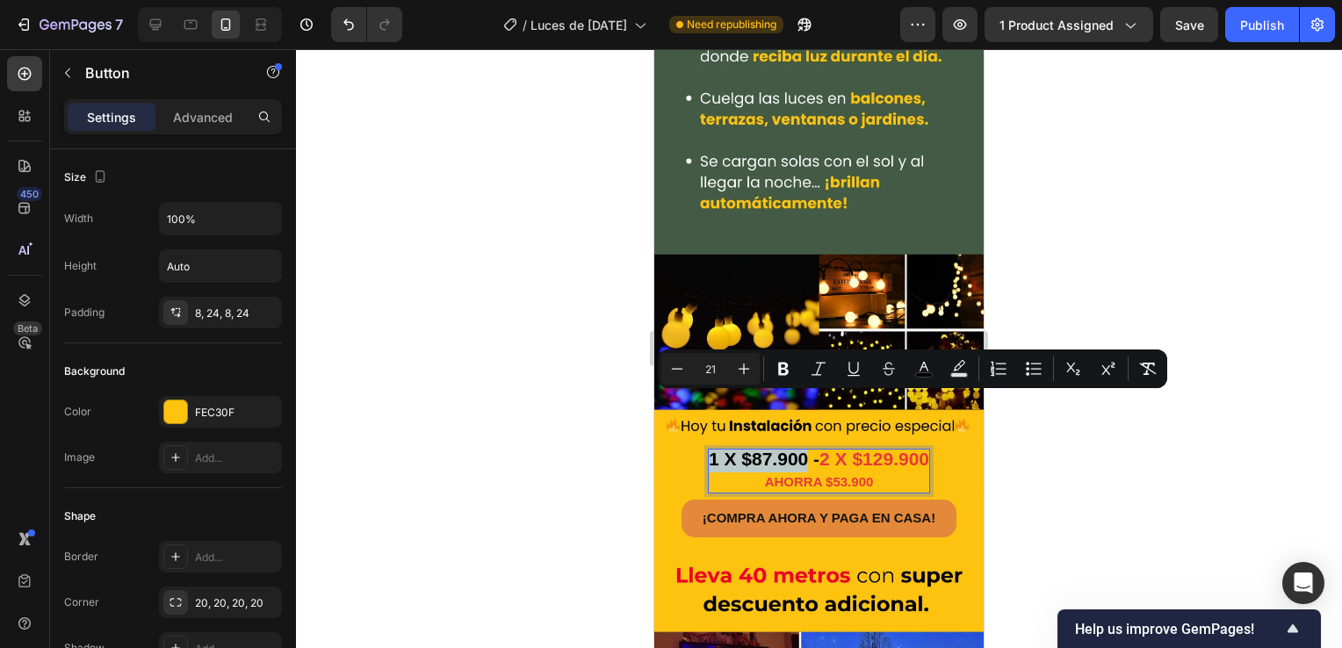
drag, startPoint x: 796, startPoint y: 402, endPoint x: 702, endPoint y: 405, distance: 94.9
click at [709, 449] on span "1 X $87.900" at bounding box center [758, 459] width 99 height 20
click at [917, 376] on rect "Editor contextual toolbar" at bounding box center [924, 375] width 17 height 4
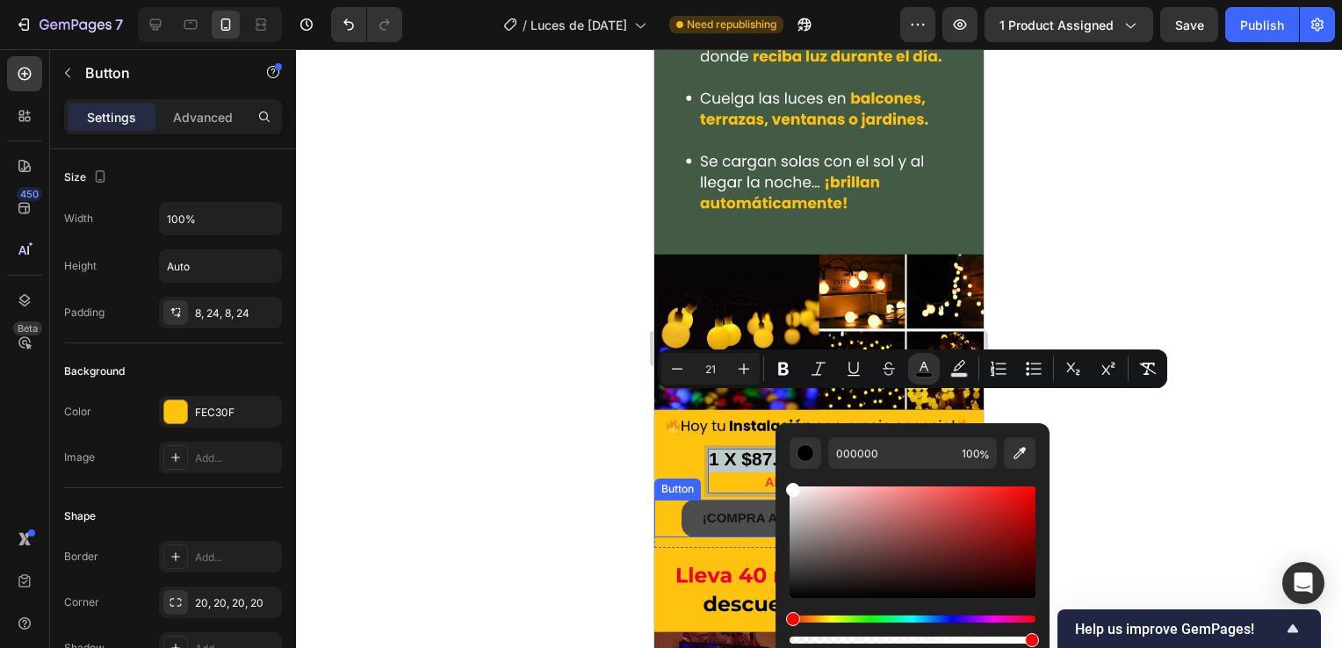
type input "FFFFFF"
drag, startPoint x: 1446, startPoint y: 640, endPoint x: 1148, endPoint y: 471, distance: 342.5
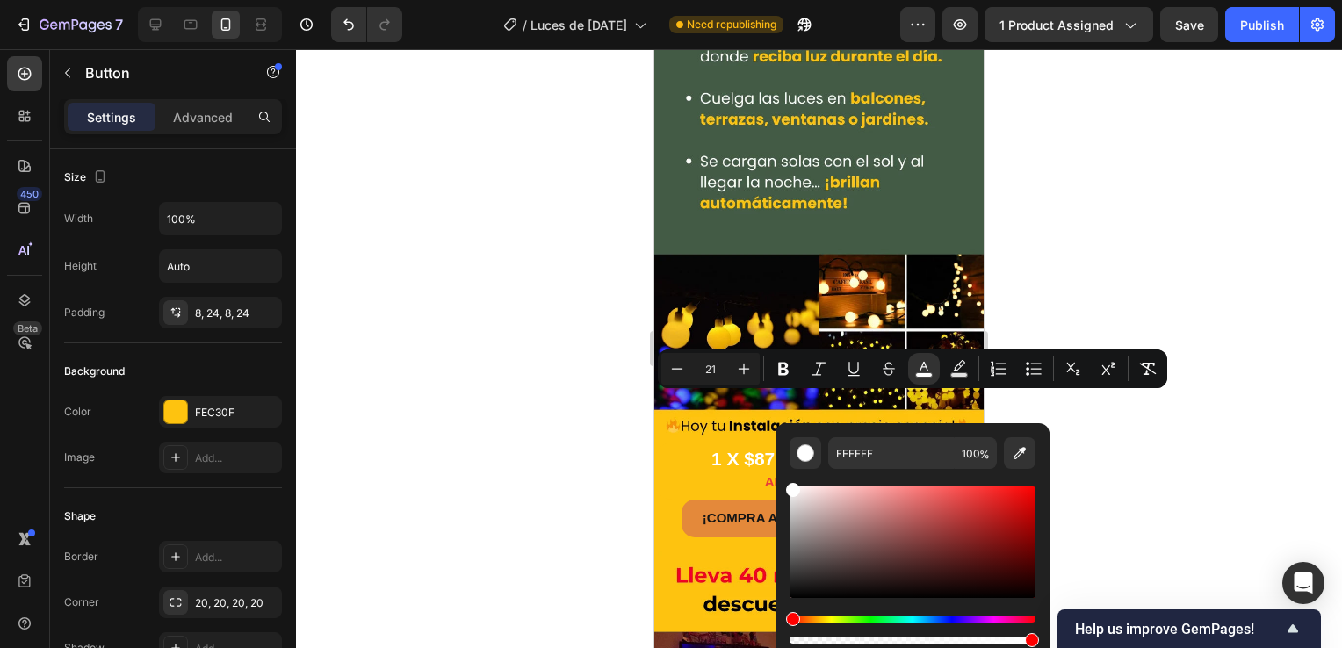
click at [490, 416] on div at bounding box center [819, 348] width 1046 height 599
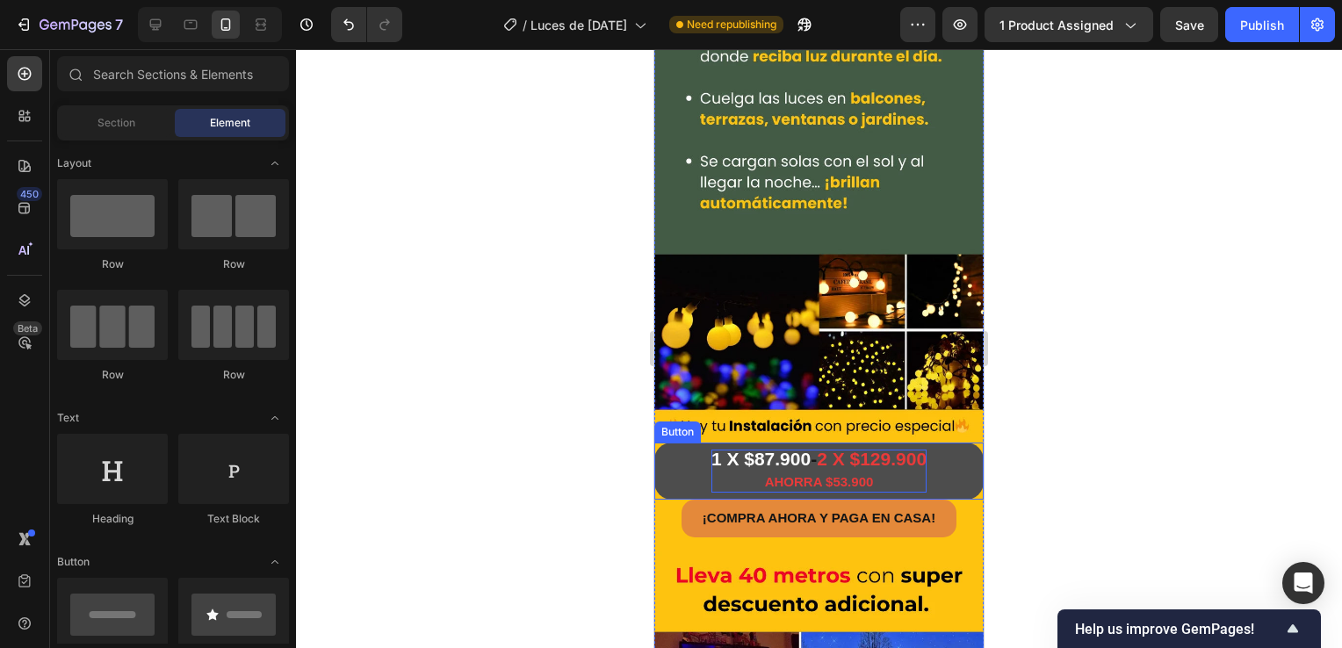
click at [819, 449] on span "2 X $129.900" at bounding box center [872, 459] width 110 height 20
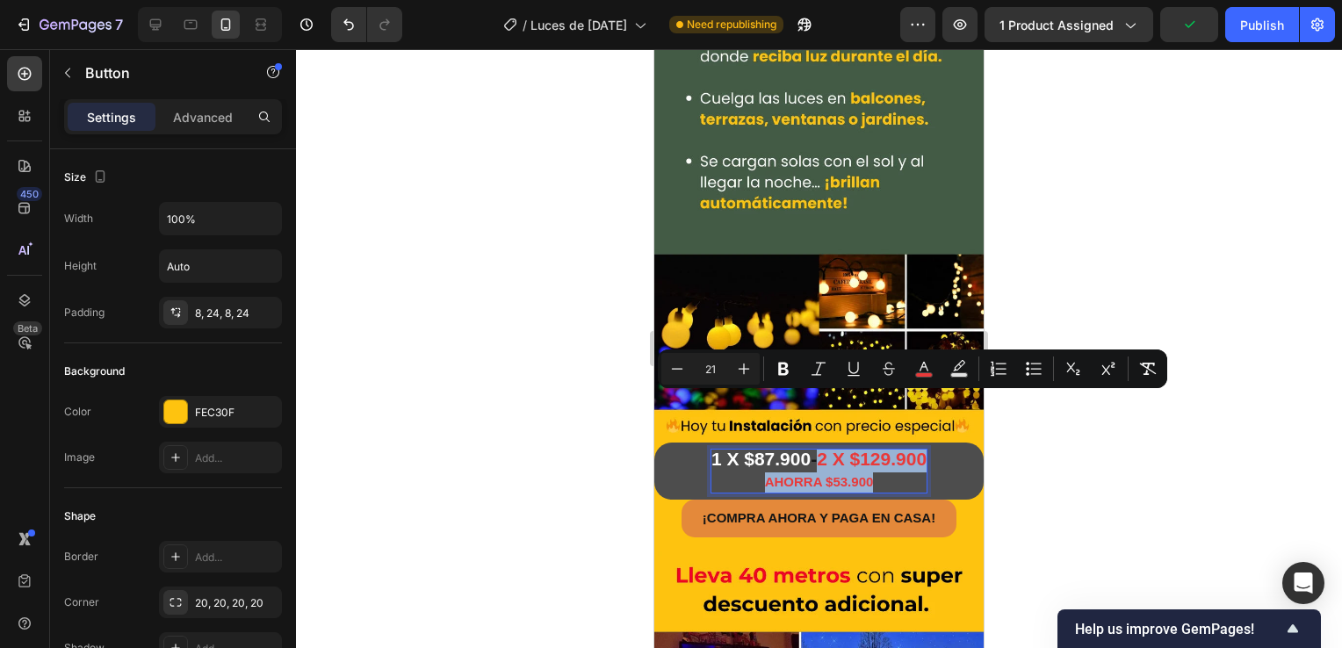
drag, startPoint x: 816, startPoint y: 411, endPoint x: 874, endPoint y: 433, distance: 62.8
click at [874, 450] on p "1 X $87.900 - 2 X $129.900 AHORRA $53.900" at bounding box center [818, 471] width 215 height 43
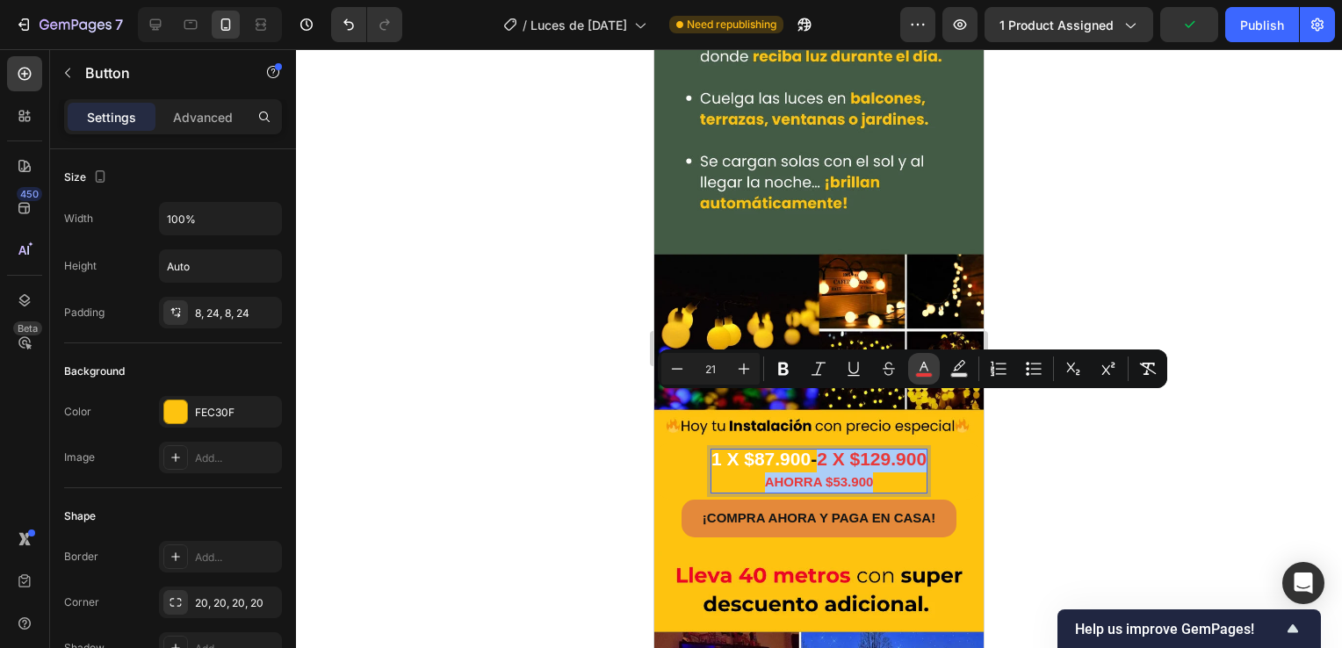
click at [930, 369] on icon "Editor contextual toolbar" at bounding box center [924, 369] width 18 height 18
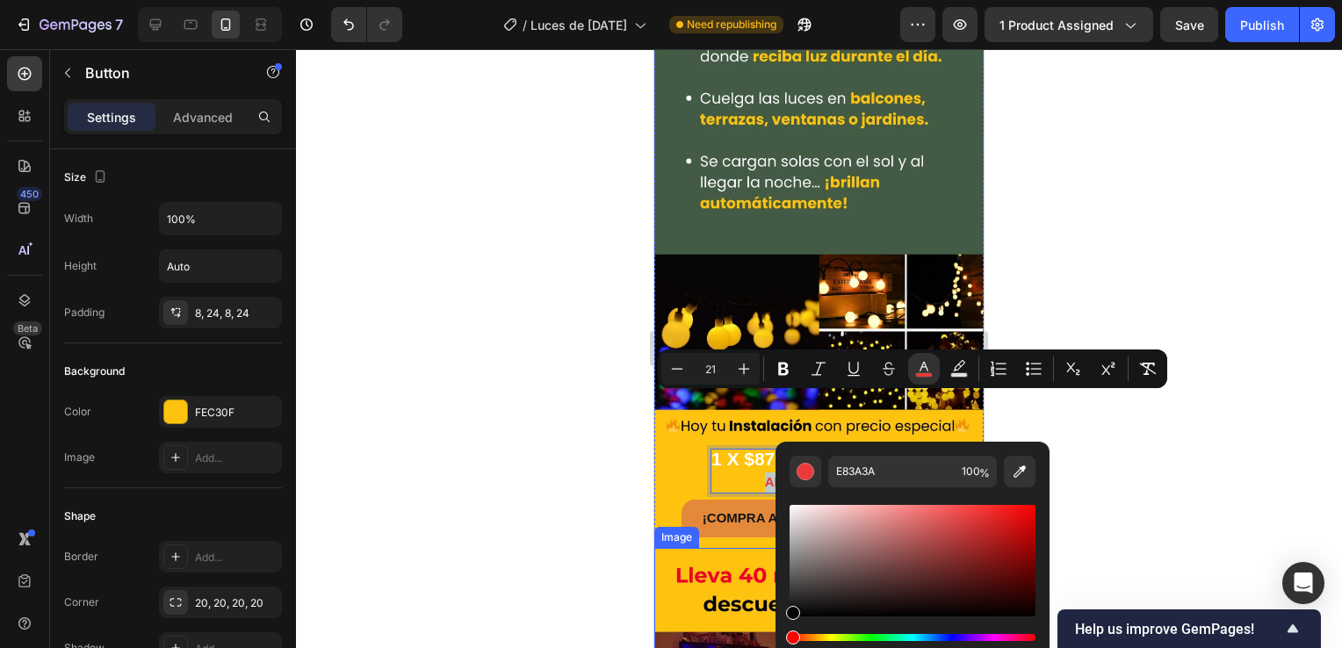
type input "050505"
drag, startPoint x: 1630, startPoint y: 567, endPoint x: 763, endPoint y: 623, distance: 869.3
click at [542, 435] on div at bounding box center [819, 348] width 1046 height 599
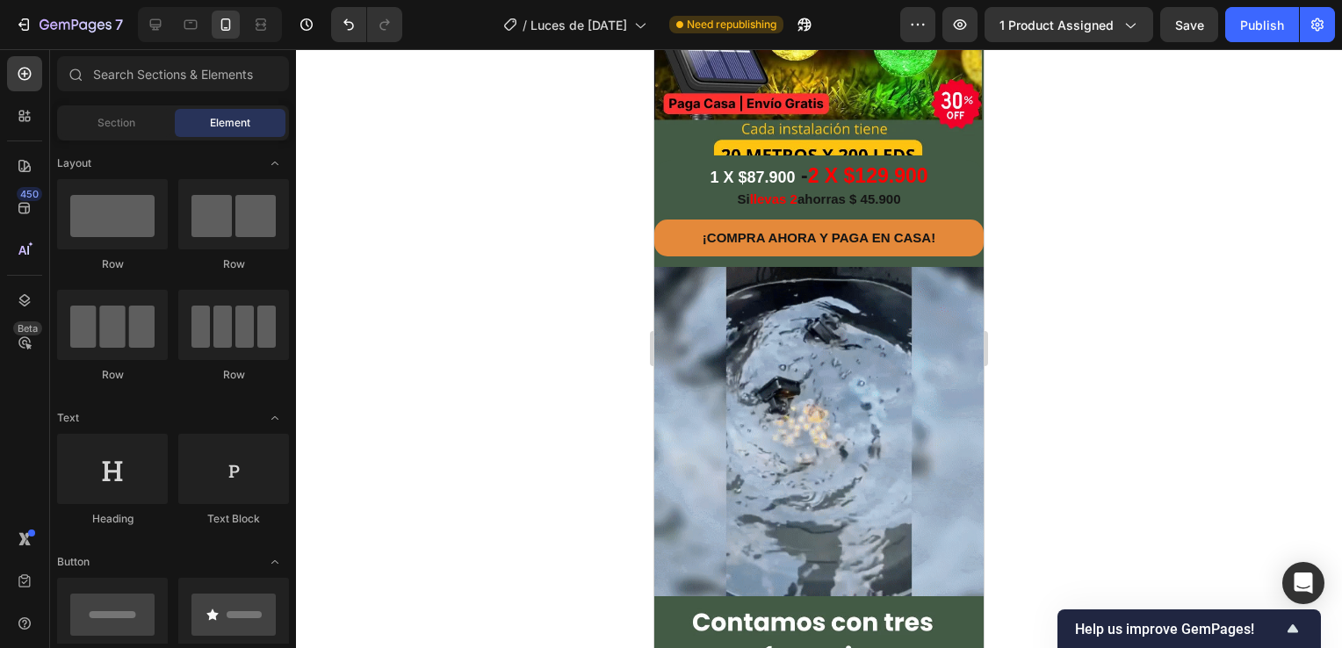
scroll to position [88, 0]
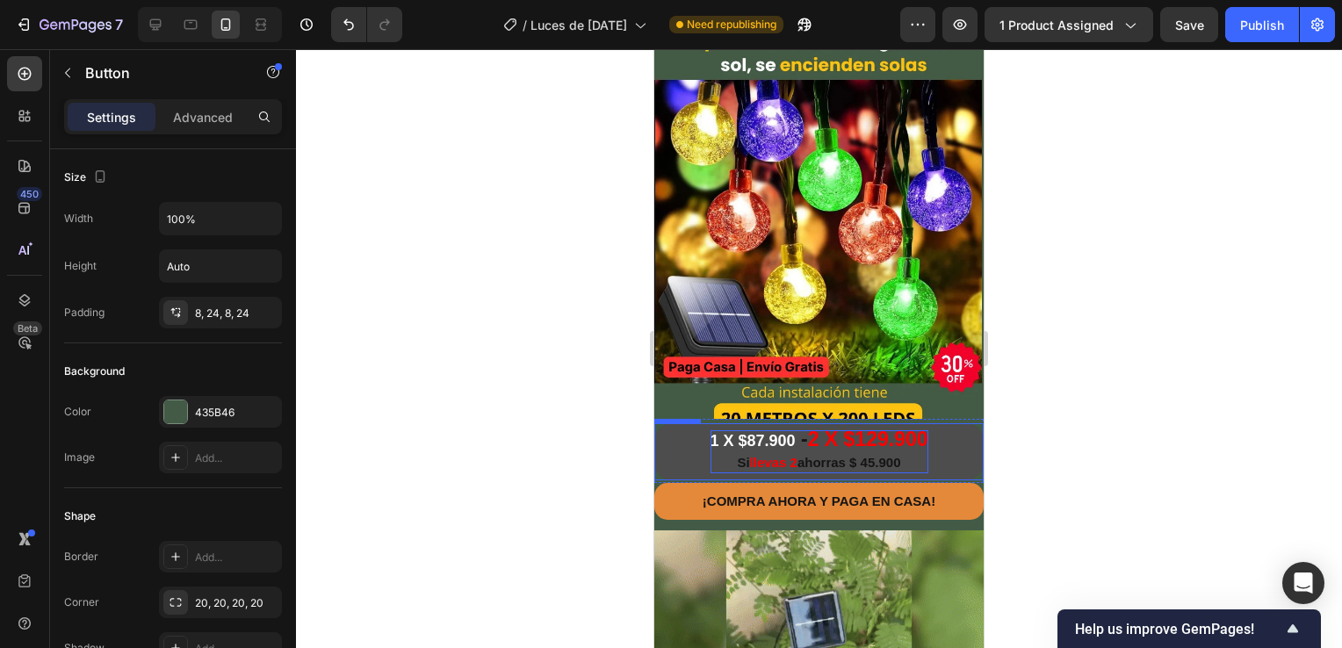
click at [789, 464] on span "llevas 2" at bounding box center [773, 462] width 47 height 15
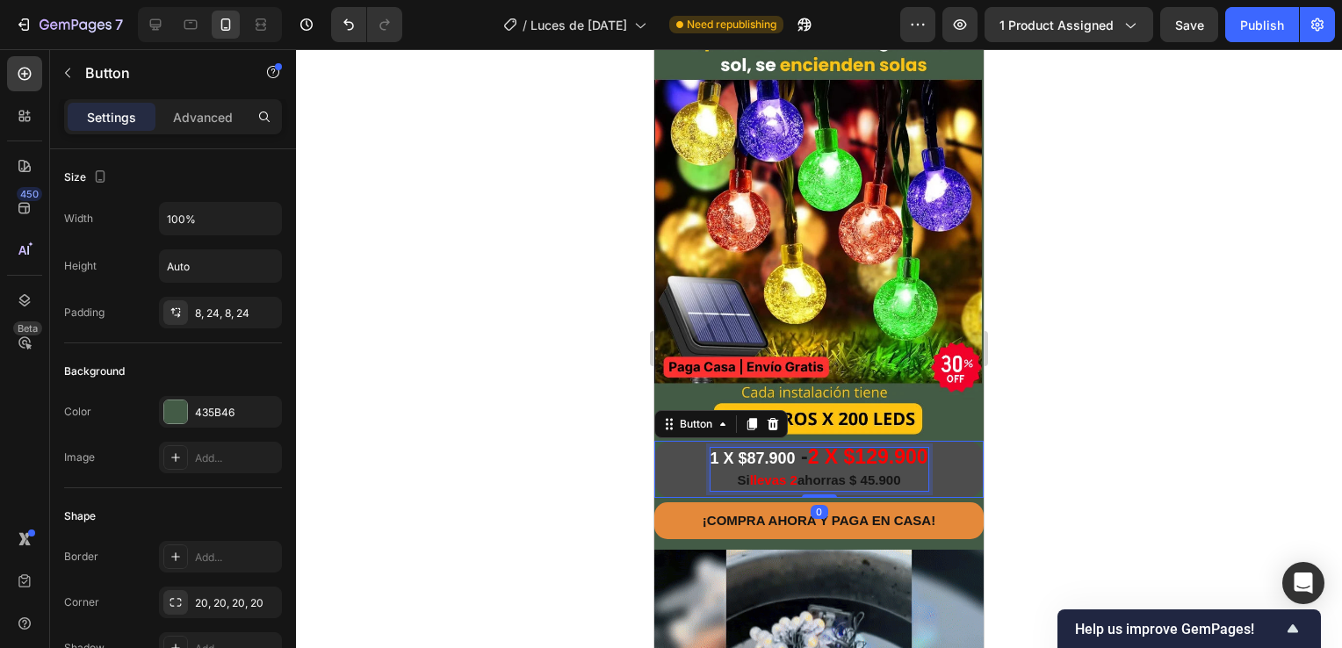
click at [789, 472] on span "llevas 2" at bounding box center [773, 479] width 47 height 15
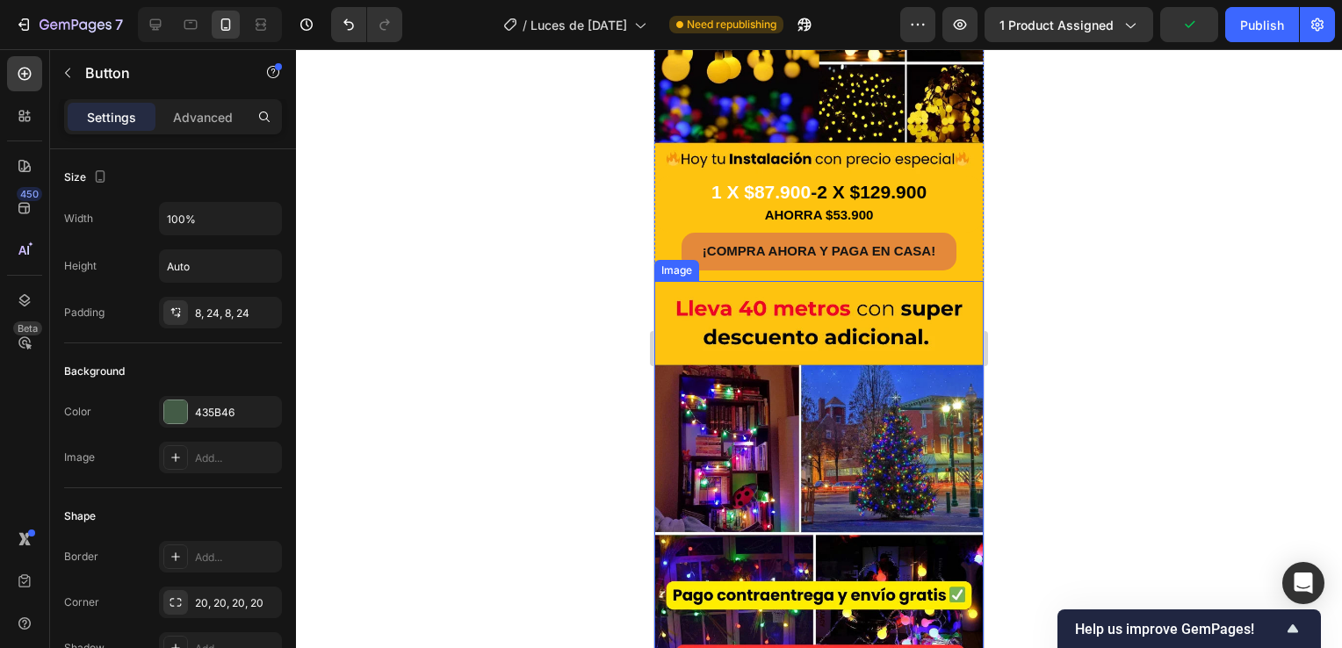
scroll to position [3249, 0]
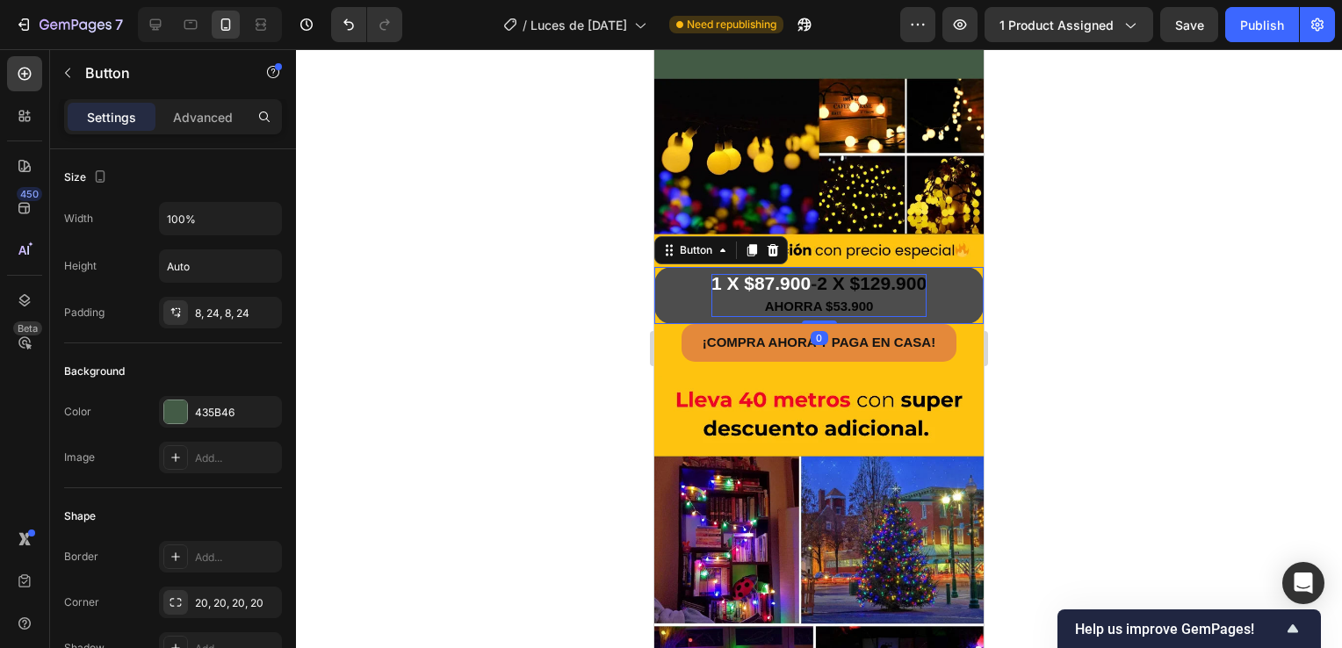
click at [823, 299] on span "AHORRA $53.900" at bounding box center [819, 306] width 109 height 15
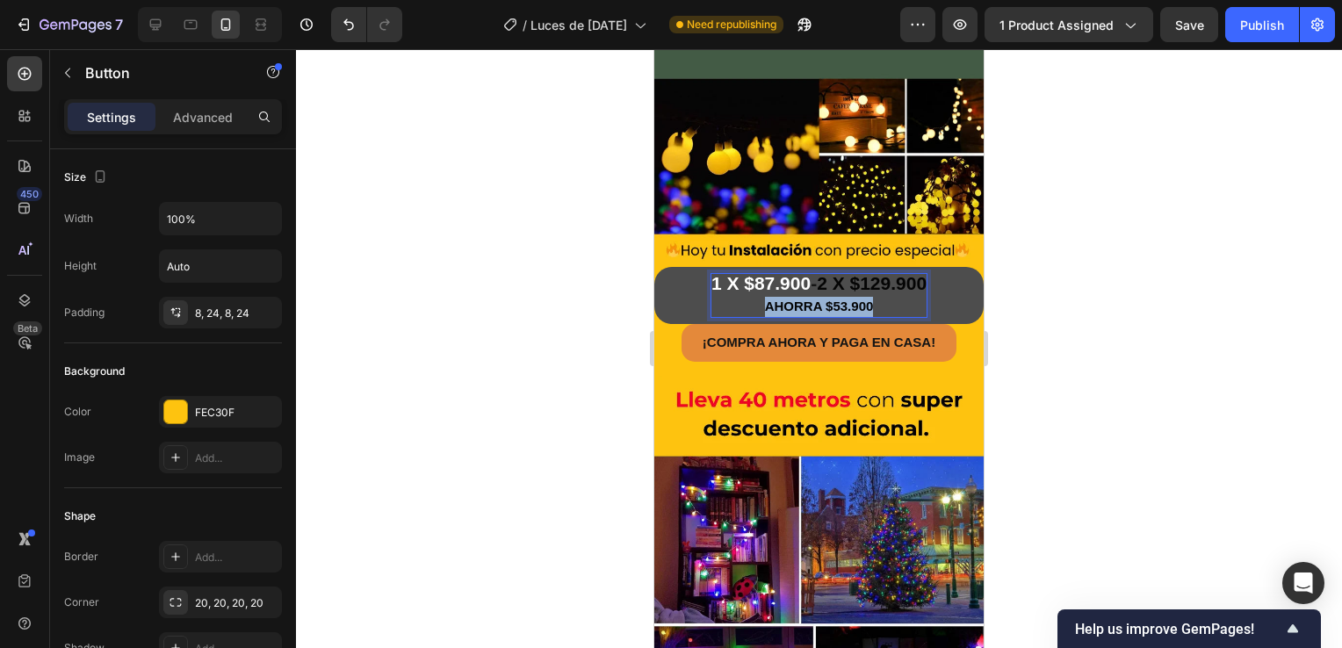
click at [823, 299] on span "AHORRA $53.900" at bounding box center [819, 306] width 109 height 15
click at [1052, 311] on div at bounding box center [819, 348] width 1046 height 599
click at [788, 273] on span "1 X $87.900" at bounding box center [760, 283] width 99 height 20
drag, startPoint x: 797, startPoint y: 226, endPoint x: 701, endPoint y: 229, distance: 96.6
click at [711, 273] on span "1 X $87.900" at bounding box center [760, 283] width 99 height 20
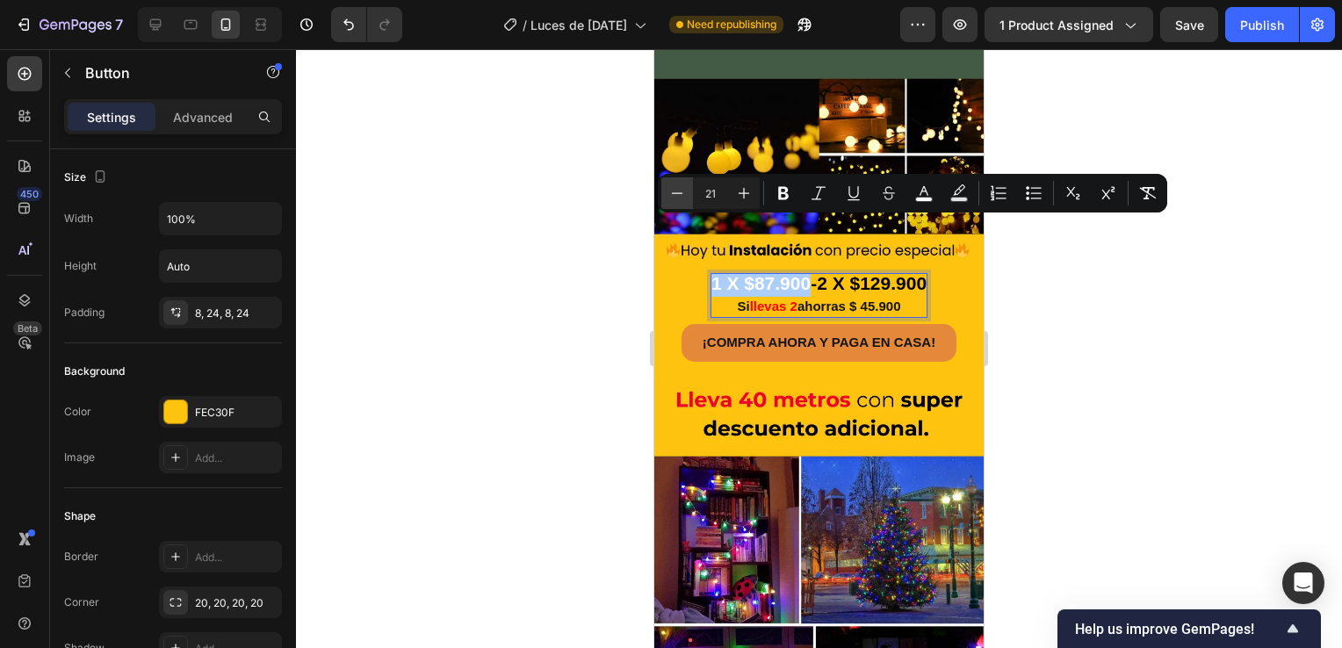
click at [678, 188] on icon "Editor contextual toolbar" at bounding box center [677, 193] width 18 height 18
type input "17"
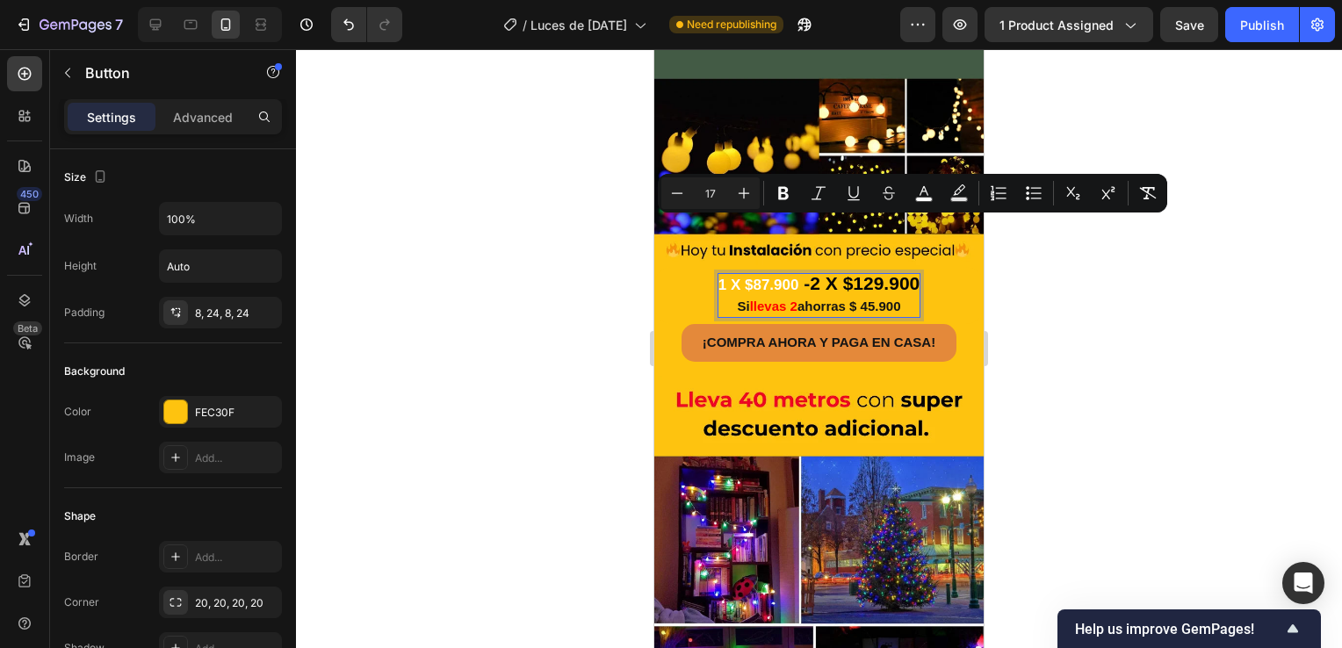
click at [1154, 349] on div at bounding box center [819, 348] width 1046 height 599
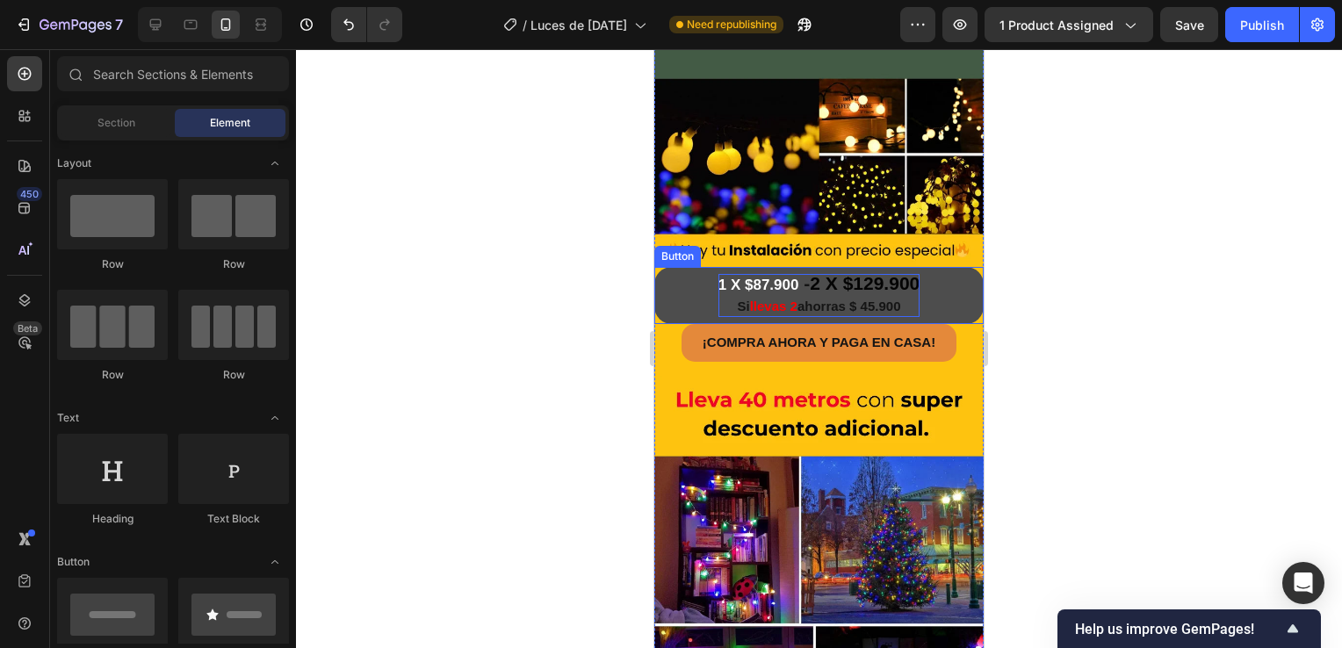
click at [766, 277] on span "1 X $87.900" at bounding box center [758, 285] width 81 height 17
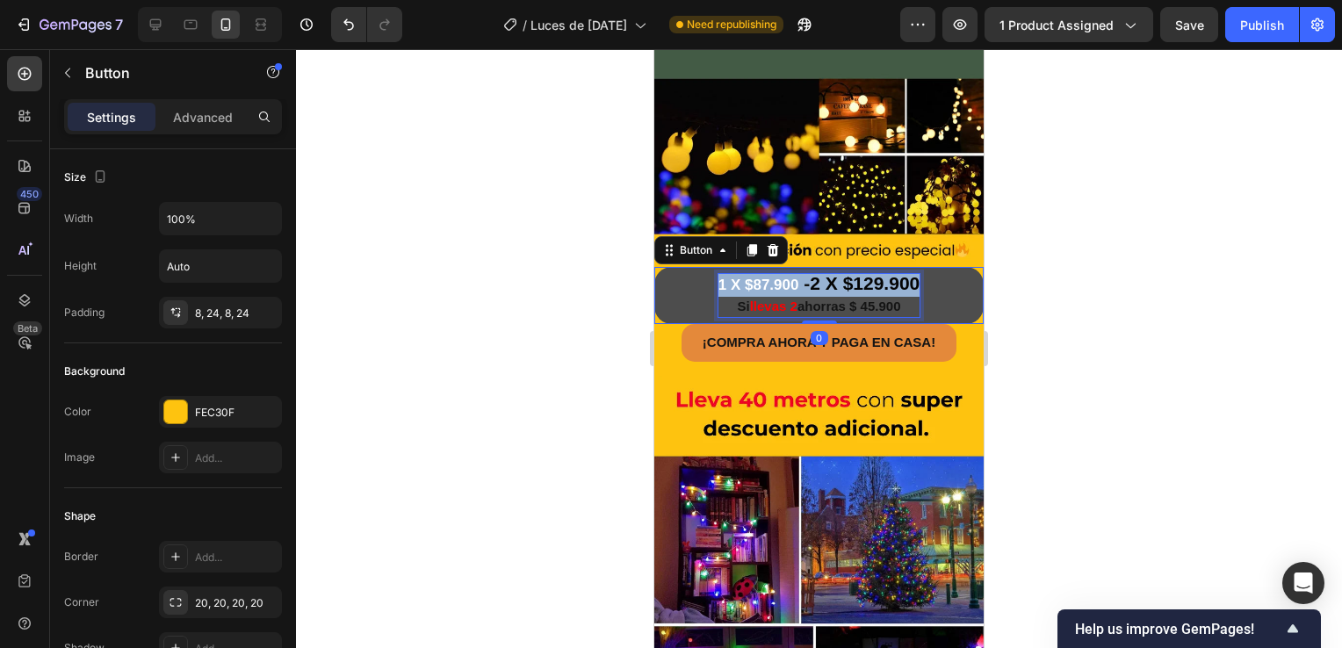
click at [766, 277] on span "1 X $87.900" at bounding box center [758, 285] width 81 height 17
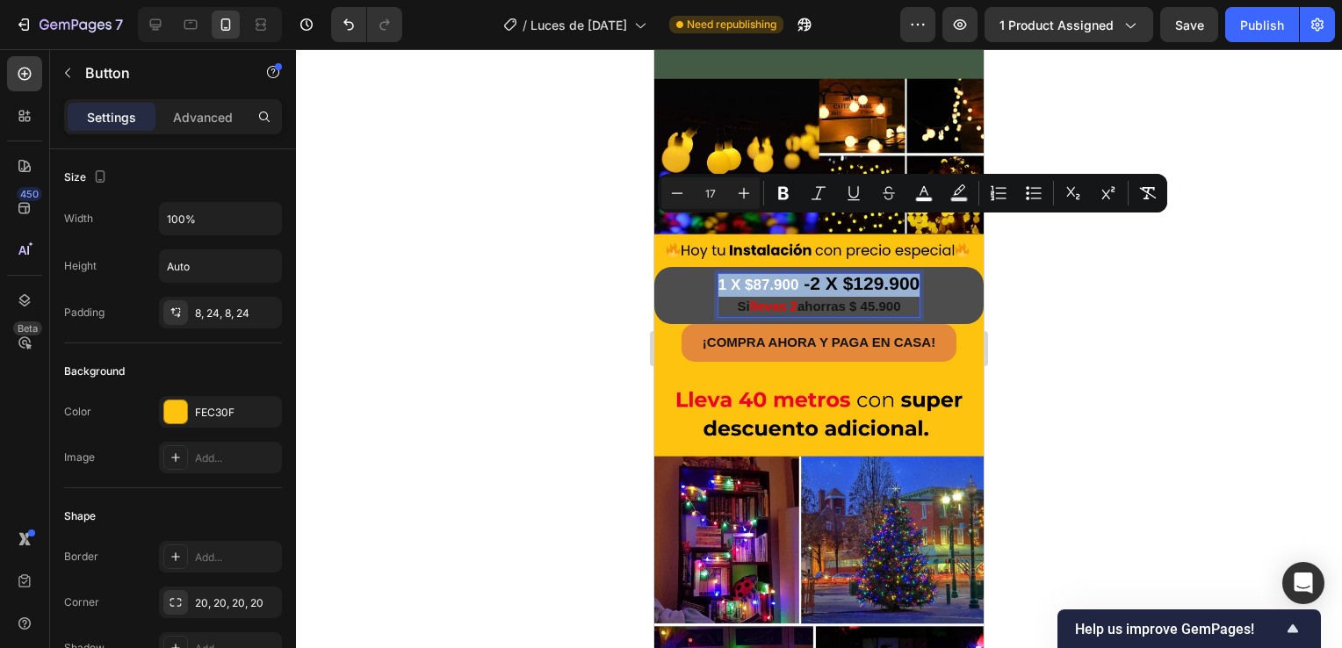
click at [787, 277] on span "1 X $87.900" at bounding box center [758, 285] width 81 height 17
drag, startPoint x: 787, startPoint y: 229, endPoint x: 709, endPoint y: 234, distance: 77.4
click at [718, 277] on span "1 X $87.900" at bounding box center [758, 285] width 81 height 17
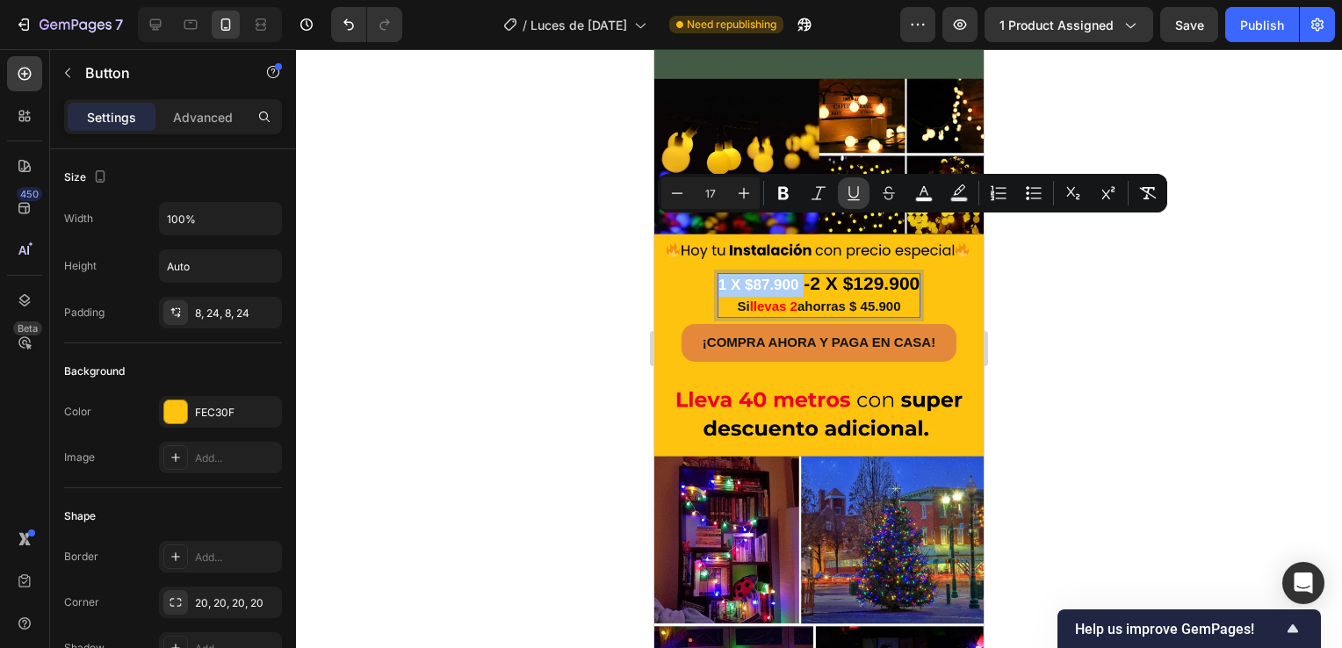
click at [851, 200] on icon "Editor contextual toolbar" at bounding box center [853, 199] width 12 height 1
click at [852, 201] on icon "Editor contextual toolbar" at bounding box center [854, 193] width 18 height 18
click at [778, 204] on button "Bold" at bounding box center [783, 193] width 32 height 32
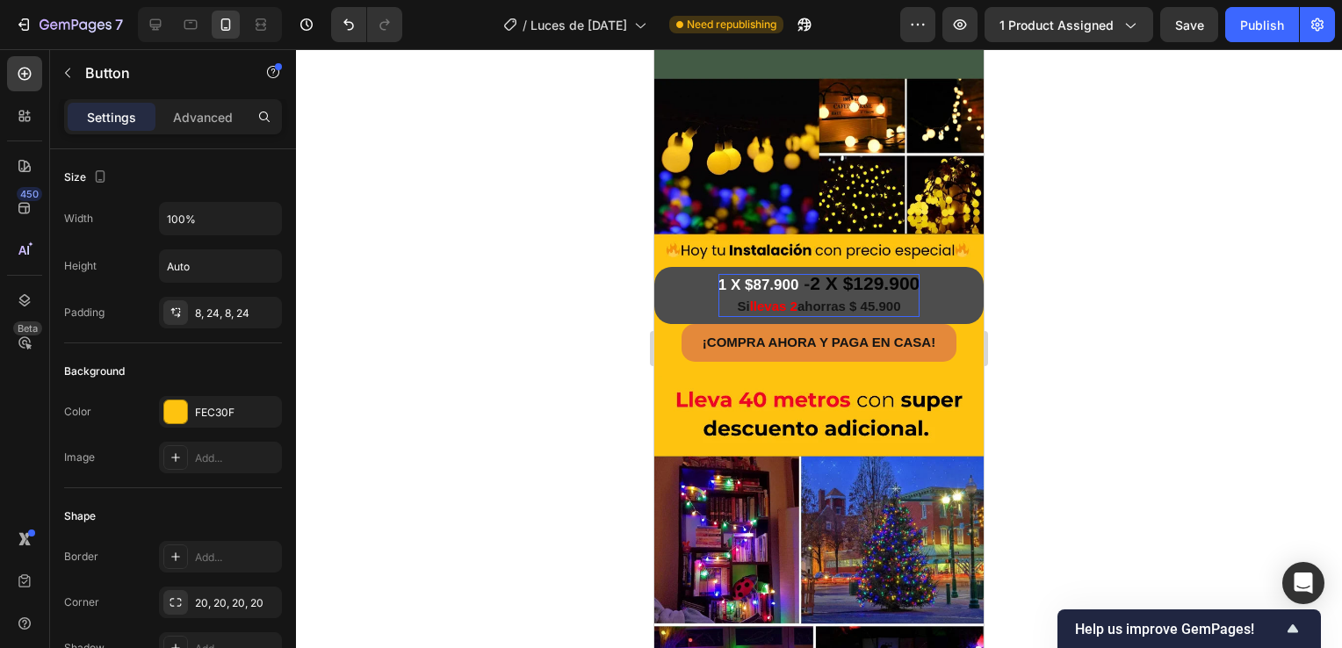
click at [767, 277] on strong "1 X $87.900" at bounding box center [758, 285] width 81 height 17
click at [769, 277] on strong "1 X $87.900" at bounding box center [758, 285] width 81 height 17
click at [798, 273] on strong "Rich Text Editor. Editing area: main" at bounding box center [800, 283] width 5 height 20
drag, startPoint x: 788, startPoint y: 230, endPoint x: 709, endPoint y: 238, distance: 79.4
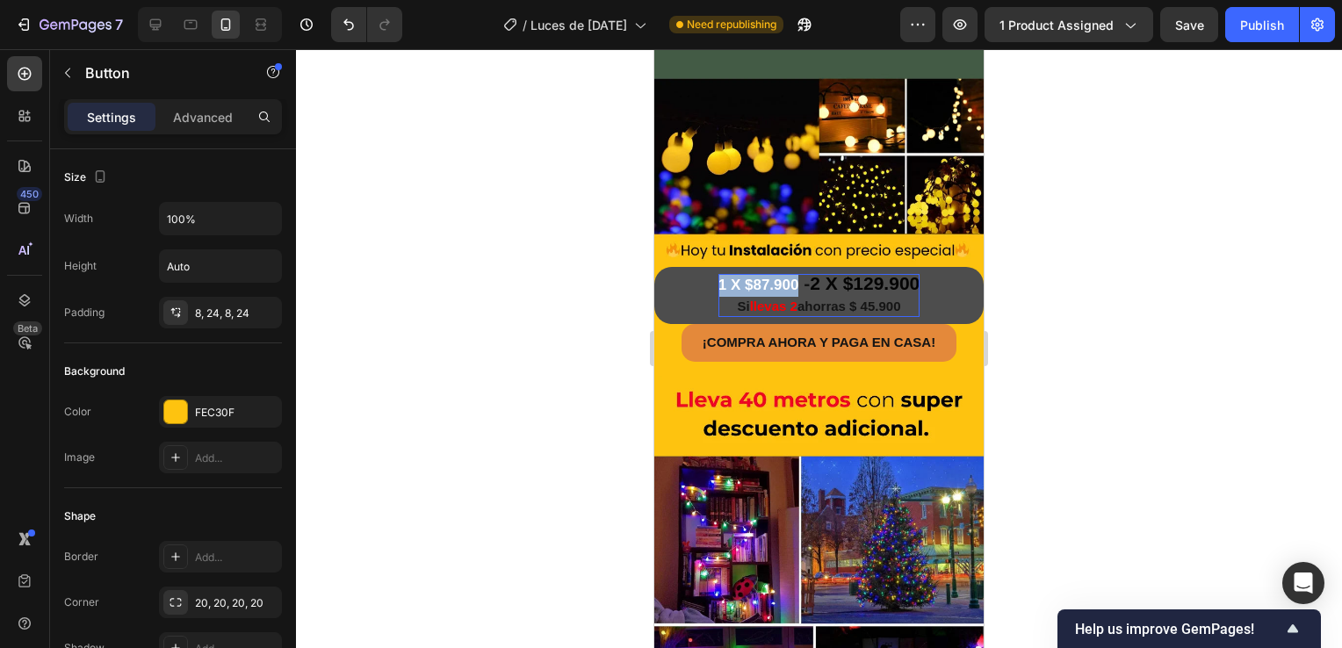
click at [718, 277] on strong "1 X $87.900" at bounding box center [758, 285] width 81 height 17
click at [752, 277] on strong "1 X $87.900" at bounding box center [758, 285] width 81 height 17
click at [770, 277] on strong "1 X $87.900" at bounding box center [758, 285] width 81 height 17
click at [798, 273] on strong "Rich Text Editor. Editing area: main" at bounding box center [800, 283] width 5 height 20
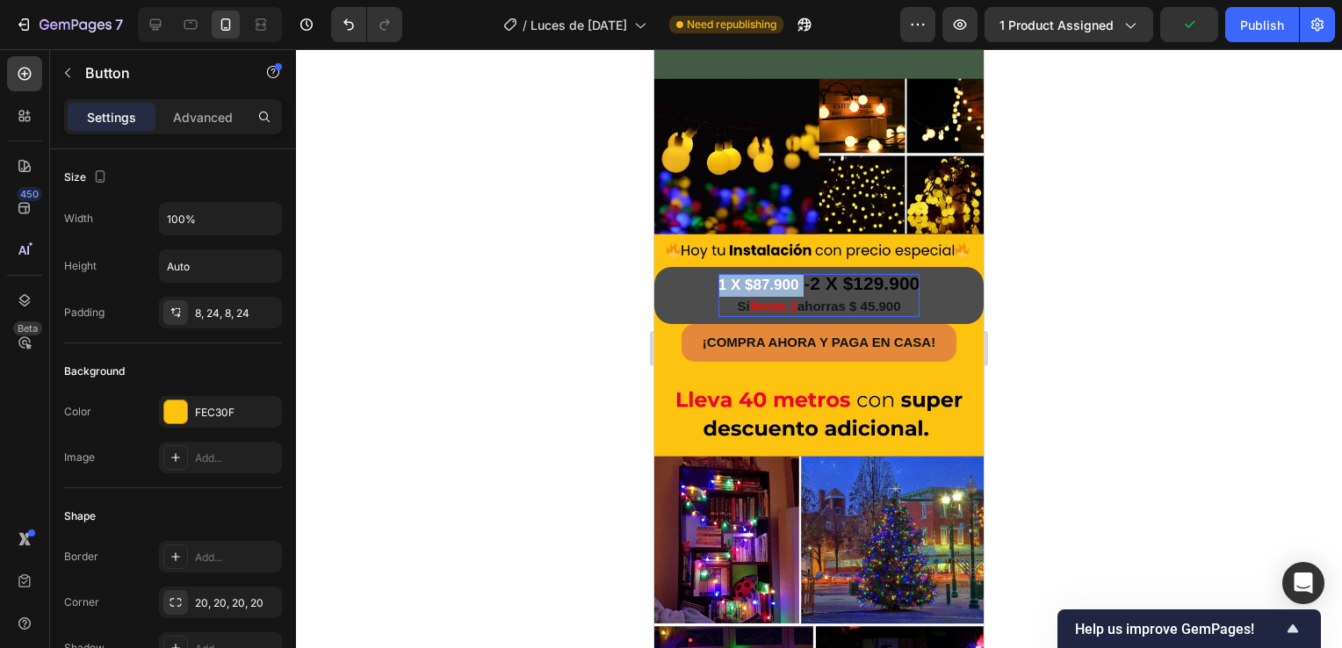
drag, startPoint x: 788, startPoint y: 229, endPoint x: 709, endPoint y: 234, distance: 80.0
click at [718, 277] on strong "1 X $87.900" at bounding box center [758, 285] width 81 height 17
click at [773, 277] on strong "1 X $87.900" at bounding box center [758, 285] width 81 height 17
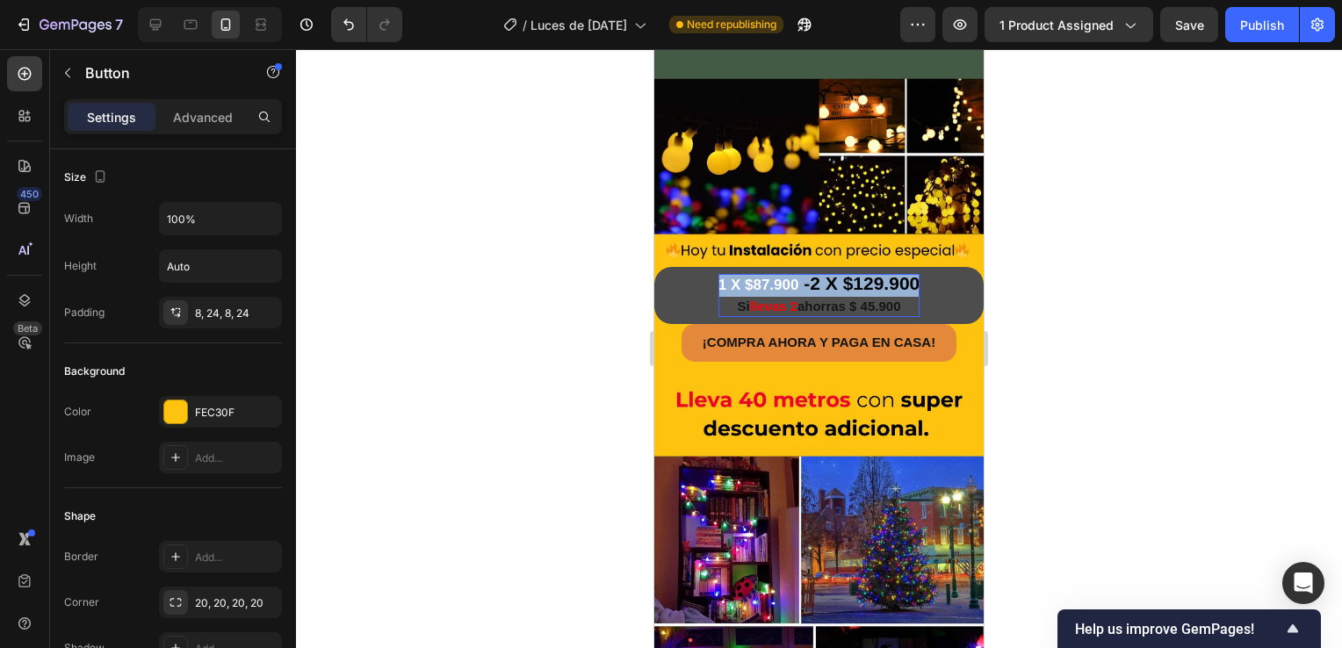
click at [773, 277] on strong "1 X $87.900" at bounding box center [758, 285] width 81 height 17
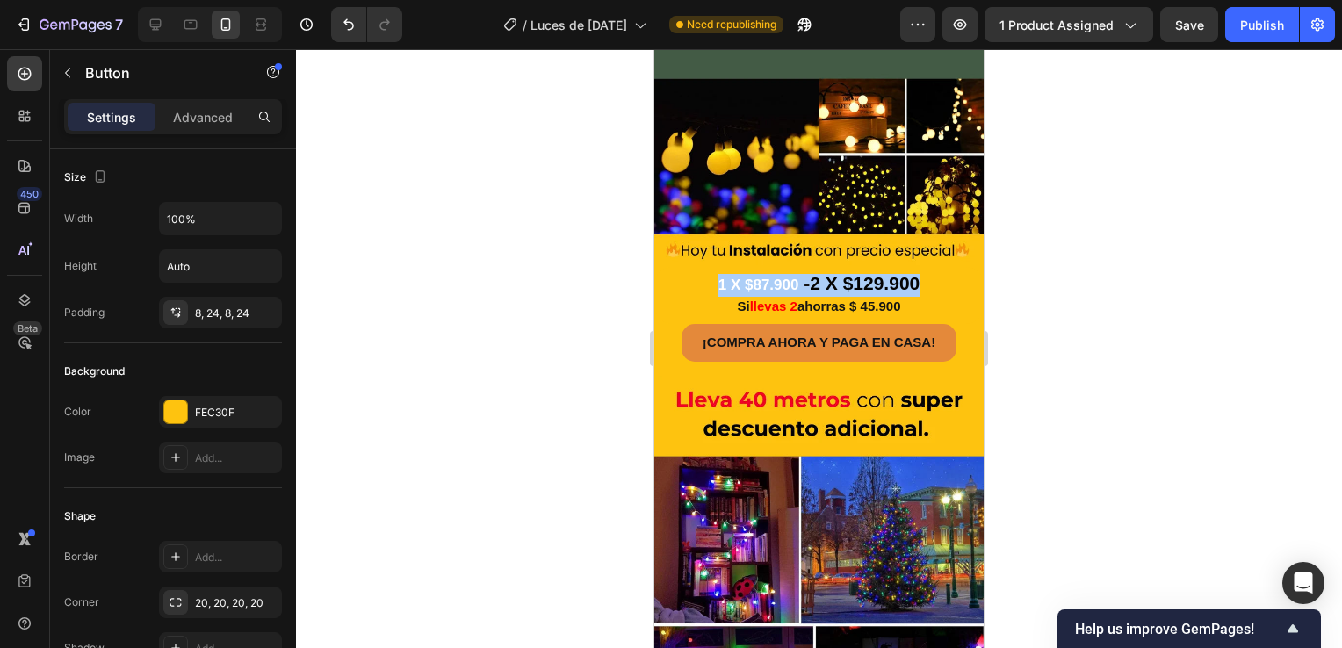
click at [577, 318] on div at bounding box center [819, 348] width 1046 height 599
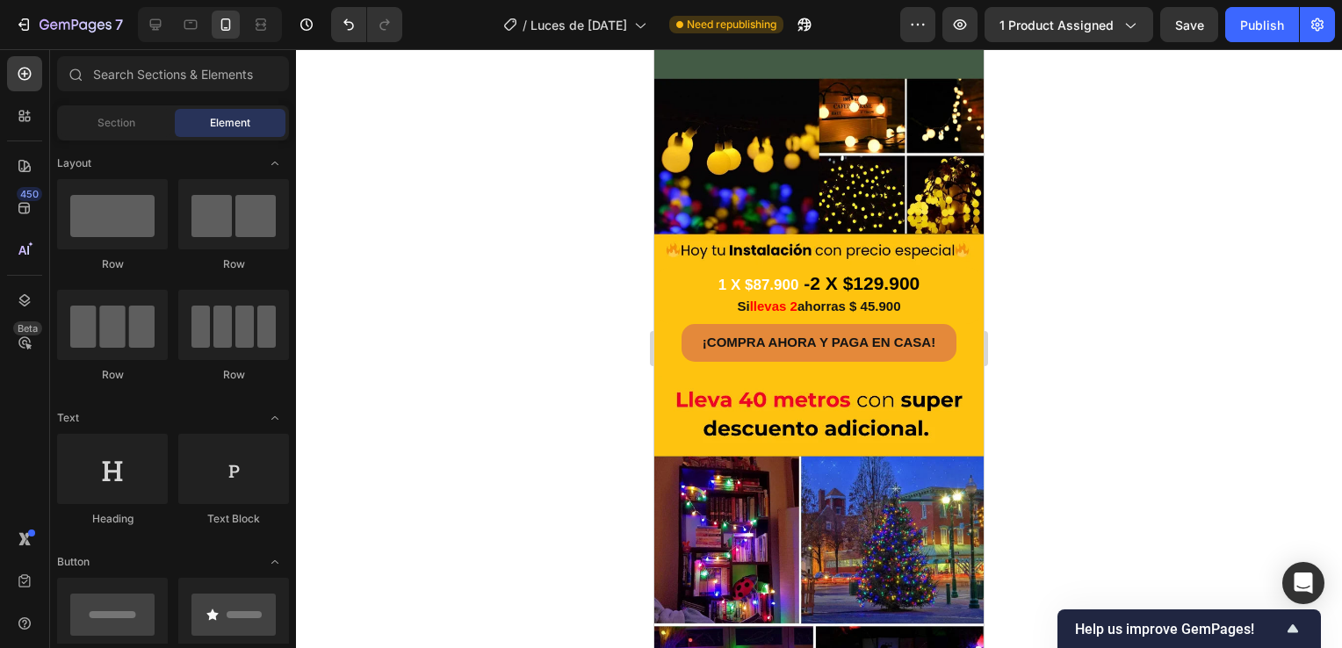
click at [572, 320] on div at bounding box center [819, 348] width 1046 height 599
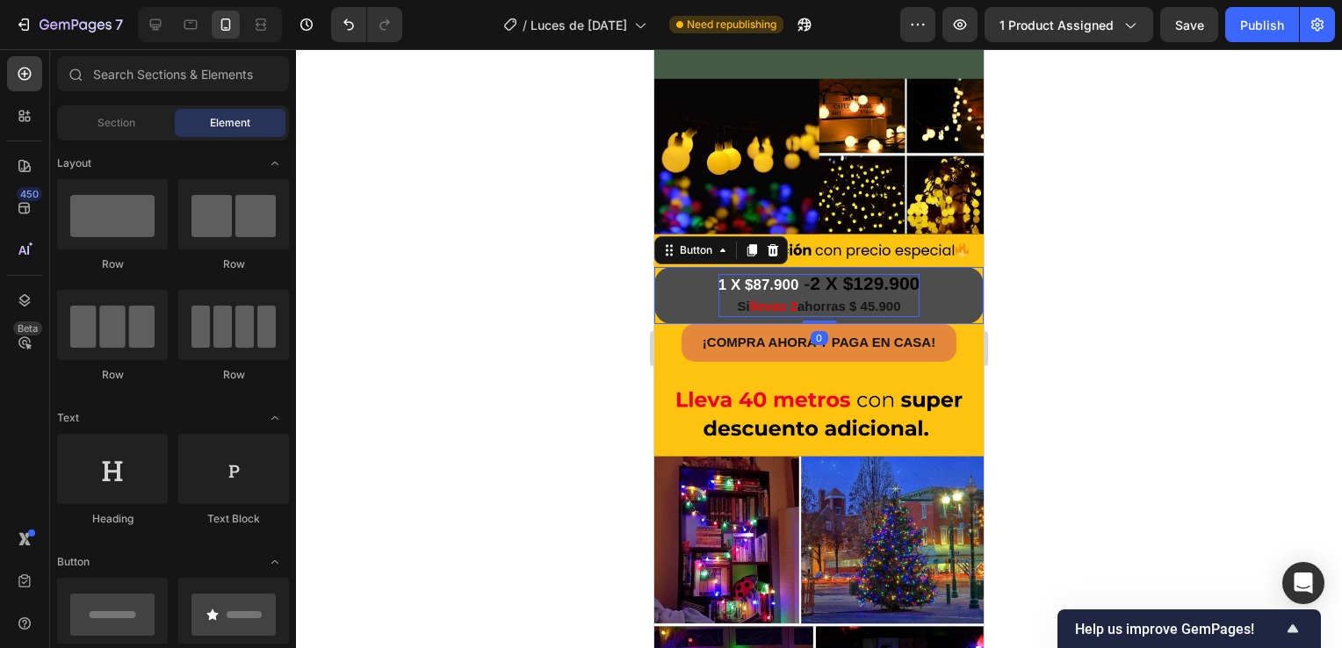
click at [770, 277] on strong "1 X $87.900" at bounding box center [758, 285] width 81 height 17
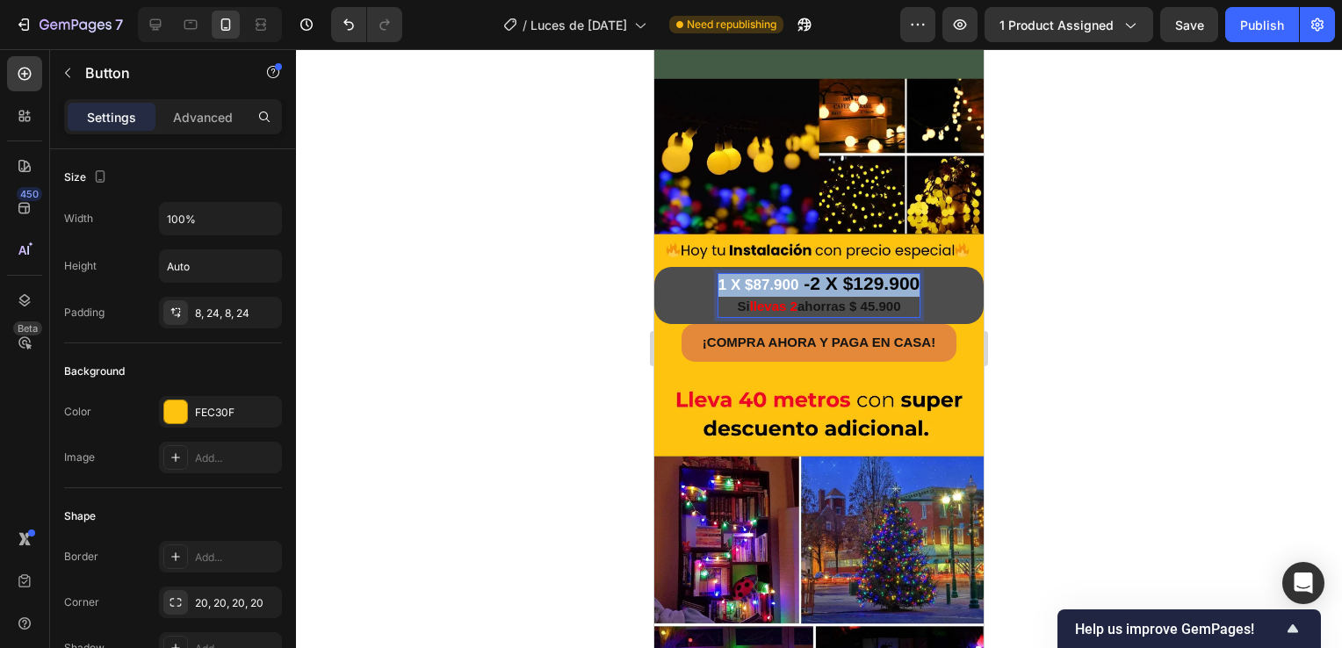
click at [770, 277] on strong "1 X $87.900" at bounding box center [758, 285] width 81 height 17
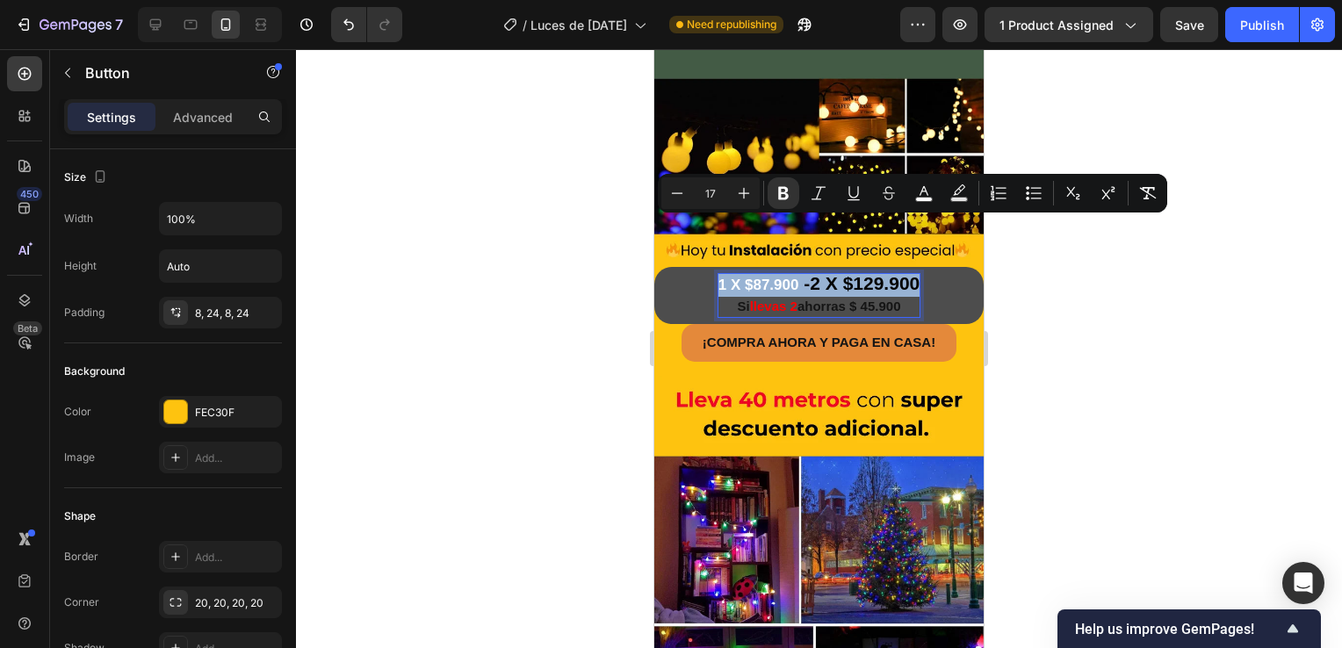
click at [798, 273] on strong "Rich Text Editor. Editing area: main" at bounding box center [800, 283] width 5 height 20
type input "21"
type input "17"
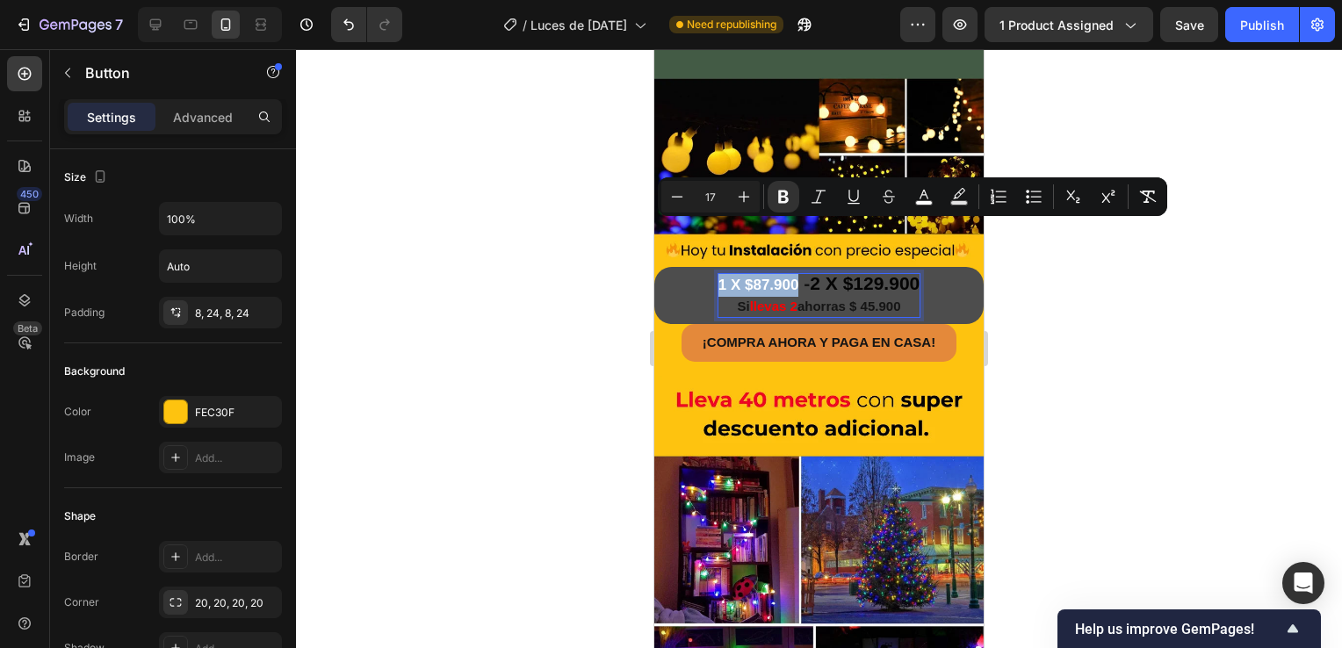
drag, startPoint x: 786, startPoint y: 230, endPoint x: 707, endPoint y: 232, distance: 79.0
click at [707, 267] on button "1 X $87.900 - 2 X $129.900 Si llevas 2 ahorras $ 45.900" at bounding box center [818, 295] width 329 height 57
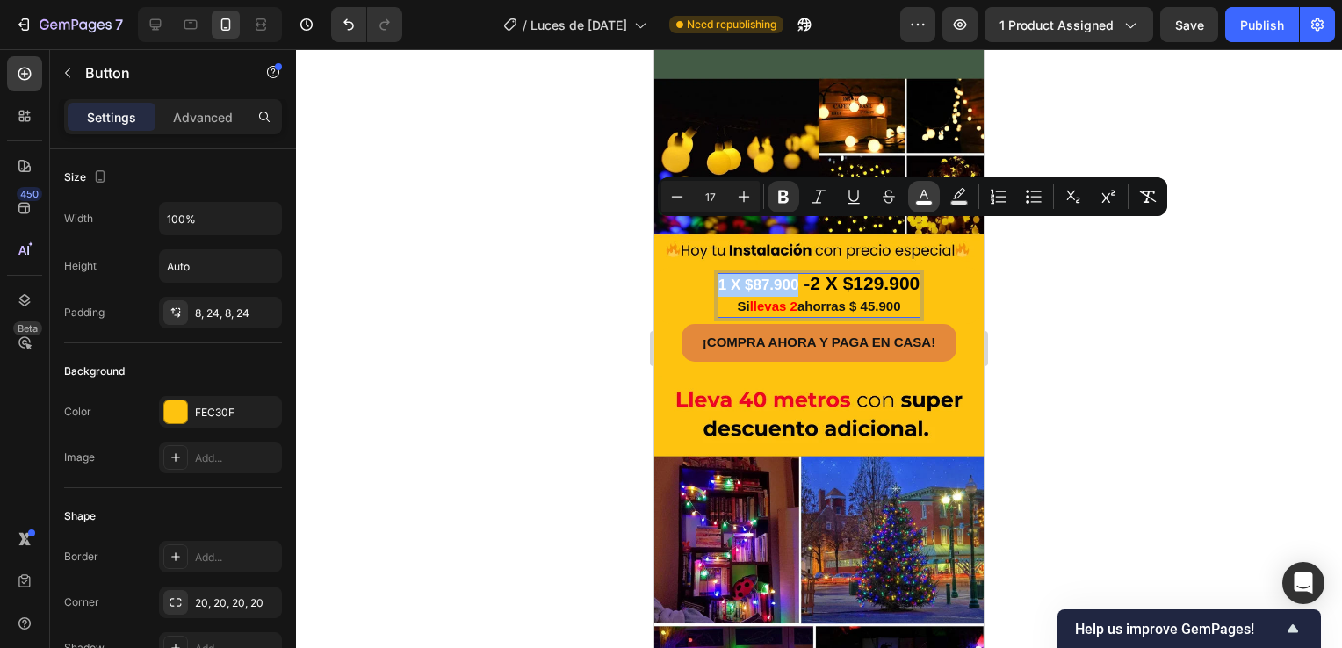
click at [925, 204] on rect "Editor contextual toolbar" at bounding box center [924, 203] width 17 height 4
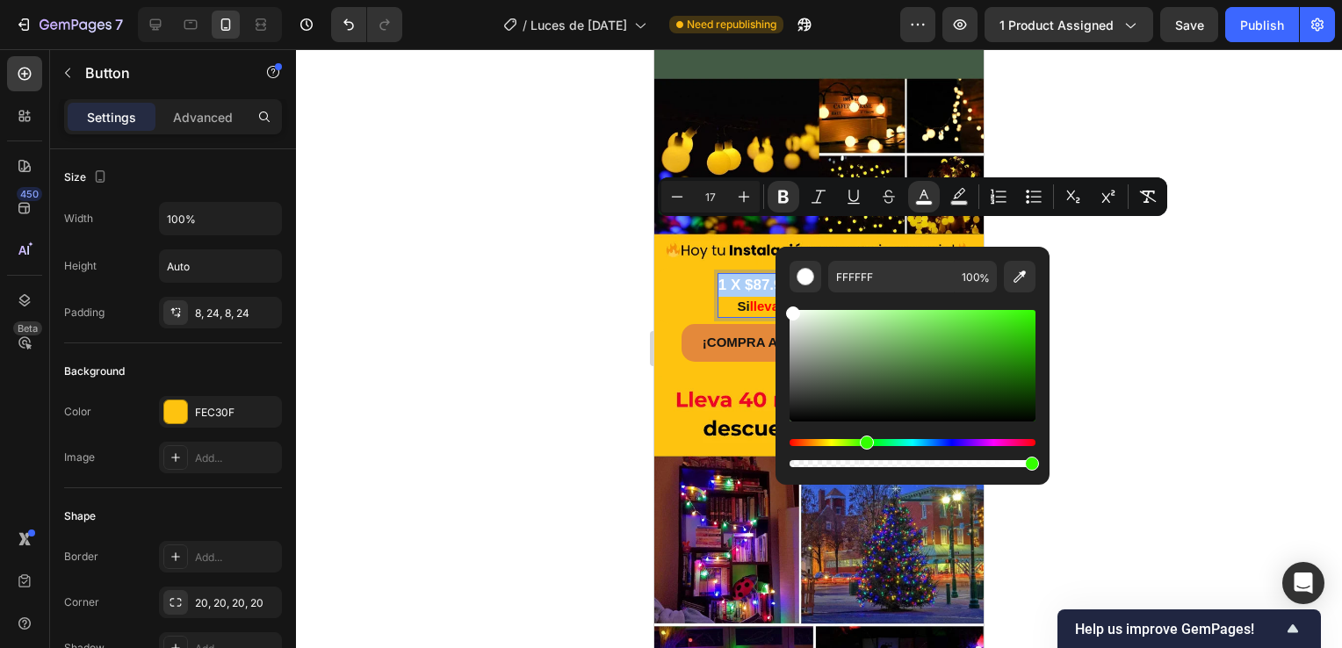
click at [864, 441] on div "Hue" at bounding box center [912, 442] width 246 height 7
type input "347F21"
drag, startPoint x: 823, startPoint y: 318, endPoint x: 973, endPoint y: 365, distance: 157.4
click at [973, 365] on div "Editor contextual toolbar" at bounding box center [975, 369] width 14 height 14
click at [1131, 336] on div at bounding box center [819, 348] width 1046 height 599
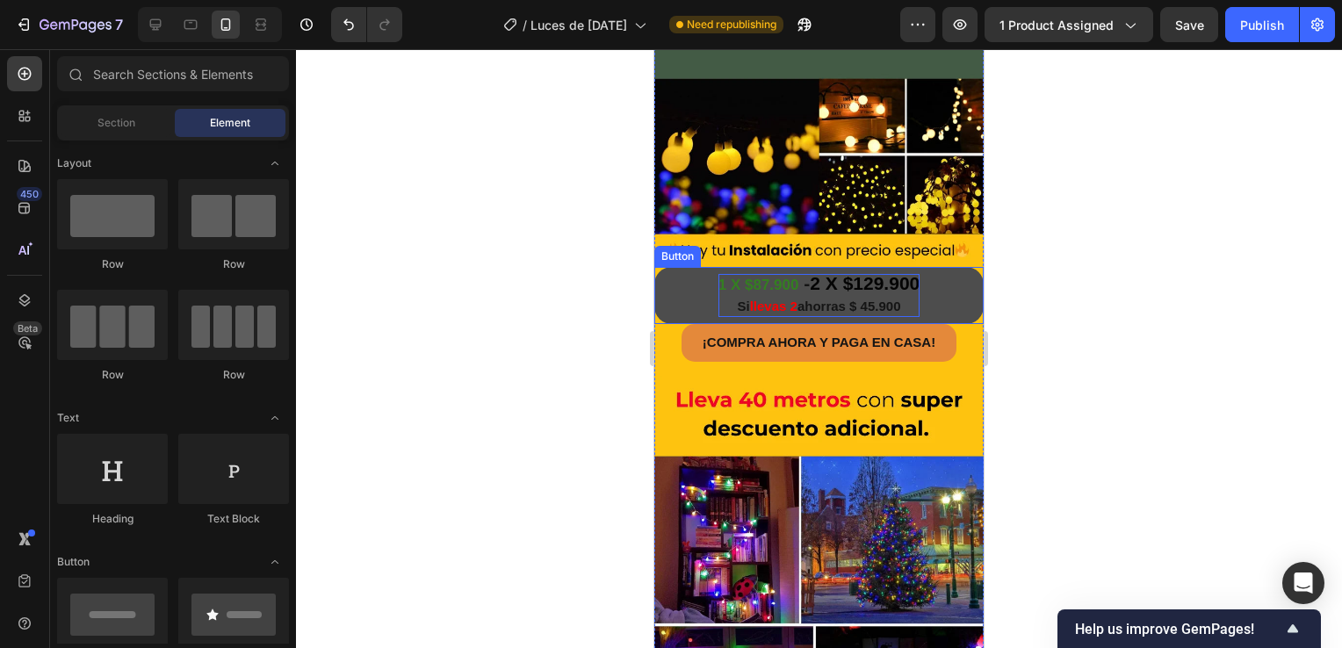
click at [780, 277] on strong "1 X $87.900" at bounding box center [758, 285] width 81 height 17
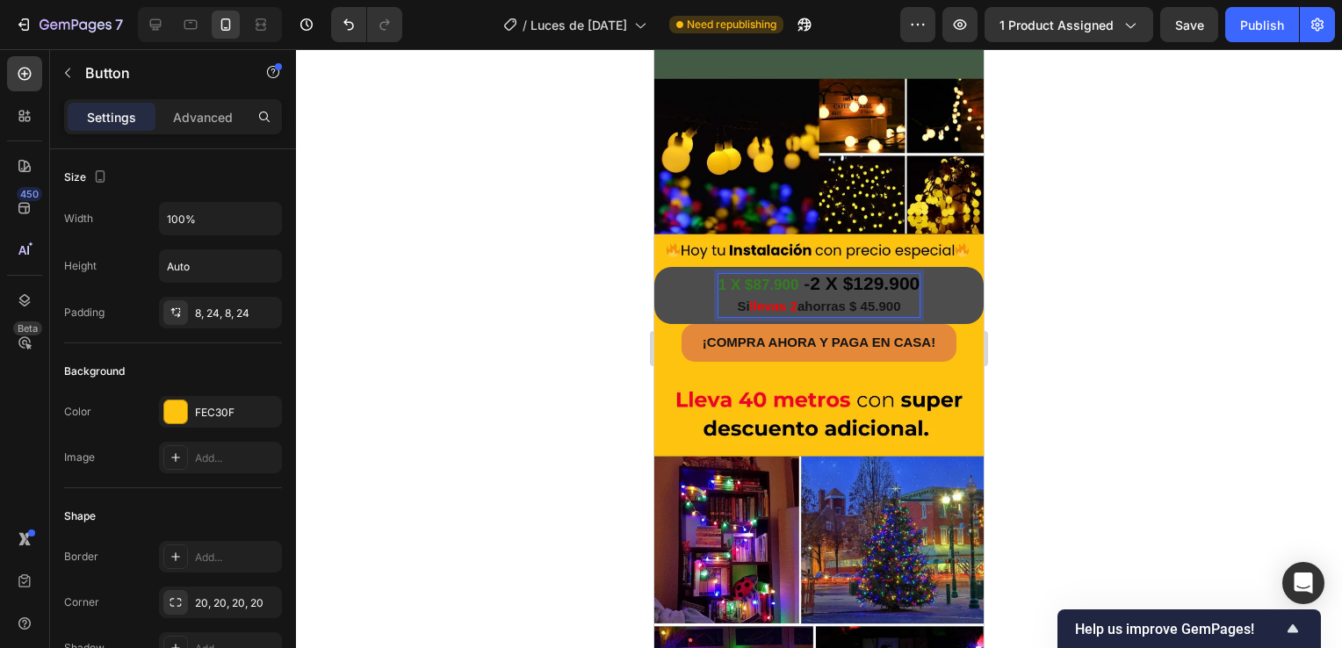
click at [798, 273] on strong "Rich Text Editor. Editing area: main" at bounding box center [800, 283] width 5 height 20
drag, startPoint x: 789, startPoint y: 230, endPoint x: 709, endPoint y: 230, distance: 80.8
click at [718, 274] on p "1 X $87.900 - 2 X $129.900 Si llevas 2 ahorras $ 45.900" at bounding box center [819, 295] width 202 height 43
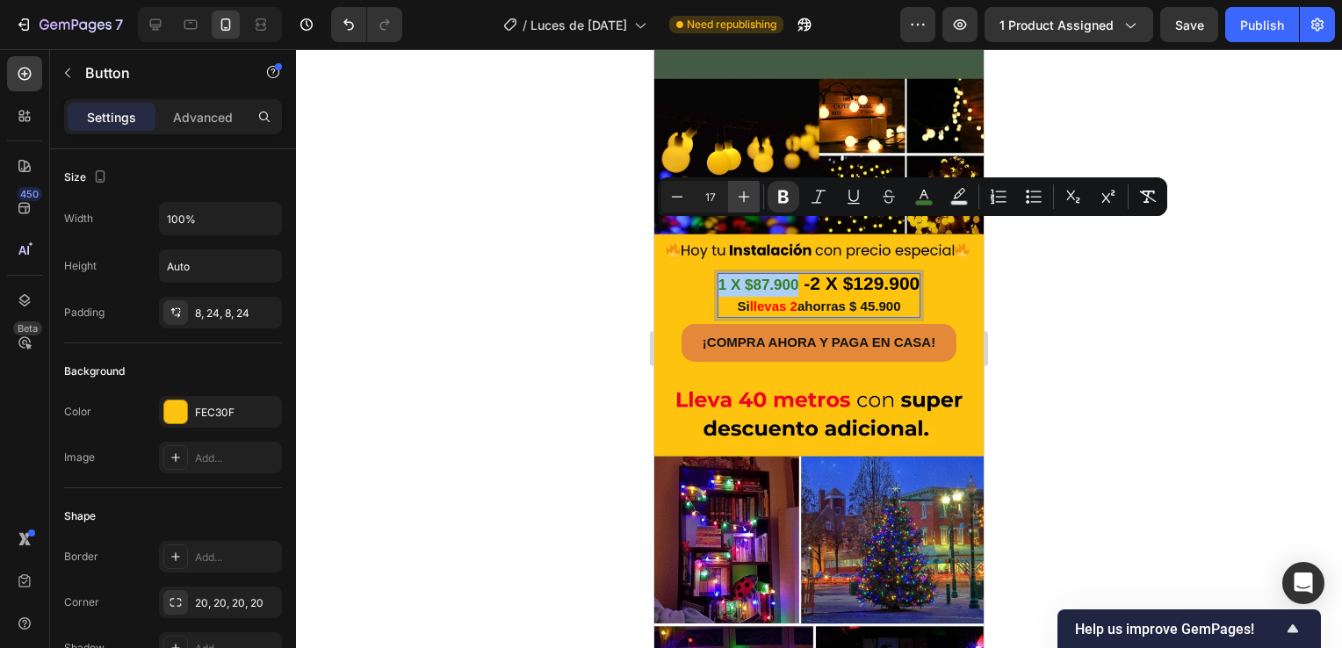
click at [741, 200] on icon "Editor contextual toolbar" at bounding box center [744, 197] width 18 height 18
type input "20"
click at [1038, 320] on div at bounding box center [819, 348] width 1046 height 599
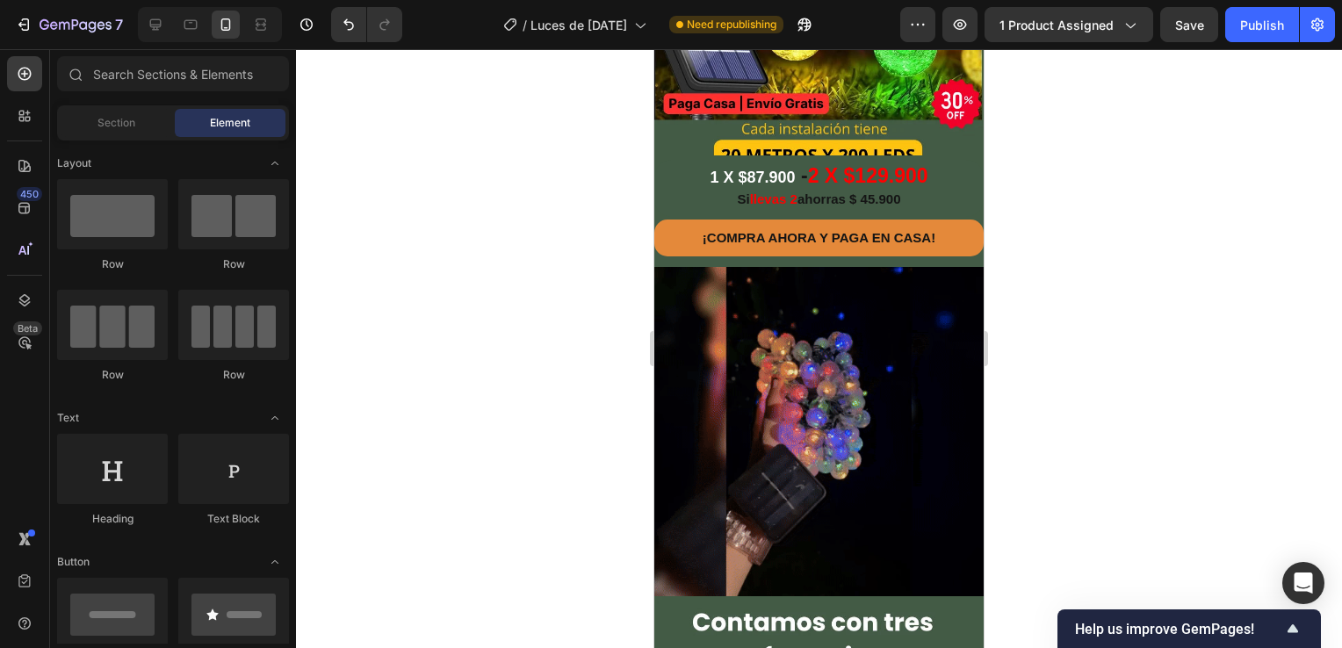
scroll to position [0, 0]
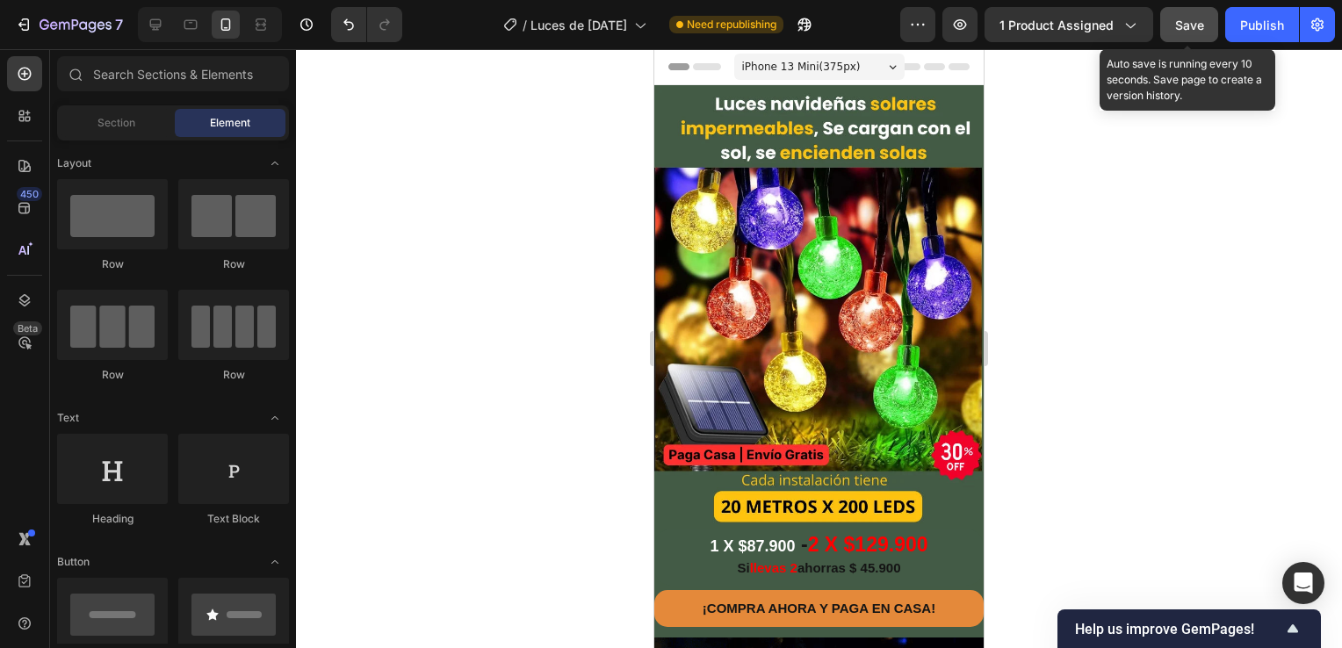
click at [1184, 18] on span "Save" at bounding box center [1189, 25] width 29 height 15
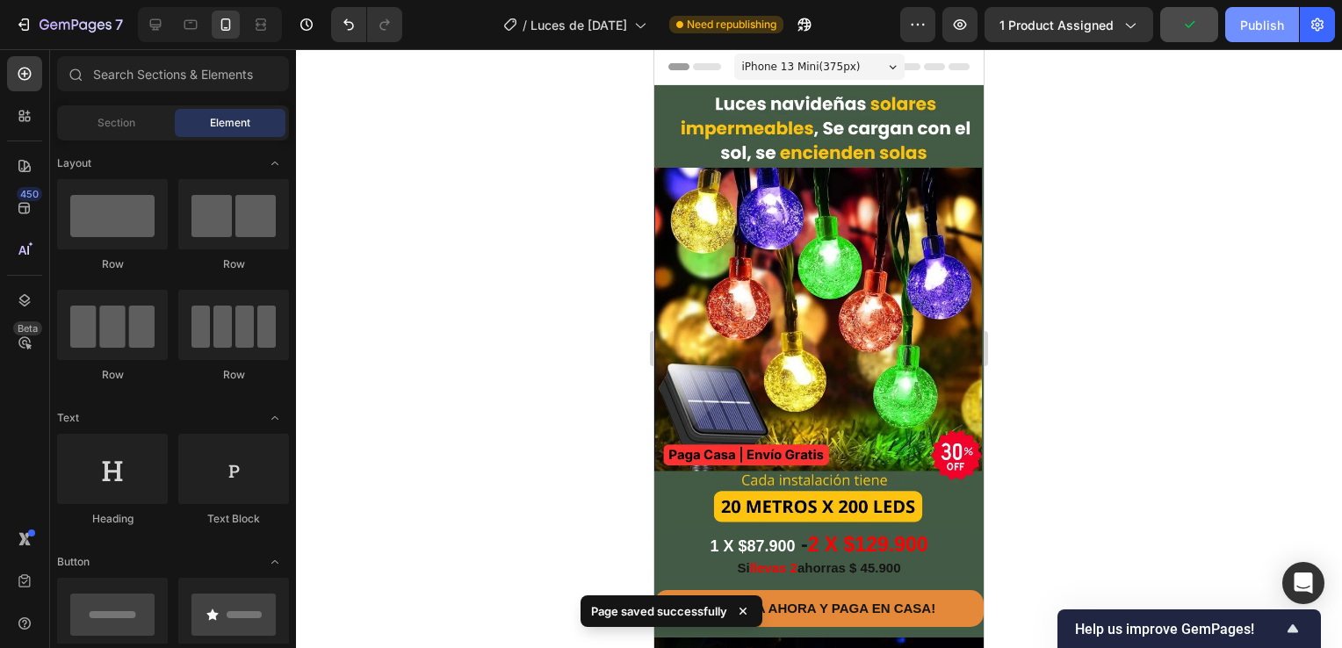
click at [1252, 35] on button "Publish" at bounding box center [1262, 24] width 74 height 35
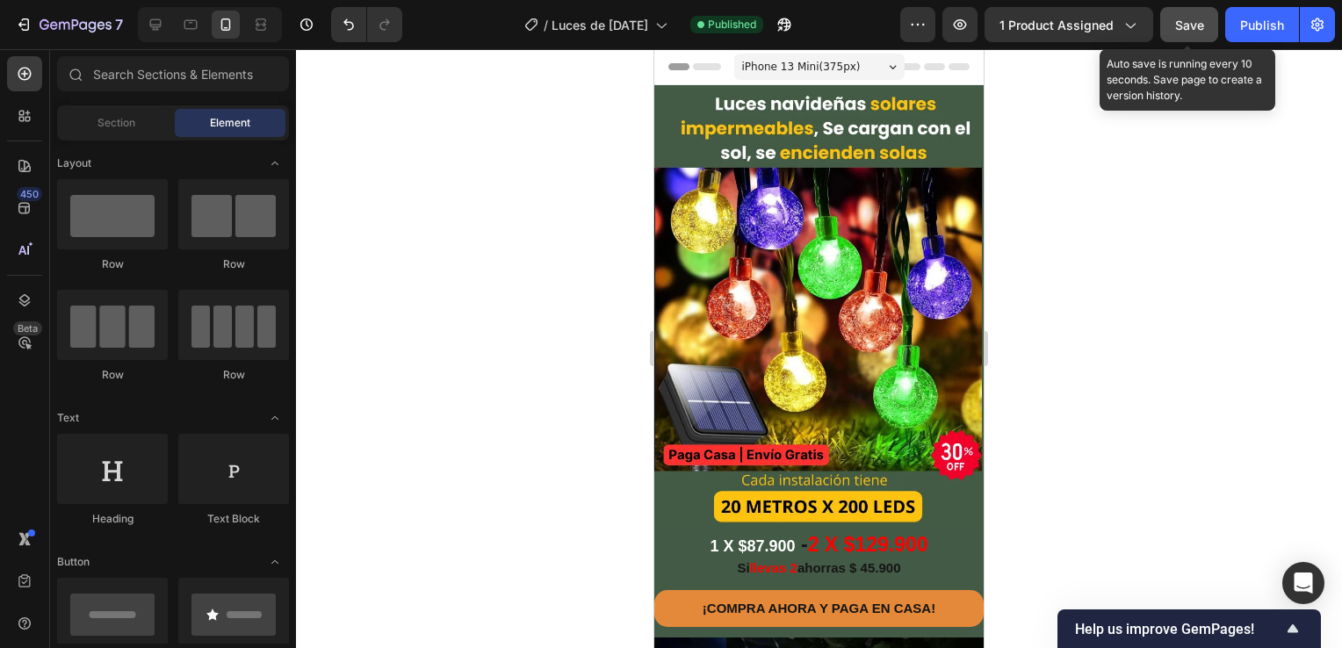
click at [1181, 26] on span "Save" at bounding box center [1189, 25] width 29 height 15
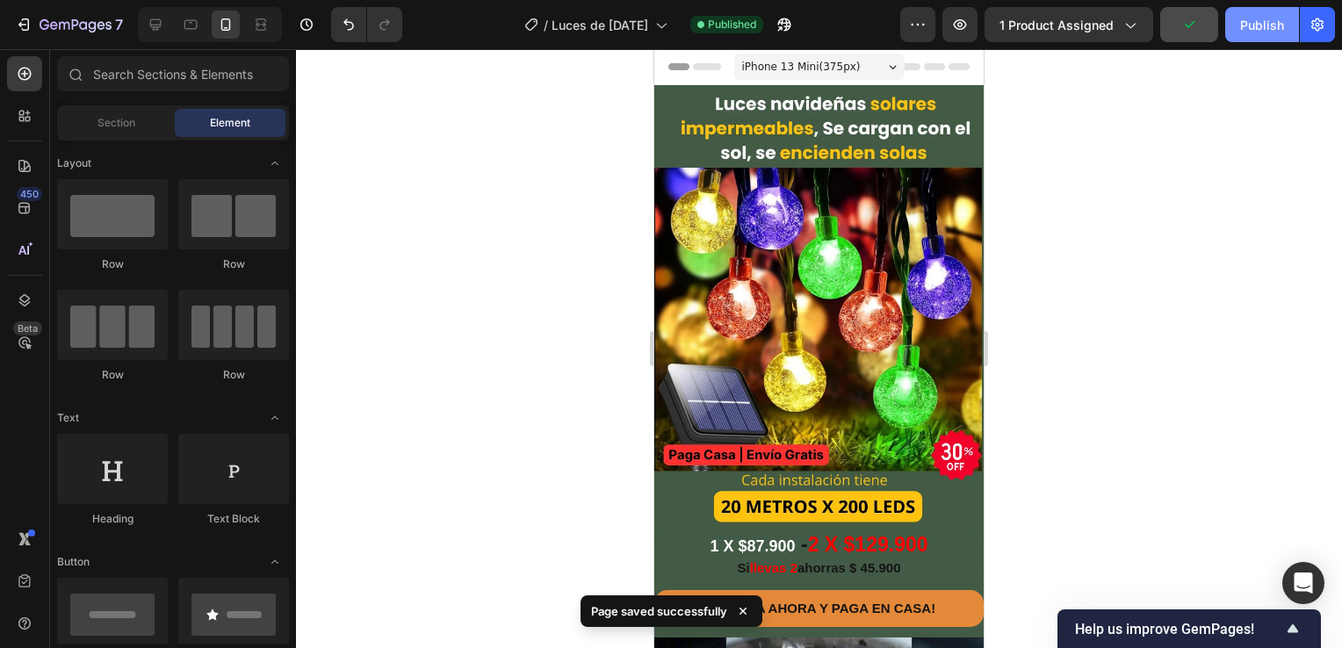
click at [1239, 30] on button "Publish" at bounding box center [1262, 24] width 74 height 35
